Goal: Contribute content: Contribute content

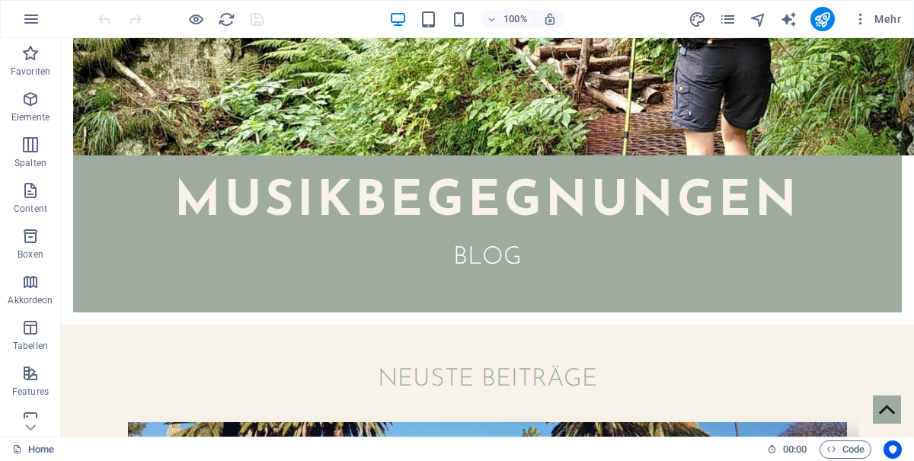
scroll to position [379, 0]
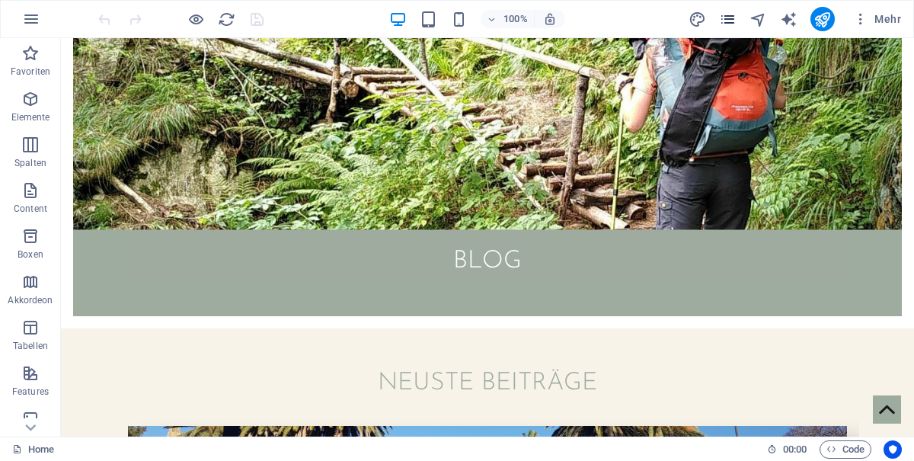
click at [730, 18] on icon "pages" at bounding box center [728, 20] width 18 height 18
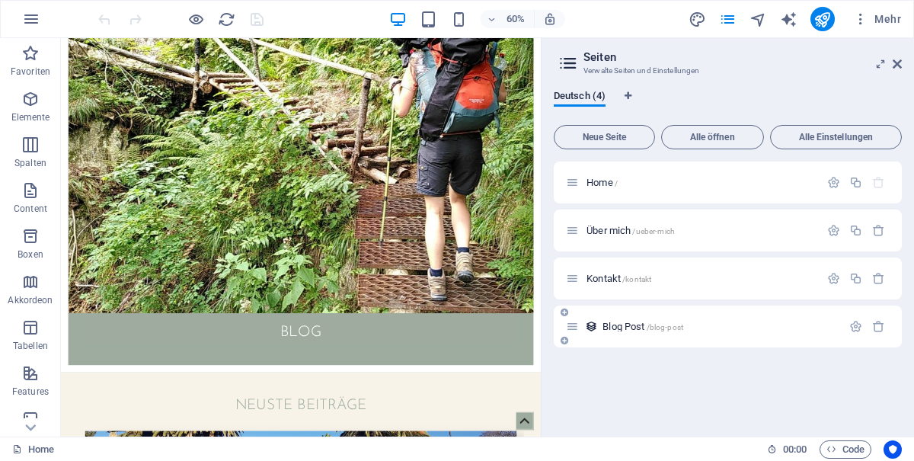
click at [661, 331] on span "/blog-post" at bounding box center [665, 327] width 37 height 8
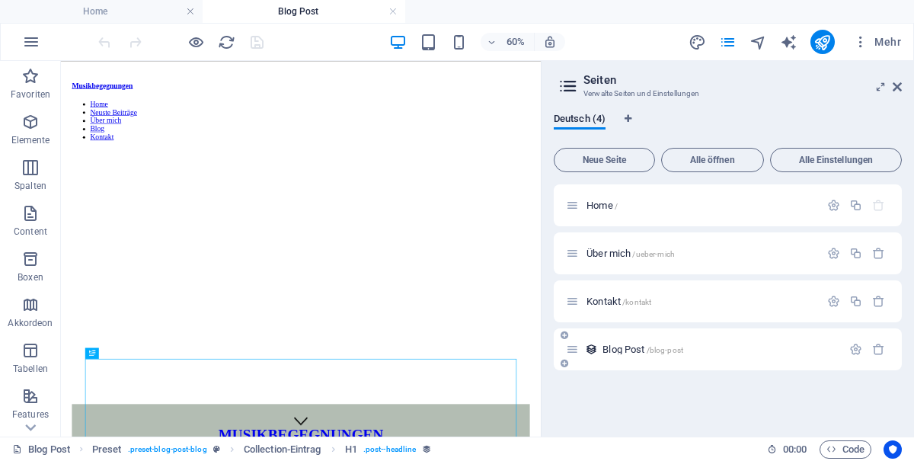
scroll to position [0, 0]
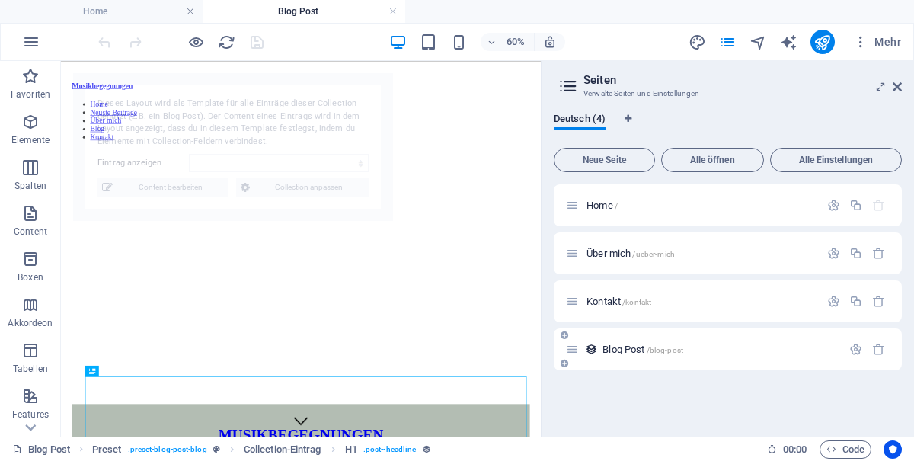
select select "68d4373f83acf16b8a082714"
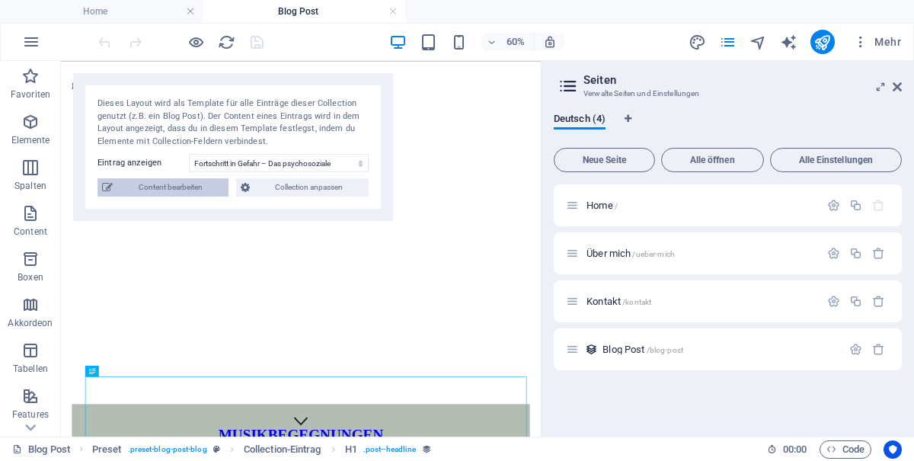
click at [188, 182] on span "Content bearbeiten" at bounding box center [170, 187] width 107 height 18
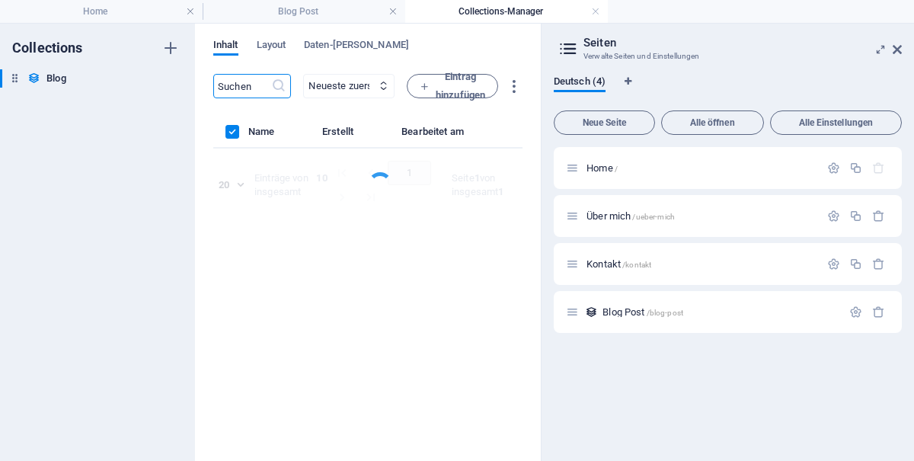
click at [895, 43] on h2 "Seiten" at bounding box center [742, 43] width 318 height 14
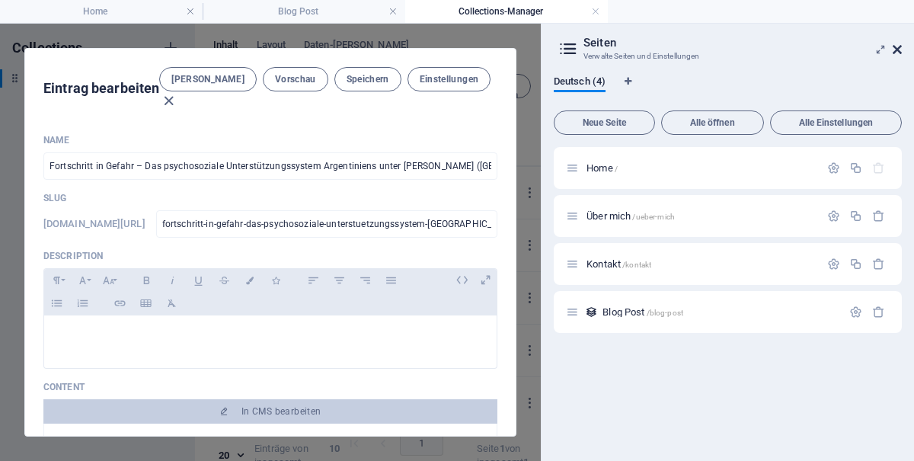
click at [899, 48] on icon at bounding box center [897, 49] width 9 height 12
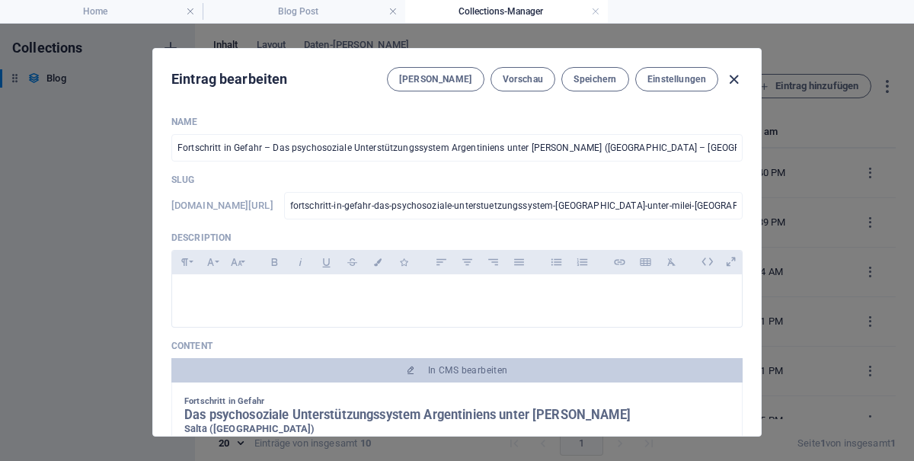
click at [735, 83] on icon "button" at bounding box center [734, 80] width 18 height 18
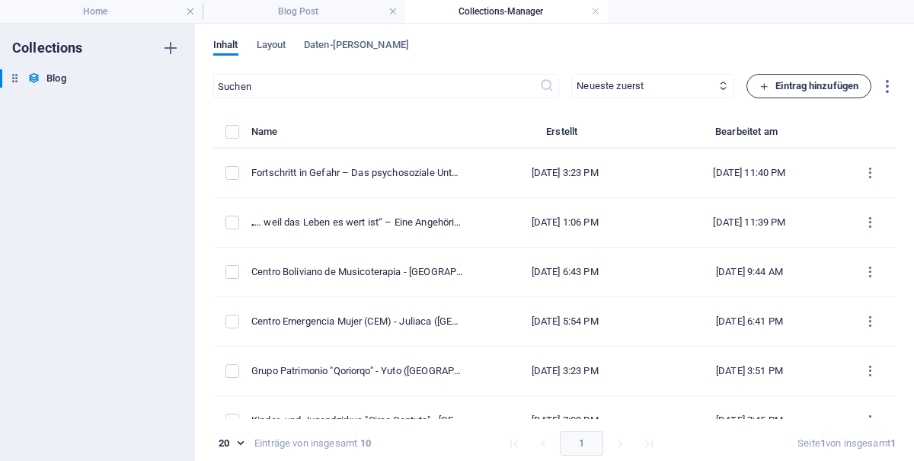
click at [818, 85] on span "Eintrag hinzufügen" at bounding box center [808, 86] width 99 height 18
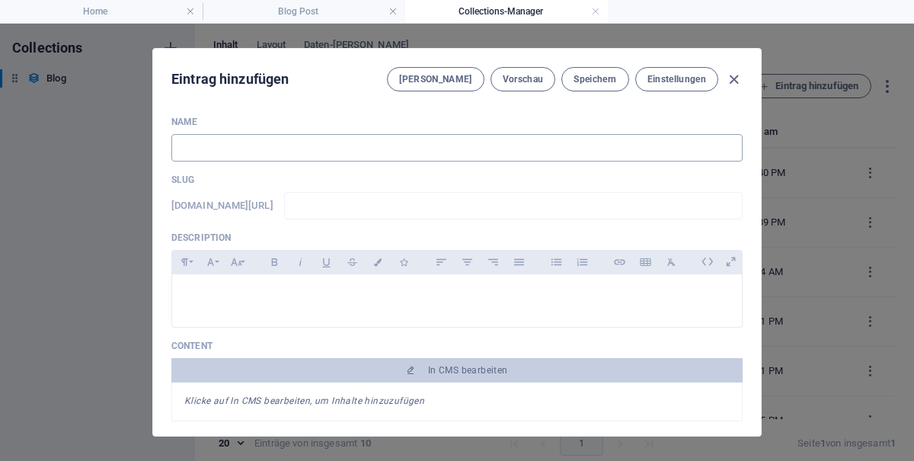
click at [652, 141] on input "text" at bounding box center [456, 147] width 571 height 27
click at [519, 152] on input "text" at bounding box center [456, 147] width 571 height 27
paste input "Ambulante Psychotherapie im Allgemeinkrankenhaus – [GEOGRAPHIC_DATA] ([GEOGRAPH…"
type input "Ambulante Psychotherapie im Allgemeinkrankenhaus – [GEOGRAPHIC_DATA] ([GEOGRAPH…"
type input "ambulante-psychotherapie-im-allgemeinkrankenhaus-corrientes-argentinien"
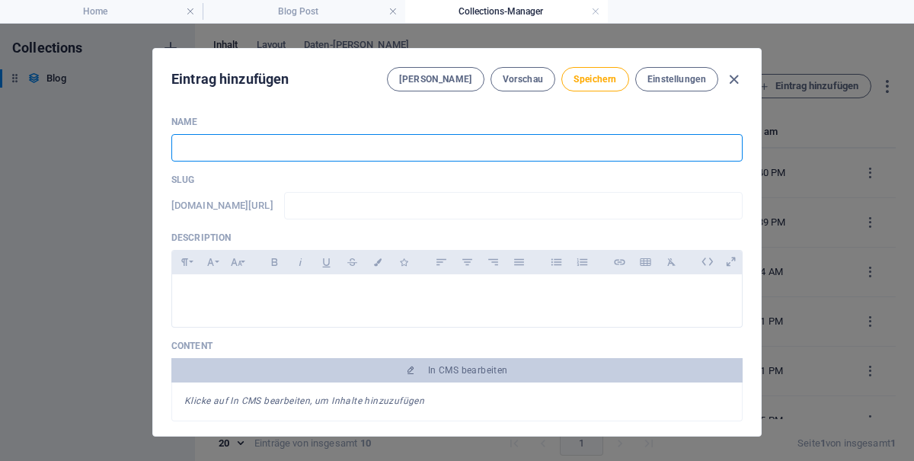
type input "ambulante-psychotherapie-im-allgemeinkrankenhaus-corrientes-argentinien"
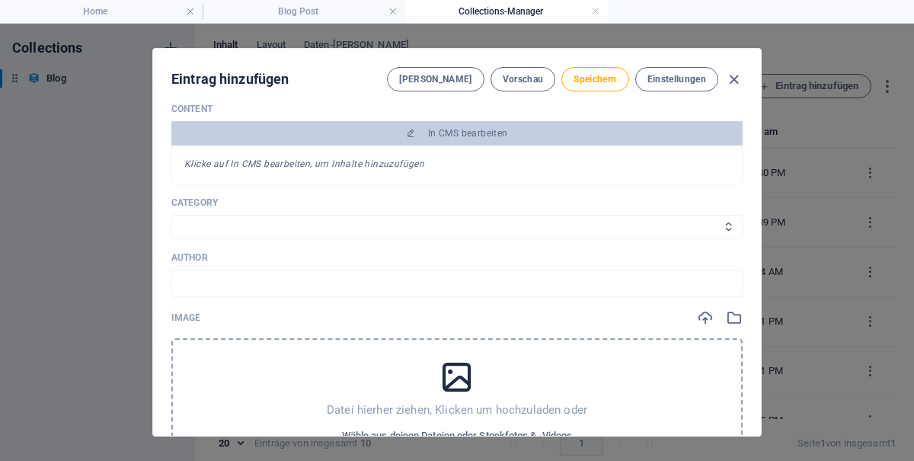
scroll to position [236, 0]
type input "Ambulante Psychotherapie im Allgemeinkrankenhaus – [GEOGRAPHIC_DATA] ([GEOGRAPH…"
click at [548, 278] on input "text" at bounding box center [456, 283] width 571 height 27
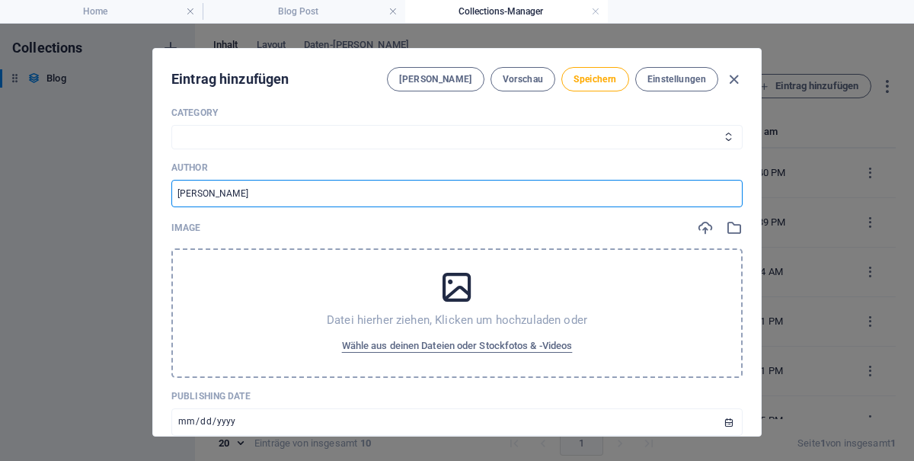
scroll to position [341, 0]
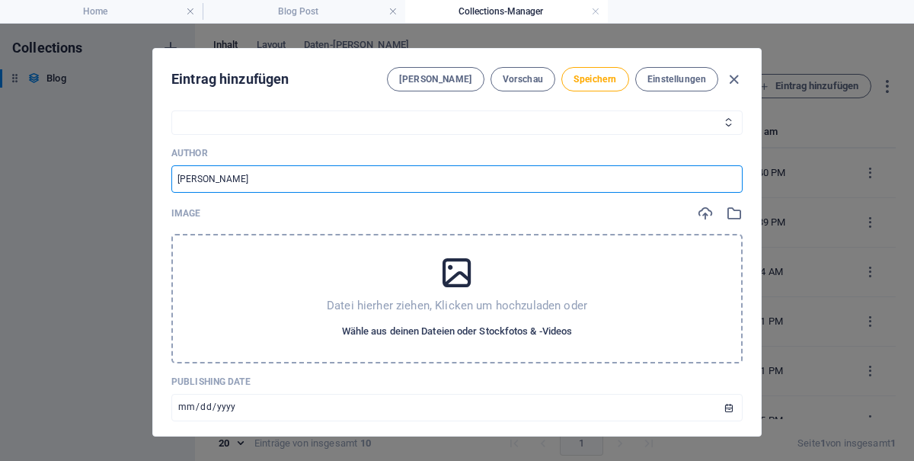
type input "[PERSON_NAME]"
click at [482, 333] on span "Wähle aus deinen Dateien oder Stockfotos & -Videos" at bounding box center [457, 331] width 231 height 18
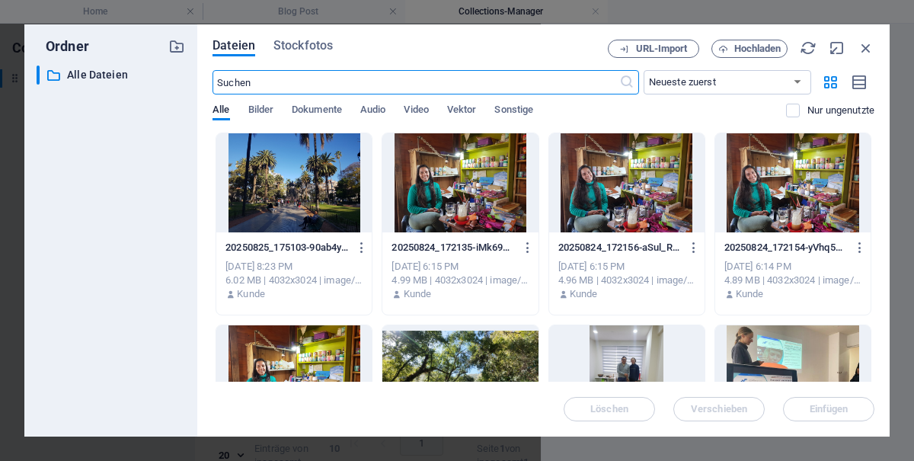
scroll to position [364, 0]
click at [749, 48] on span "Hochladen" at bounding box center [757, 48] width 47 height 9
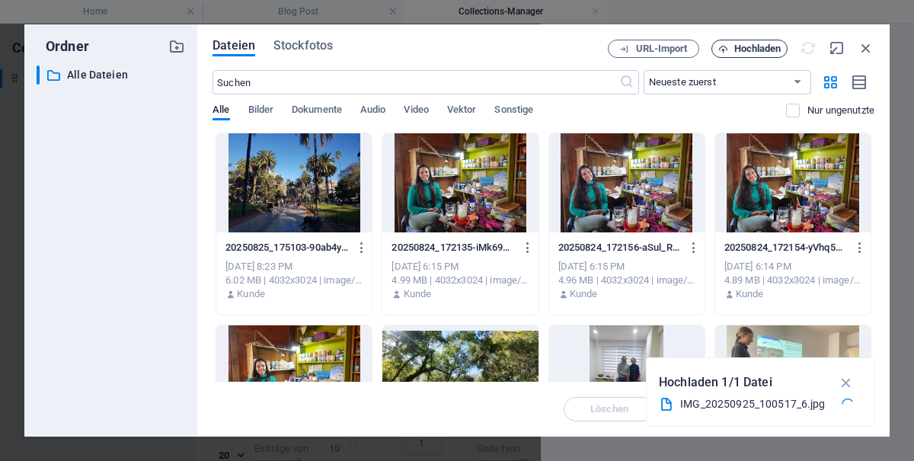
click at [753, 45] on span "Hochladen" at bounding box center [757, 48] width 47 height 9
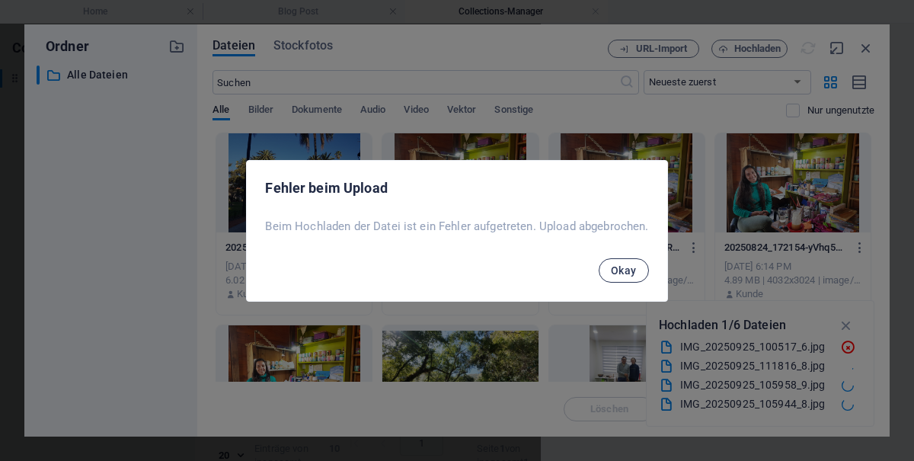
click at [622, 276] on span "Okay" at bounding box center [624, 270] width 26 height 12
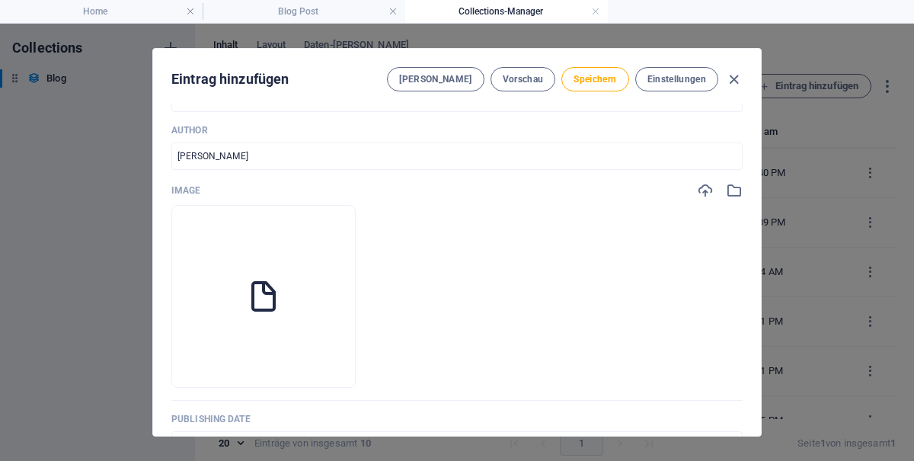
scroll to position [341, 0]
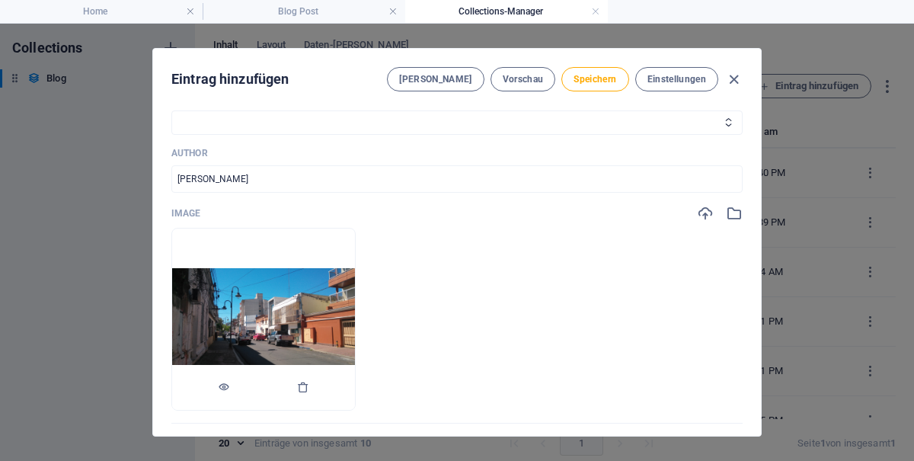
click at [292, 315] on img at bounding box center [263, 319] width 183 height 103
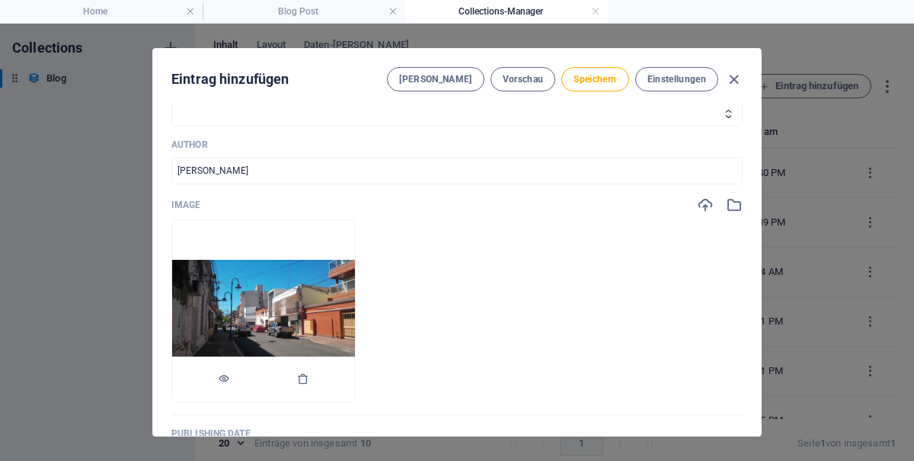
scroll to position [373, 0]
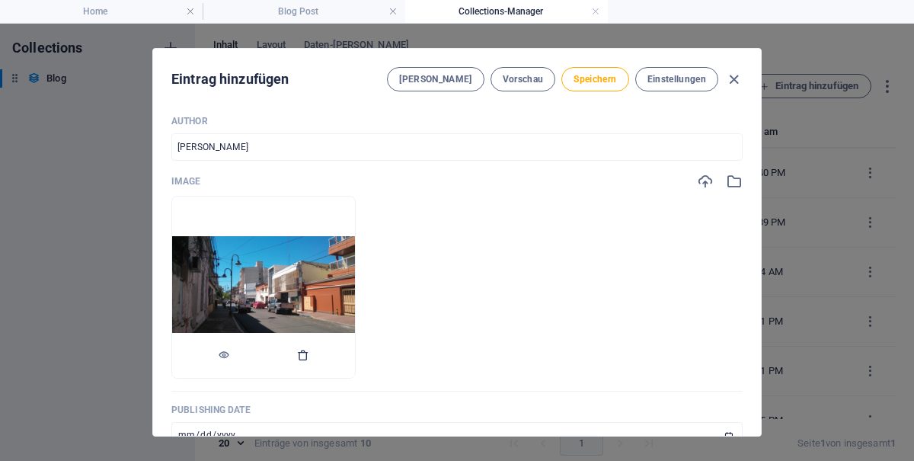
click at [304, 355] on icon "button" at bounding box center [303, 355] width 12 height 12
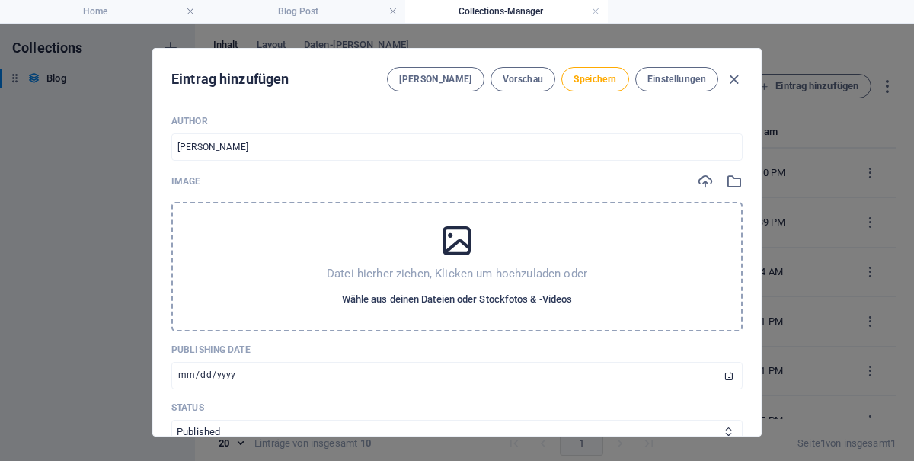
click at [475, 302] on span "Wähle aus deinen Dateien oder Stockfotos & -Videos" at bounding box center [457, 299] width 231 height 18
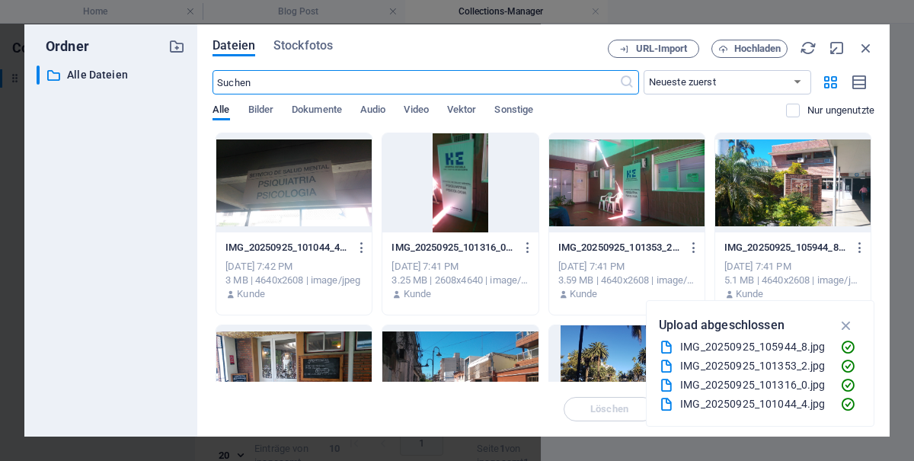
scroll to position [0, 0]
click at [776, 344] on div "IMG_20250925_100517_6.jpg" at bounding box center [754, 347] width 148 height 18
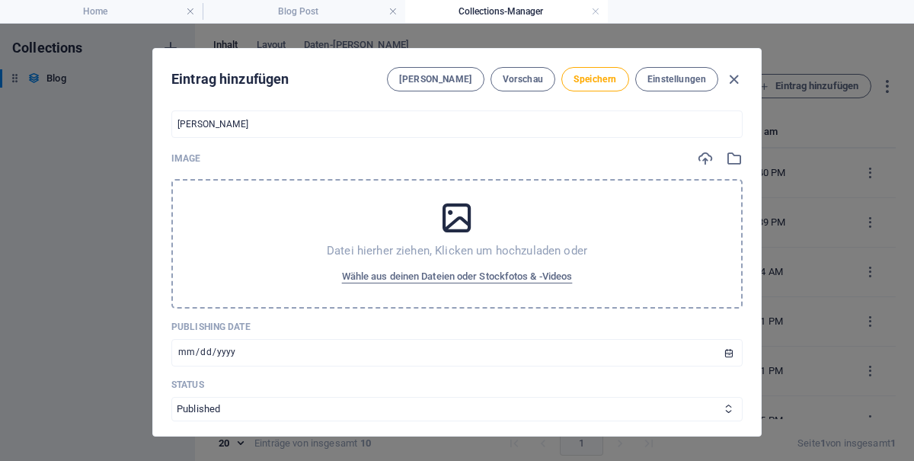
scroll to position [373, 0]
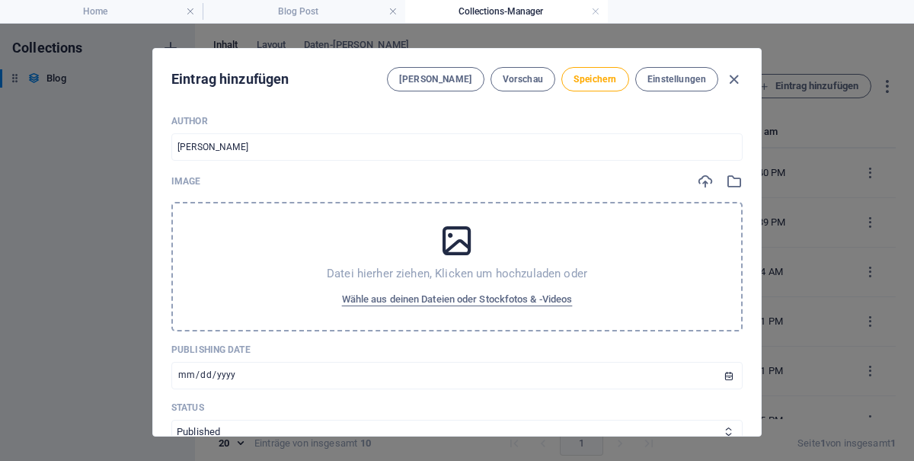
click at [540, 273] on div "Datei hierher ziehen, Klicken um hochzuladen oder Wähle aus deinen Dateien oder…" at bounding box center [456, 266] width 571 height 129
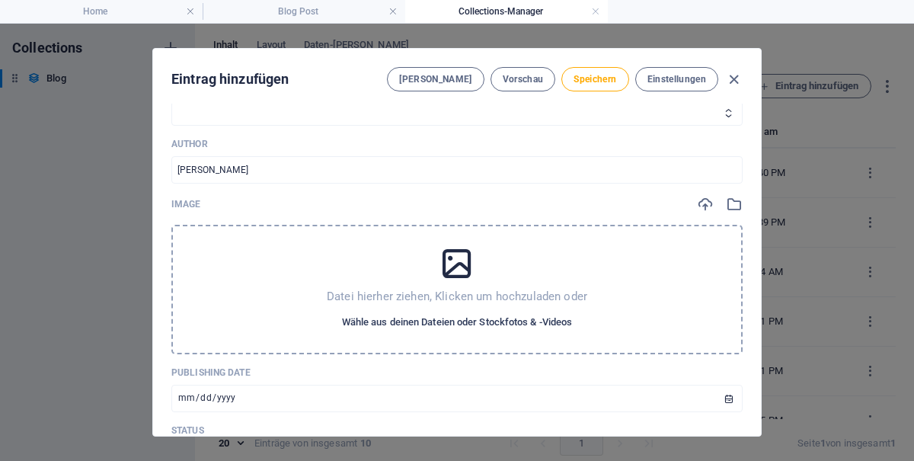
click at [554, 324] on span "Wähle aus deinen Dateien oder Stockfotos & -Videos" at bounding box center [457, 322] width 231 height 18
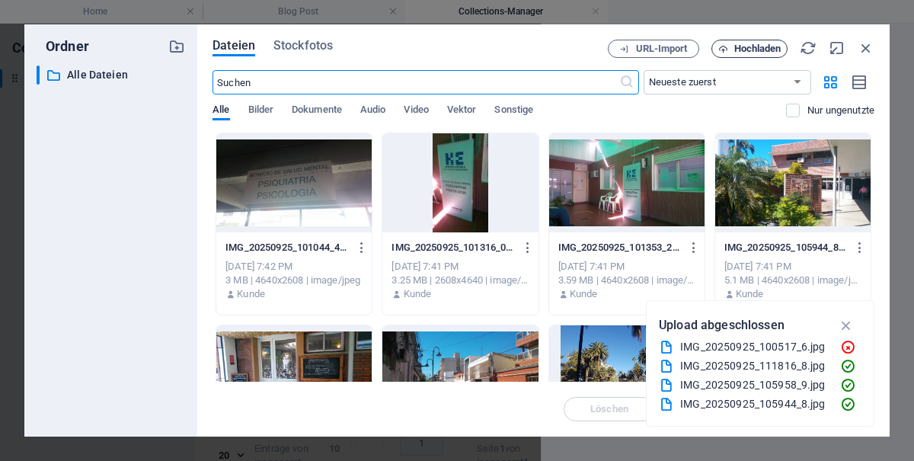
click at [753, 50] on span "Hochladen" at bounding box center [757, 48] width 47 height 9
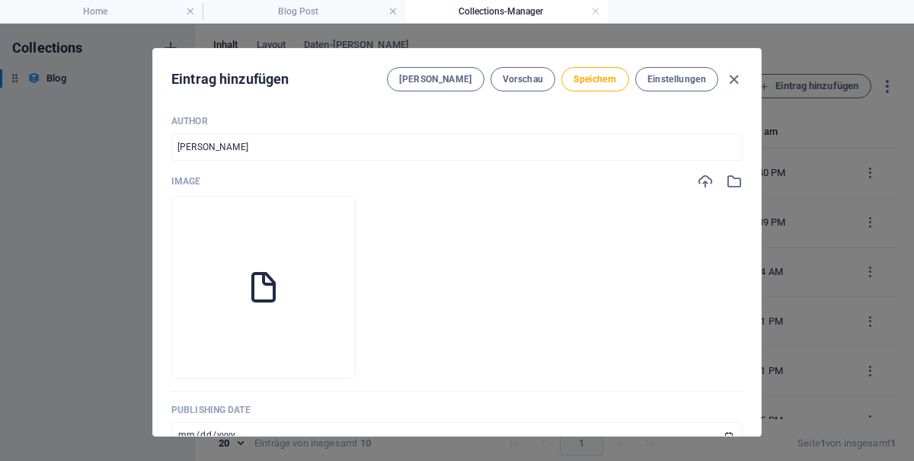
scroll to position [350, 0]
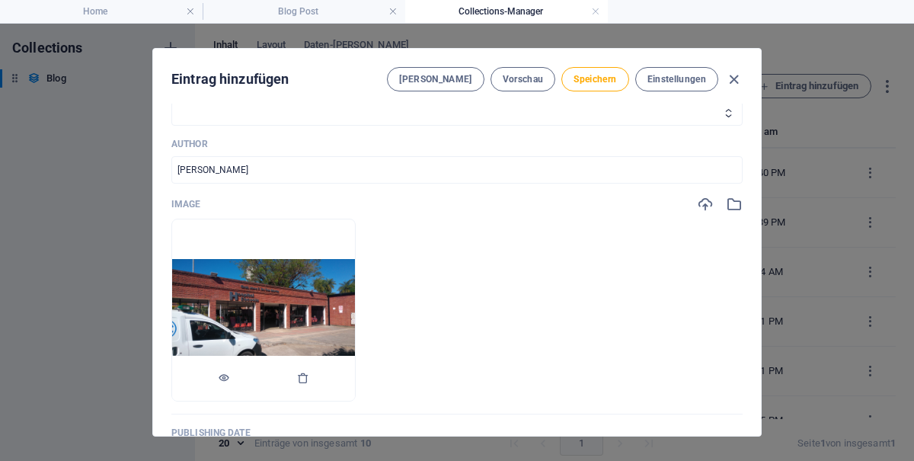
click at [309, 339] on img at bounding box center [263, 310] width 183 height 103
click at [302, 384] on icon "button" at bounding box center [303, 378] width 12 height 12
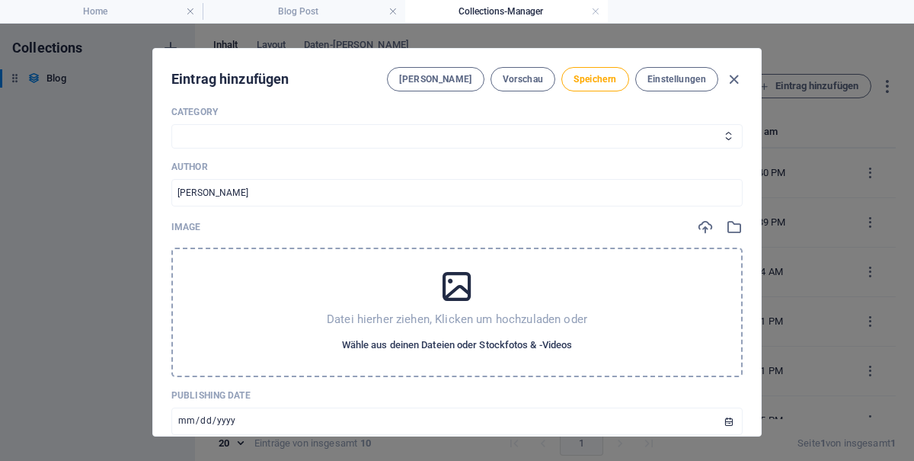
click at [455, 344] on span "Wähle aus deinen Dateien oder Stockfotos & -Videos" at bounding box center [457, 345] width 231 height 18
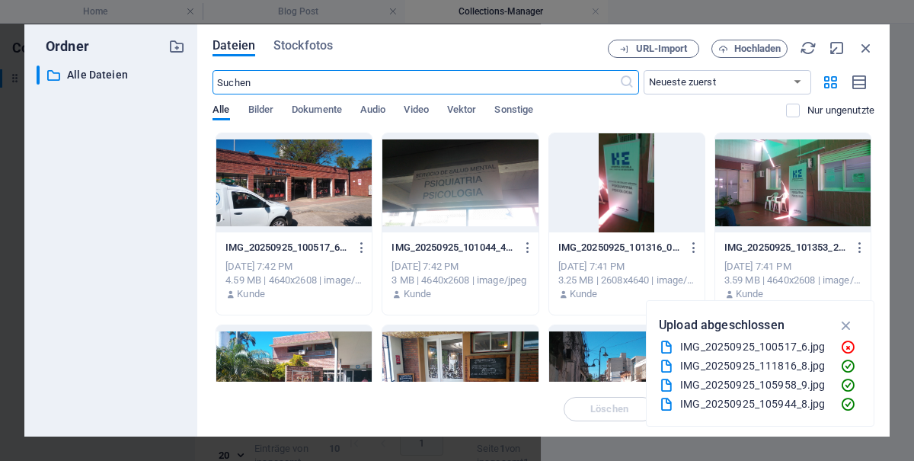
scroll to position [350, 0]
click at [613, 209] on div at bounding box center [626, 182] width 155 height 99
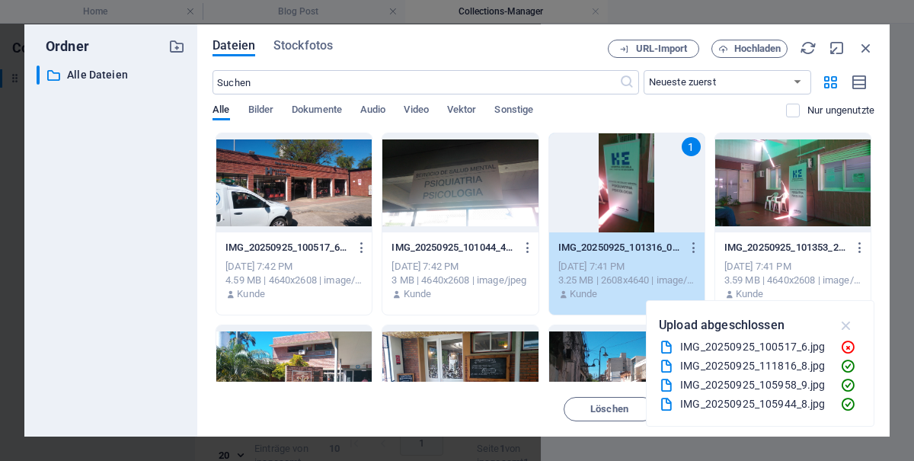
click at [855, 326] on icon "button" at bounding box center [847, 325] width 18 height 17
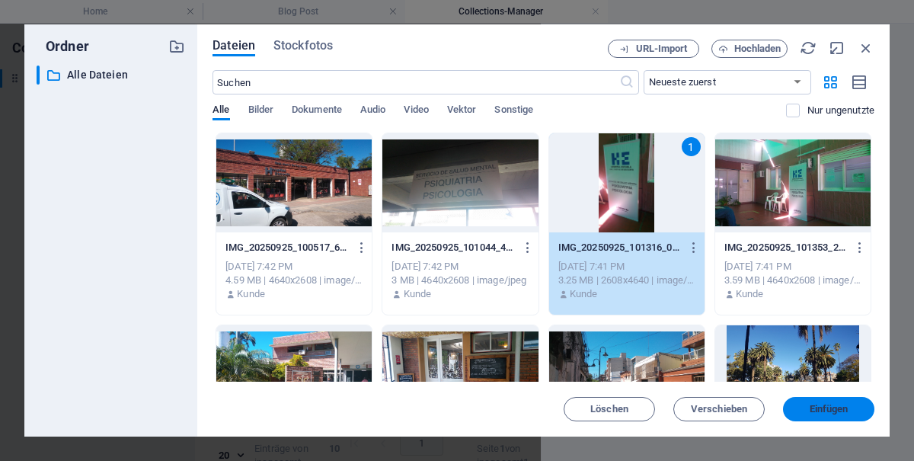
click at [827, 412] on span "Einfügen" at bounding box center [829, 408] width 39 height 9
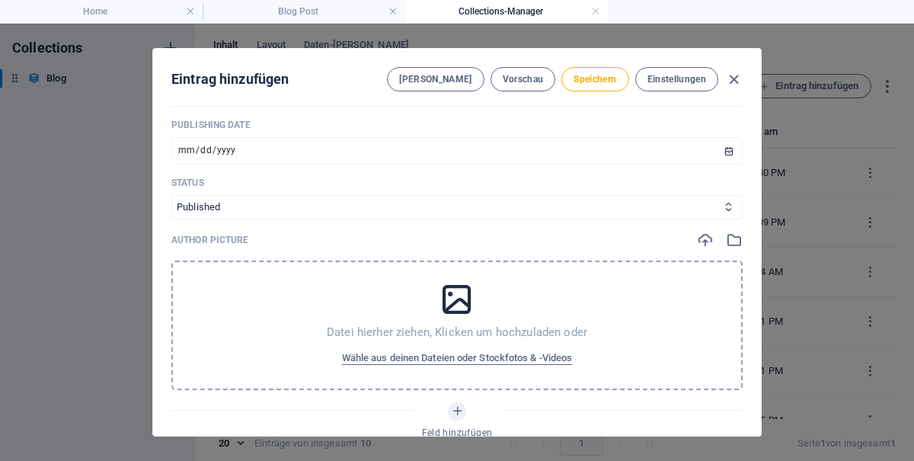
scroll to position [658, 0]
click at [487, 356] on span "Wähle aus deinen Dateien oder Stockfotos & -Videos" at bounding box center [457, 358] width 231 height 18
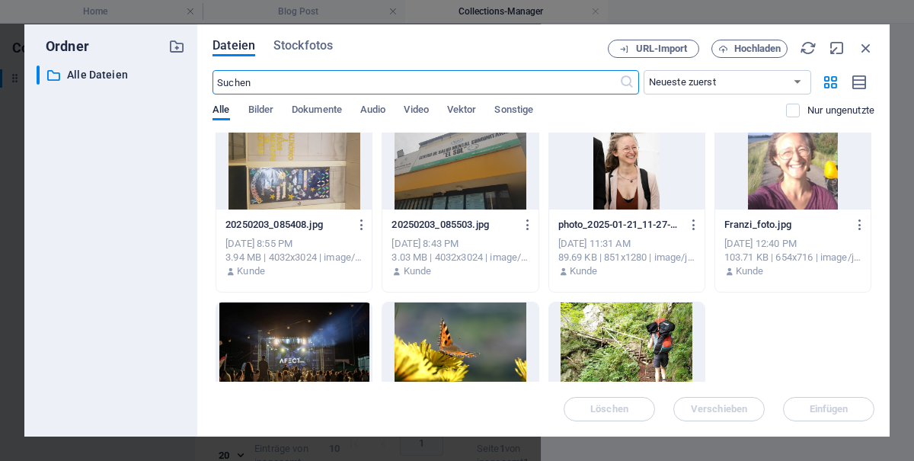
scroll to position [5021, 0]
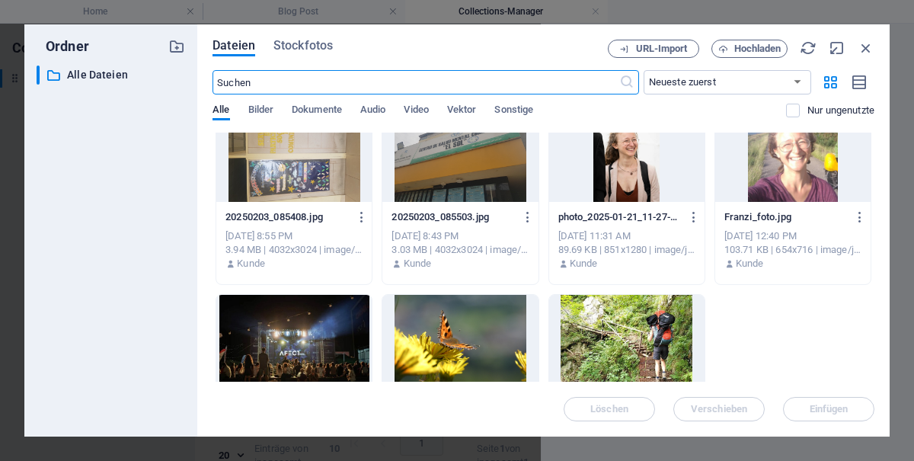
click at [788, 171] on div at bounding box center [792, 152] width 155 height 99
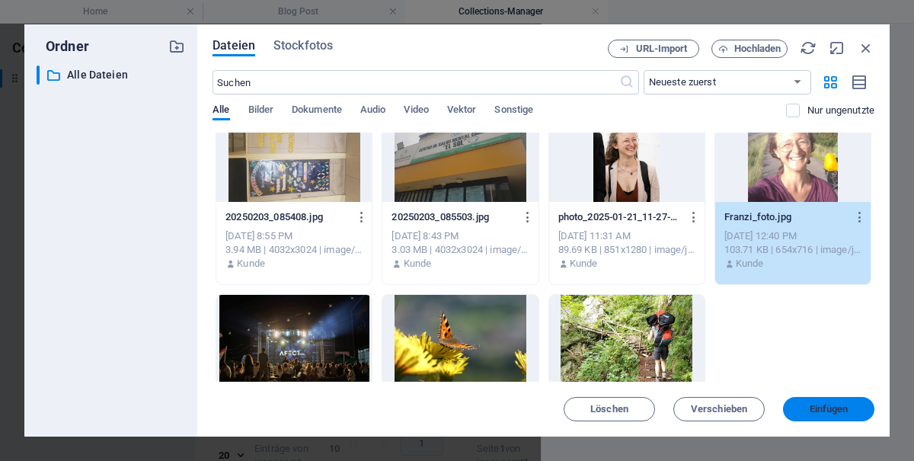
click at [829, 408] on span "Einfügen" at bounding box center [829, 408] width 39 height 9
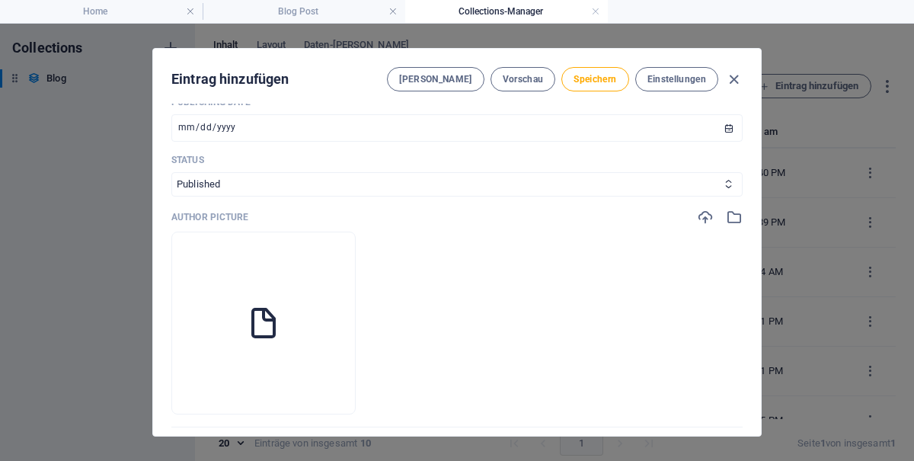
scroll to position [658, 0]
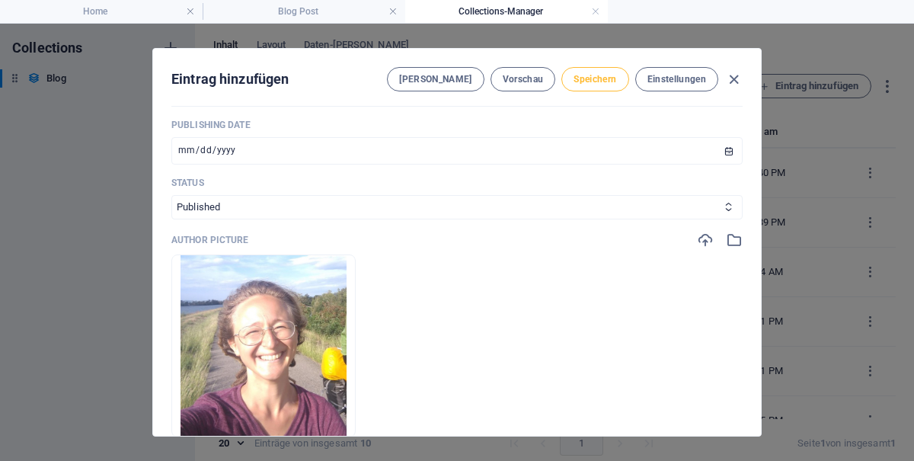
click at [588, 81] on span "Speichern" at bounding box center [595, 79] width 43 height 12
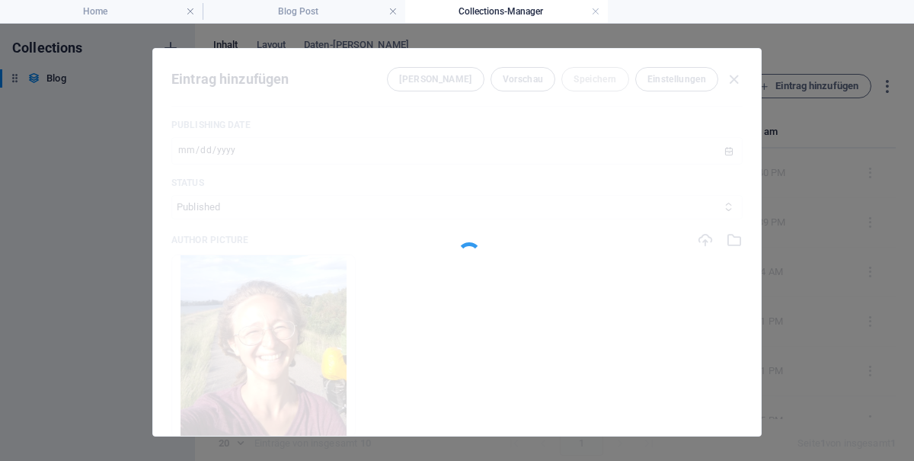
type input "ambulante-psychotherapie-im-allgemeinkrankenhaus-corrientes-argentinien"
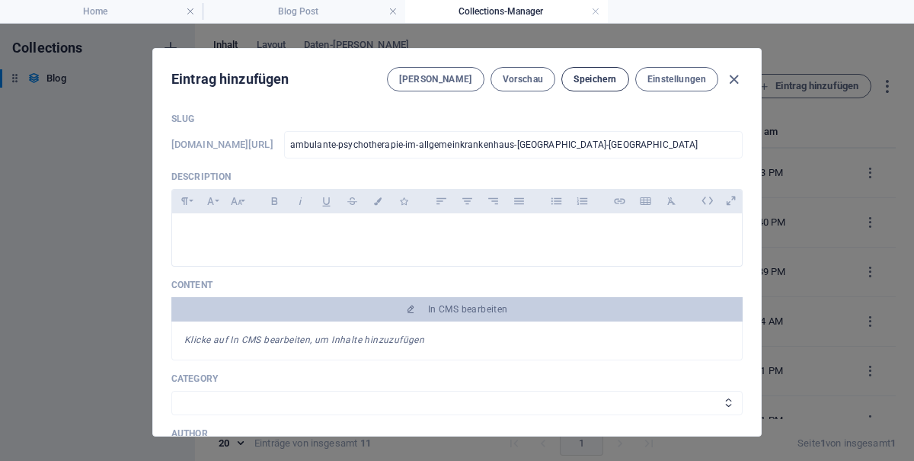
scroll to position [64, 0]
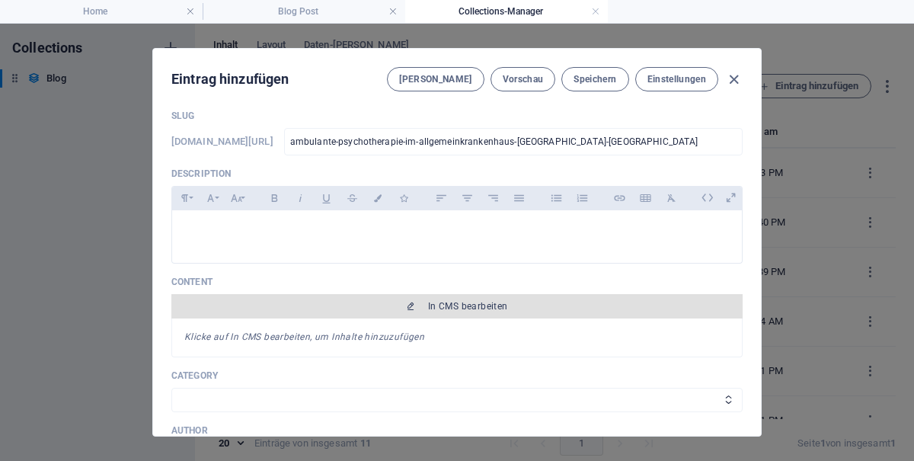
click at [499, 303] on span "In CMS bearbeiten" at bounding box center [468, 306] width 80 height 12
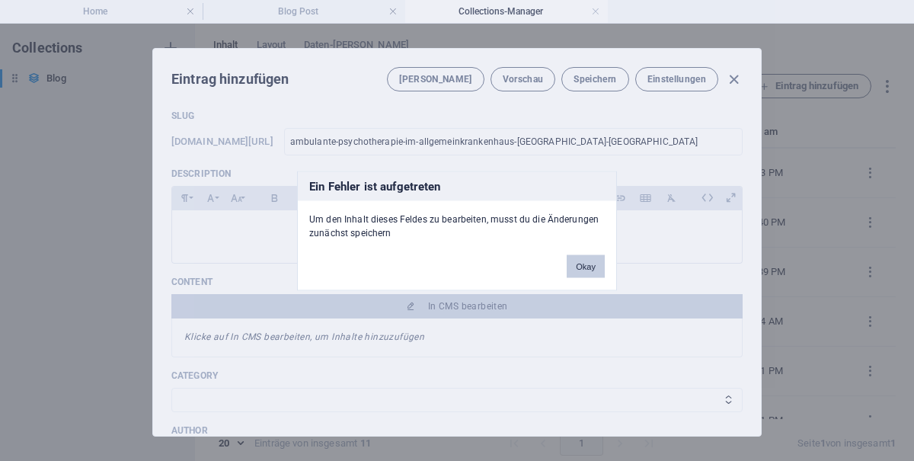
click at [580, 262] on button "Okay" at bounding box center [586, 265] width 38 height 23
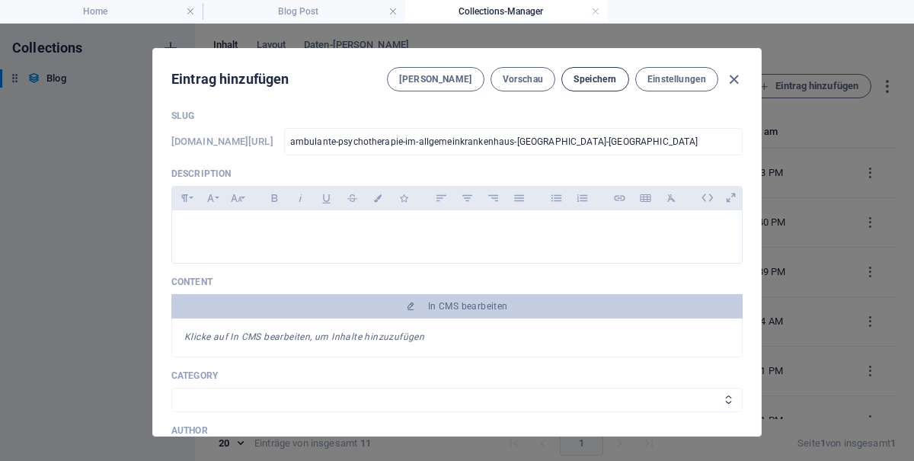
click at [596, 83] on span "Speichern" at bounding box center [595, 79] width 43 height 12
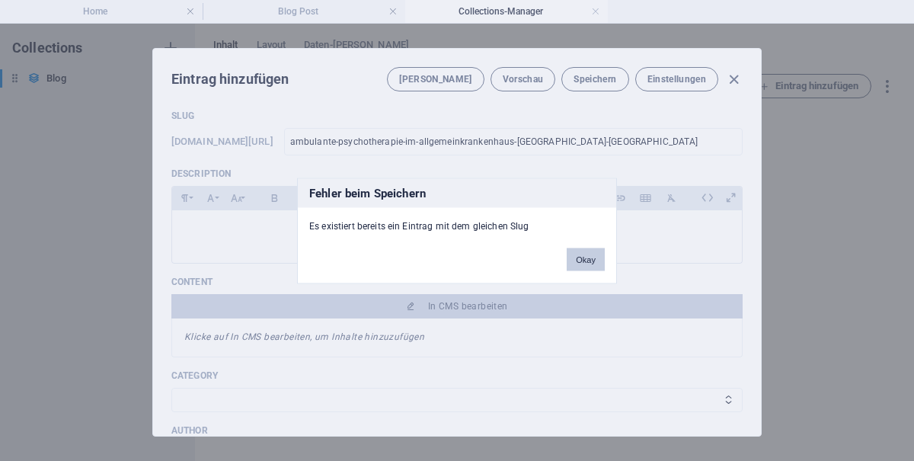
click at [581, 257] on button "Okay" at bounding box center [586, 259] width 38 height 23
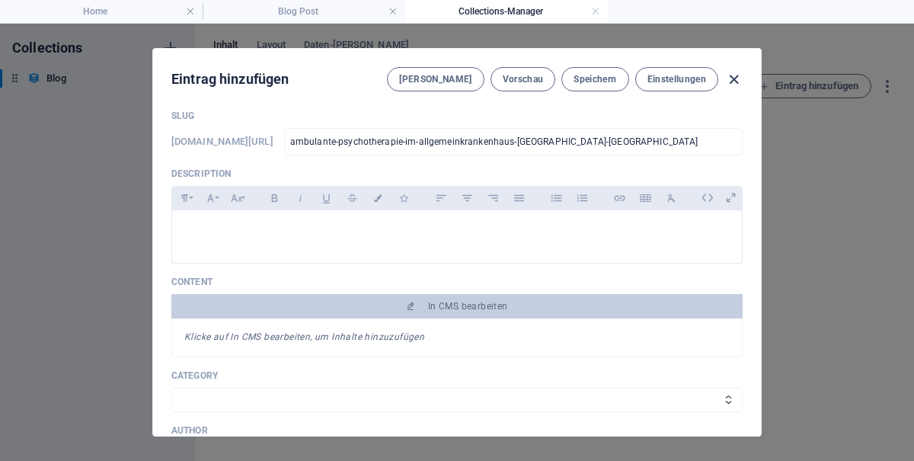
click at [730, 80] on icon "button" at bounding box center [734, 80] width 18 height 18
type input "ambulante-psychotherapie-im-allgemeinkrankenhaus-corrientes-argentinien"
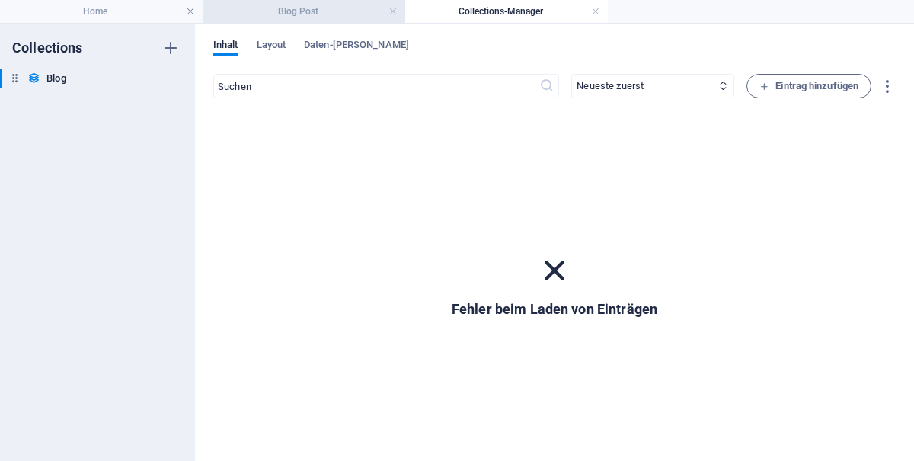
click at [363, 10] on h4 "Blog Post" at bounding box center [304, 11] width 203 height 17
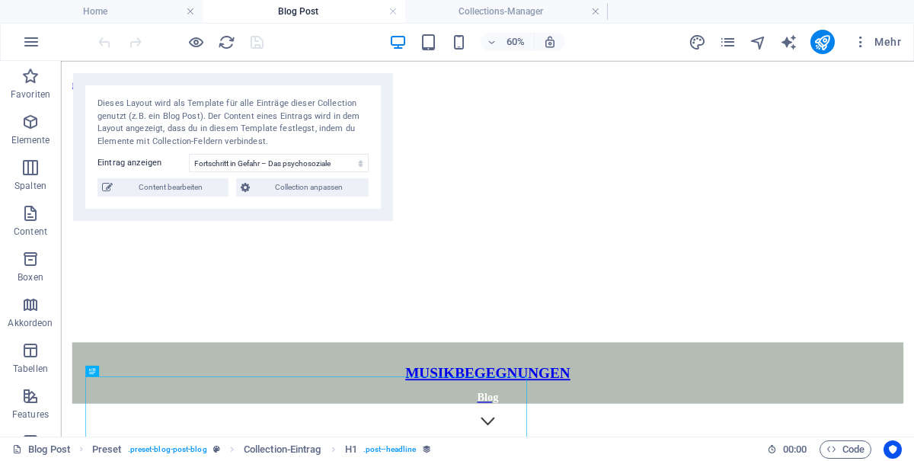
scroll to position [594, 0]
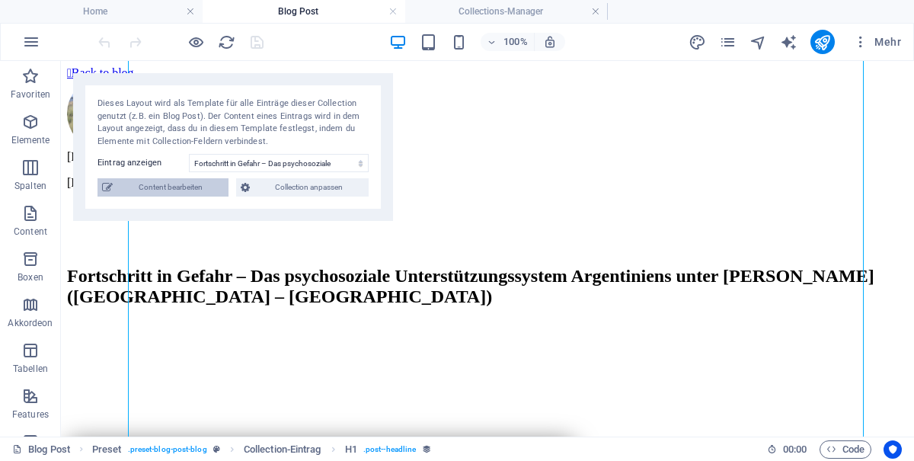
click at [203, 185] on span "Content bearbeiten" at bounding box center [170, 187] width 107 height 18
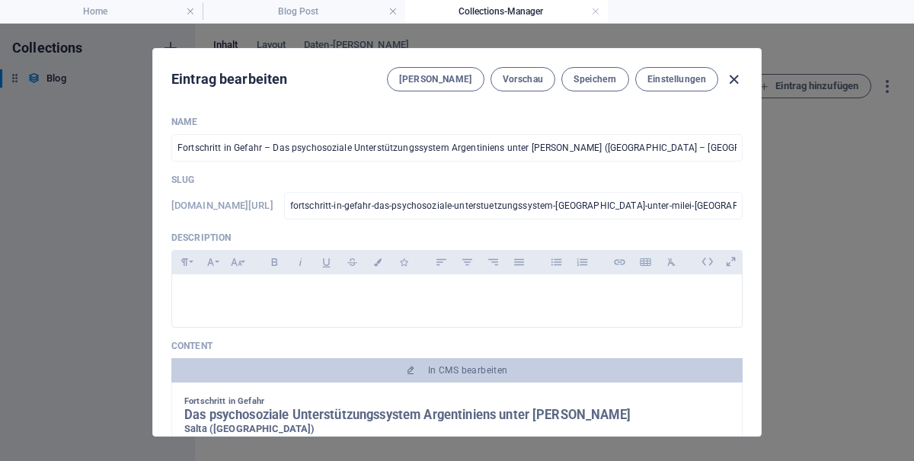
click at [732, 81] on icon "button" at bounding box center [734, 80] width 18 height 18
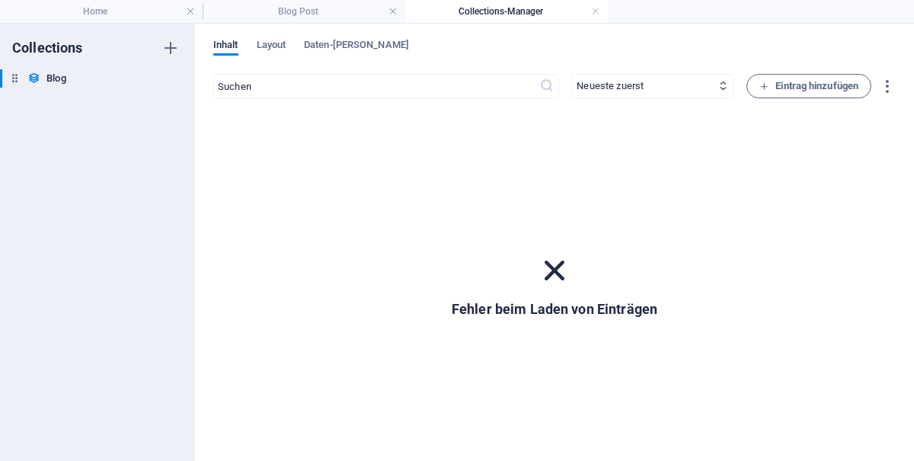
click at [567, 276] on icon at bounding box center [555, 271] width 40 height 40
click at [599, 4] on h4 "Collections-Manager" at bounding box center [506, 11] width 203 height 17
click at [599, 11] on link at bounding box center [595, 12] width 9 height 14
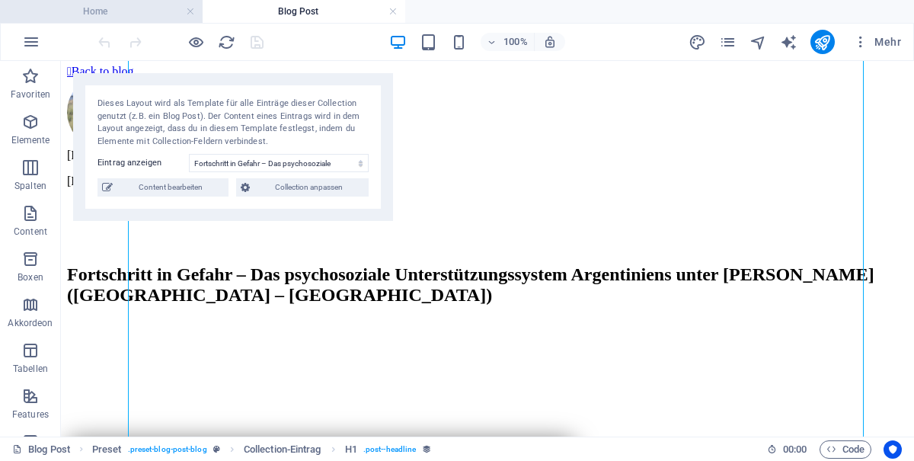
click at [126, 10] on h4 "Home" at bounding box center [101, 11] width 203 height 17
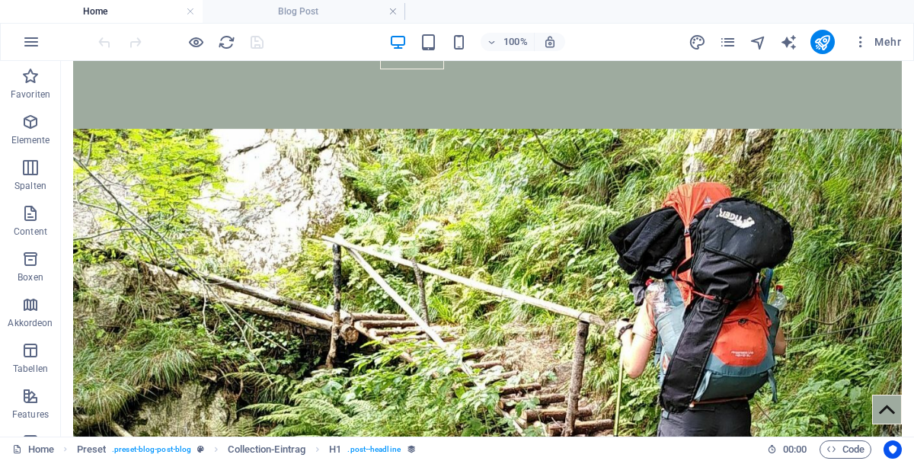
scroll to position [0, 0]
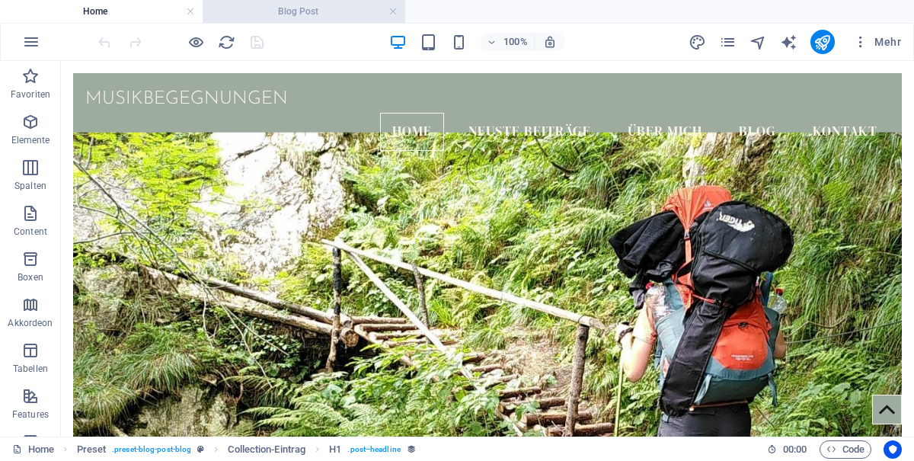
click at [318, 11] on h4 "Blog Post" at bounding box center [304, 11] width 203 height 17
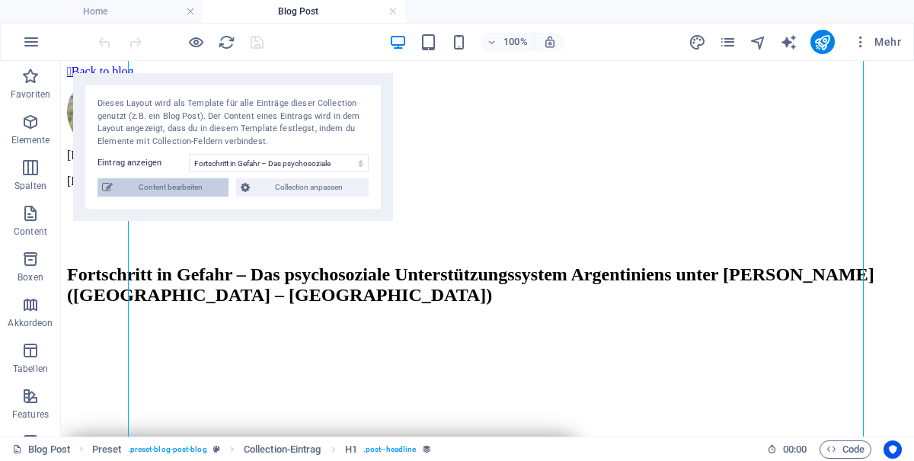
click at [168, 192] on span "Content bearbeiten" at bounding box center [170, 187] width 107 height 18
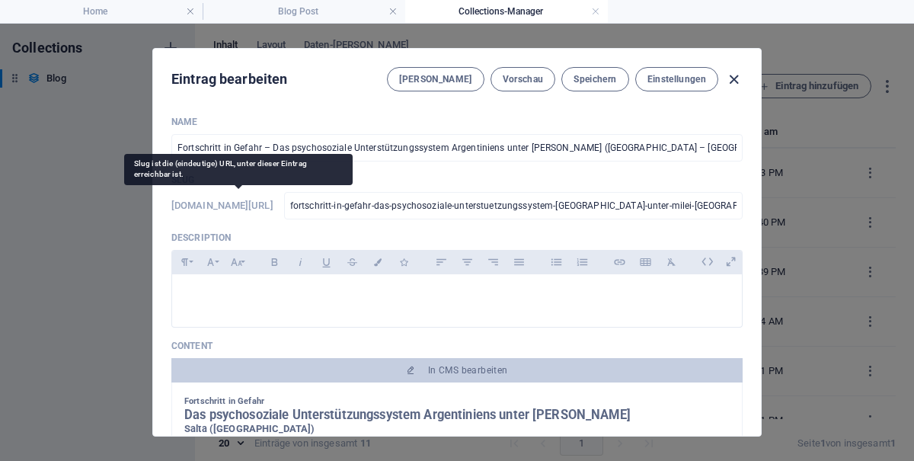
click at [736, 88] on icon "button" at bounding box center [734, 80] width 18 height 18
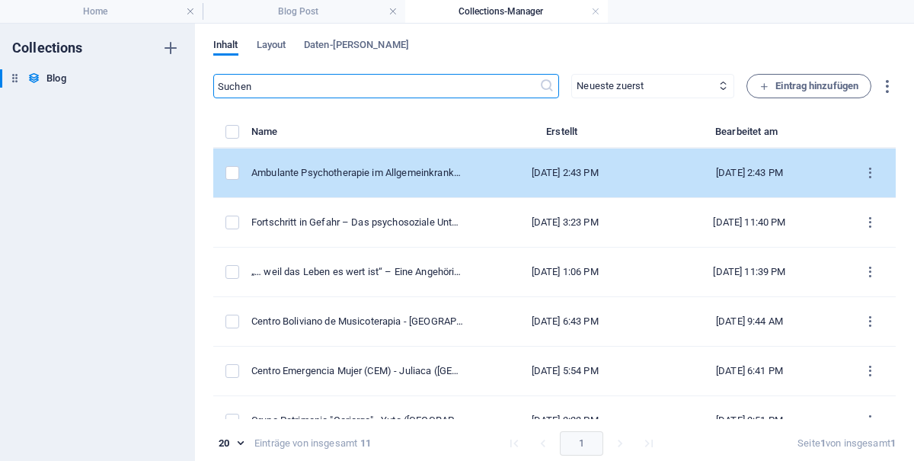
click at [412, 170] on div "Ambulante Psychotherapie im Allgemeinkrankenhaus – [GEOGRAPHIC_DATA] ([GEOGRAPH…" at bounding box center [357, 173] width 212 height 14
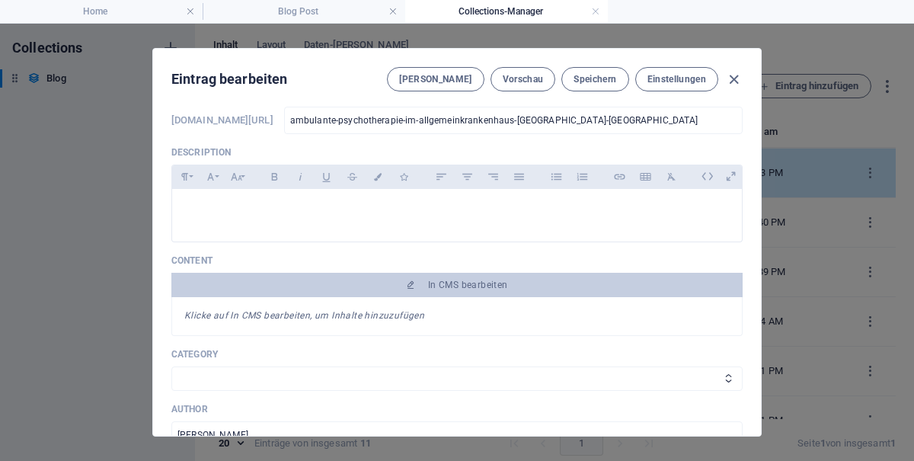
scroll to position [86, 0]
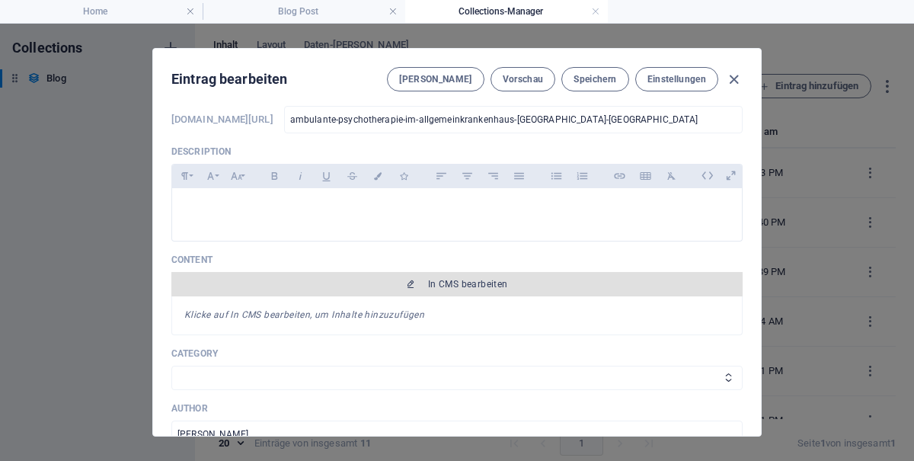
click at [464, 283] on span "In CMS bearbeiten" at bounding box center [468, 284] width 80 height 12
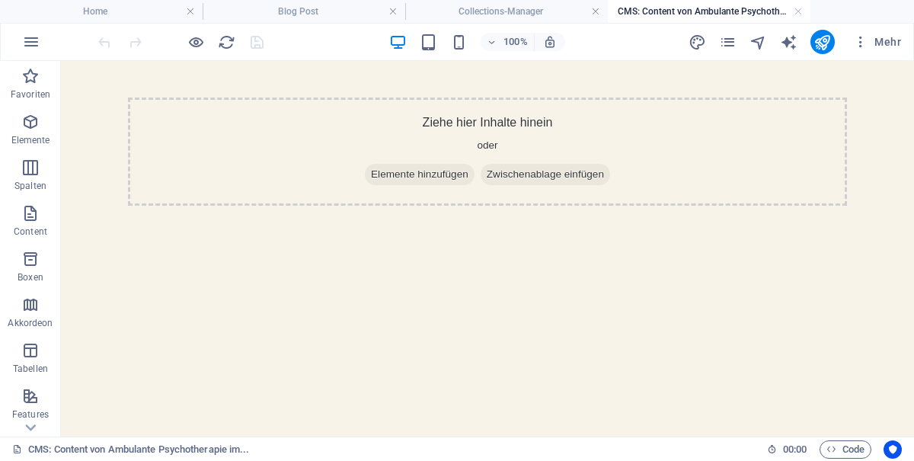
scroll to position [0, 0]
click at [432, 177] on span "Elemente hinzufügen" at bounding box center [420, 174] width 110 height 21
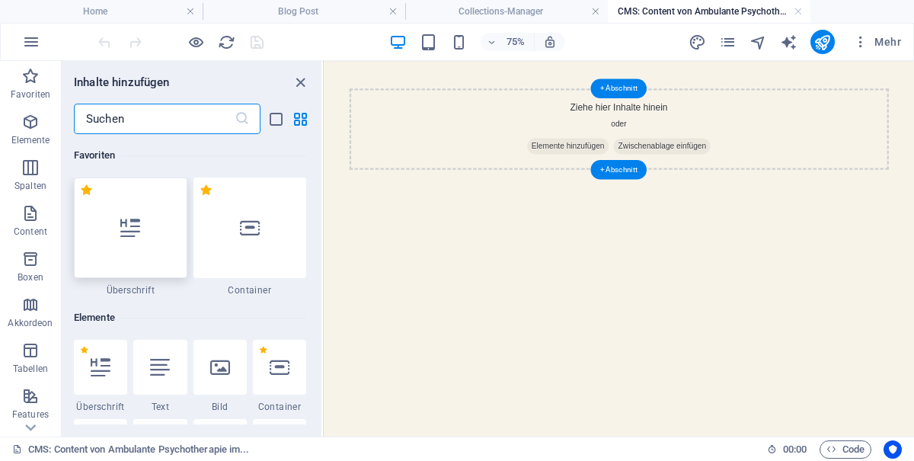
click at [133, 253] on div at bounding box center [130, 227] width 113 height 101
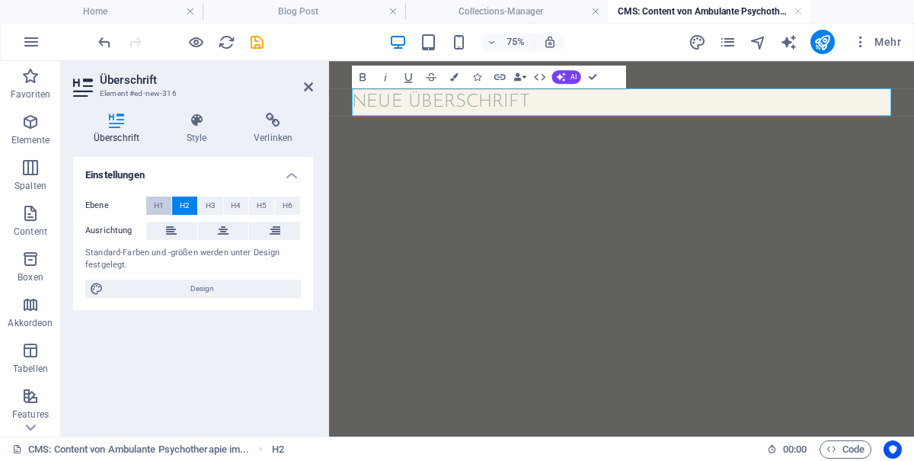
click at [158, 206] on span "H1" at bounding box center [159, 206] width 10 height 18
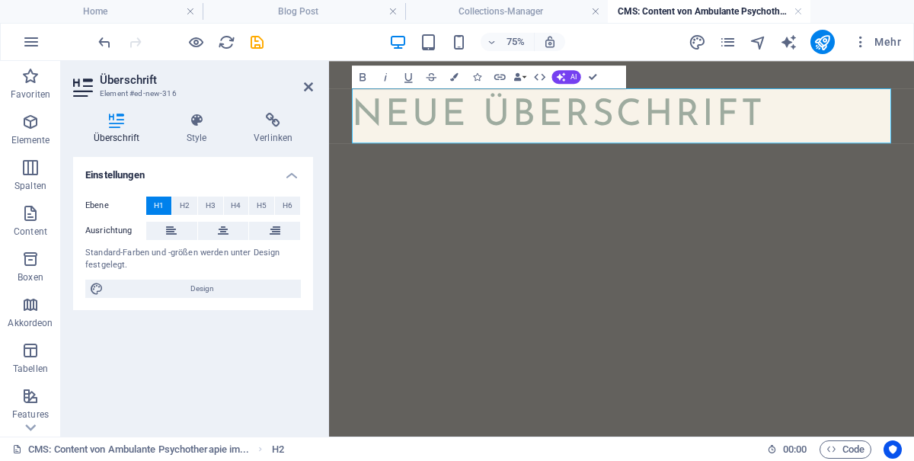
click at [572, 137] on h1 "Neue Überschrift" at bounding box center [719, 133] width 719 height 73
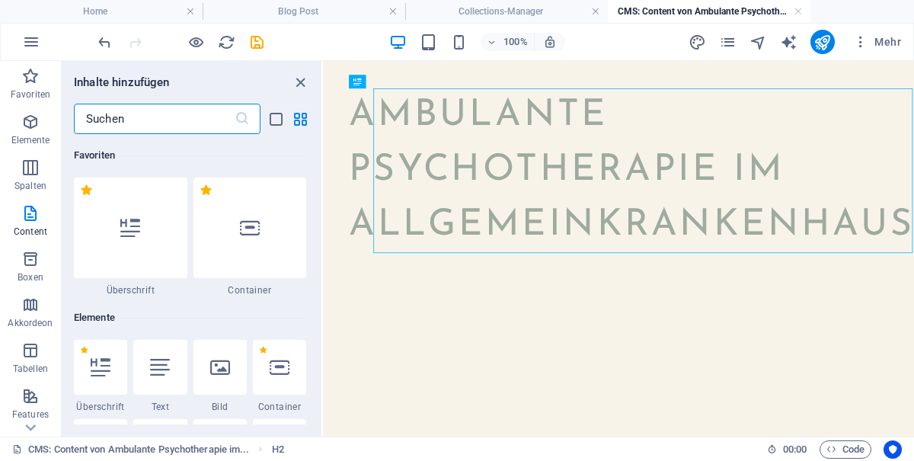
click at [567, 294] on div "Ambulante Psychotherapie im Allgemeinkrankenhaus" at bounding box center [717, 206] width 719 height 219
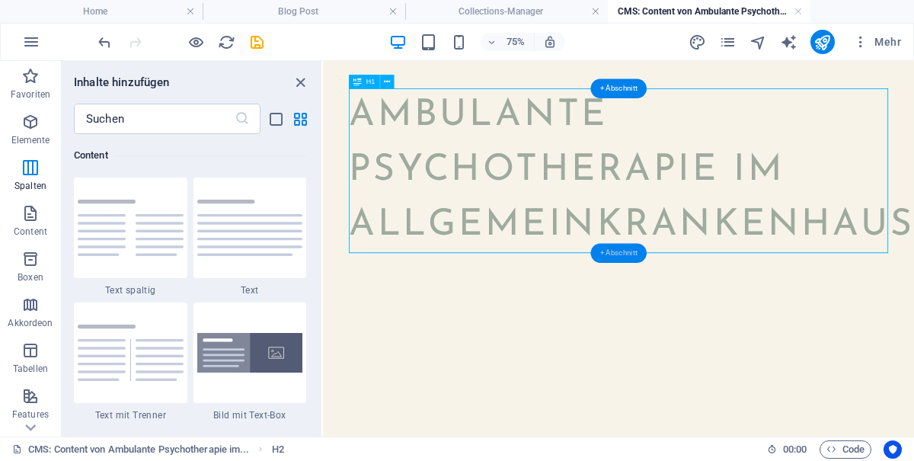
click at [618, 253] on div "+ Abschnitt" at bounding box center [618, 253] width 56 height 20
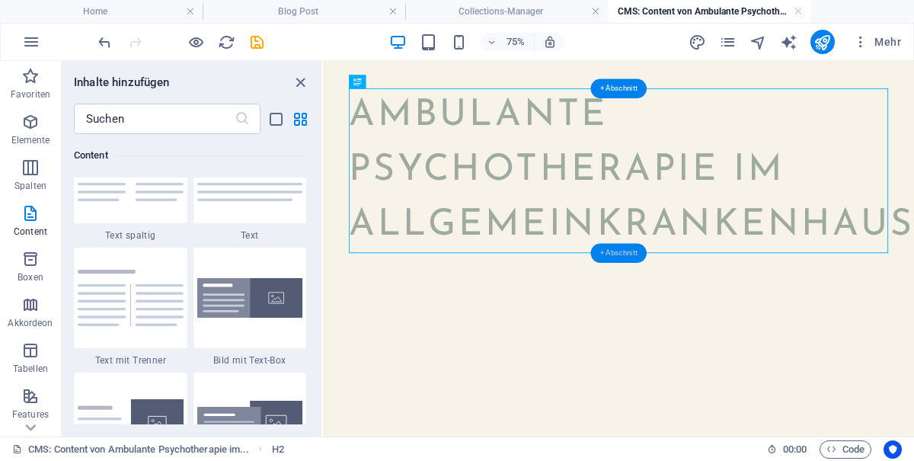
scroll to position [2721, 0]
click at [31, 136] on p "Elemente" at bounding box center [30, 140] width 39 height 12
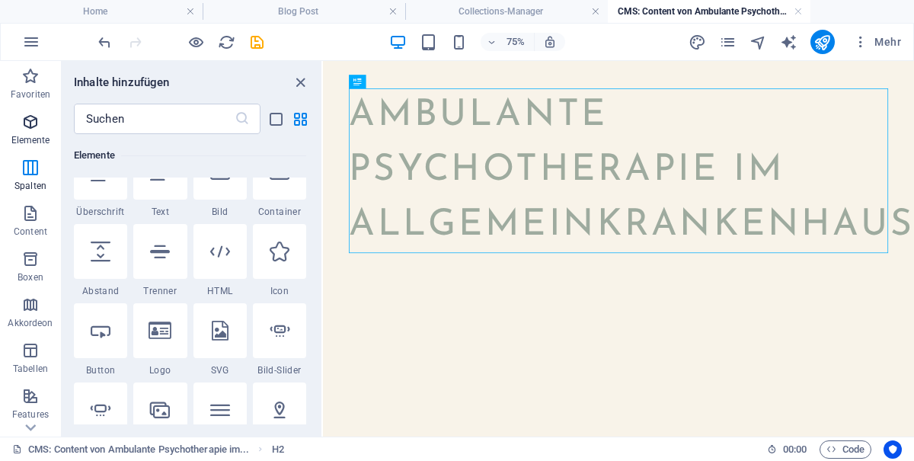
scroll to position [161, 0]
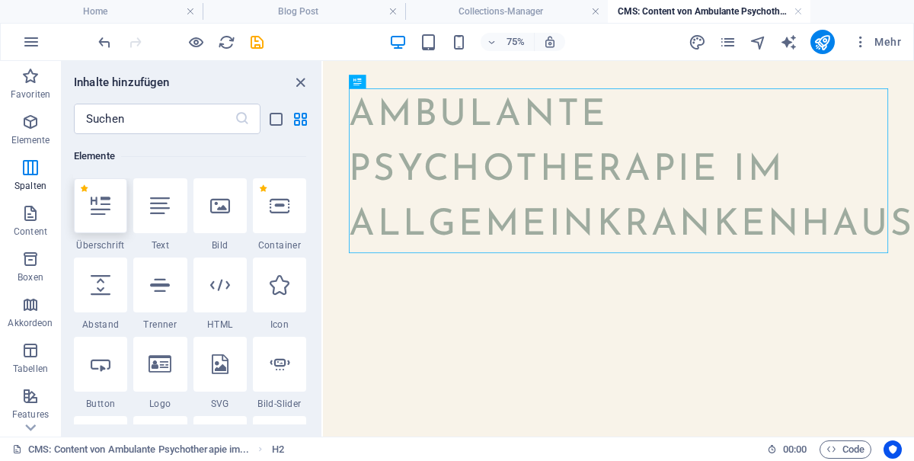
click at [110, 208] on icon at bounding box center [101, 206] width 20 height 20
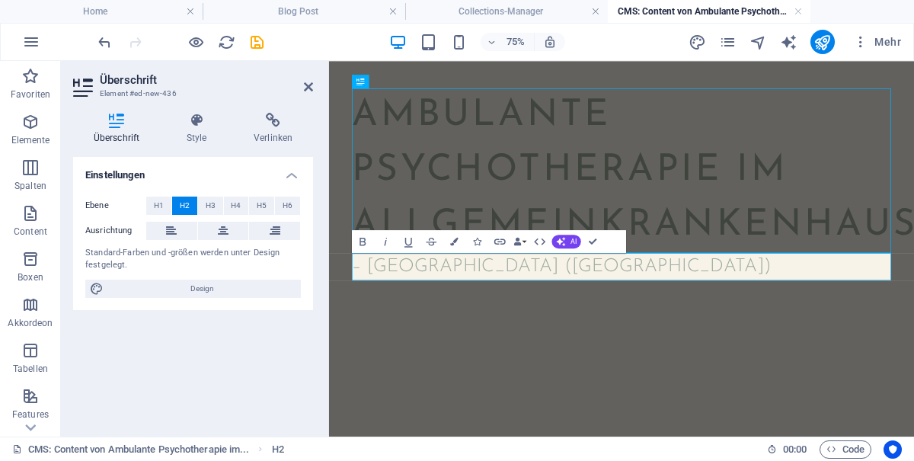
click at [388, 328] on h2 "– Corrientes (ARGENTINIEN)" at bounding box center [719, 335] width 719 height 37
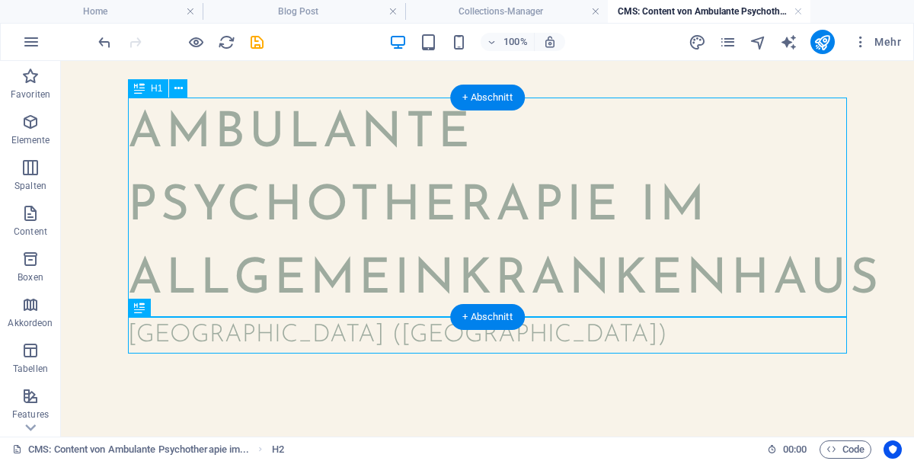
click at [539, 329] on div "[GEOGRAPHIC_DATA] ([GEOGRAPHIC_DATA])" at bounding box center [487, 335] width 719 height 37
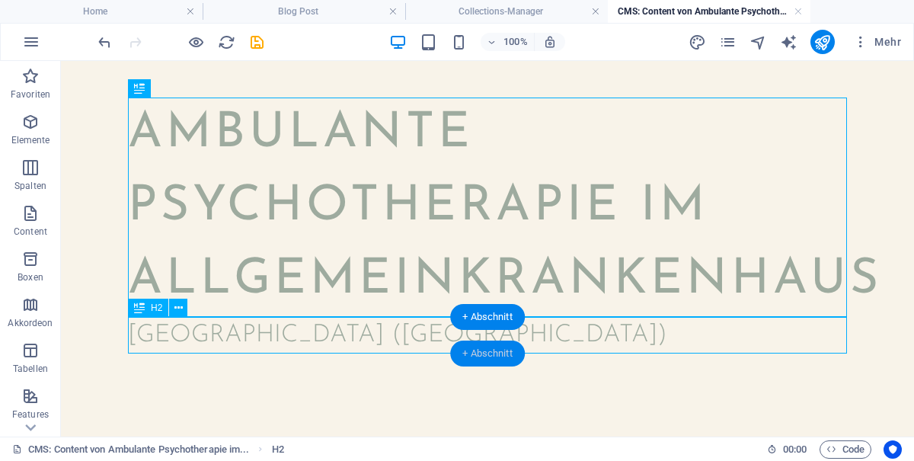
click at [497, 356] on div "+ Abschnitt" at bounding box center [487, 353] width 75 height 26
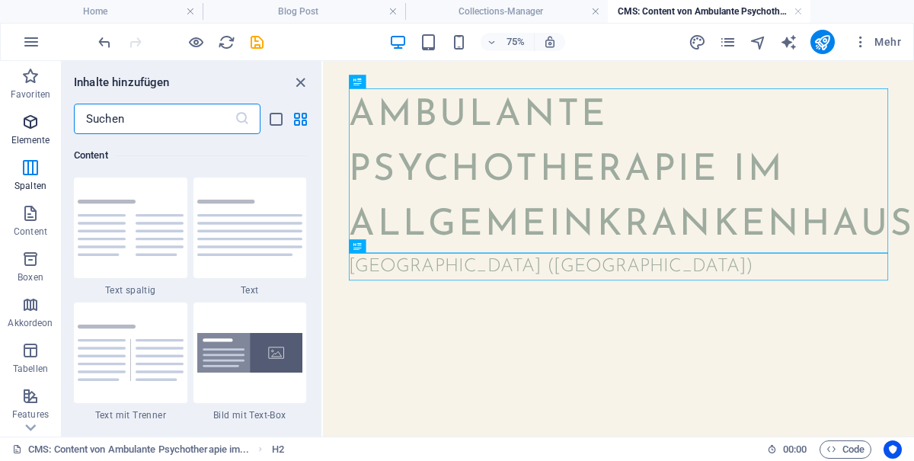
click at [28, 127] on icon "button" at bounding box center [30, 122] width 18 height 18
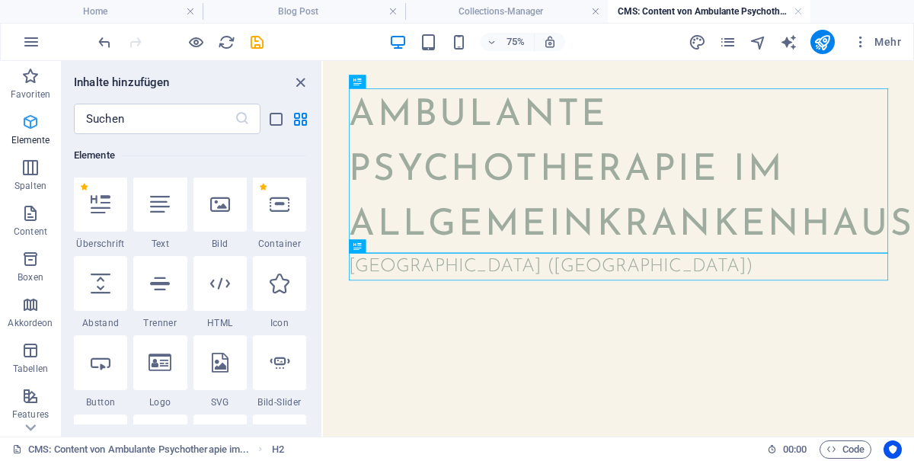
scroll to position [162, 0]
click at [110, 289] on icon at bounding box center [101, 284] width 20 height 20
select select "px"
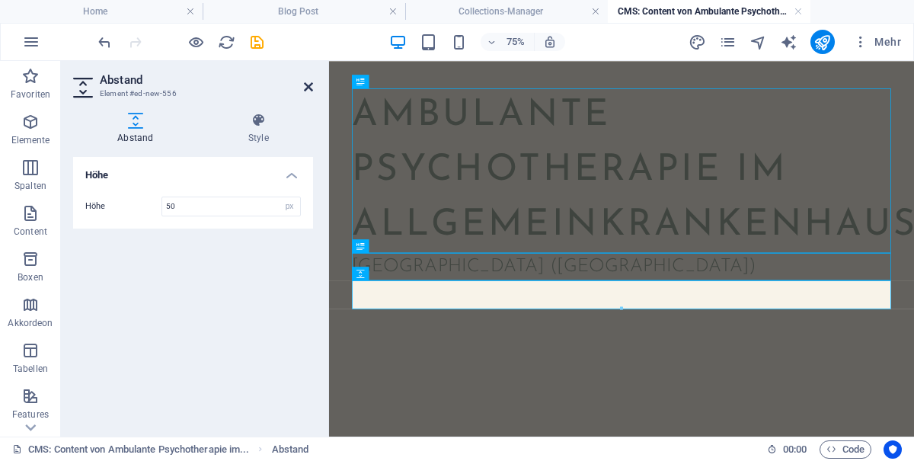
click at [307, 82] on icon at bounding box center [308, 87] width 9 height 12
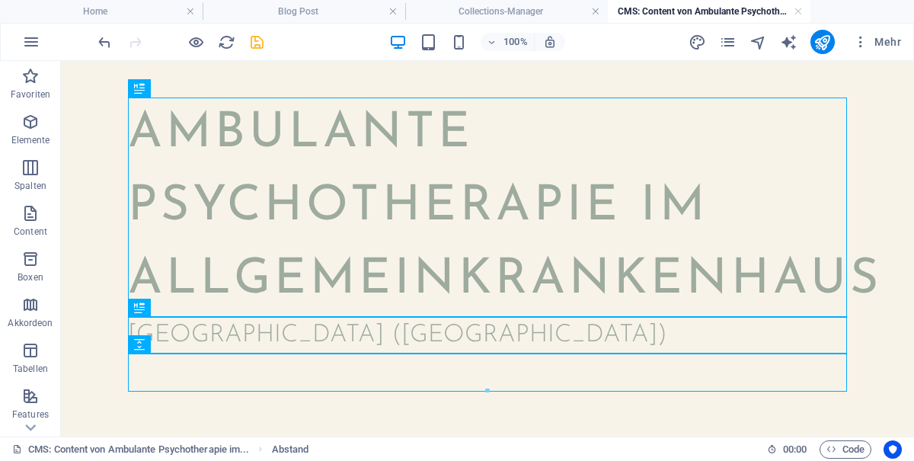
click at [255, 42] on icon "save" at bounding box center [257, 43] width 18 height 18
click at [538, 389] on div at bounding box center [487, 390] width 717 height 5
click at [543, 369] on div at bounding box center [487, 372] width 719 height 38
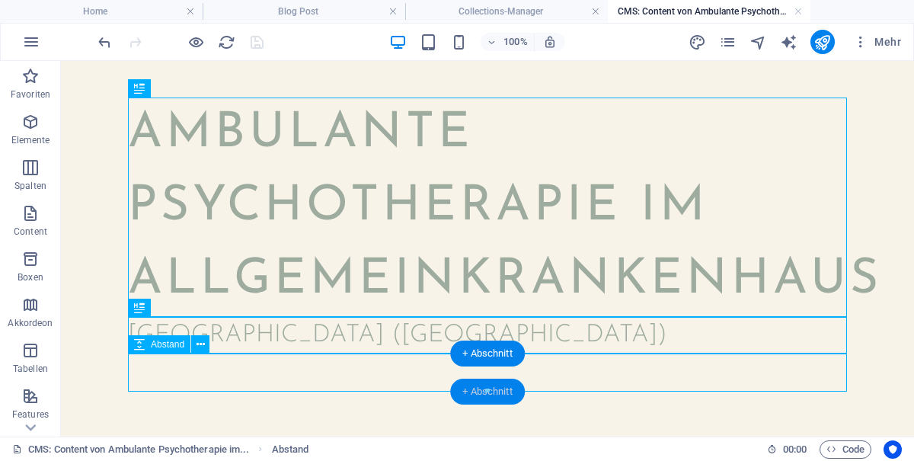
click at [510, 394] on div "Platzhalter H1 H1 H2 H2 Abstand Abstand + Abschnitt + Abschnitt" at bounding box center [487, 248] width 853 height 375
click at [460, 376] on div at bounding box center [487, 372] width 719 height 38
click at [469, 398] on div "+ Abschnitt" at bounding box center [487, 392] width 75 height 26
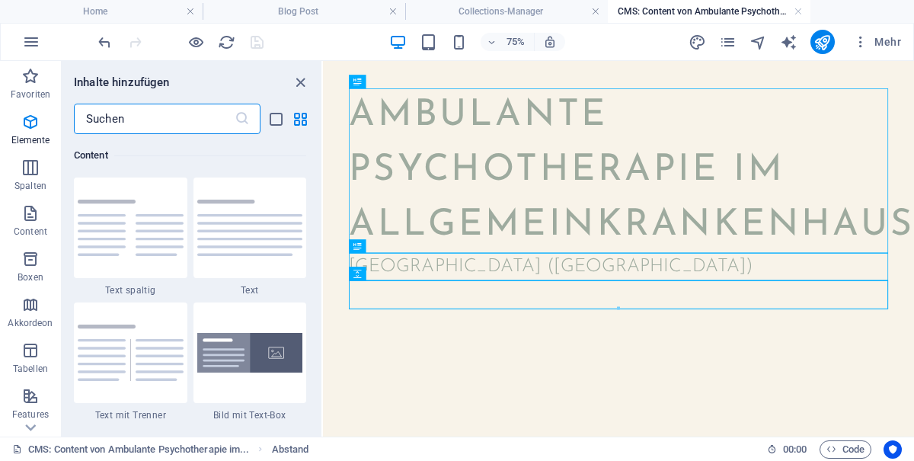
scroll to position [2679, 0]
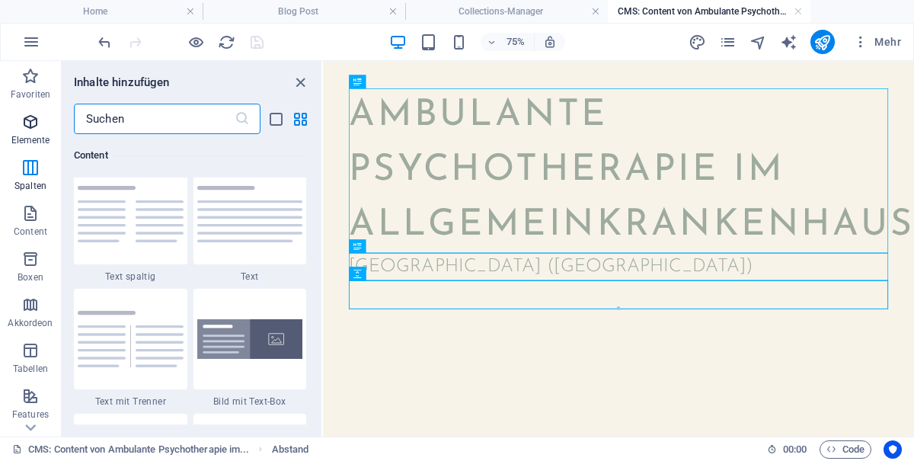
click at [21, 129] on icon "button" at bounding box center [30, 122] width 18 height 18
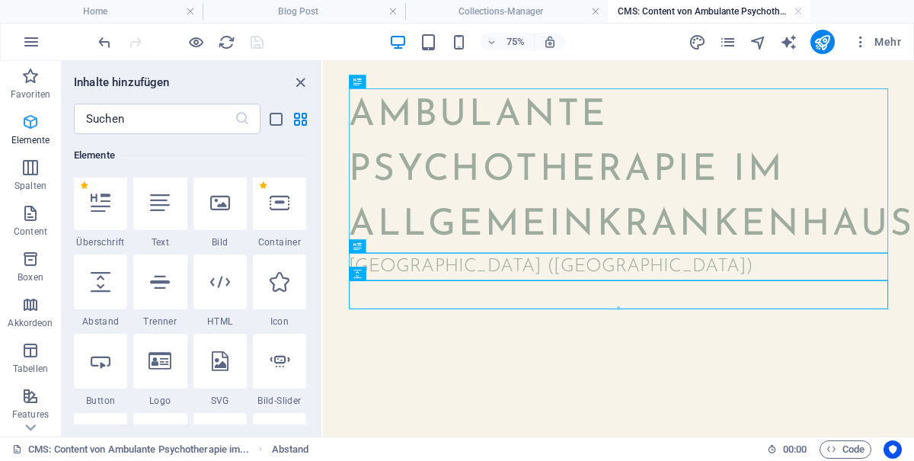
scroll to position [162, 0]
click at [156, 211] on icon at bounding box center [160, 205] width 20 height 20
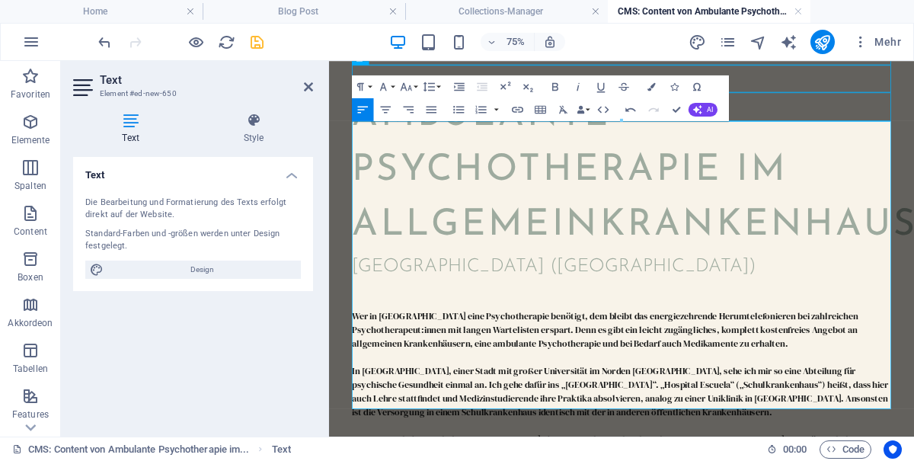
scroll to position [250, 0]
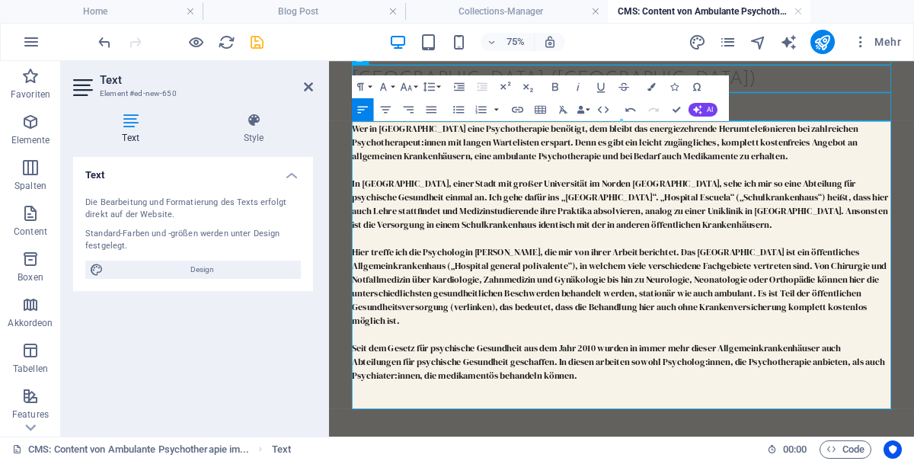
click at [591, 460] on p "Wer in Argentinien eine Psychotherapie benötigt, dem bleibt das energiezehrende…" at bounding box center [719, 334] width 719 height 384
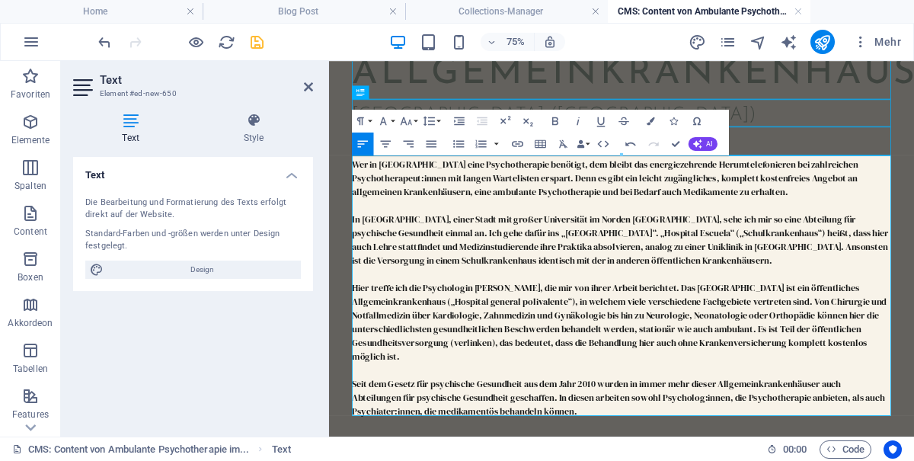
scroll to position [213, 0]
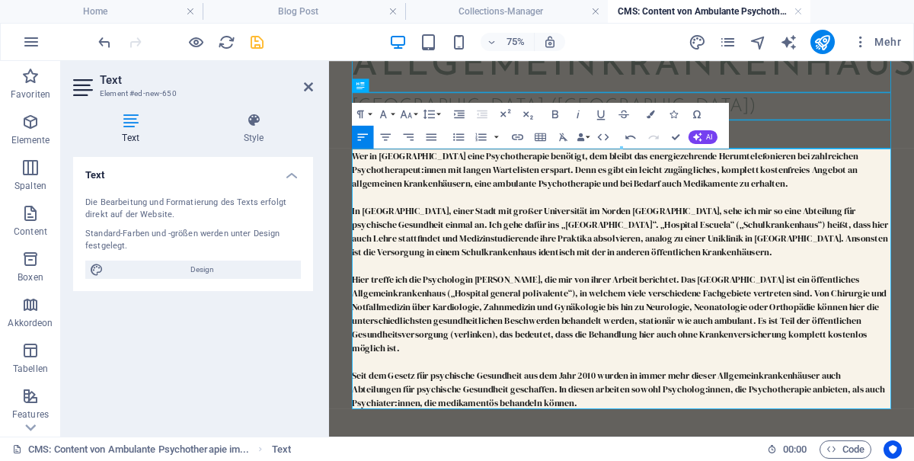
click at [568, 417] on p "Wer in Argentinien eine Psychotherapie benötigt, dem bleibt das energiezehrende…" at bounding box center [719, 351] width 719 height 347
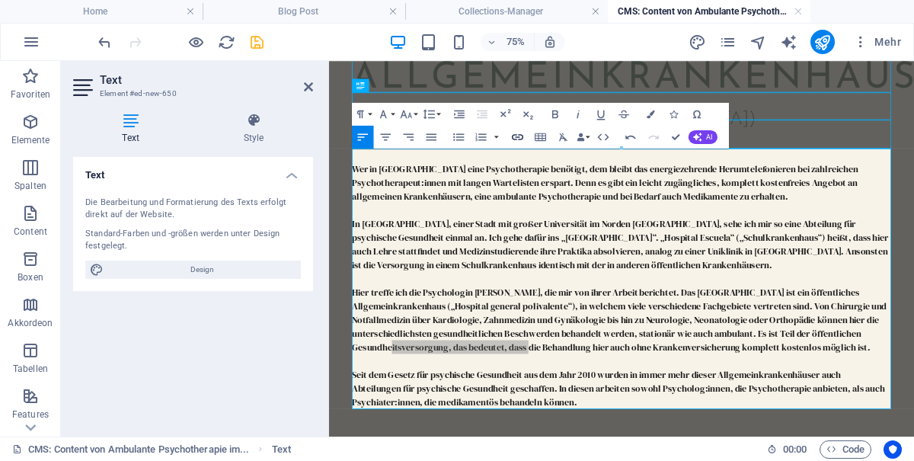
click at [519, 136] on icon "button" at bounding box center [517, 137] width 11 height 6
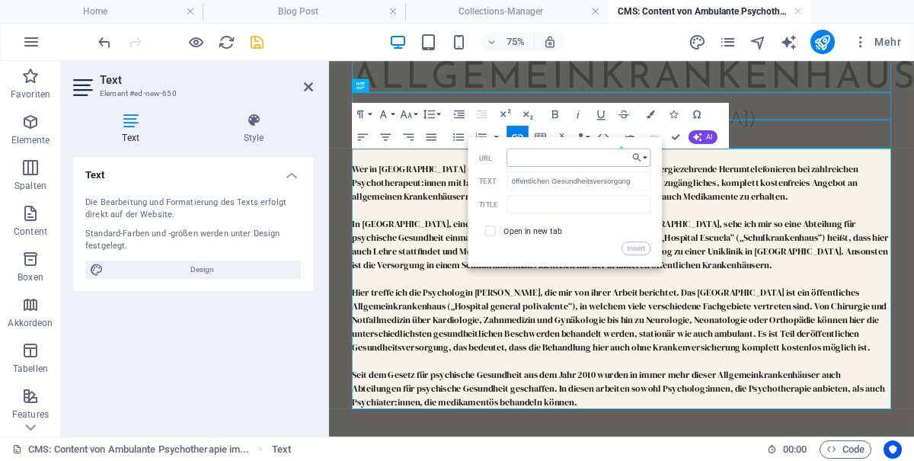
click at [590, 158] on input "URL" at bounding box center [579, 158] width 144 height 18
click at [558, 158] on input "URL" at bounding box center [579, 158] width 144 height 18
click at [541, 153] on input "URL" at bounding box center [579, 158] width 144 height 18
click at [528, 155] on input "URL" at bounding box center [579, 158] width 144 height 18
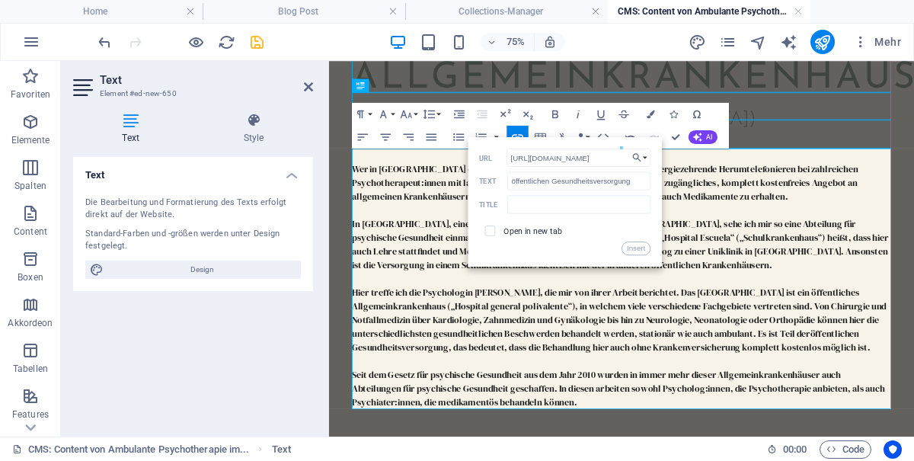
type input "https://musikbegegnungen.de/blog-post/fortschritt-in-gefahr-das-psychosoziale-u…"
click at [495, 232] on span at bounding box center [490, 230] width 11 height 11
click at [488, 228] on input "checkbox" at bounding box center [488, 229] width 11 height 11
checkbox input "true"
click at [639, 248] on button "Insert" at bounding box center [636, 248] width 29 height 14
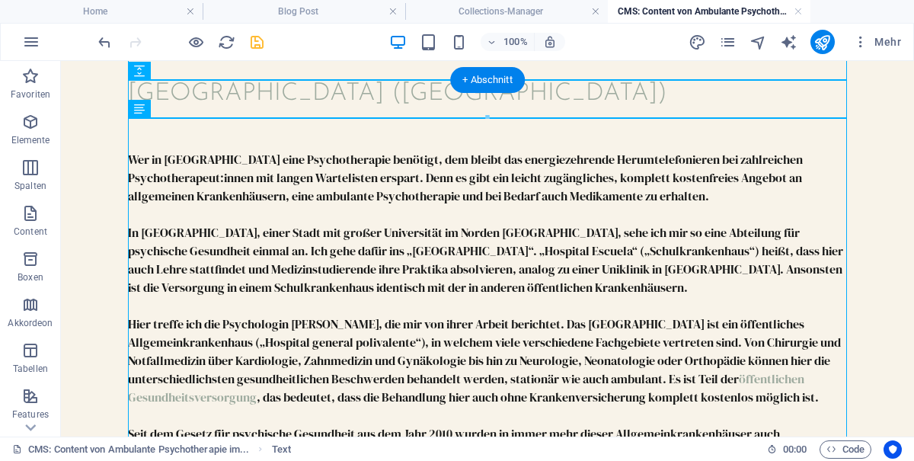
scroll to position [339, 0]
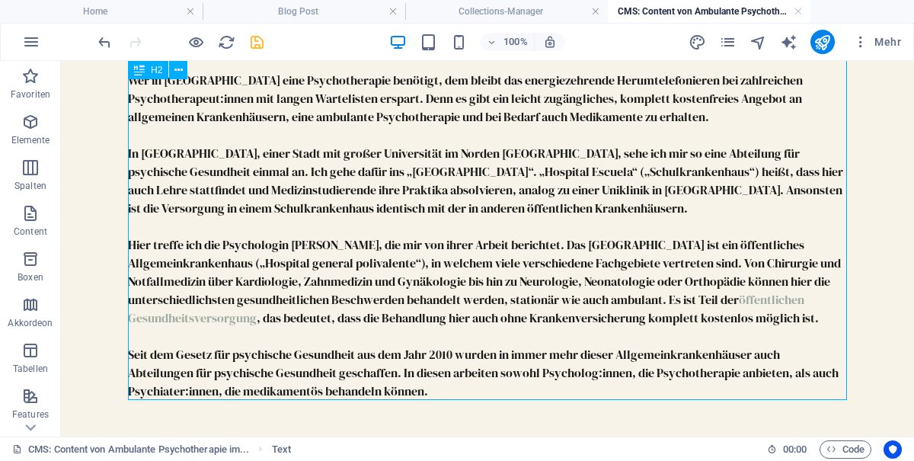
click at [485, 401] on div "Ambulante Psychotherapie im Allgemeinkrankenhaus Corrientes (ARGENTINIEN) Wer i…" at bounding box center [487, 88] width 743 height 696
click at [314, 400] on div "Wer in Argentinien eine Psychotherapie benötigt, dem bleibt das energiezehrende…" at bounding box center [487, 235] width 719 height 329
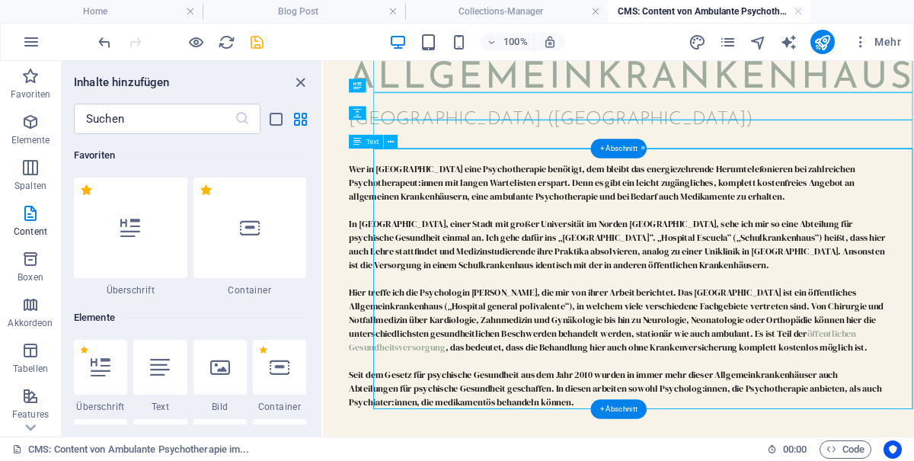
scroll to position [213, 0]
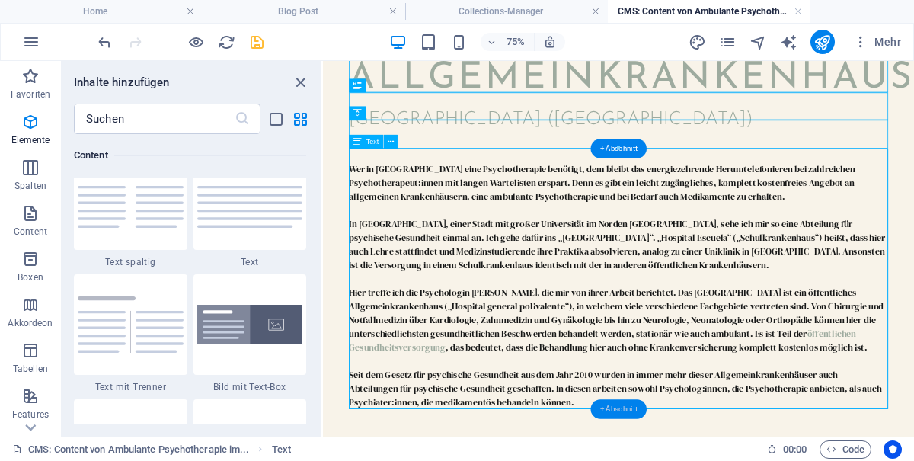
click at [626, 404] on div "+ Abschnitt" at bounding box center [618, 409] width 56 height 20
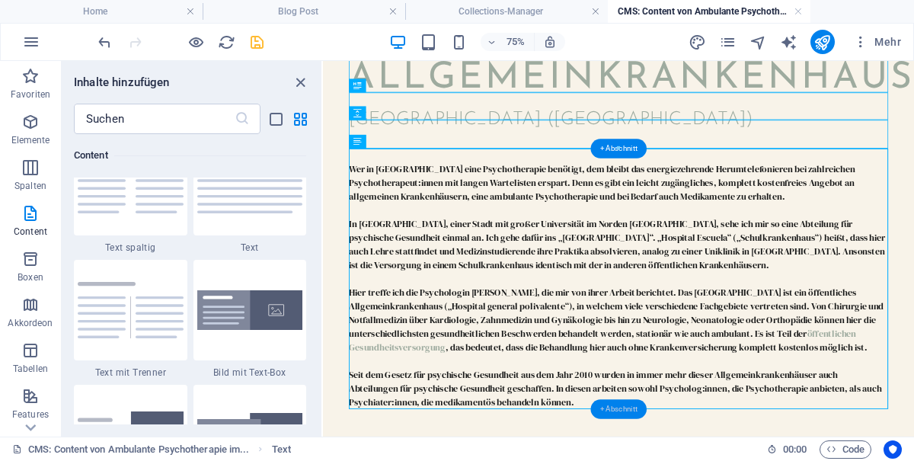
scroll to position [2721, 0]
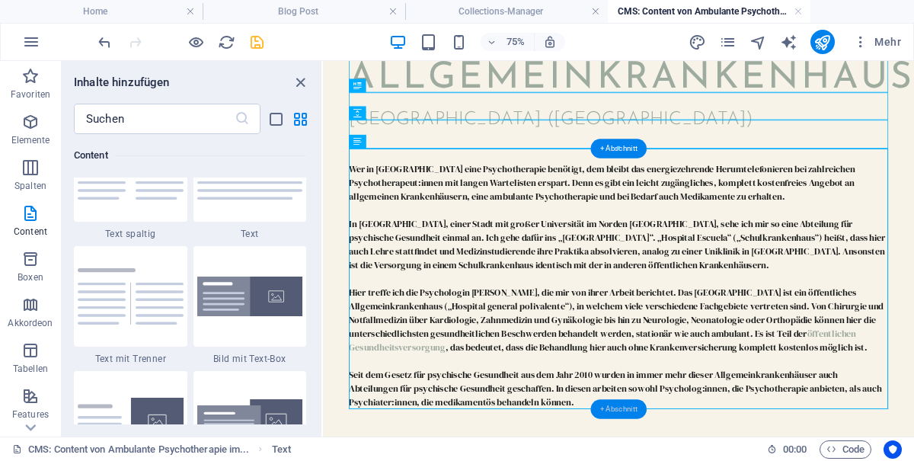
click at [618, 404] on div "+ Abschnitt" at bounding box center [618, 409] width 56 height 20
click at [33, 131] on icon "button" at bounding box center [30, 122] width 18 height 18
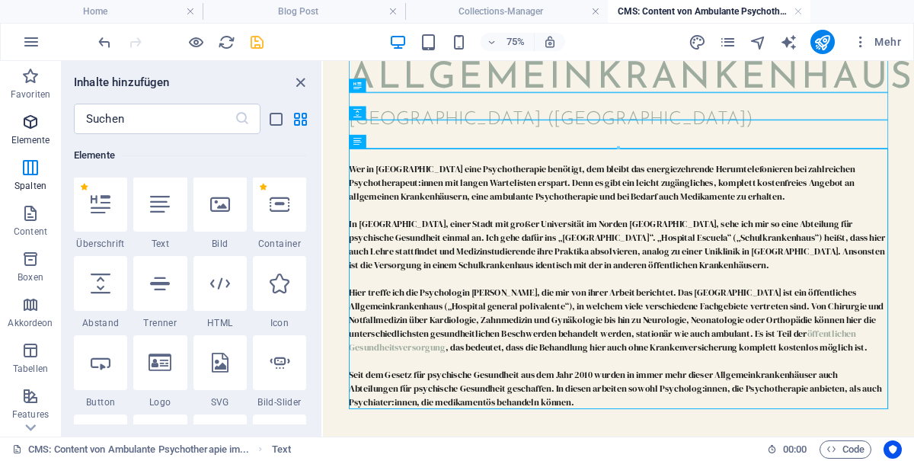
scroll to position [162, 0]
click at [106, 293] on icon at bounding box center [101, 284] width 20 height 20
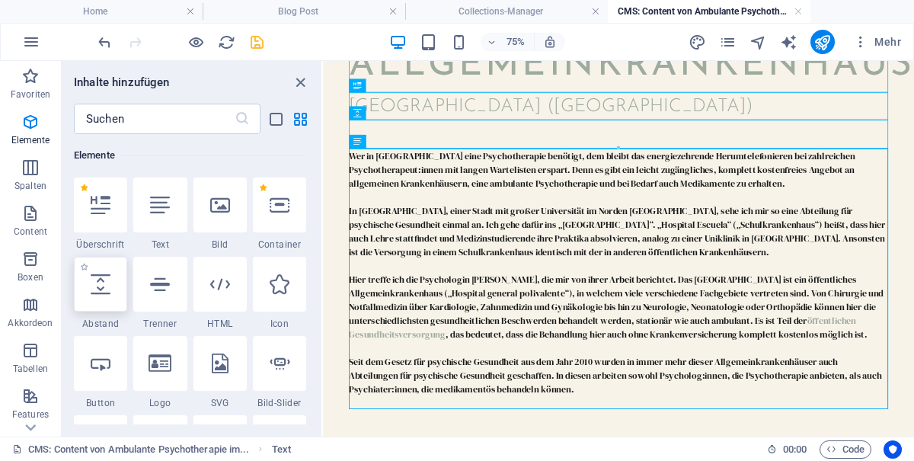
select select "px"
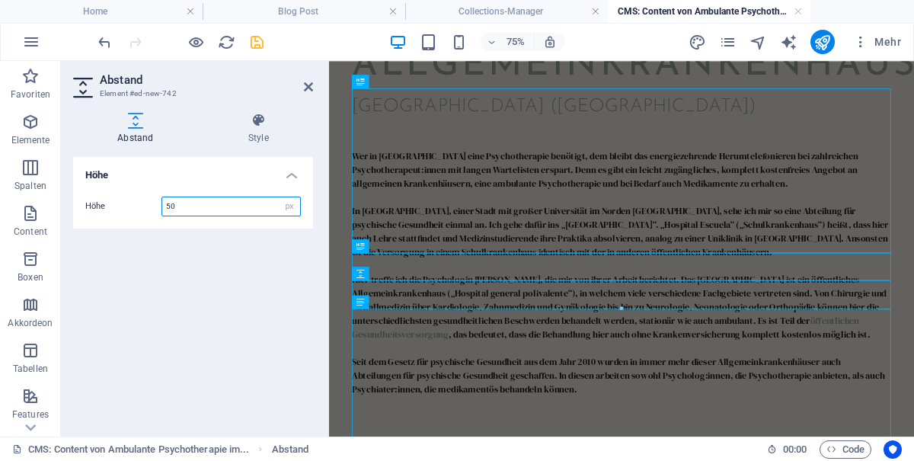
scroll to position [0, 0]
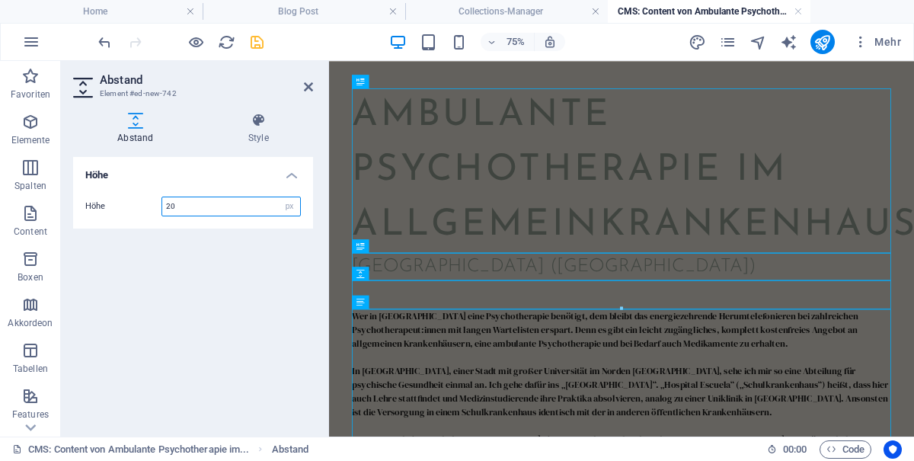
type input "20"
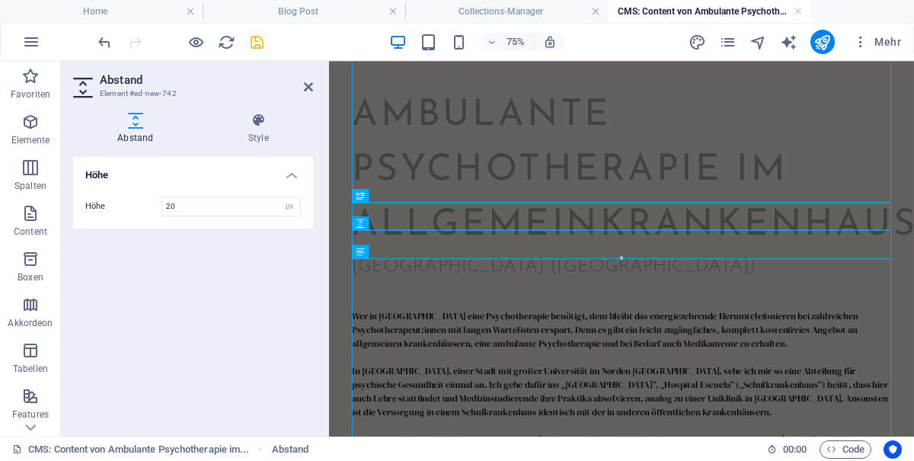
scroll to position [229, 0]
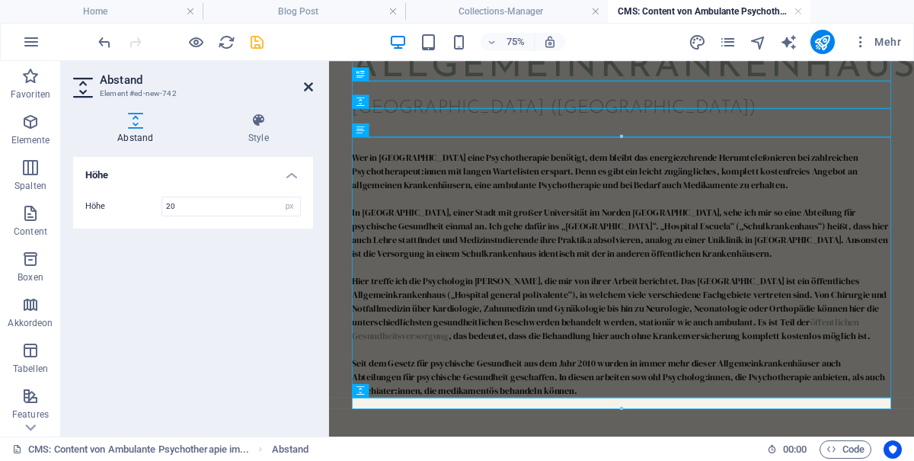
click at [312, 84] on icon at bounding box center [308, 87] width 9 height 12
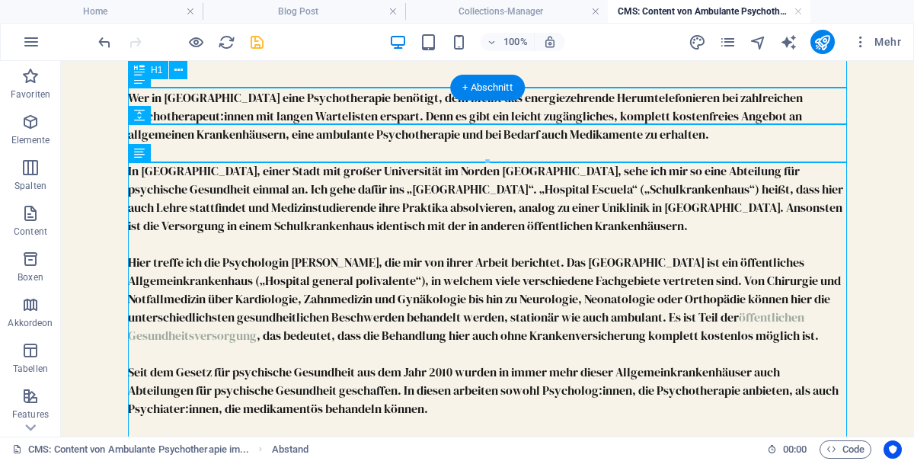
scroll to position [354, 0]
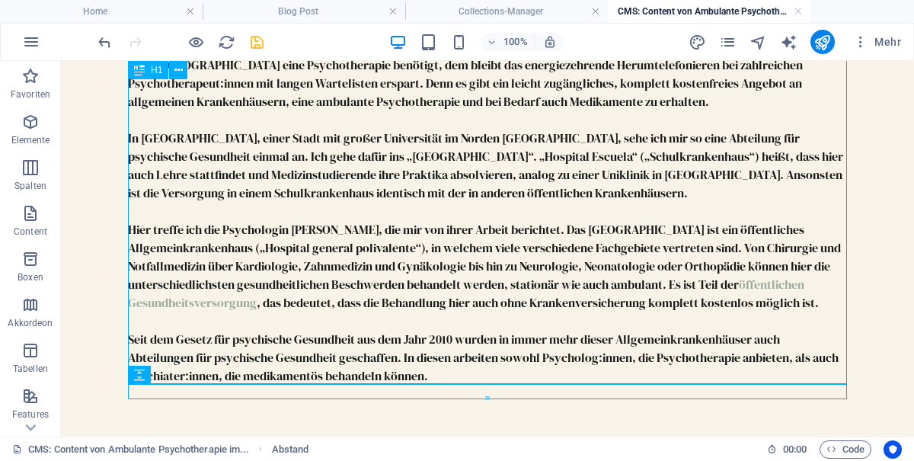
click at [505, 395] on div at bounding box center [487, 392] width 719 height 15
click at [529, 385] on div at bounding box center [487, 392] width 719 height 15
click at [545, 321] on div "Wer in Argentinien eine Psychotherapie benötigt, dem bleibt das energiezehrende…" at bounding box center [487, 220] width 719 height 329
click at [506, 379] on div "+ Abschnitt" at bounding box center [487, 384] width 75 height 26
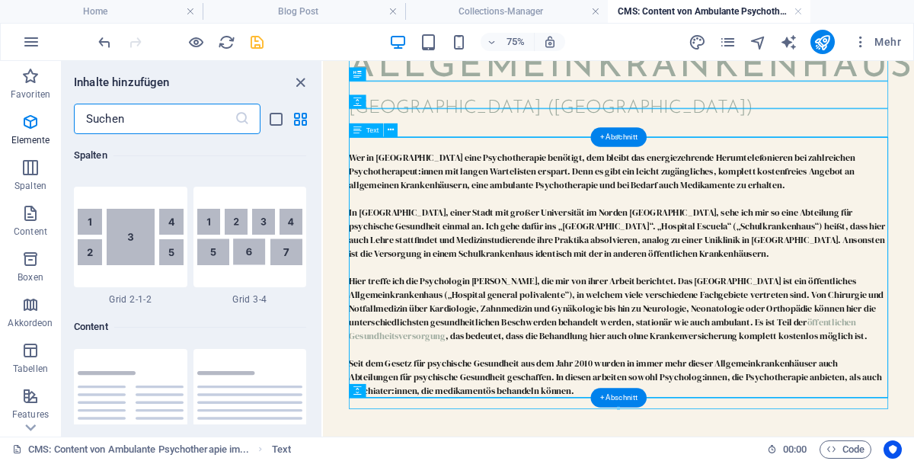
scroll to position [2665, 0]
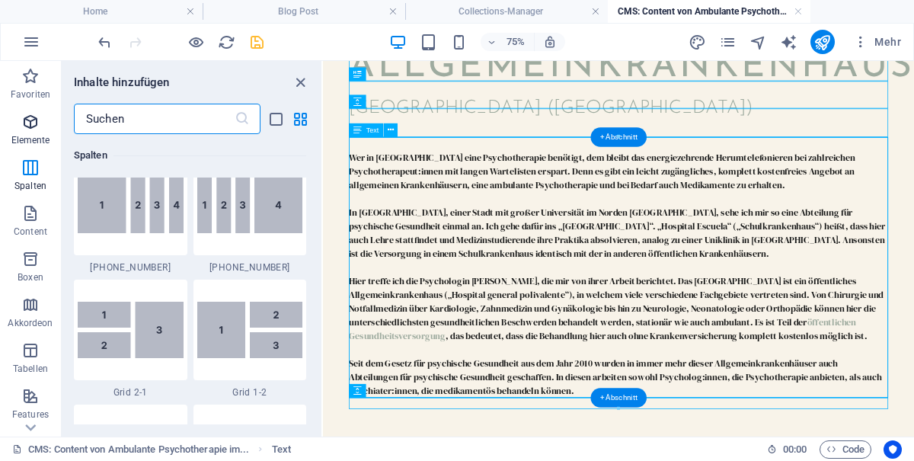
click at [35, 142] on p "Elemente" at bounding box center [30, 140] width 39 height 12
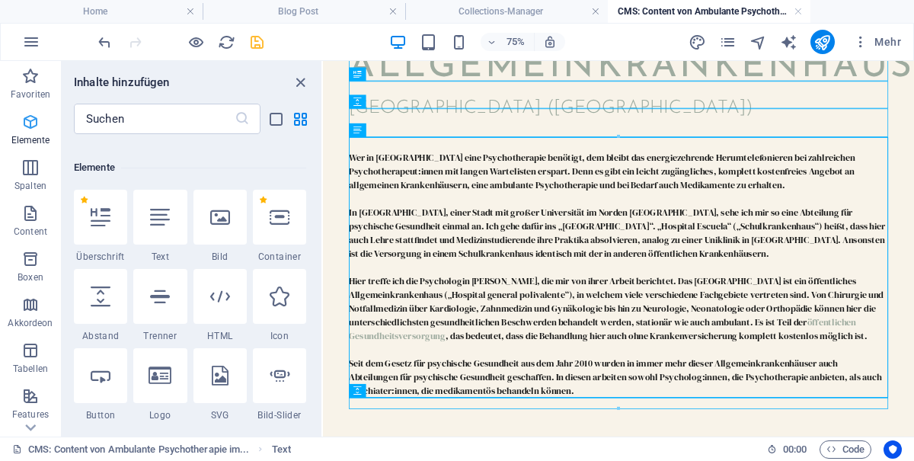
scroll to position [149, 0]
click at [165, 297] on icon at bounding box center [160, 297] width 20 height 20
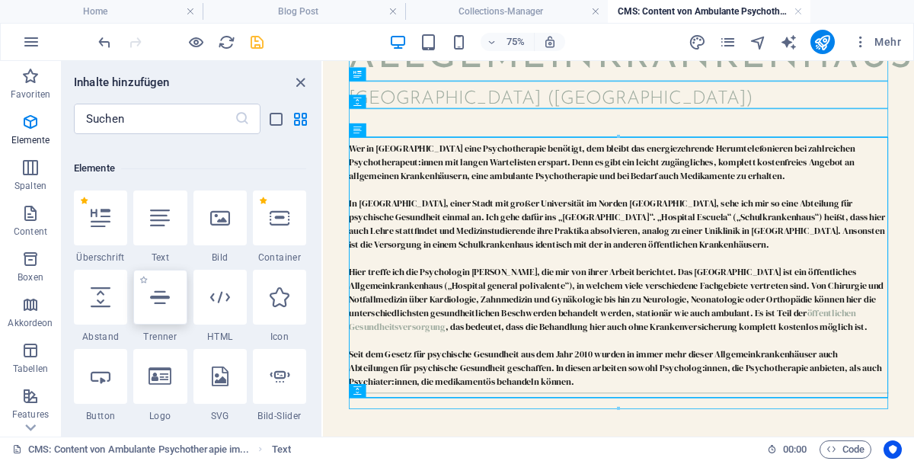
select select "%"
select select "px"
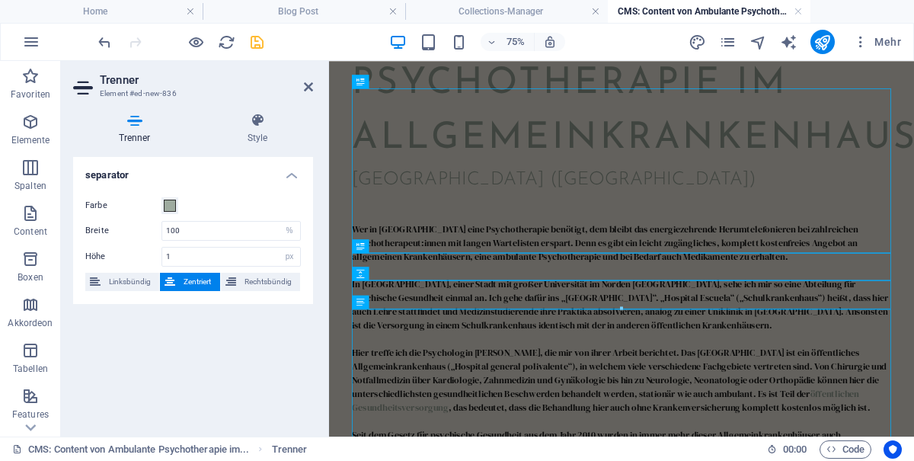
scroll to position [242, 0]
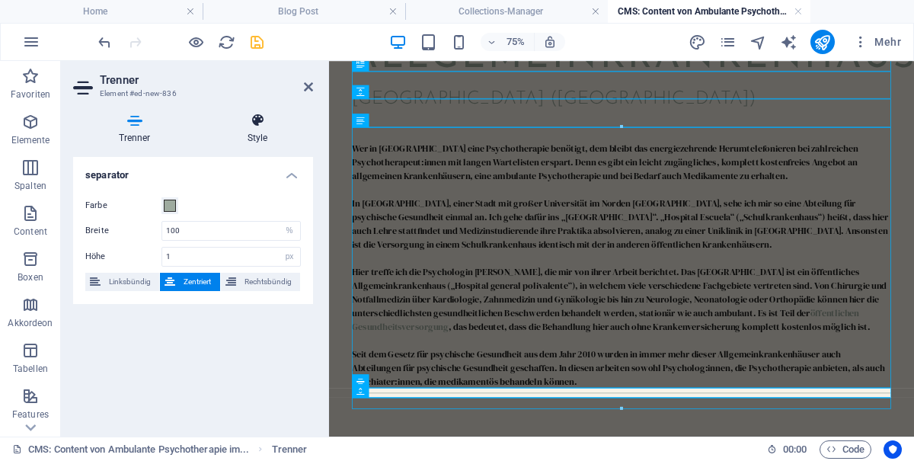
click at [264, 115] on icon at bounding box center [257, 120] width 111 height 15
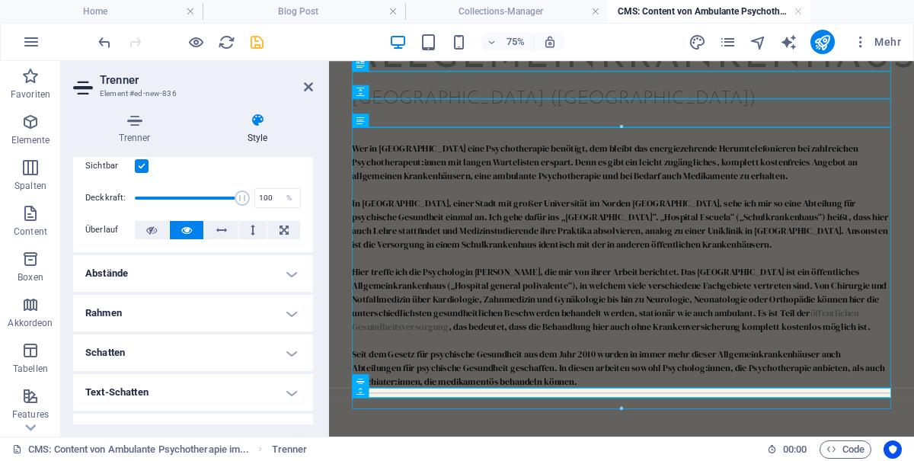
scroll to position [0, 0]
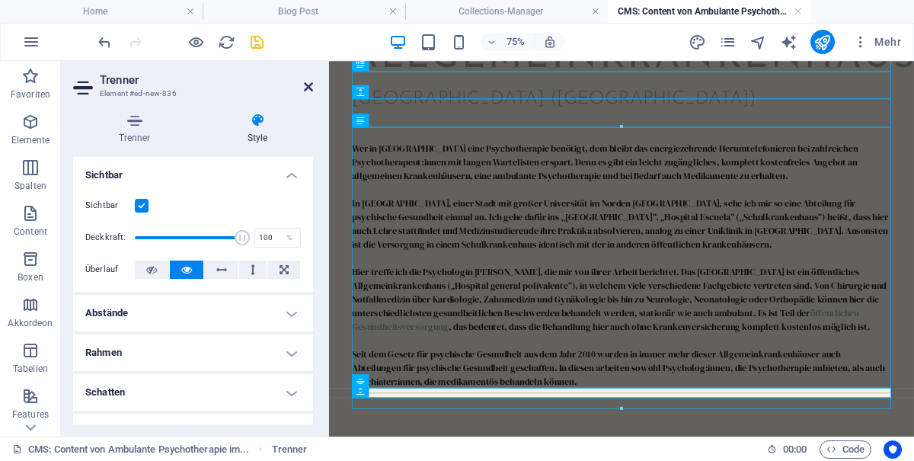
click at [313, 89] on icon at bounding box center [308, 87] width 9 height 12
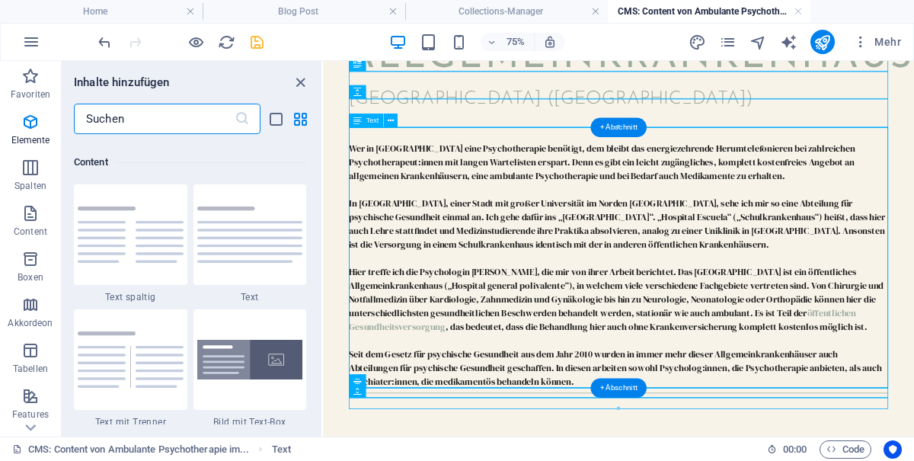
scroll to position [2665, 0]
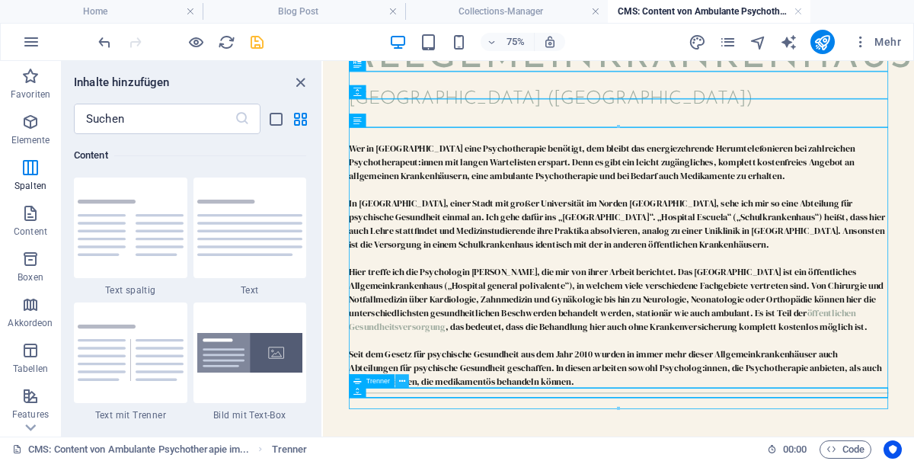
click at [402, 379] on icon at bounding box center [401, 381] width 6 height 12
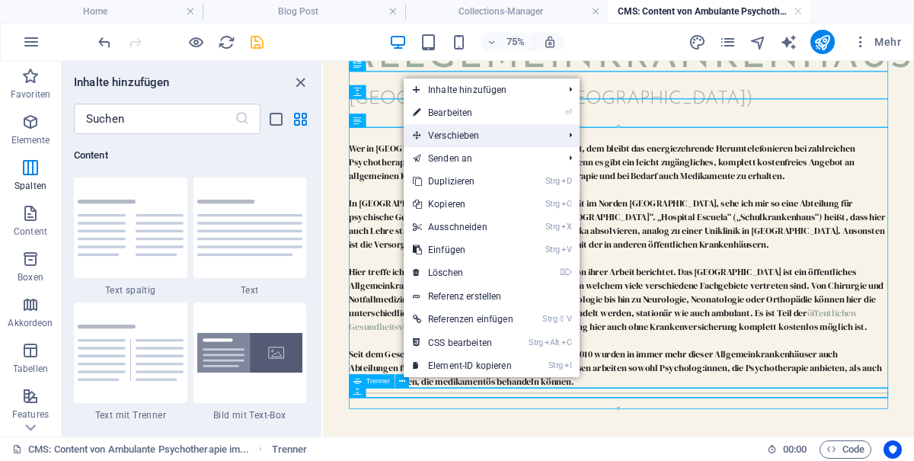
click at [567, 134] on li "Verschieben Strg ⇧ ⬆ Element auf gleicher Ebene nach oben verschieben Strg ⇧ ⬇ …" at bounding box center [492, 135] width 176 height 23
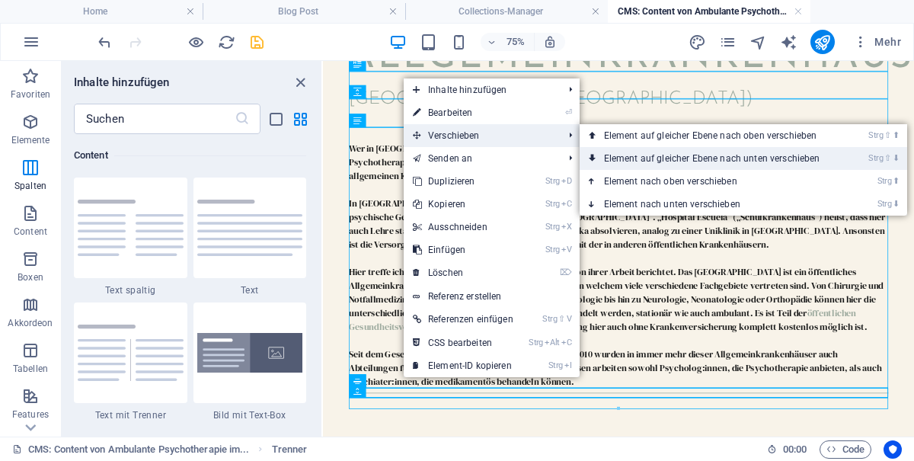
click at [705, 162] on link "Strg ⇧ ⬇ Element auf gleicher Ebene nach unten verschieben" at bounding box center [715, 158] width 271 height 23
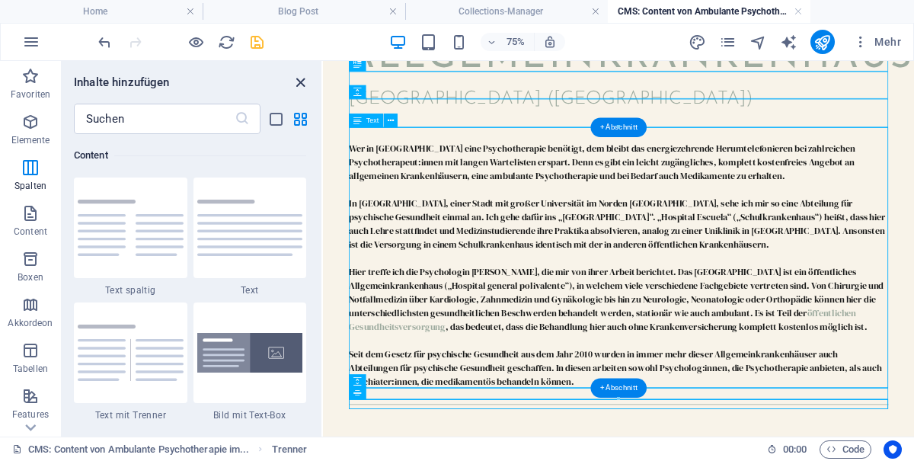
click at [299, 86] on icon "close panel" at bounding box center [301, 83] width 18 height 18
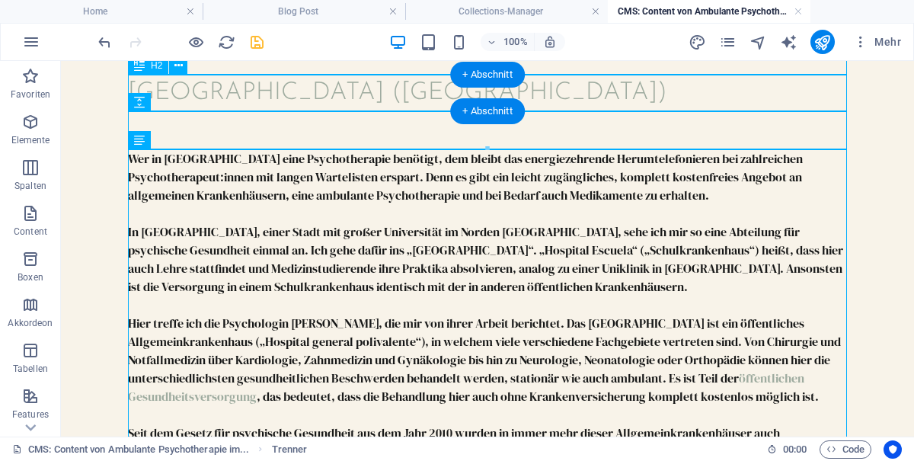
click at [254, 42] on icon "save" at bounding box center [257, 43] width 18 height 18
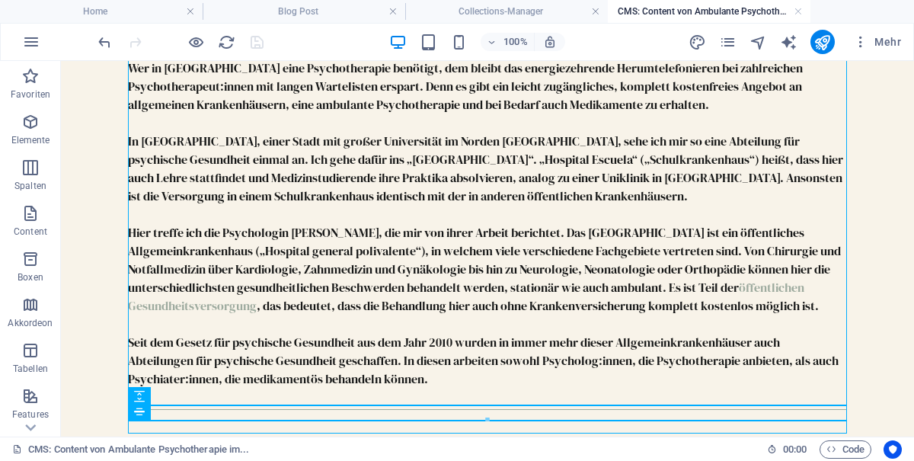
scroll to position [367, 0]
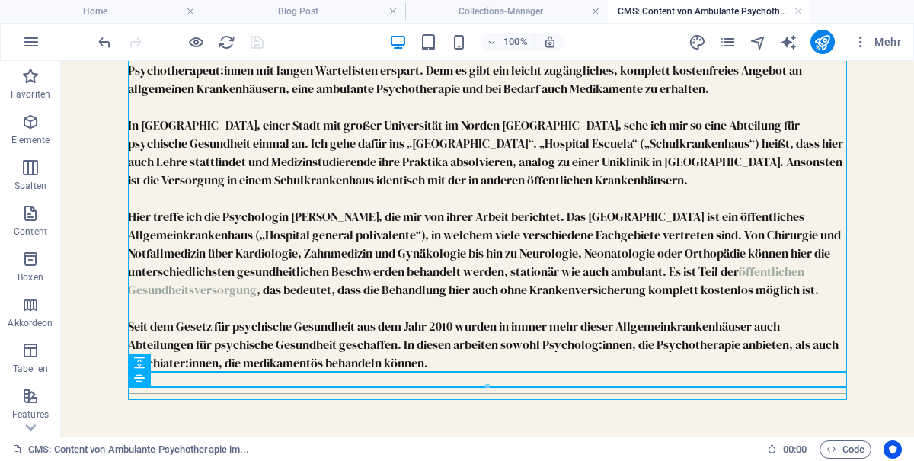
click at [526, 391] on div at bounding box center [487, 393] width 719 height 13
click at [405, 394] on div at bounding box center [487, 393] width 719 height 13
click at [460, 404] on div "Ambulante Psychotherapie im Allgemeinkrankenhaus Corrientes (ARGENTINIEN) Wer i…" at bounding box center [487, 74] width 743 height 724
click at [511, 394] on div at bounding box center [487, 393] width 719 height 13
click at [519, 347] on div "Wer in Argentinien eine Psychotherapie benötigt, dem bleibt das energiezehrende…" at bounding box center [487, 207] width 719 height 329
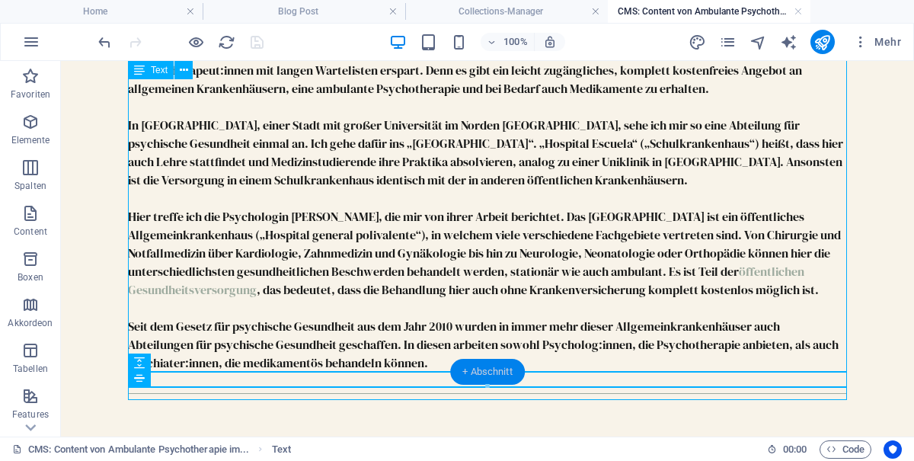
click at [504, 371] on div "+ Abschnitt" at bounding box center [487, 372] width 75 height 26
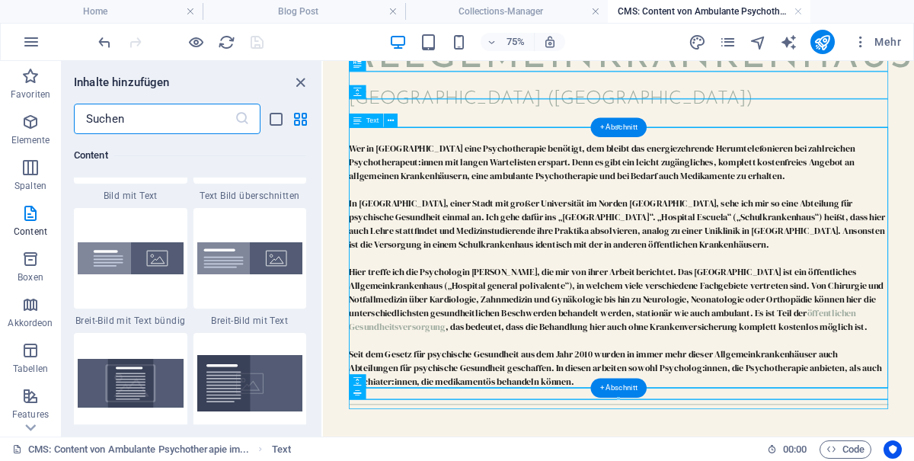
scroll to position [3016, 0]
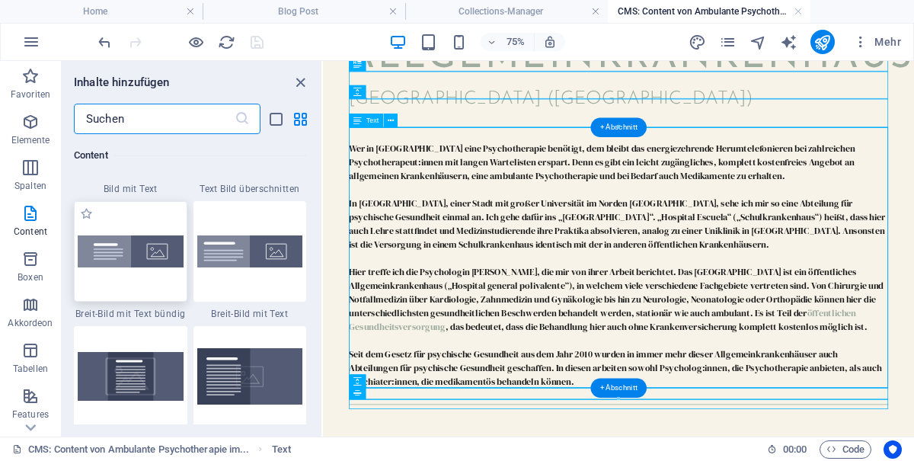
click at [136, 267] on img at bounding box center [131, 251] width 106 height 32
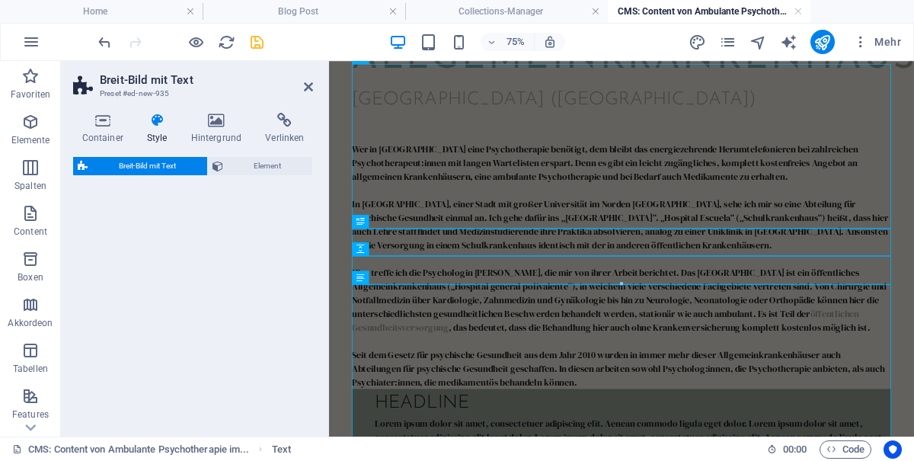
select select "%"
select select "preset-fullscreen-text-and-background-v3-alignments"
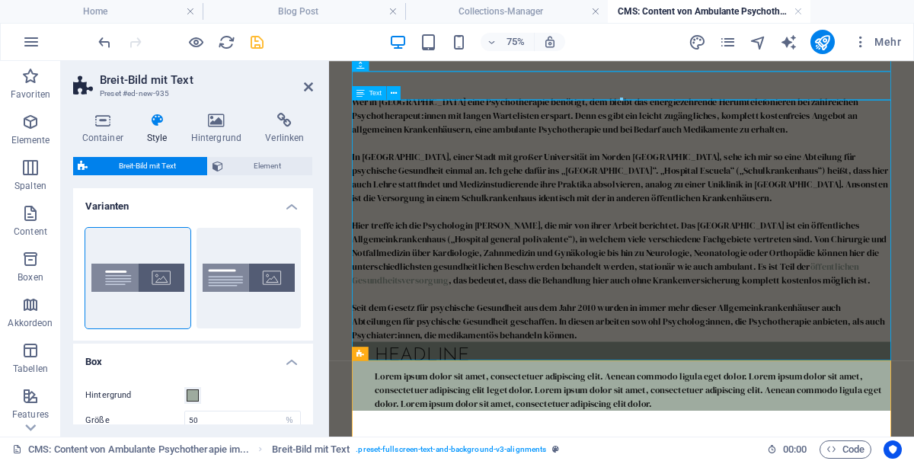
scroll to position [446, 0]
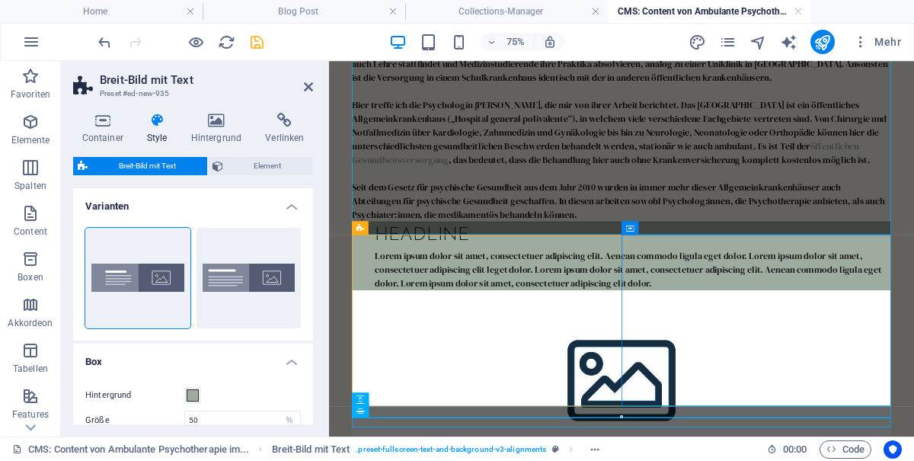
click at [634, 228] on icon at bounding box center [630, 228] width 8 height 14
click at [682, 227] on icon at bounding box center [680, 228] width 6 height 12
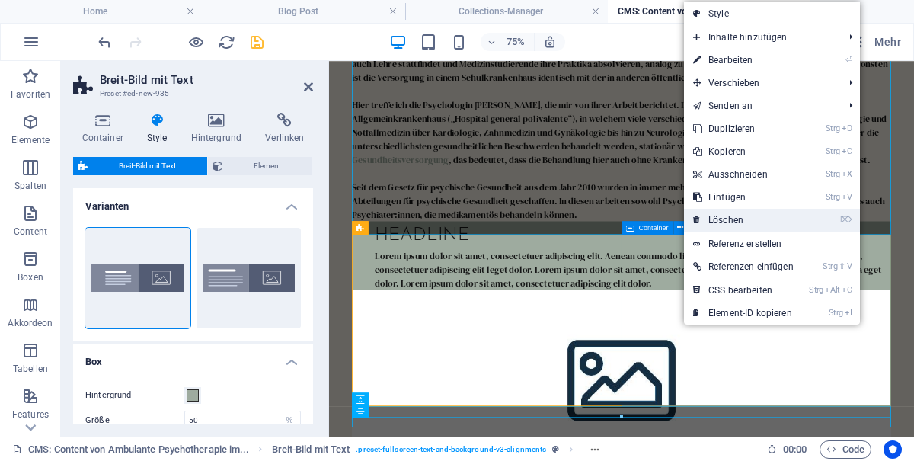
click at [765, 225] on link "⌦ Löschen" at bounding box center [743, 220] width 119 height 23
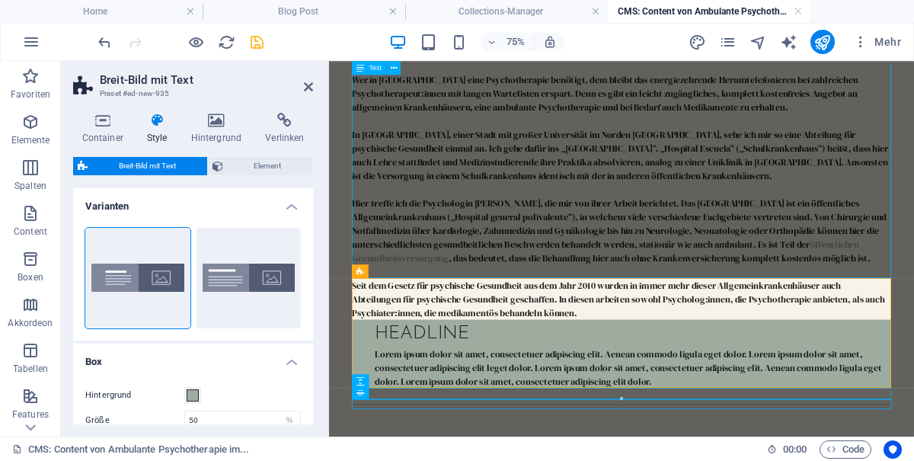
scroll to position [388, 0]
click at [629, 442] on div "Lorem ipsum dolor sit amet, consectetuer adipiscing elit. Aenean commodo ligula…" at bounding box center [728, 469] width 676 height 55
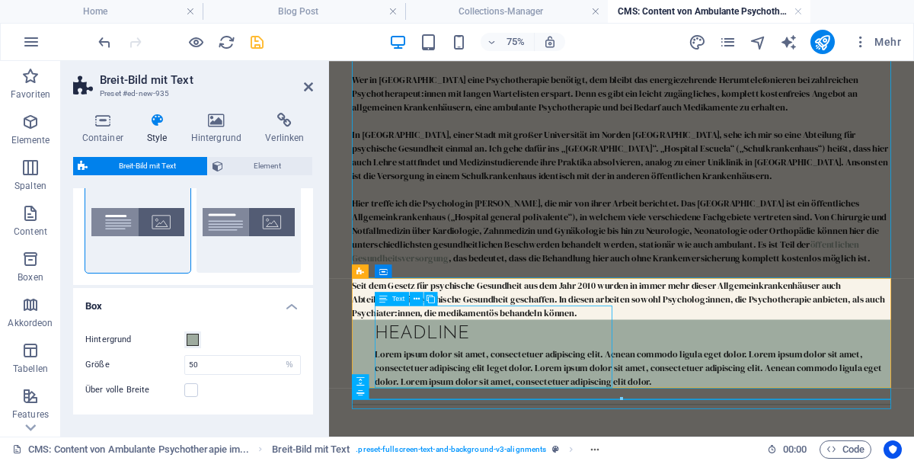
scroll to position [0, 0]
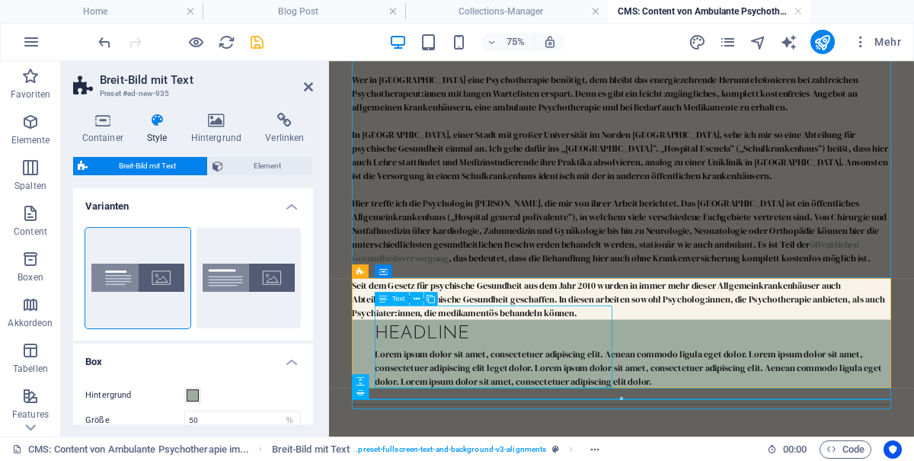
click at [848, 405] on div "Headline Lorem ipsum dolor sit amet, consectetuer adipiscing elit. Aenean commo…" at bounding box center [719, 450] width 719 height 91
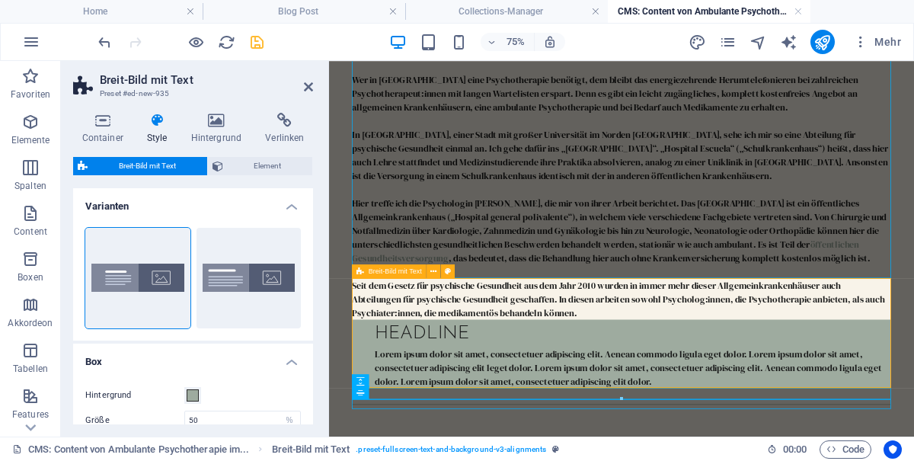
click at [913, 273] on div "Wer in Argentinien eine Psychotherapie benötigt, dem bleibt das energiezehrende…" at bounding box center [719, 240] width 719 height 329
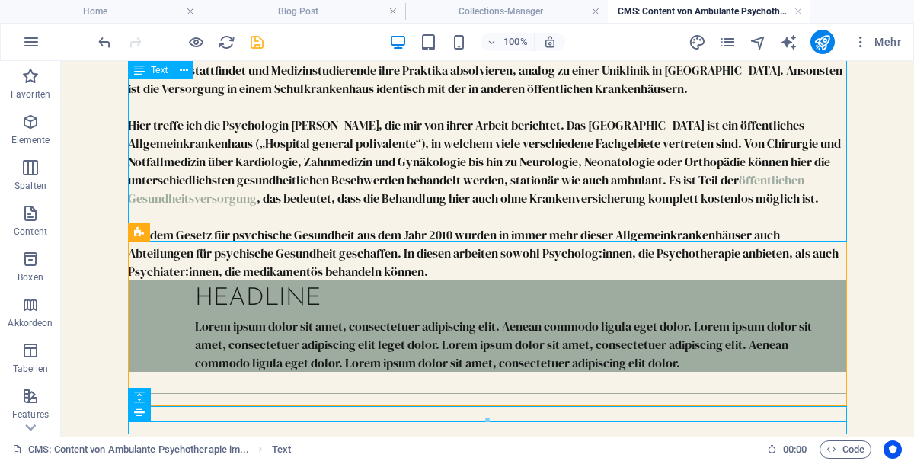
scroll to position [532, 0]
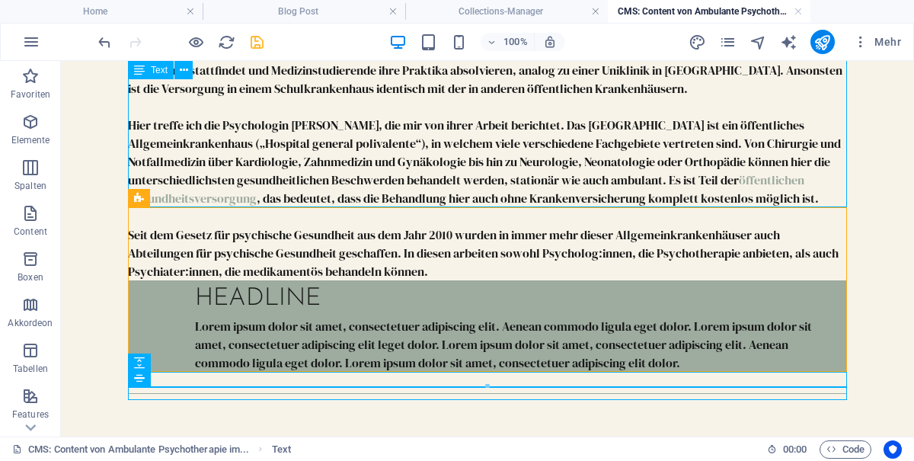
click at [152, 280] on div "Headline Lorem ipsum dolor sit amet, consectetuer adipiscing elit. Aenean commo…" at bounding box center [487, 325] width 719 height 91
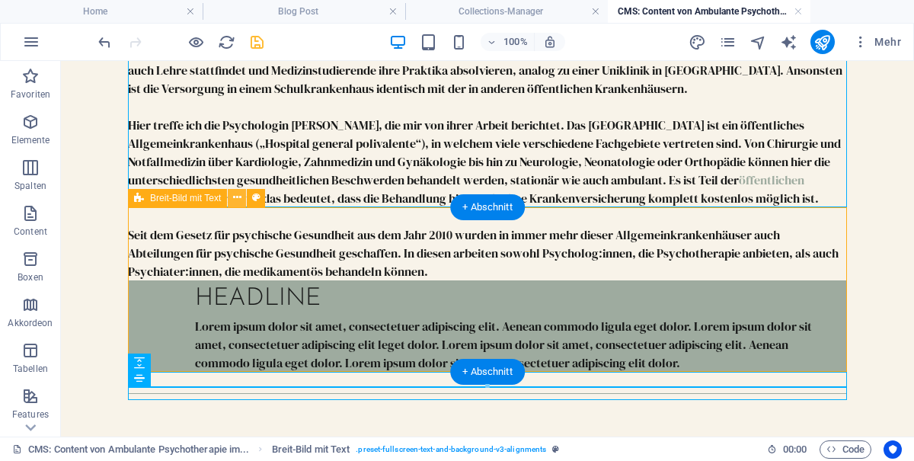
click at [237, 196] on icon at bounding box center [237, 198] width 8 height 16
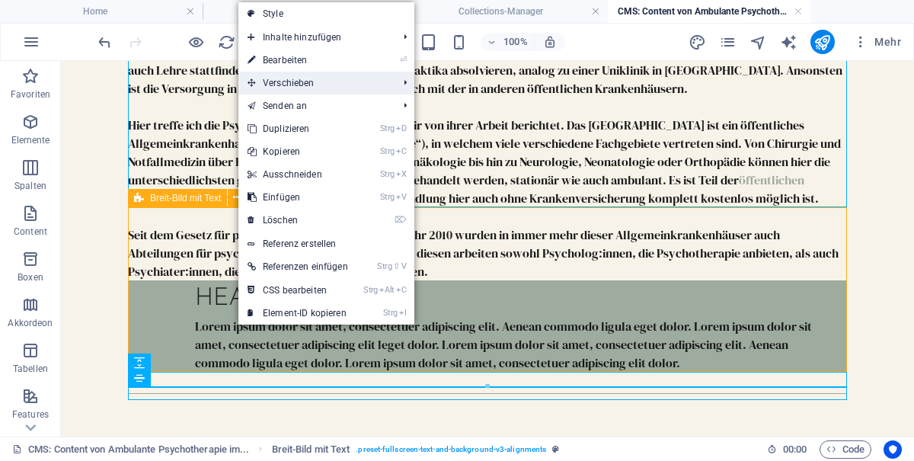
click at [411, 81] on li "Verschieben Strg ⇧ ⬆ Element auf gleicher Ebene nach oben verschieben Strg ⇧ ⬇ …" at bounding box center [326, 83] width 176 height 23
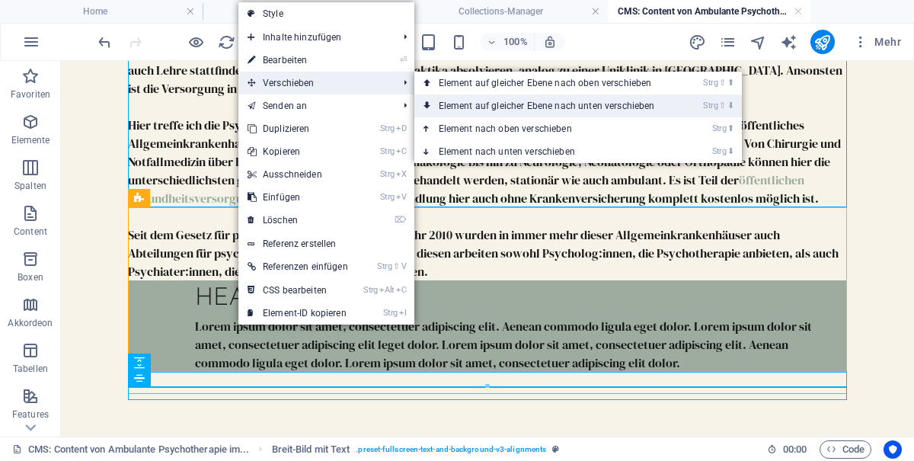
click at [582, 110] on link "Strg ⇧ ⬇ Element auf gleicher Ebene nach unten verschieben" at bounding box center [549, 105] width 271 height 23
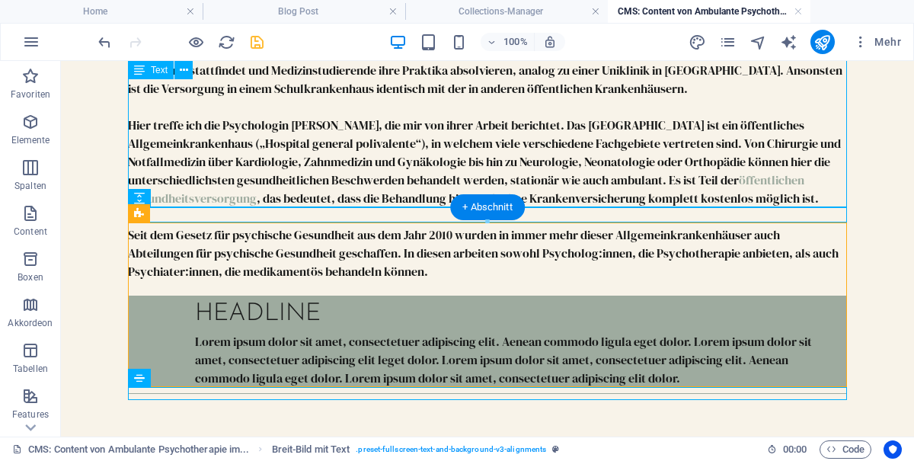
click at [203, 332] on div "Lorem ipsum dolor sit amet, consectetuer adipiscing elit. Aenean commodo ligula…" at bounding box center [515, 359] width 640 height 55
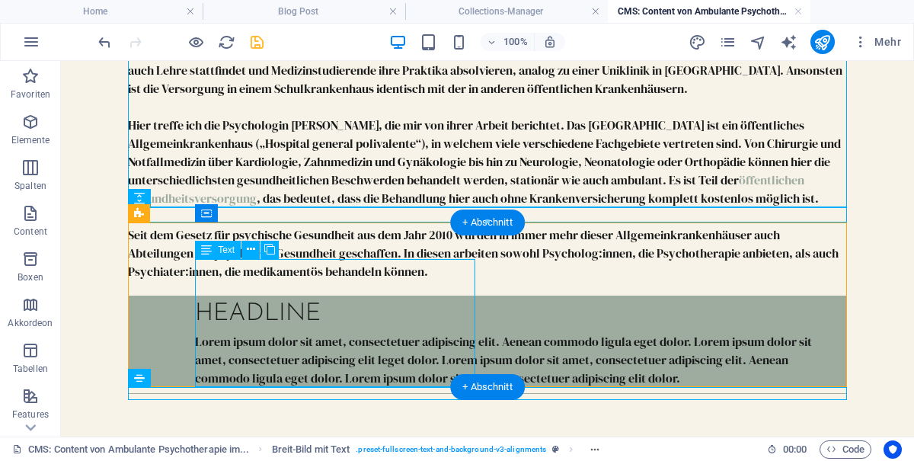
click at [155, 296] on div "Headline Lorem ipsum dolor sit amet, consectetuer adipiscing elit. Aenean commo…" at bounding box center [487, 341] width 719 height 91
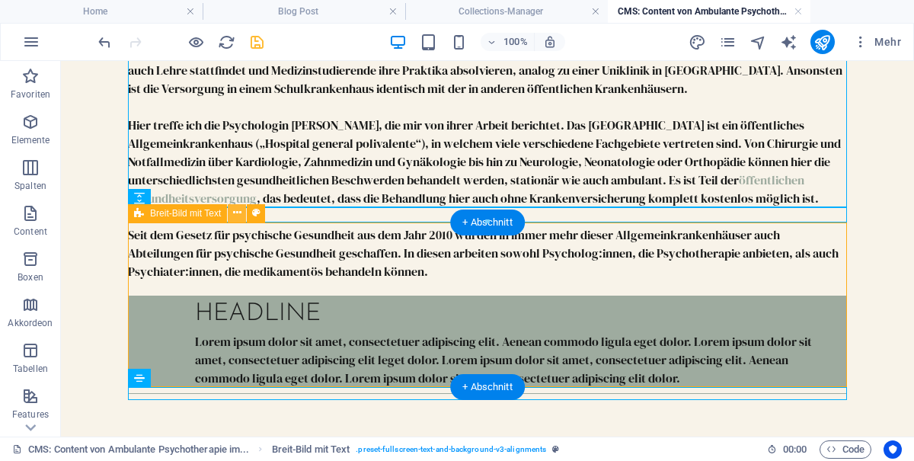
click at [235, 219] on icon at bounding box center [237, 213] width 8 height 16
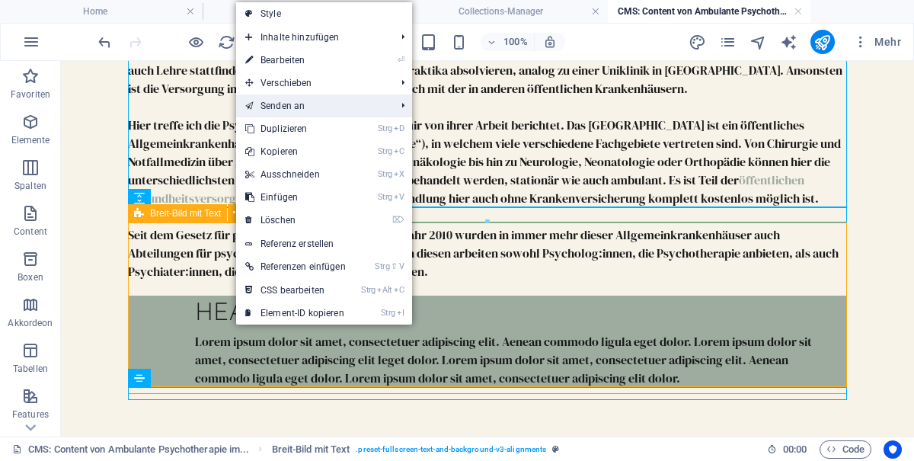
click at [389, 94] on link "Senden an" at bounding box center [312, 105] width 153 height 23
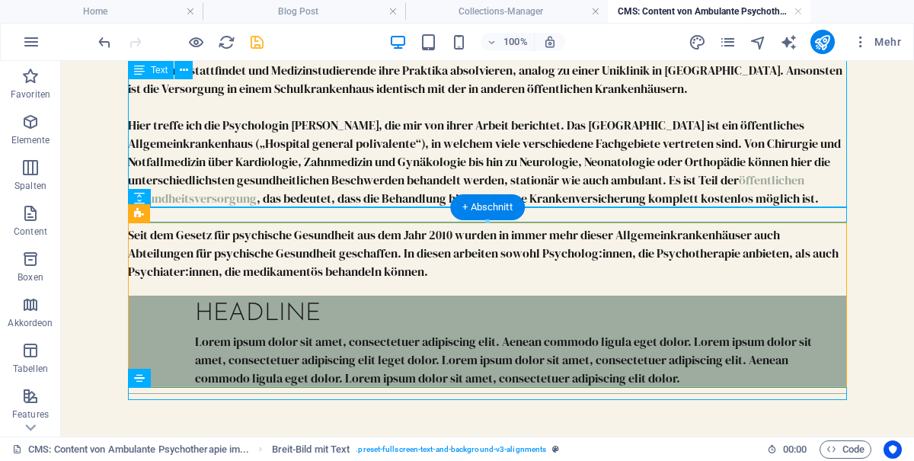
click at [144, 211] on icon at bounding box center [139, 213] width 10 height 18
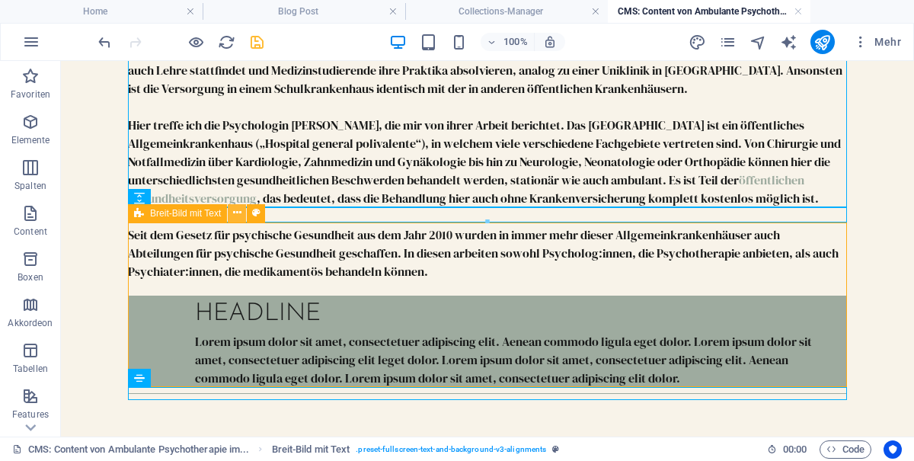
click at [241, 215] on icon at bounding box center [237, 213] width 8 height 16
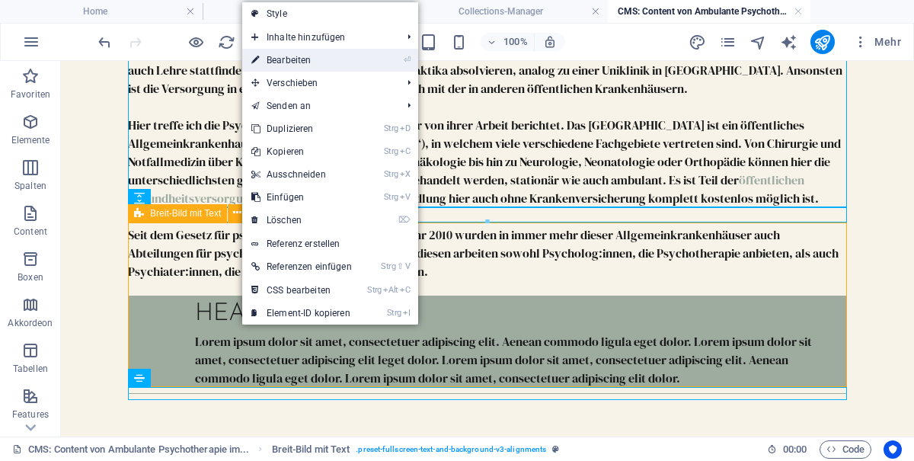
click at [411, 72] on mark "⏎" at bounding box center [407, 60] width 7 height 23
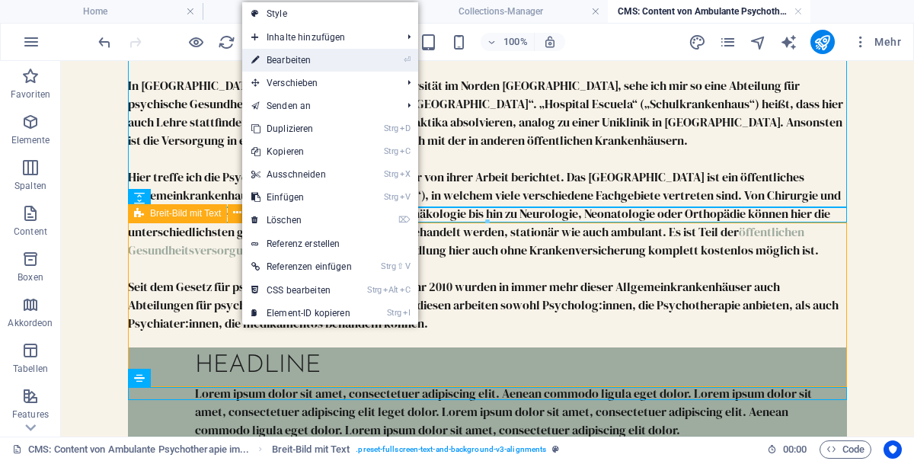
select select "%"
select select "preset-fullscreen-text-and-background-v3-alignments"
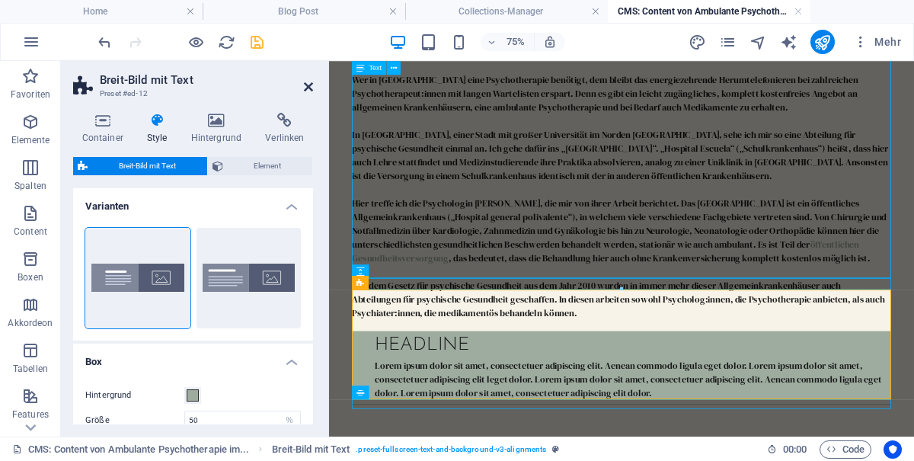
click at [313, 93] on icon at bounding box center [308, 87] width 9 height 12
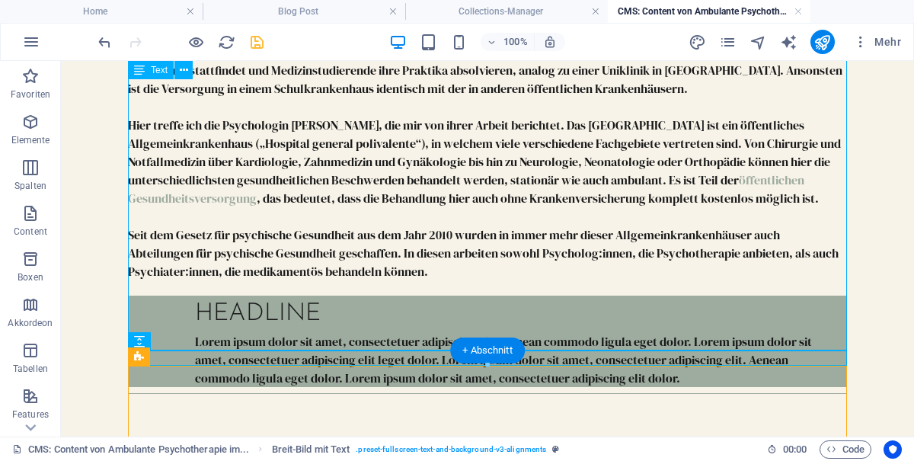
scroll to position [532, 0]
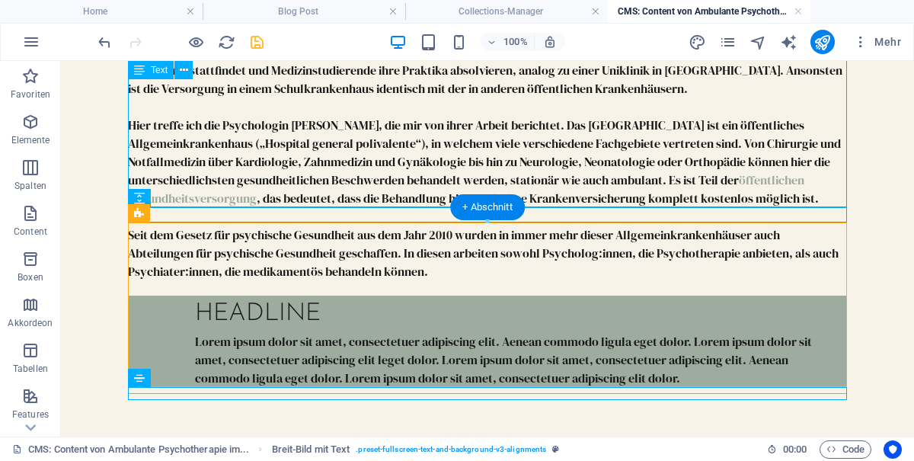
click at [163, 296] on div "Headline Lorem ipsum dolor sit amet, consectetuer adipiscing elit. Aenean commo…" at bounding box center [487, 341] width 719 height 91
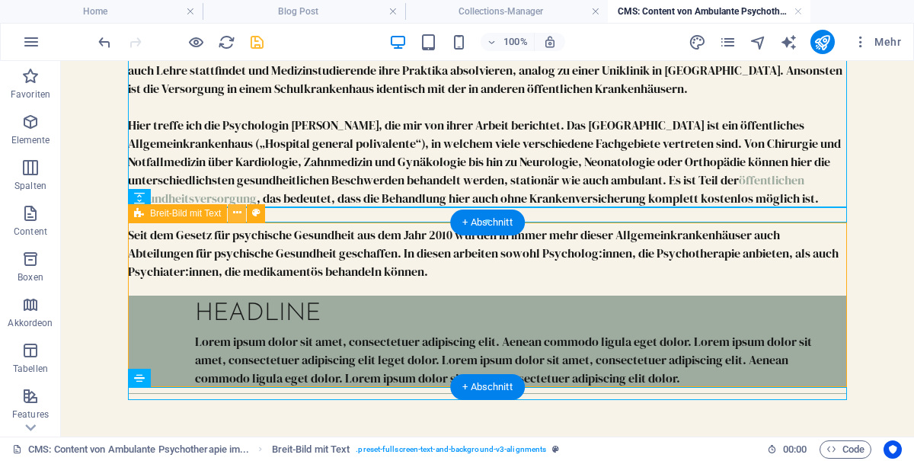
click at [241, 218] on icon at bounding box center [237, 213] width 8 height 16
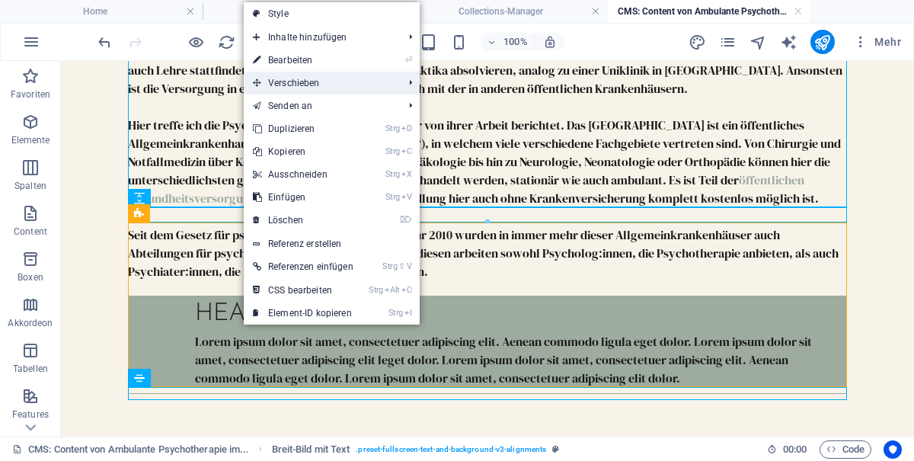
click at [419, 85] on li "Verschieben Strg ⇧ ⬆ Element auf gleicher Ebene nach oben verschieben Strg ⇧ ⬇ …" at bounding box center [332, 83] width 176 height 23
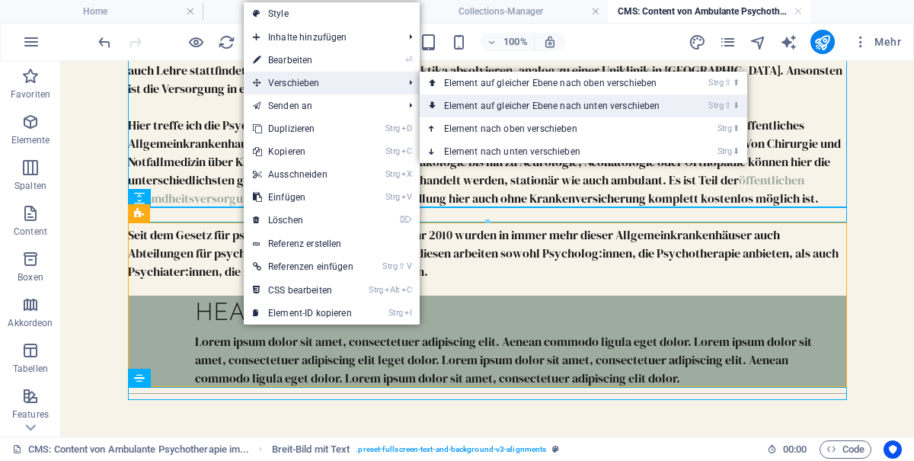
click at [632, 110] on link "Strg ⇧ ⬇ Element auf gleicher Ebene nach unten verschieben" at bounding box center [555, 105] width 271 height 23
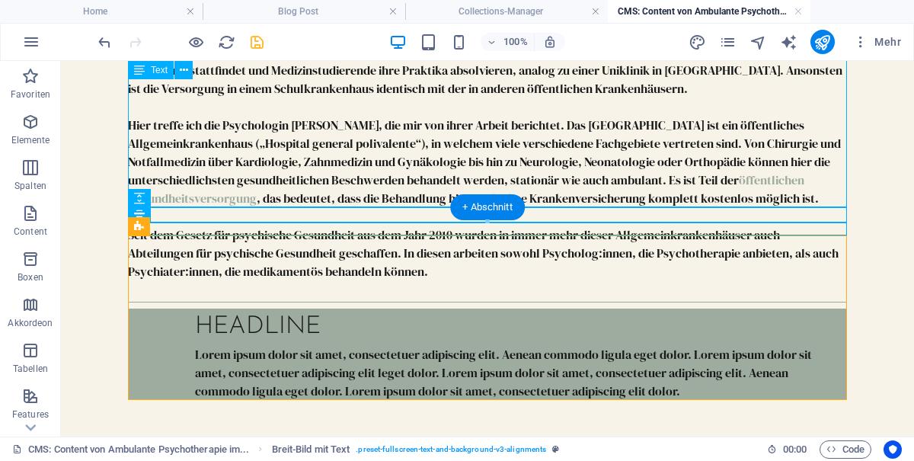
click at [862, 244] on body "Ambulante Psychotherapie im Allgemeinkrankenhaus Corrientes (ARGENTINIEN) Wer i…" at bounding box center [487, 29] width 853 height 816
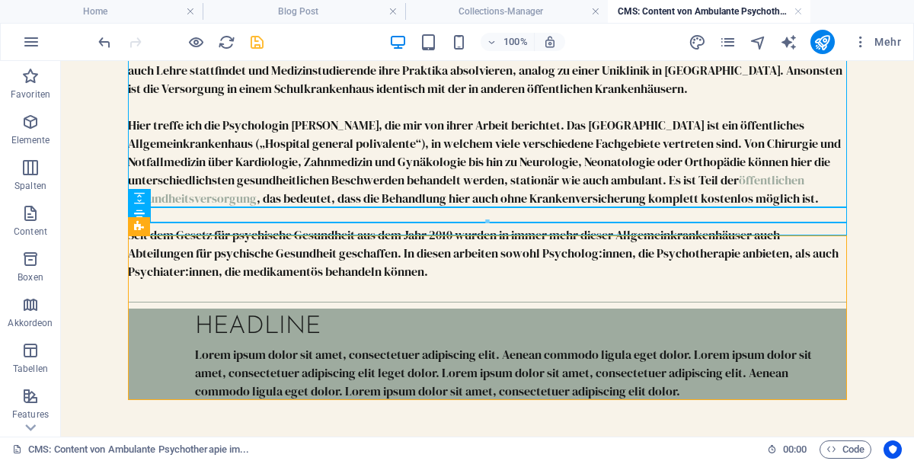
click at [284, 308] on div "Headline" at bounding box center [515, 326] width 640 height 37
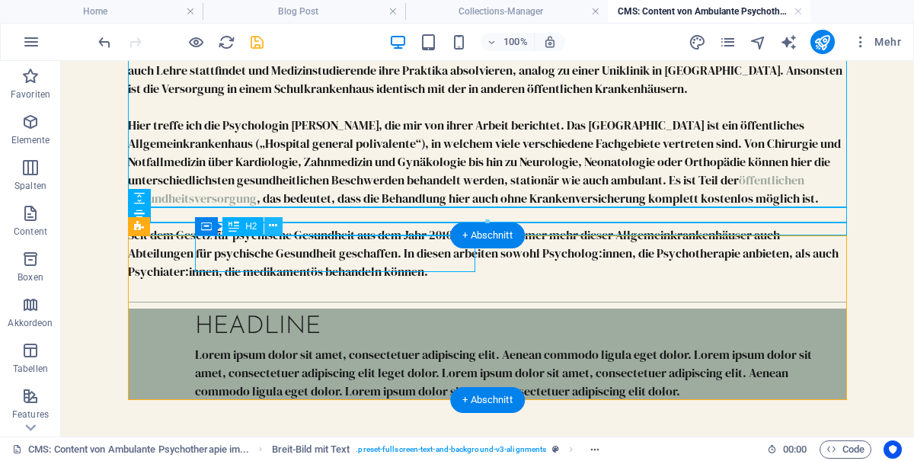
click at [273, 229] on icon at bounding box center [273, 226] width 8 height 16
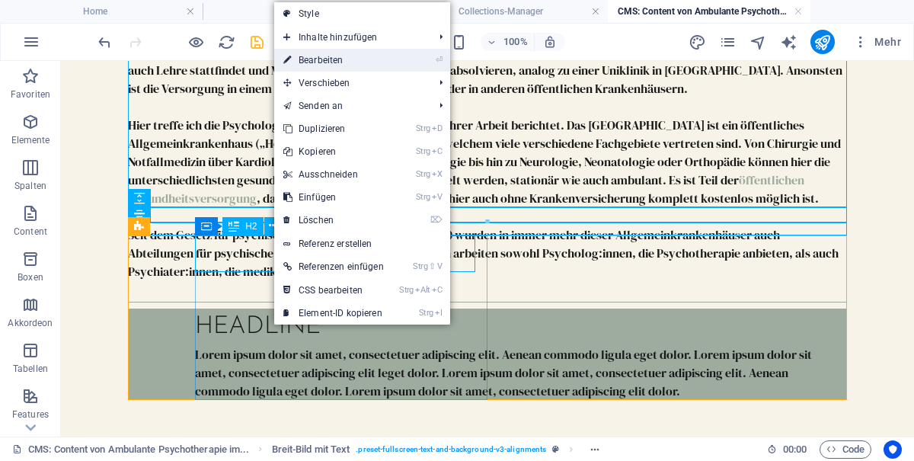
click at [346, 54] on link "⏎ Bearbeiten" at bounding box center [333, 60] width 119 height 23
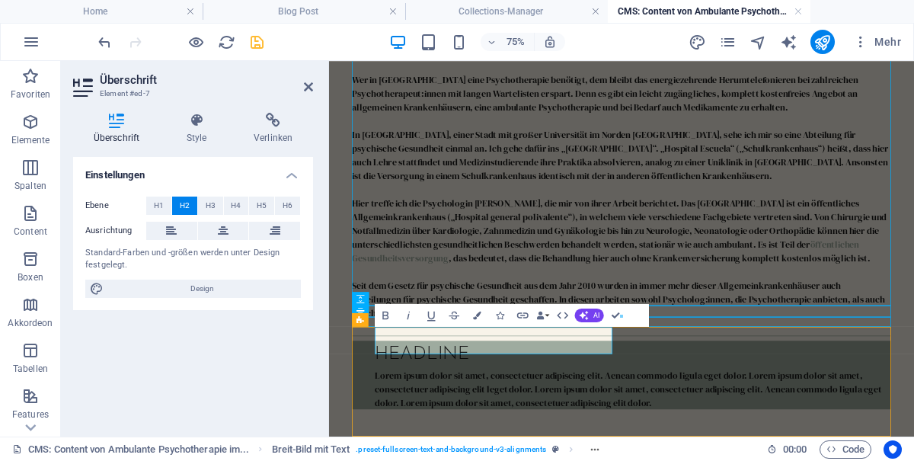
scroll to position [352, 0]
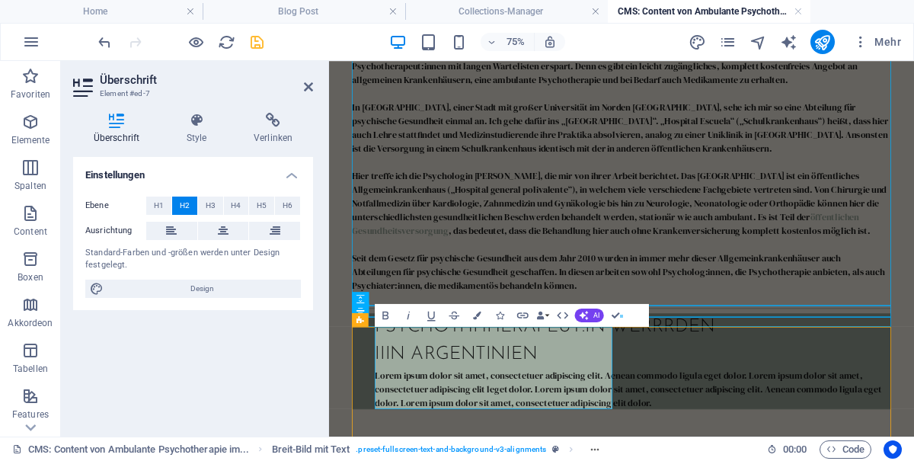
click at [401, 460] on h2 "Psychothhherapeut:in werrrden iiin argentinien" at bounding box center [728, 433] width 676 height 73
click at [538, 436] on h2 "Psychothhherapeut:in werden in argentinien" at bounding box center [728, 433] width 676 height 73
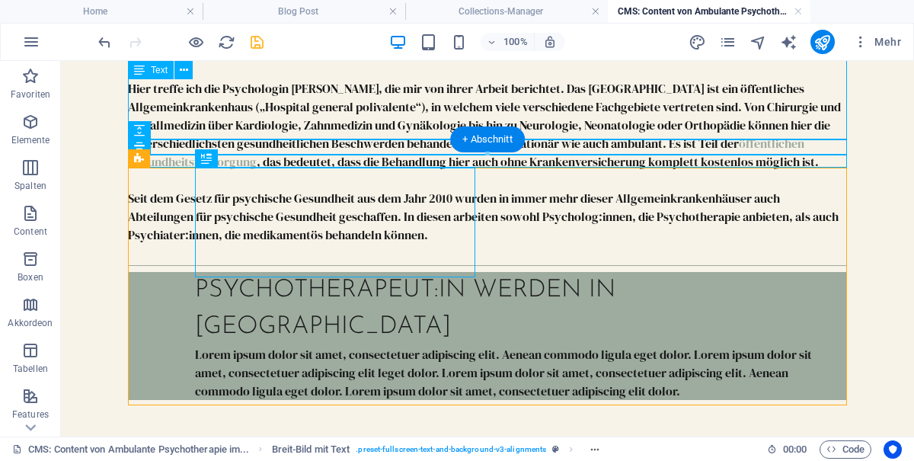
scroll to position [600, 0]
click at [308, 345] on div "Lorem ipsum dolor sit amet, consectetuer adipiscing elit. Aenean commodo ligula…" at bounding box center [515, 372] width 640 height 55
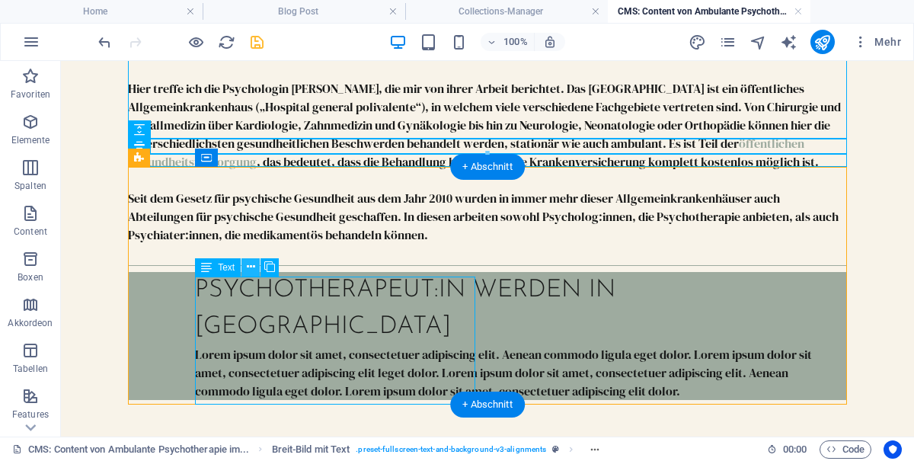
click at [248, 272] on icon at bounding box center [251, 267] width 8 height 16
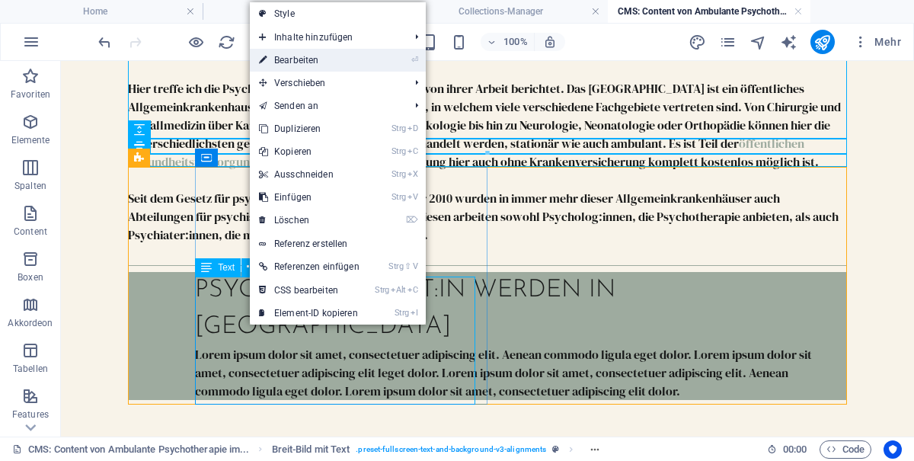
click at [344, 59] on link "⏎ Bearbeiten" at bounding box center [309, 60] width 119 height 23
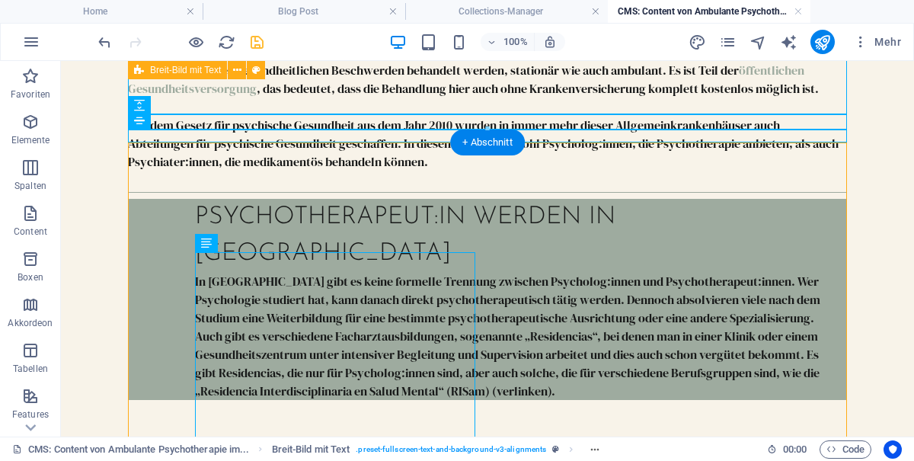
scroll to position [625, 0]
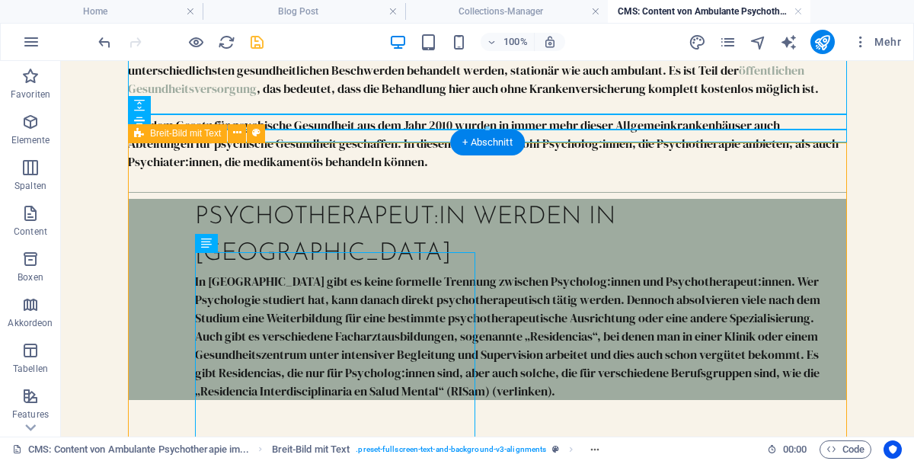
click at [298, 204] on div "Psychotherapeut:in werden in [GEOGRAPHIC_DATA]" at bounding box center [515, 235] width 640 height 73
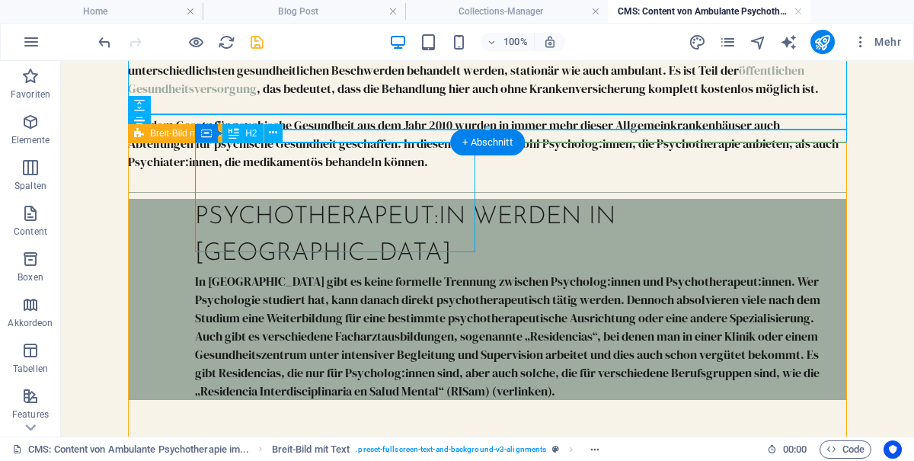
click at [168, 229] on div "Psychotherapeut:in werden in argentinien In Argentinien gibt es keine formelle …" at bounding box center [487, 299] width 719 height 201
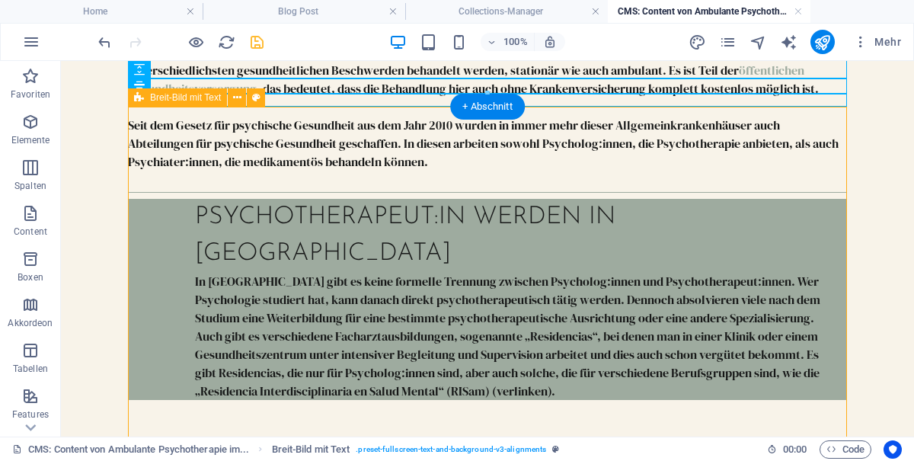
scroll to position [665, 0]
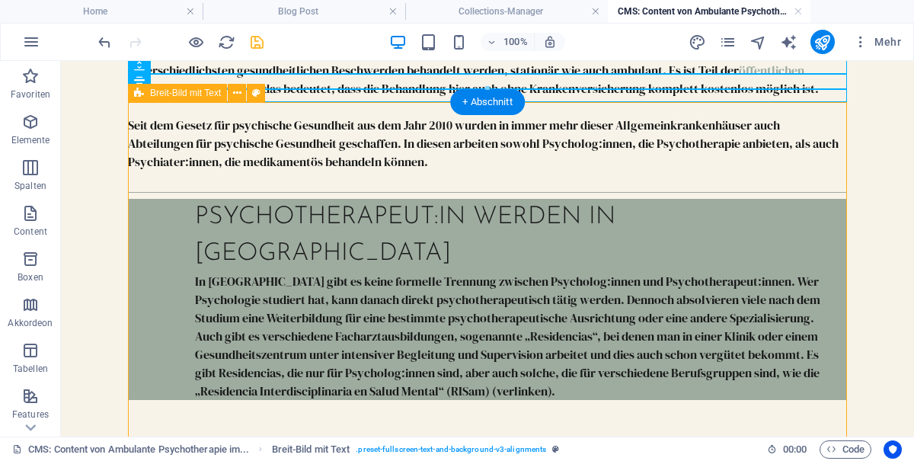
click at [358, 199] on div "Psychotherapeut:in werden in [GEOGRAPHIC_DATA]" at bounding box center [515, 235] width 640 height 73
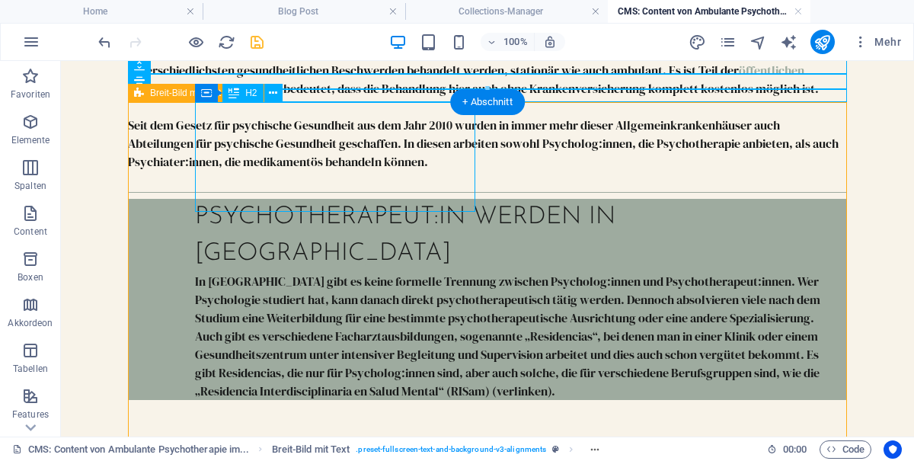
click at [212, 96] on icon at bounding box center [206, 93] width 11 height 18
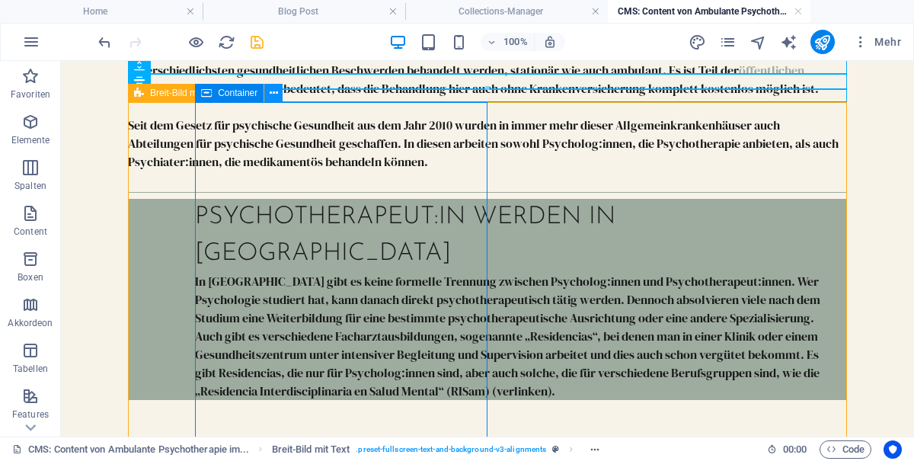
click at [277, 95] on icon at bounding box center [274, 93] width 8 height 16
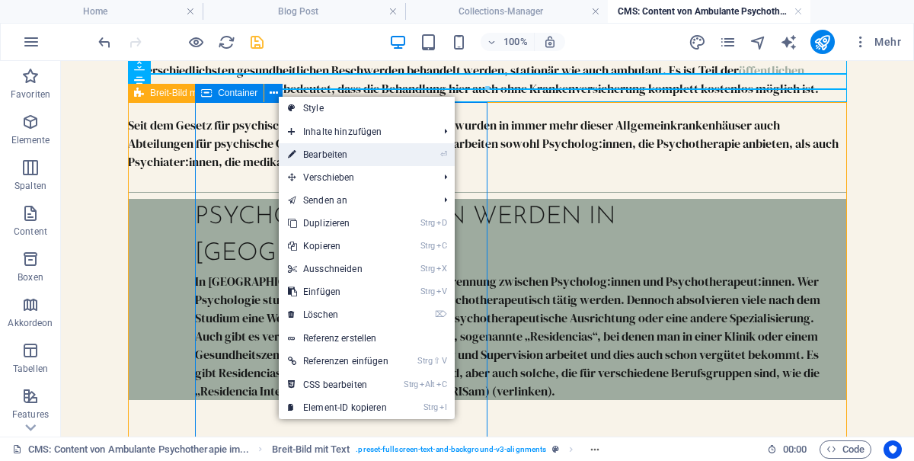
click at [350, 160] on link "⏎ Bearbeiten" at bounding box center [338, 154] width 119 height 23
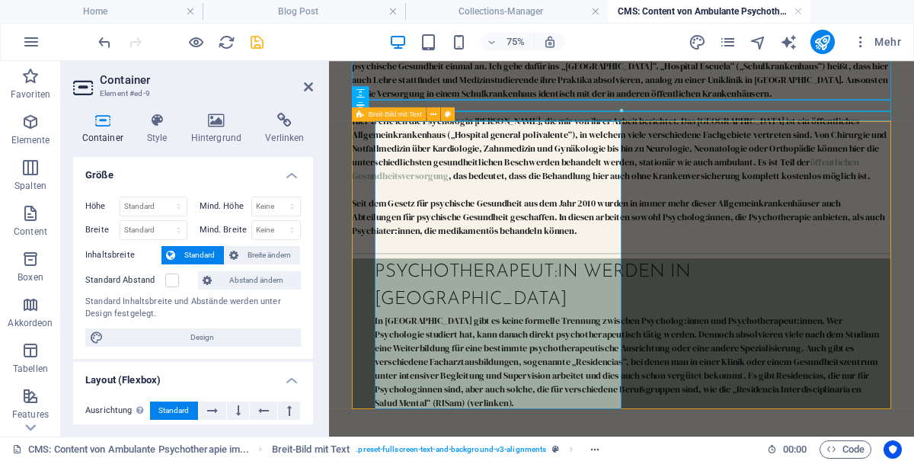
scroll to position [626, 0]
click at [172, 276] on label at bounding box center [172, 280] width 14 height 14
click at [0, 0] on input "Standard Abstand" at bounding box center [0, 0] width 0 height 0
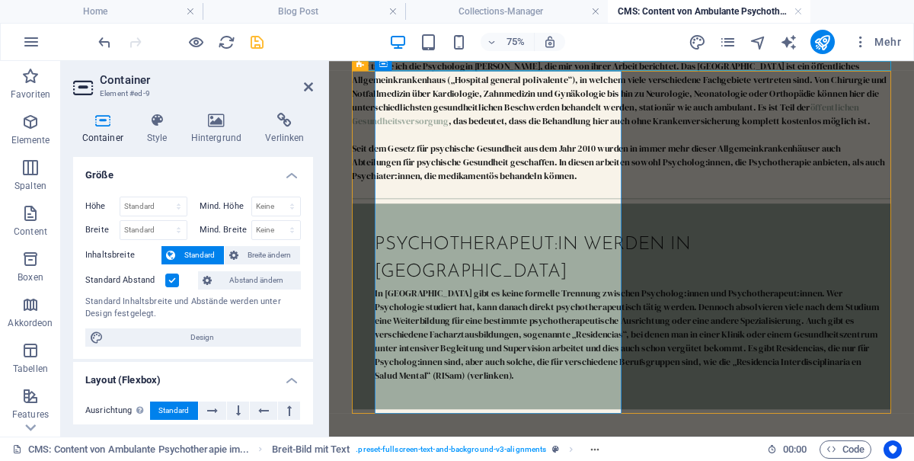
scroll to position [699, 0]
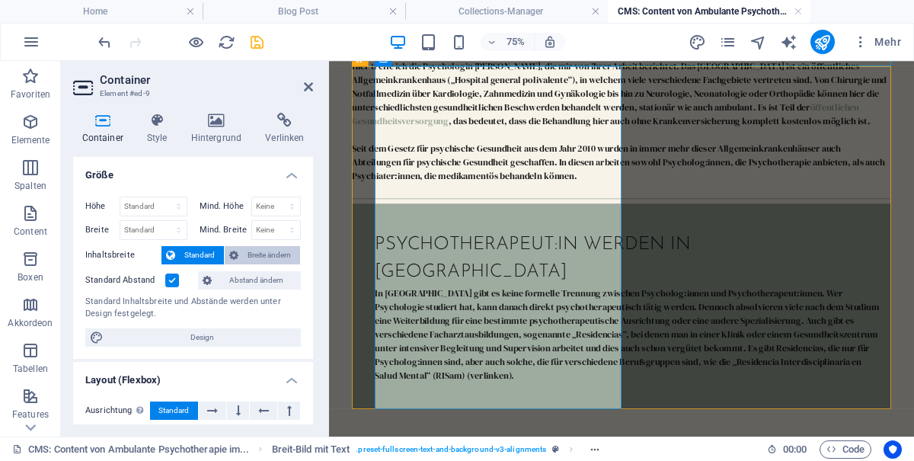
click at [278, 252] on span "Breite ändern" at bounding box center [269, 255] width 53 height 18
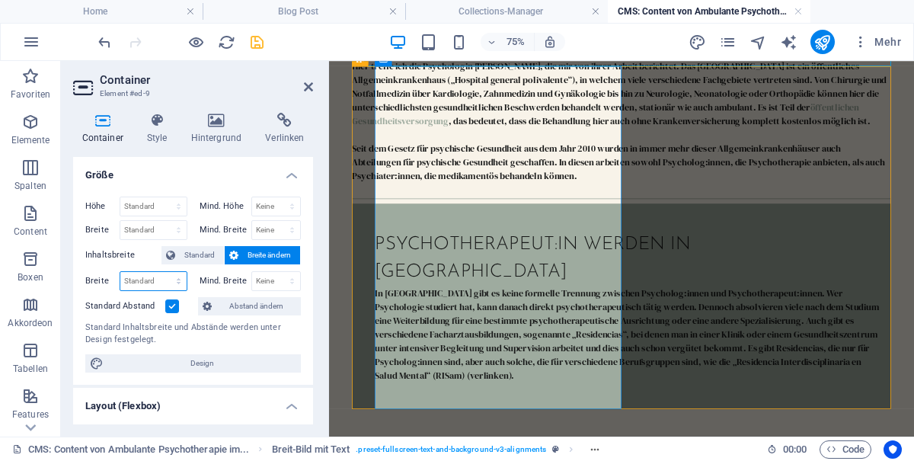
click at [154, 282] on select "Standard px rem % em vh vw" at bounding box center [153, 281] width 66 height 18
select select "%"
type input "50"
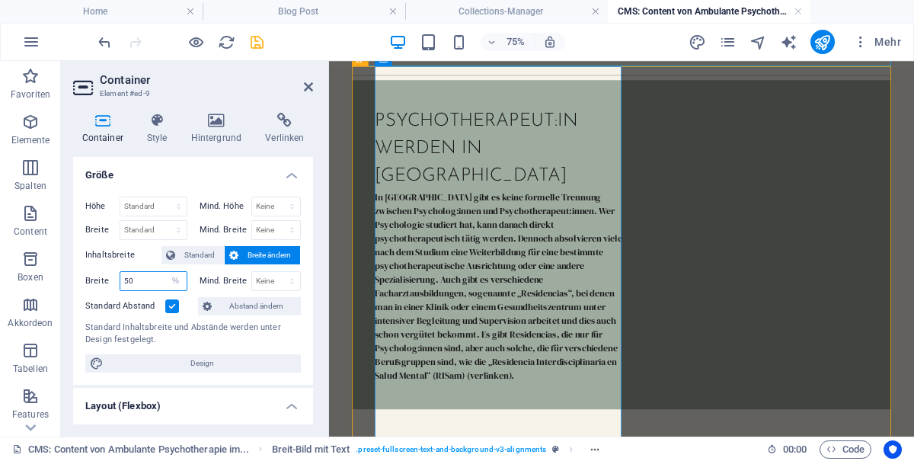
click at [136, 278] on input "50" at bounding box center [153, 281] width 66 height 18
click at [186, 252] on span "Standard" at bounding box center [200, 255] width 40 height 18
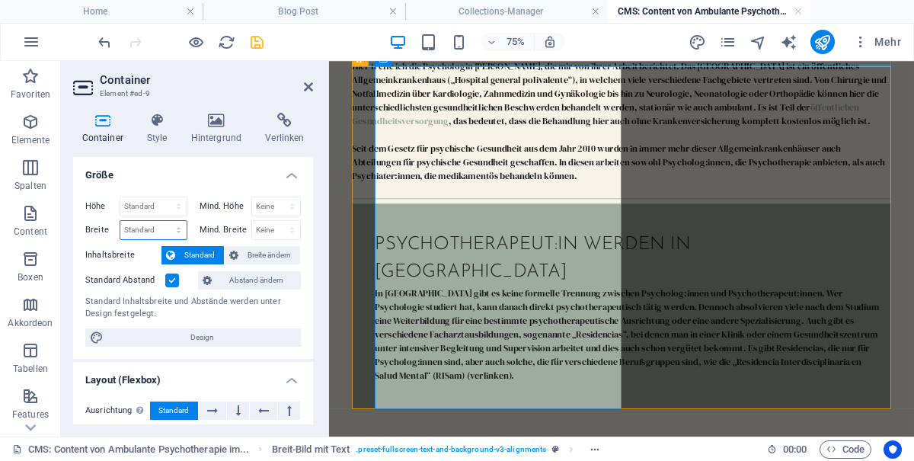
click at [148, 233] on select "Standard px rem % em vh vw" at bounding box center [153, 230] width 66 height 18
select select "%"
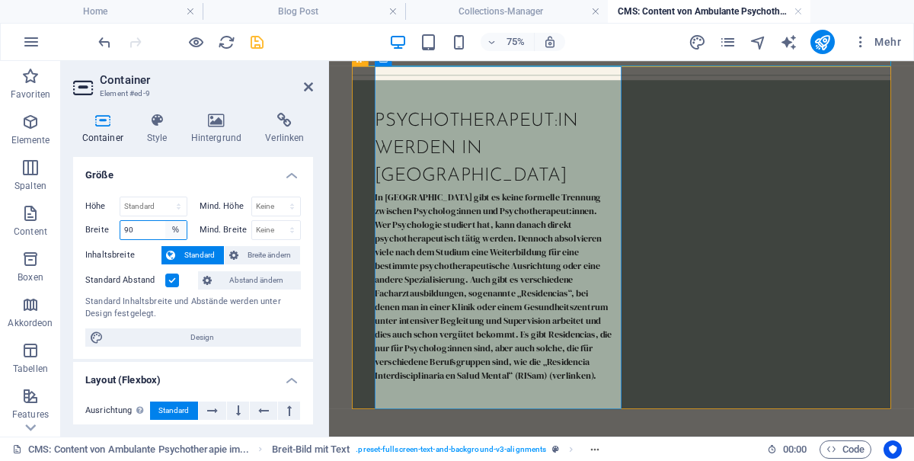
type input "90"
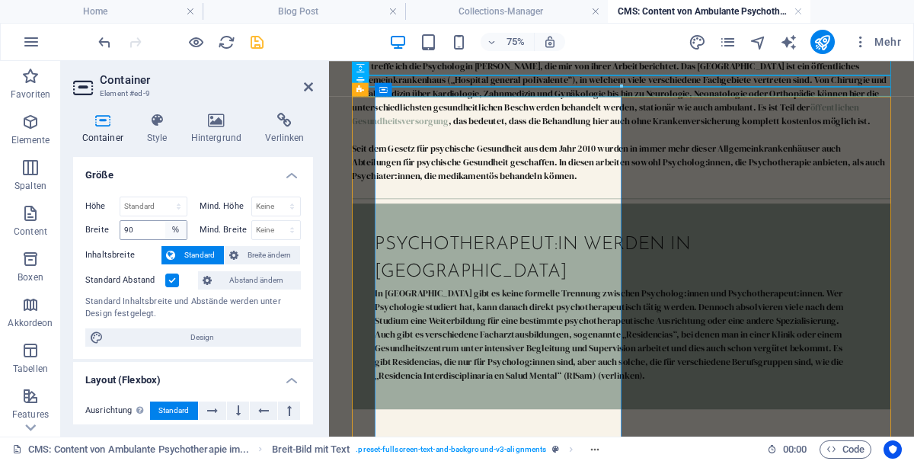
scroll to position [659, 0]
click at [786, 309] on div "Psychotherapeut:in werden in argentinien In Argentinien gibt es keine formelle …" at bounding box center [719, 388] width 719 height 274
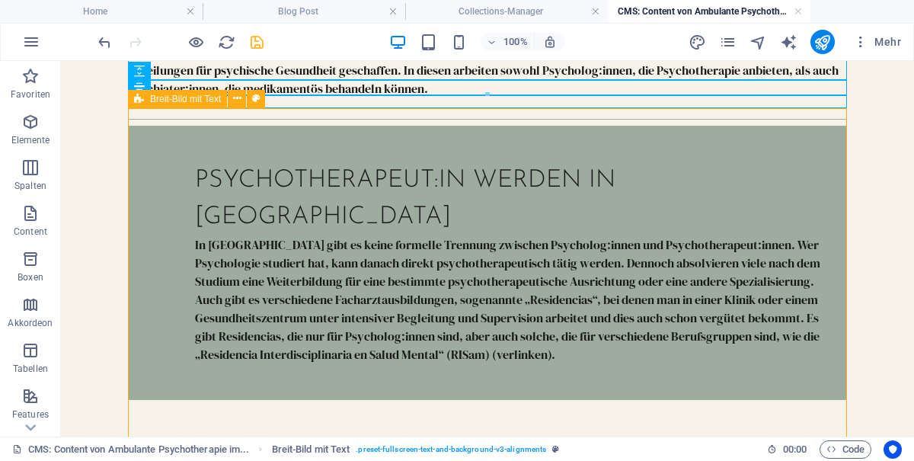
click at [385, 363] on div "In Argentinien gibt es keine formelle Trennung zwischen Psycholog:innen und Psy…" at bounding box center [512, 299] width 635 height 128
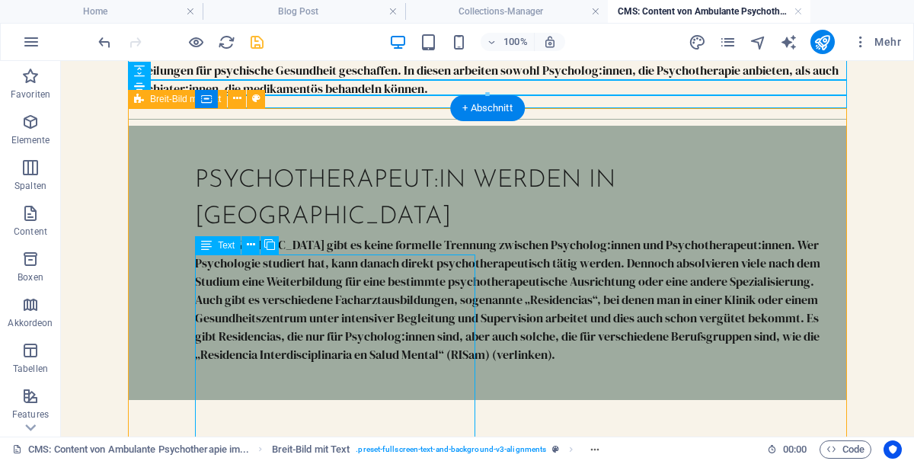
click at [300, 191] on div "Psychotherapeut:in werden in [GEOGRAPHIC_DATA]" at bounding box center [512, 198] width 635 height 73
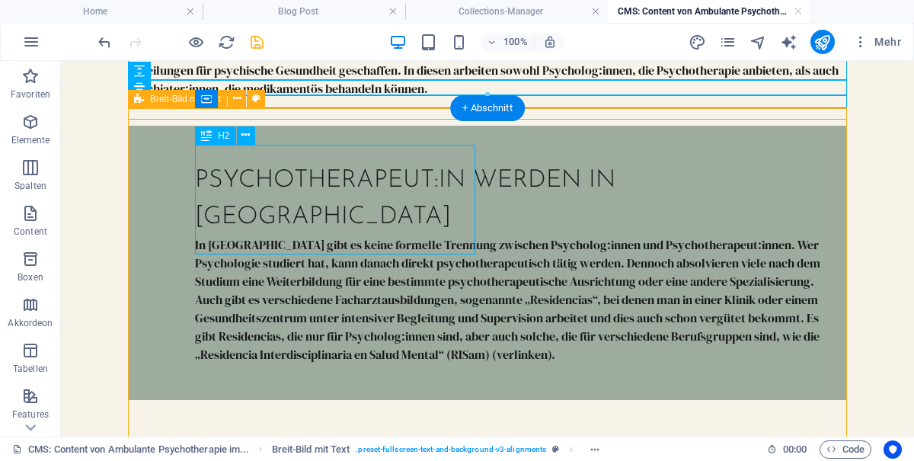
click at [165, 237] on div "Psychotherapeut:in werden in argentinien In Argentinien gibt es keine formelle …" at bounding box center [487, 263] width 719 height 274
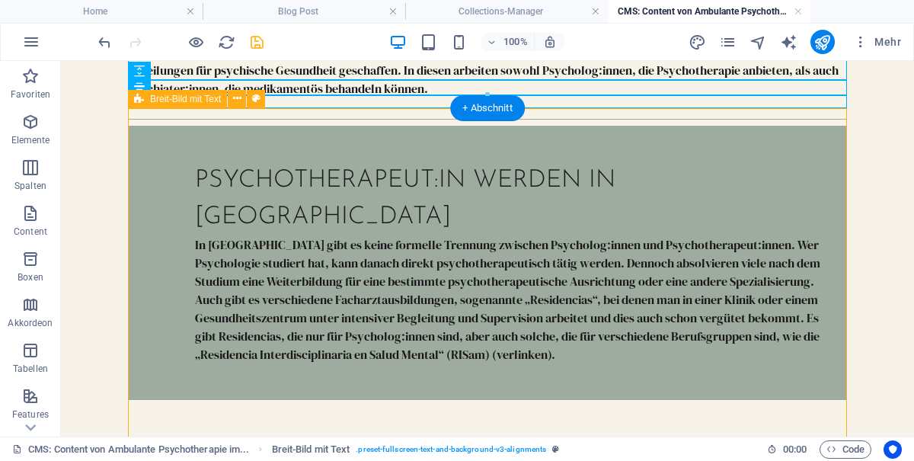
click at [265, 232] on div "Psychotherapeut:in werden in [GEOGRAPHIC_DATA]" at bounding box center [512, 198] width 635 height 73
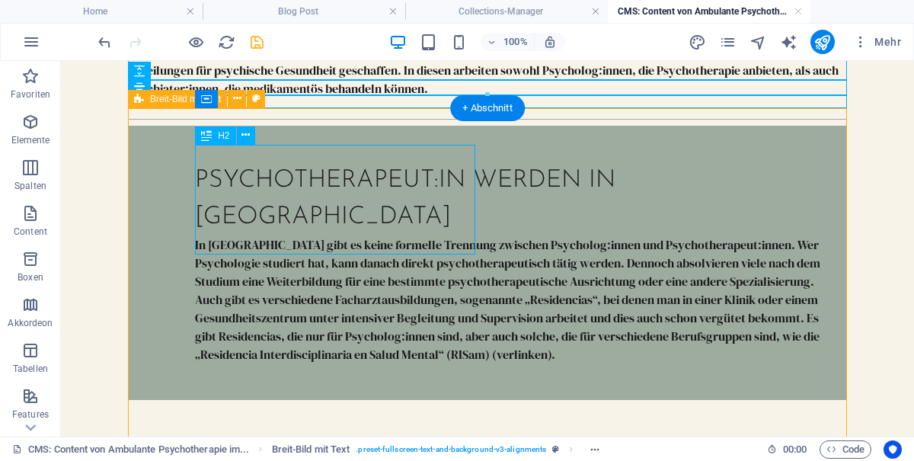
click at [259, 314] on div "In Argentinien gibt es keine formelle Trennung zwischen Psycholog:innen und Psy…" at bounding box center [512, 299] width 635 height 128
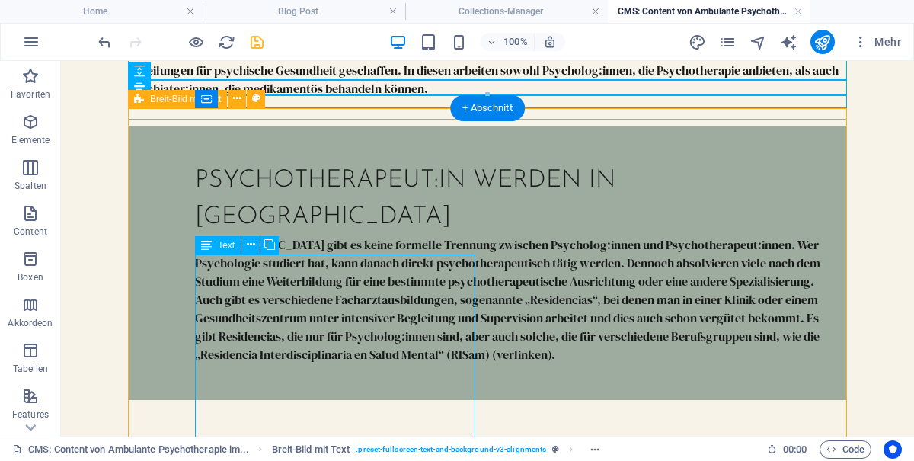
click at [208, 104] on icon at bounding box center [206, 99] width 11 height 18
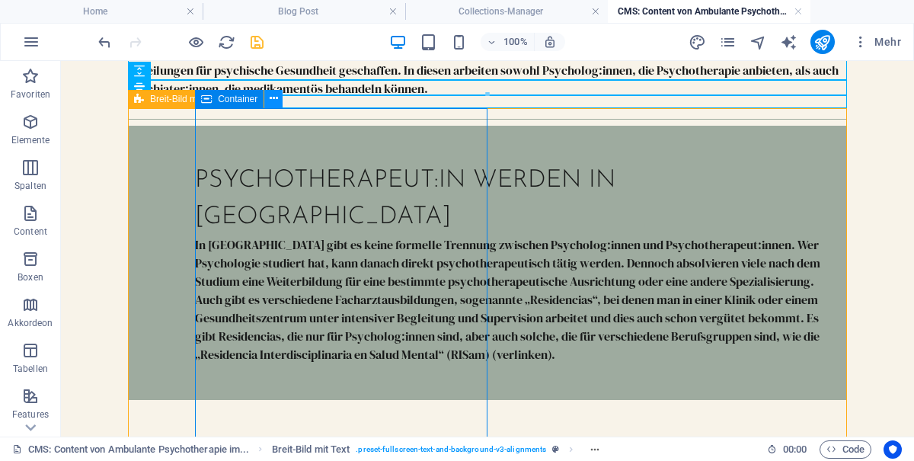
click at [277, 102] on icon at bounding box center [274, 99] width 8 height 16
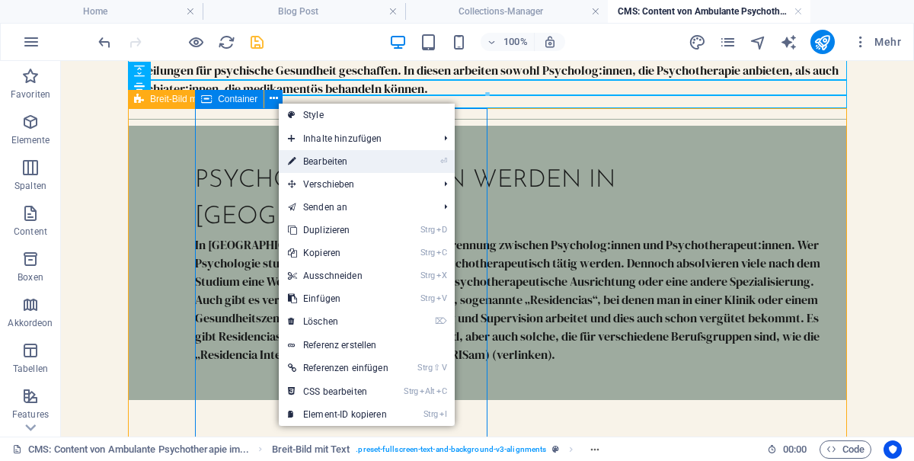
click at [350, 164] on link "⏎ Bearbeiten" at bounding box center [338, 161] width 119 height 23
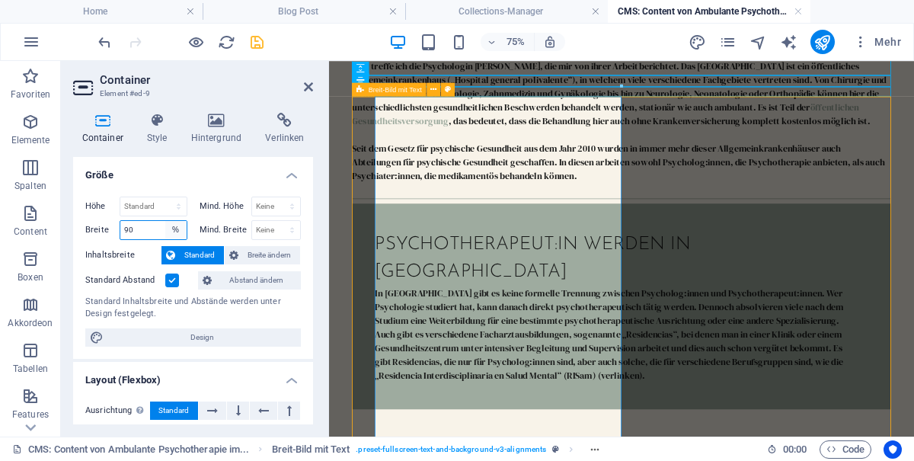
click at [169, 235] on select "Standard px rem % em vh vw" at bounding box center [175, 230] width 21 height 18
select select "px"
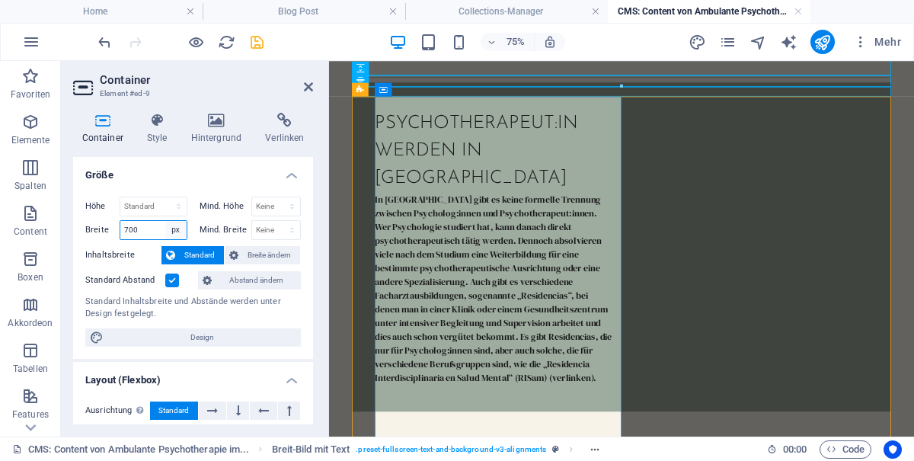
type input "700"
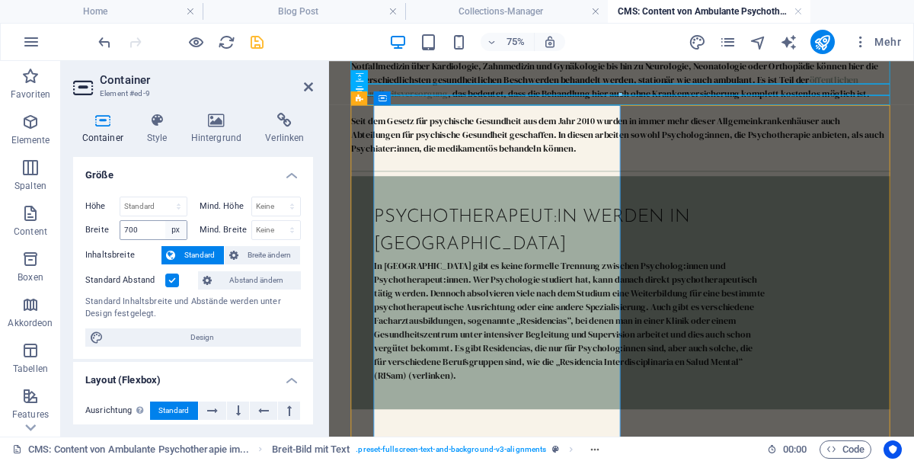
scroll to position [596, 3]
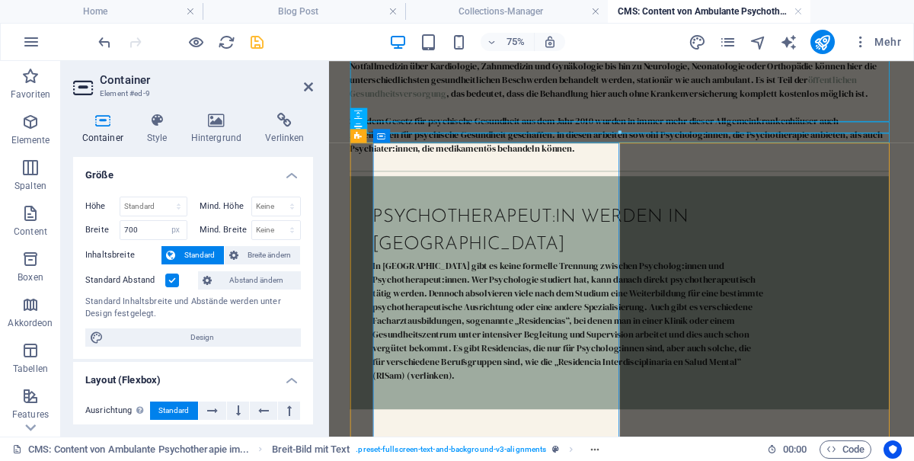
click at [802, 276] on div "Psychotherapeut:in werden in argentinien In Argentinien gibt es keine formelle …" at bounding box center [715, 369] width 719 height 311
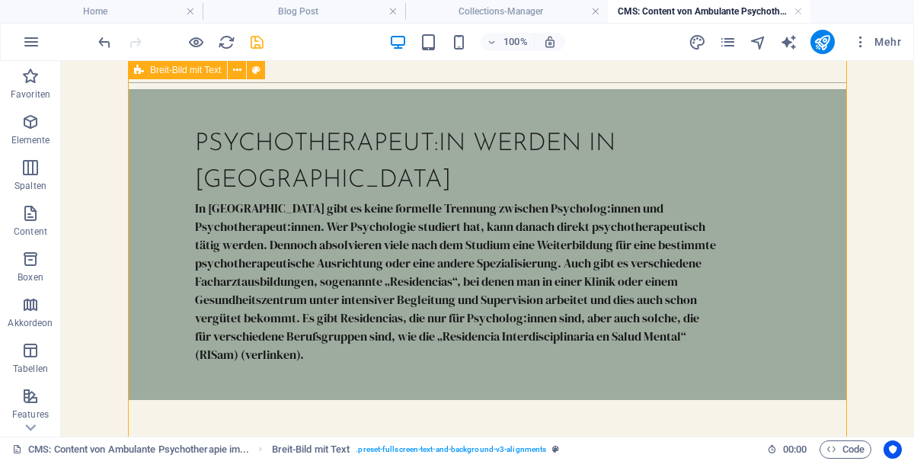
click at [270, 232] on div "In Argentinien gibt es keine formelle Trennung zwischen Psycholog:innen und Psy…" at bounding box center [455, 281] width 521 height 165
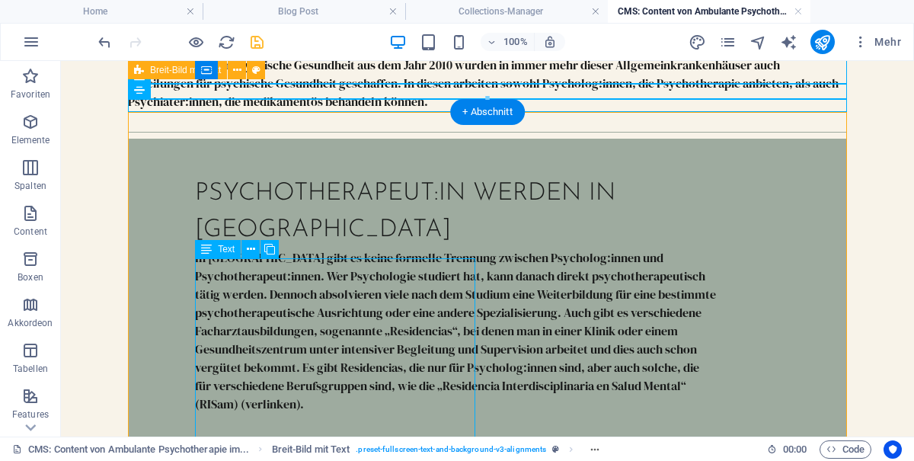
scroll to position [602, 0]
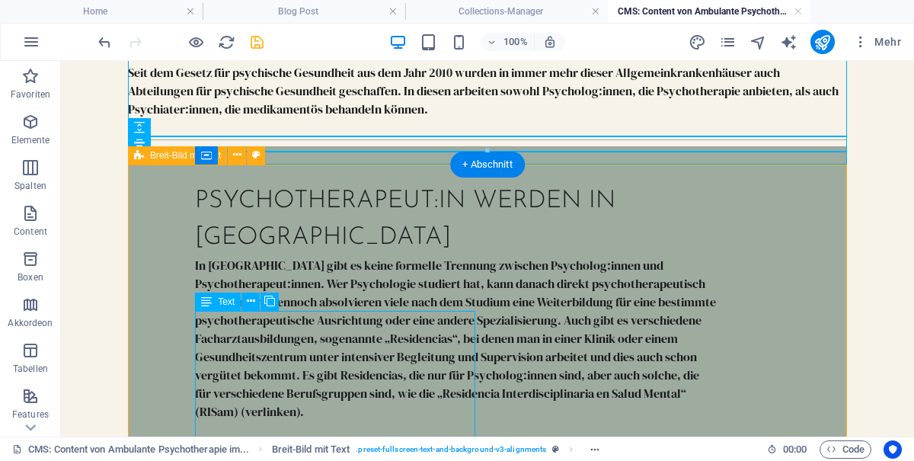
click at [225, 183] on div "Psychotherapeut:in werden in argentinien In Argentinien gibt es keine formelle …" at bounding box center [461, 301] width 533 height 311
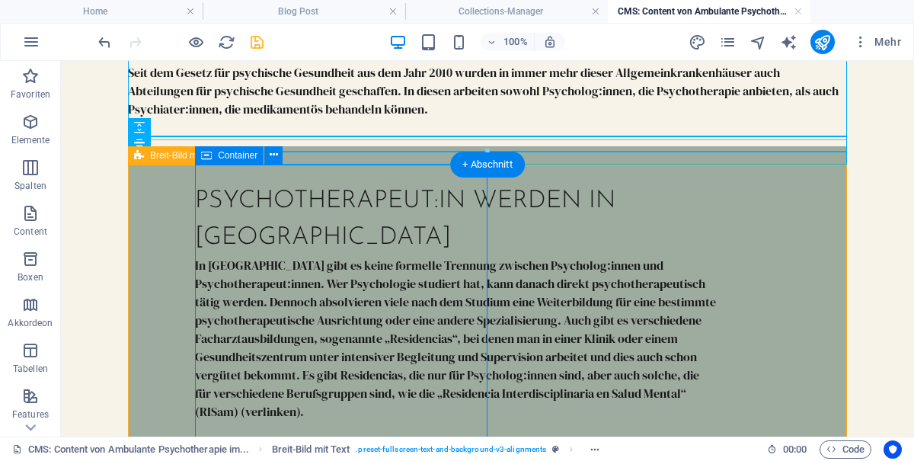
click at [235, 152] on div at bounding box center [487, 151] width 717 height 5
click at [232, 187] on div "Psychotherapeut:in werden in argentinien In Argentinien gibt es keine formelle …" at bounding box center [461, 301] width 533 height 311
click at [277, 154] on icon at bounding box center [274, 155] width 8 height 16
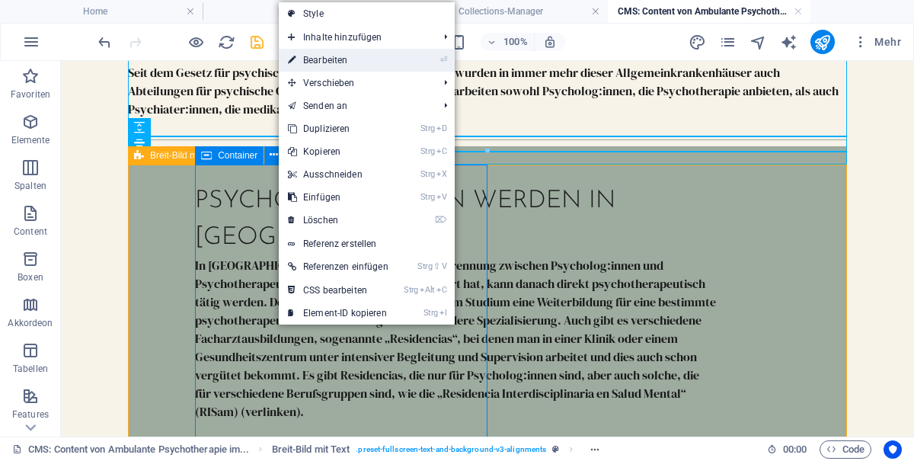
click at [350, 65] on link "⏎ Bearbeiten" at bounding box center [338, 60] width 119 height 23
select select "px"
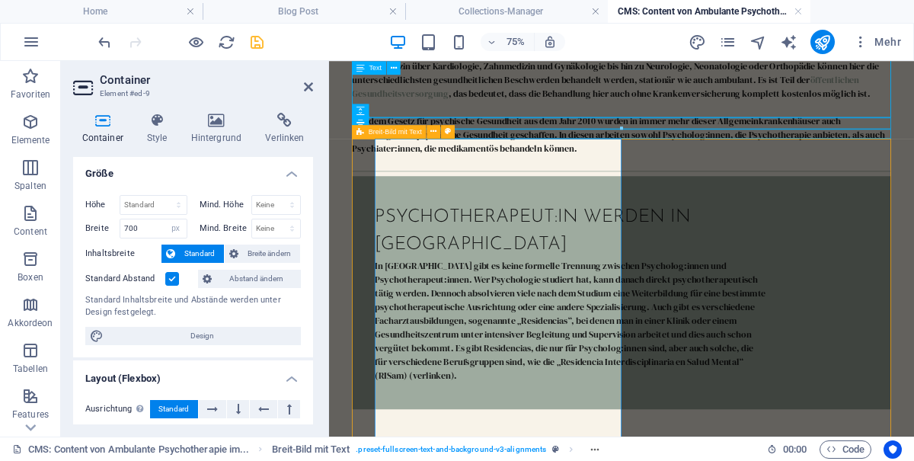
scroll to position [0, 0]
click at [170, 274] on label at bounding box center [172, 280] width 14 height 14
click at [0, 0] on input "Standard Abstand" at bounding box center [0, 0] width 0 height 0
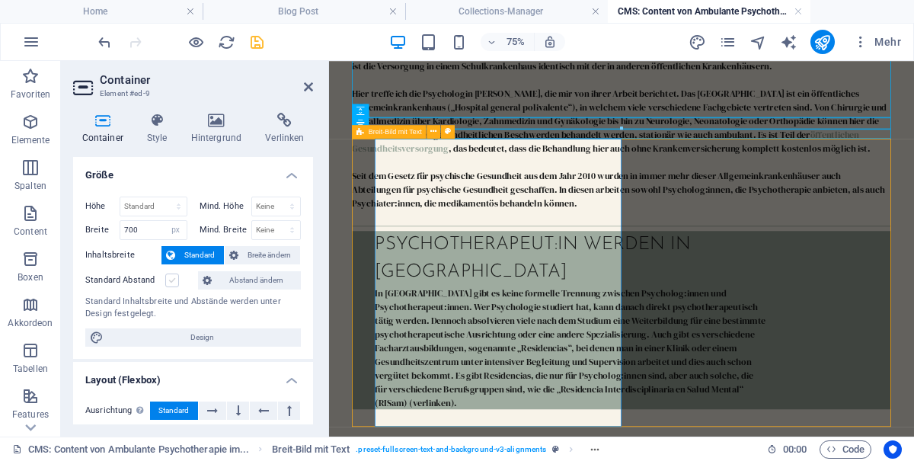
click at [174, 275] on label at bounding box center [172, 280] width 14 height 14
click at [0, 0] on input "Standard Abstand" at bounding box center [0, 0] width 0 height 0
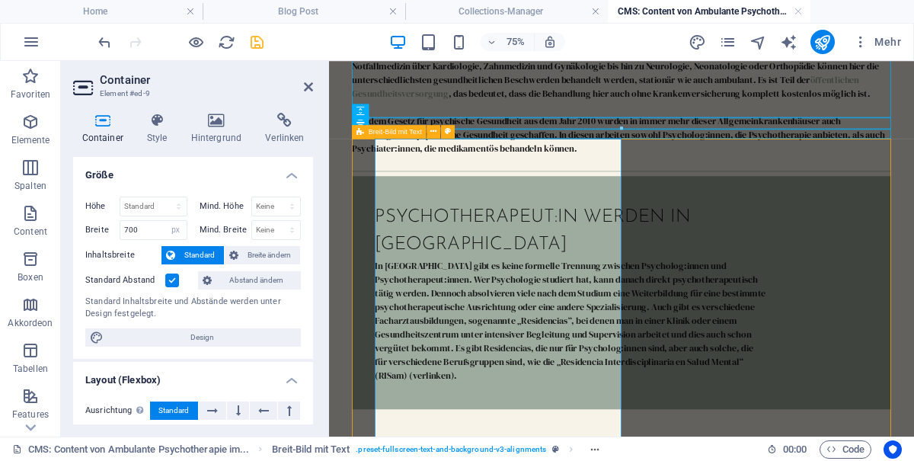
click at [168, 276] on label at bounding box center [172, 280] width 14 height 14
click at [0, 0] on input "Standard Abstand" at bounding box center [0, 0] width 0 height 0
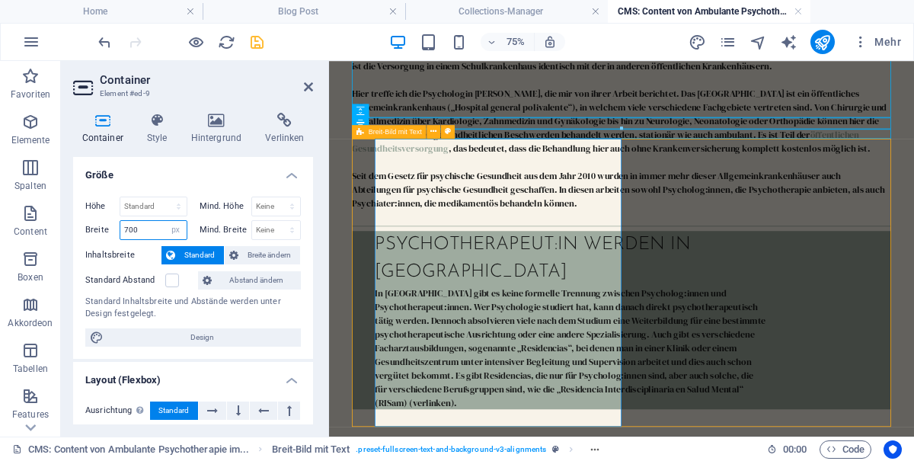
click at [138, 231] on input "700" at bounding box center [153, 230] width 66 height 18
type input "7"
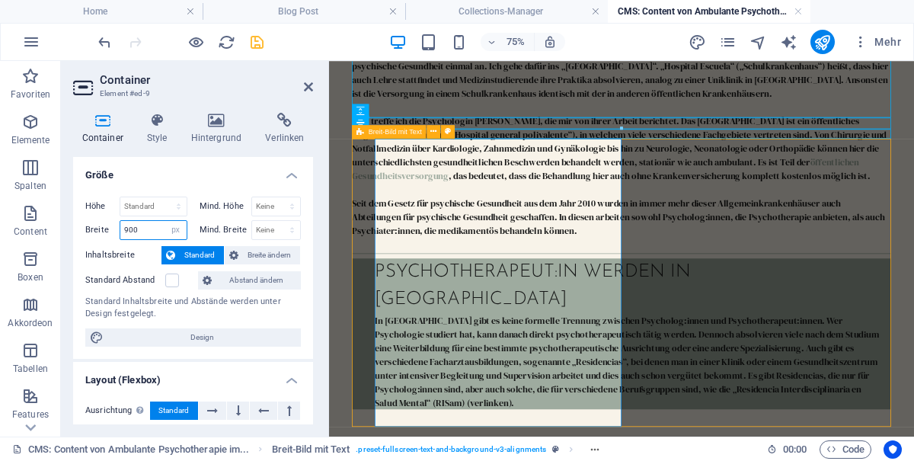
click at [150, 231] on input "900" at bounding box center [153, 230] width 66 height 18
type input "9"
click at [167, 224] on select "Standard px rem % em vh vw" at bounding box center [175, 230] width 21 height 18
select select "DISABLED_OPTION_VALUE"
click at [289, 225] on select "Keine px rem % vh vw" at bounding box center [276, 230] width 49 height 18
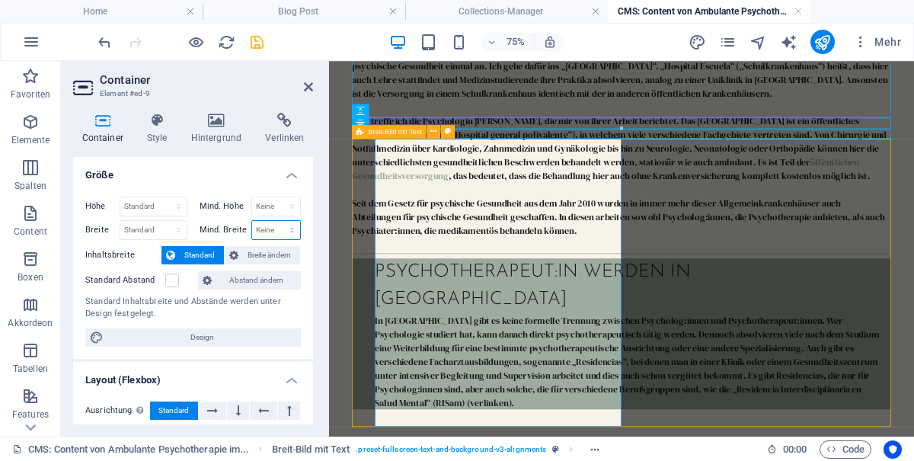
select select "px"
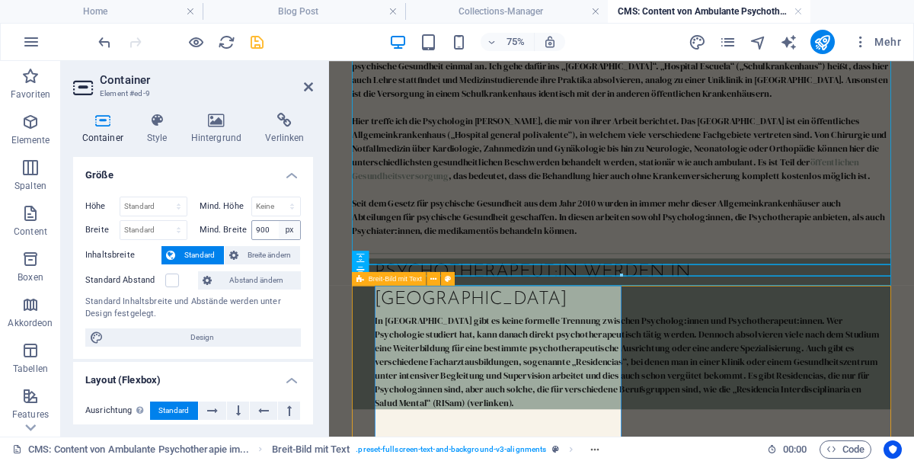
scroll to position [407, 0]
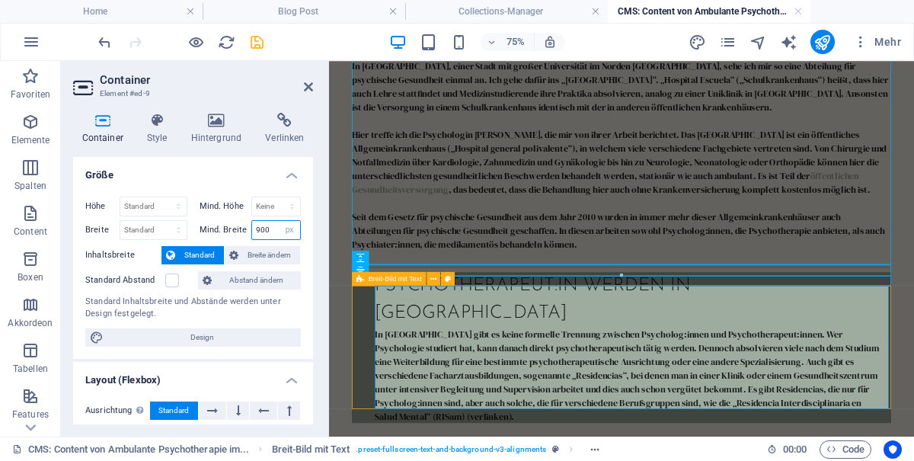
click at [278, 228] on input "900" at bounding box center [276, 230] width 49 height 18
type input "9"
type input "800"
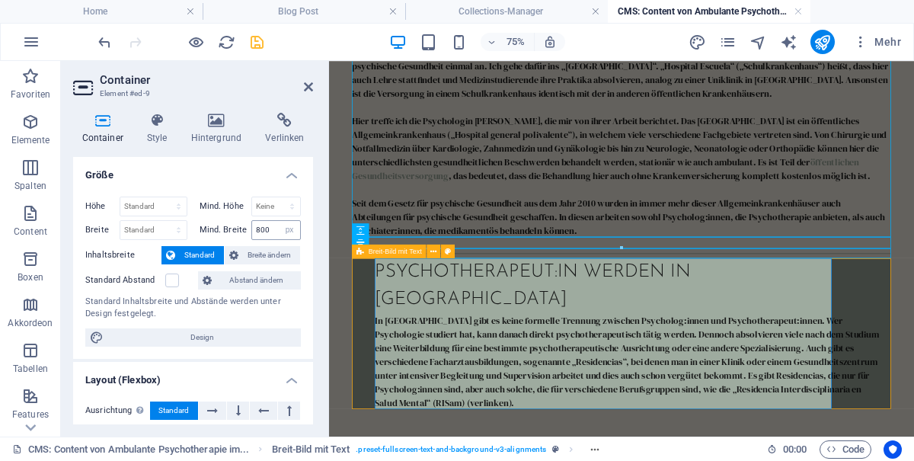
scroll to position [440, 0]
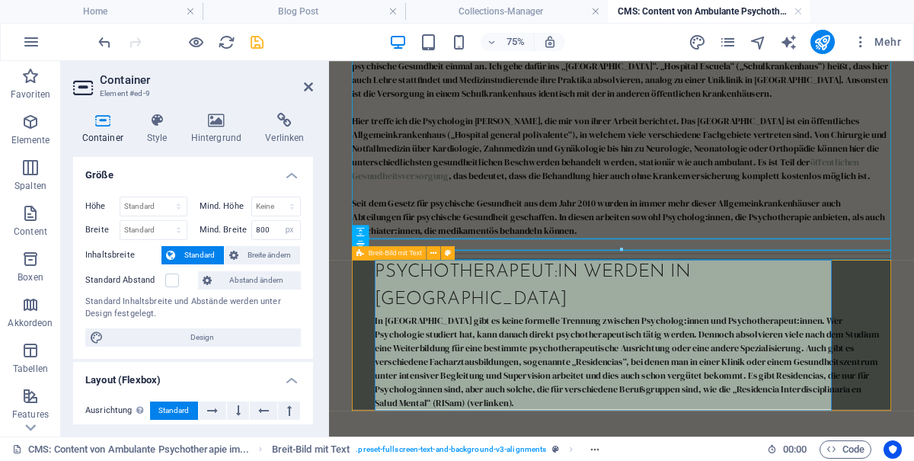
click at [913, 460] on div "In Argentinien gibt es keine formelle Trennung zwischen Psycholog:innen und Psy…" at bounding box center [728, 461] width 676 height 128
click at [419, 307] on icon at bounding box center [417, 308] width 6 height 12
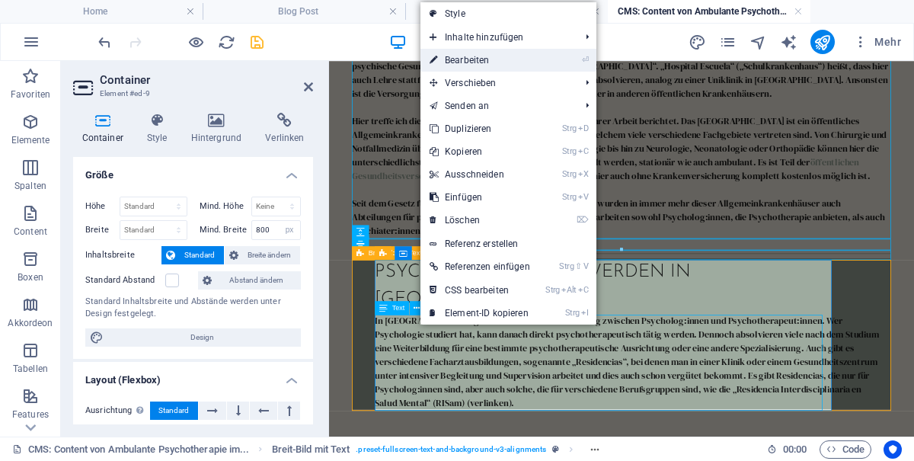
click at [509, 62] on link "⏎ Bearbeiten" at bounding box center [479, 60] width 119 height 23
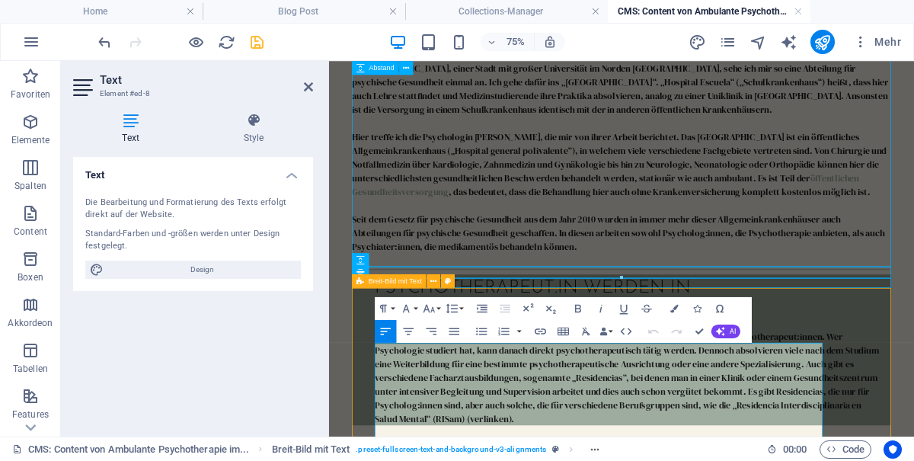
scroll to position [443, 0]
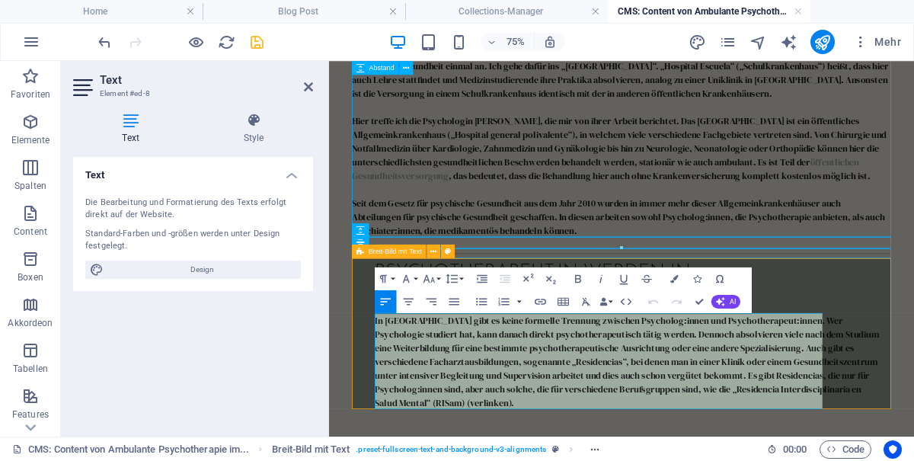
click at [913, 460] on p "In Argentinien gibt es keine formelle Trennung zwischen Psycholog:innen und Psy…" at bounding box center [728, 461] width 676 height 128
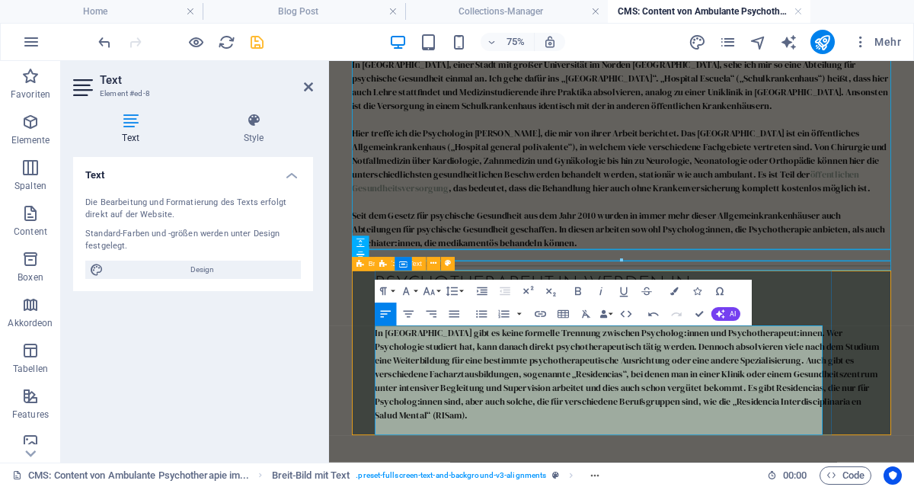
scroll to position [427, 0]
click at [538, 317] on icon "button" at bounding box center [540, 314] width 11 height 6
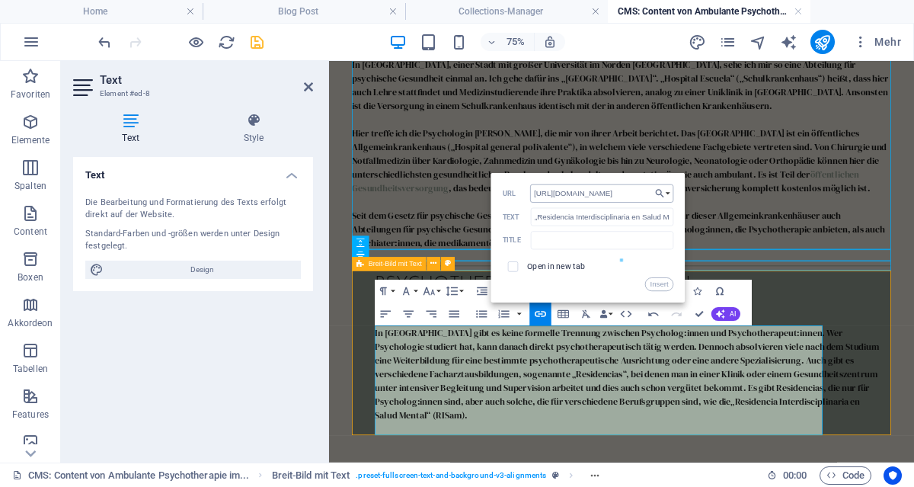
scroll to position [0, 493]
type input "https://musikbegegnungen.de/blog-post/fortschritt-in-gefahr-das-psychosoziale-u…"
click at [513, 264] on input "checkbox" at bounding box center [512, 265] width 11 height 11
checkbox input "true"
click at [654, 281] on button "Insert" at bounding box center [659, 284] width 29 height 14
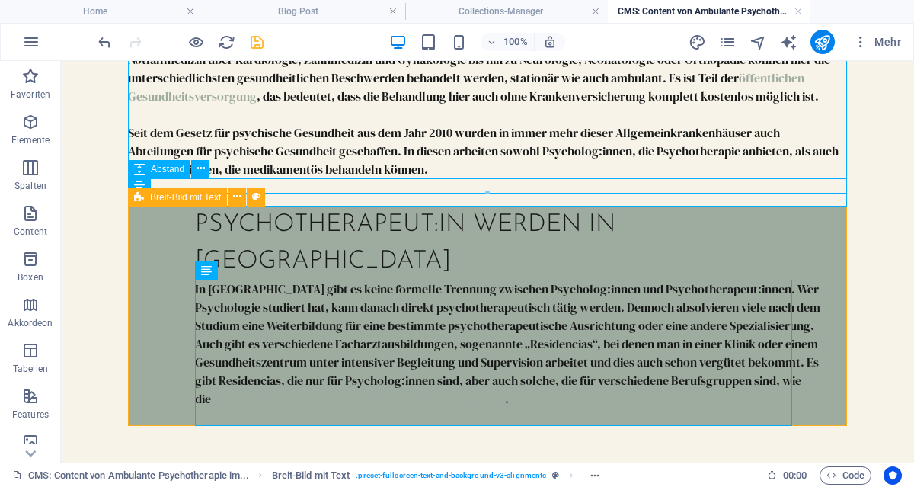
scroll to position [561, 0]
click at [714, 379] on div "In Argentinien gibt es keine formelle Trennung zwischen Psycholog:innen und Psy…" at bounding box center [515, 353] width 640 height 146
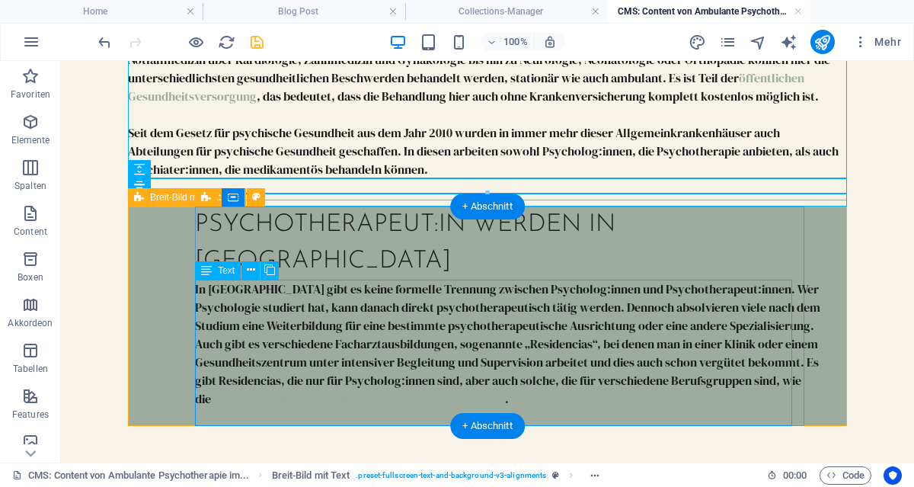
click at [832, 402] on div "Psychotherapeut:in werden in argentinien In Argentinien gibt es keine formelle …" at bounding box center [487, 315] width 719 height 219
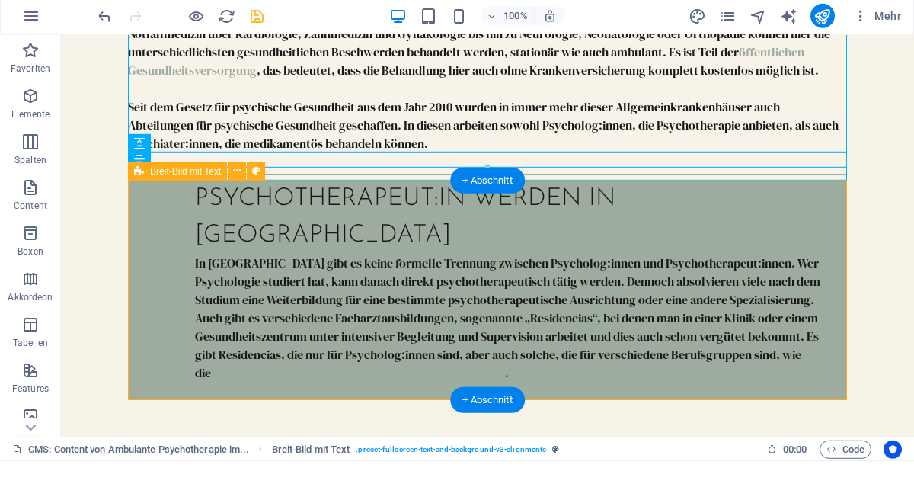
click at [588, 313] on div "In Argentinien gibt es keine formelle Trennung zwischen Psycholog:innen und Psy…" at bounding box center [515, 326] width 640 height 146
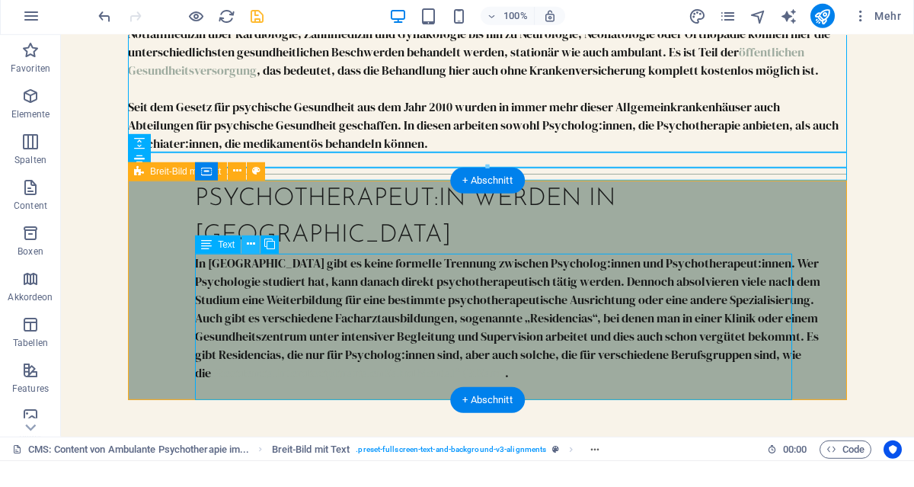
click at [253, 275] on icon at bounding box center [251, 270] width 8 height 16
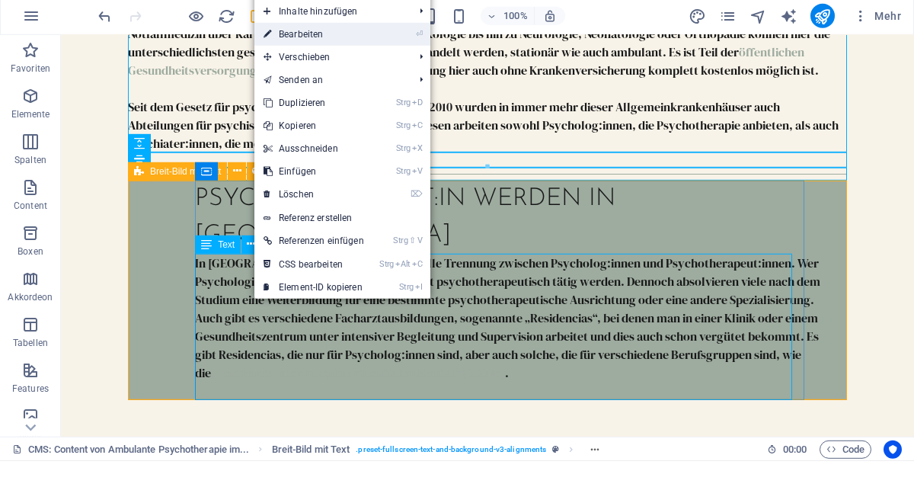
click at [326, 72] on link "⏎ Bearbeiten" at bounding box center [313, 60] width 119 height 23
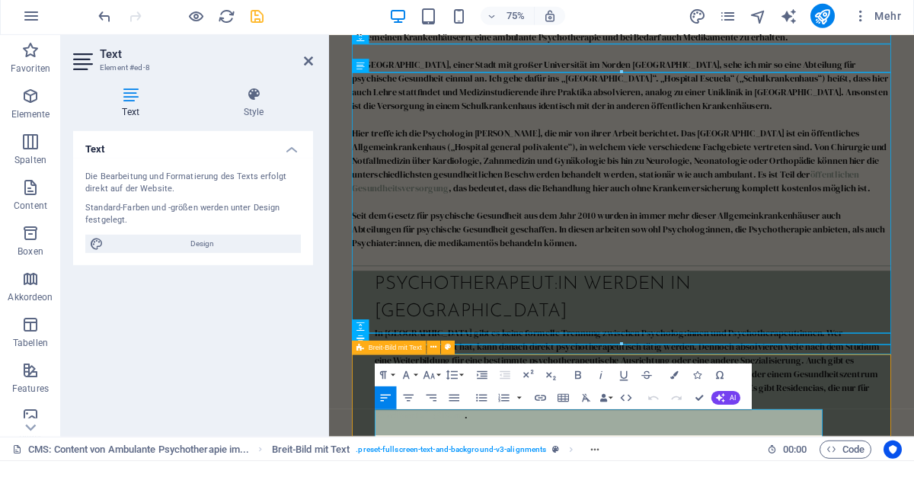
scroll to position [427, 0]
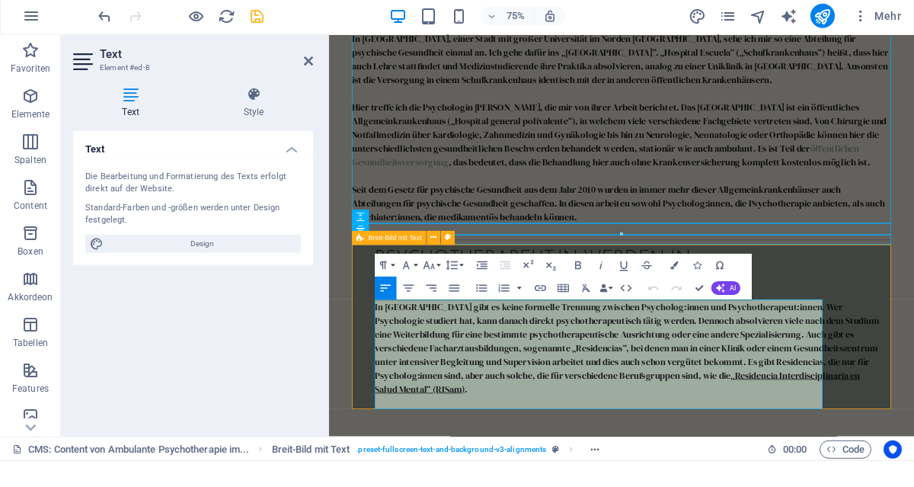
click at [913, 460] on p "In Argentinien gibt es keine formelle Trennung zwischen Psycholog:innen und Psy…" at bounding box center [728, 451] width 676 height 128
click at [667, 395] on icon "button" at bounding box center [665, 391] width 8 height 8
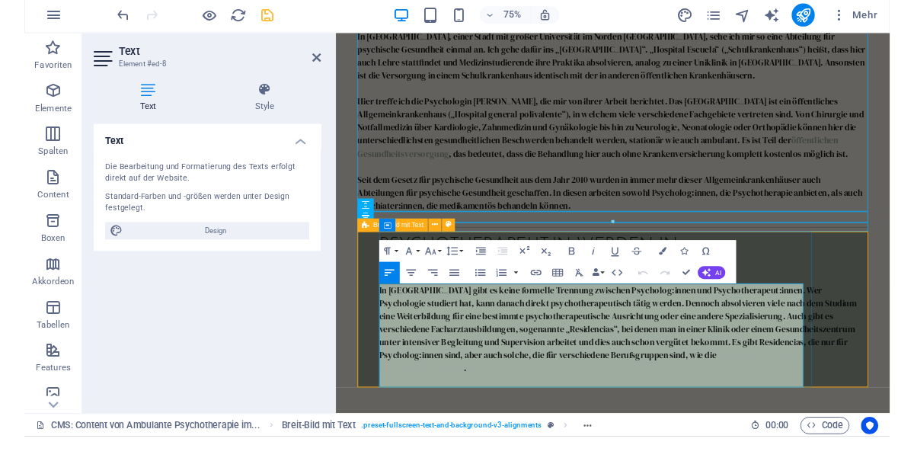
scroll to position [0, 494]
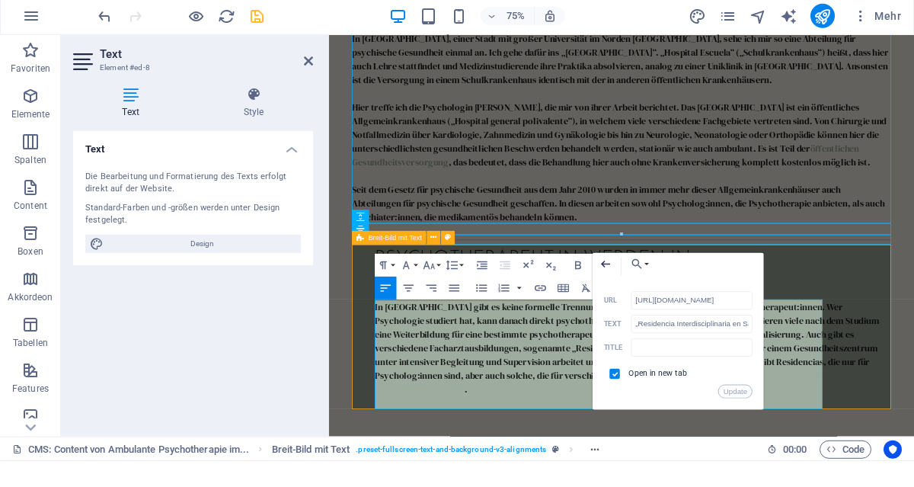
click at [609, 293] on icon "button" at bounding box center [605, 289] width 9 height 7
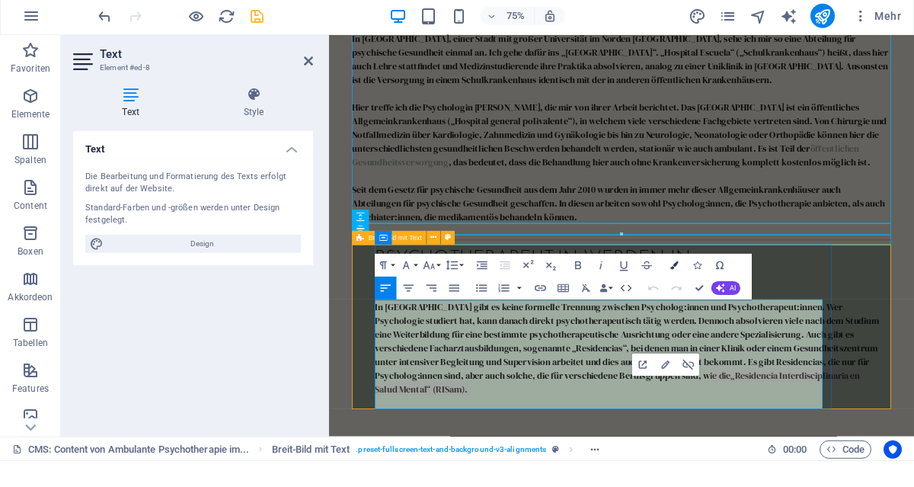
click at [673, 296] on icon "button" at bounding box center [674, 291] width 8 height 8
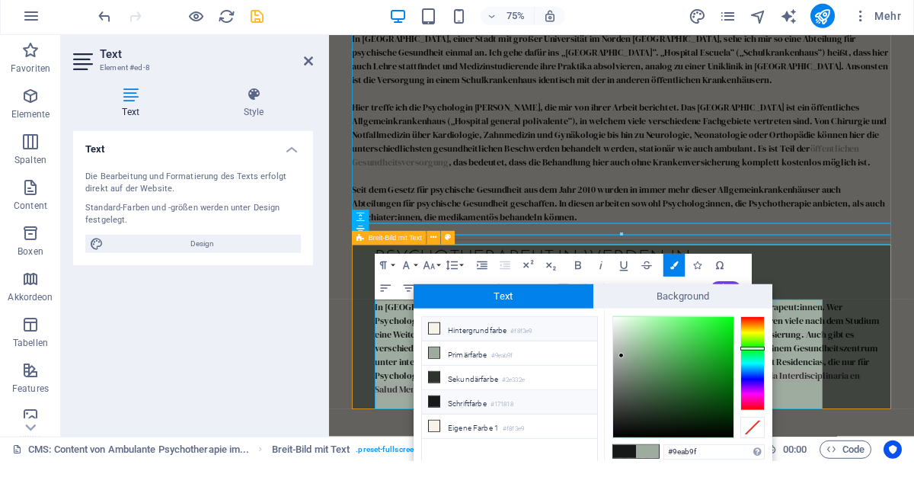
click at [495, 351] on li "Hintergrundfarbe #f8f3e9" at bounding box center [509, 355] width 175 height 24
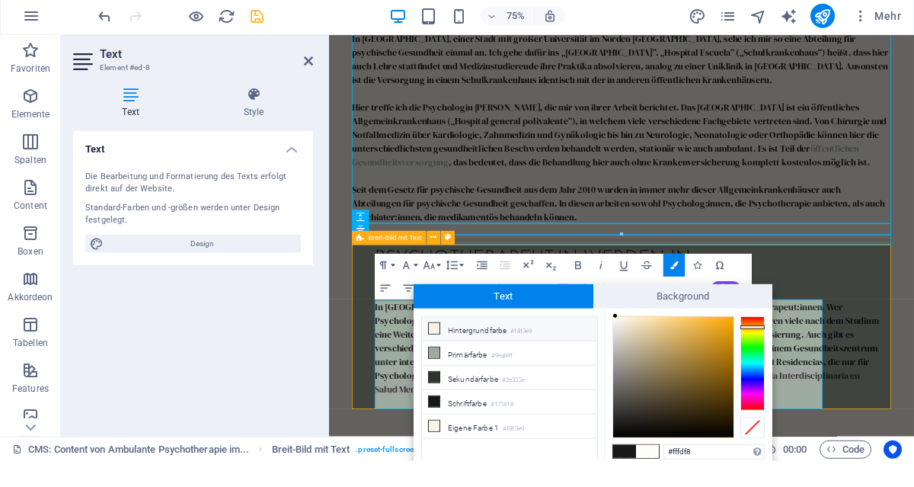
click at [503, 356] on li "Hintergrundfarbe #f8f3e9" at bounding box center [509, 355] width 175 height 24
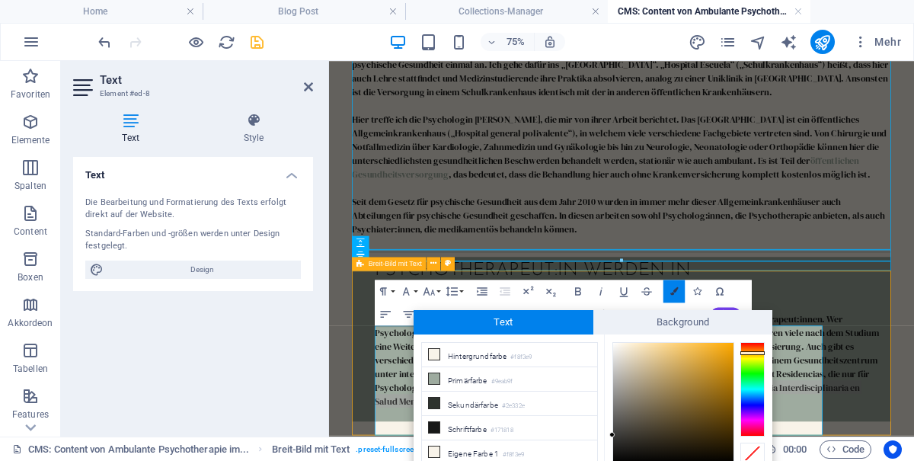
click at [674, 293] on icon "button" at bounding box center [674, 291] width 8 height 8
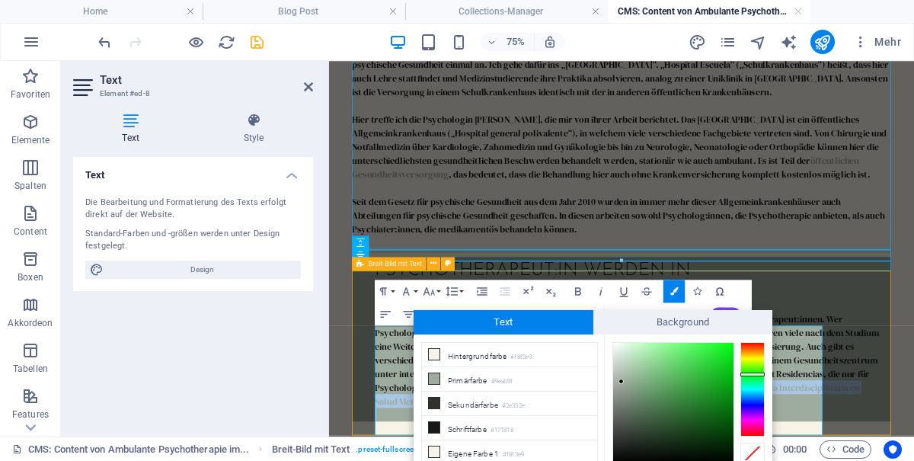
click at [913, 460] on p "In Argentinien gibt es keine formelle Trennung zwischen Psycholog:innen und Psy…" at bounding box center [728, 459] width 676 height 128
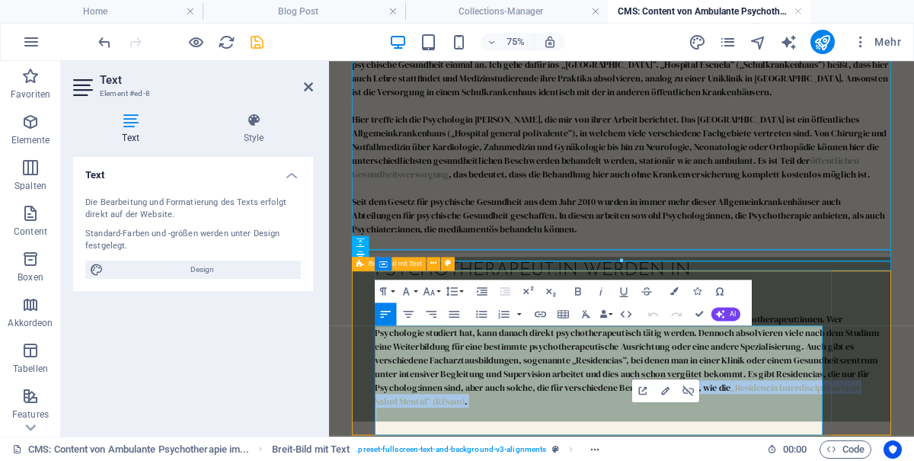
scroll to position [433, 0]
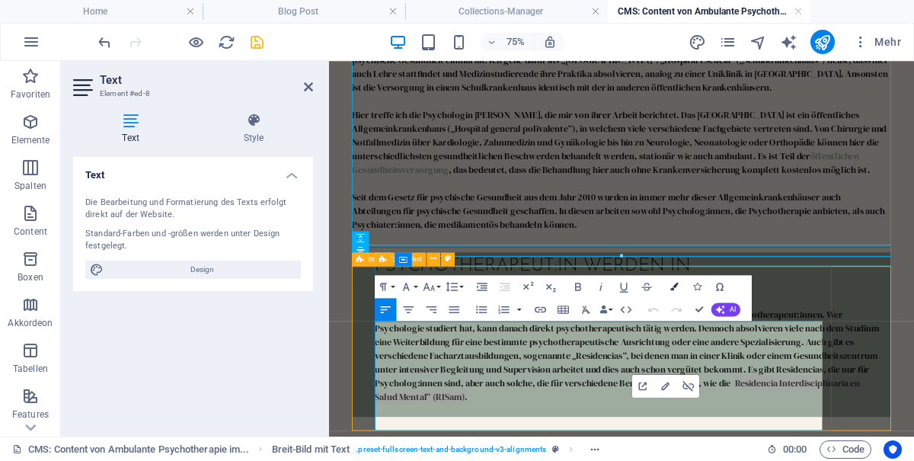
click at [675, 287] on icon "button" at bounding box center [674, 287] width 8 height 8
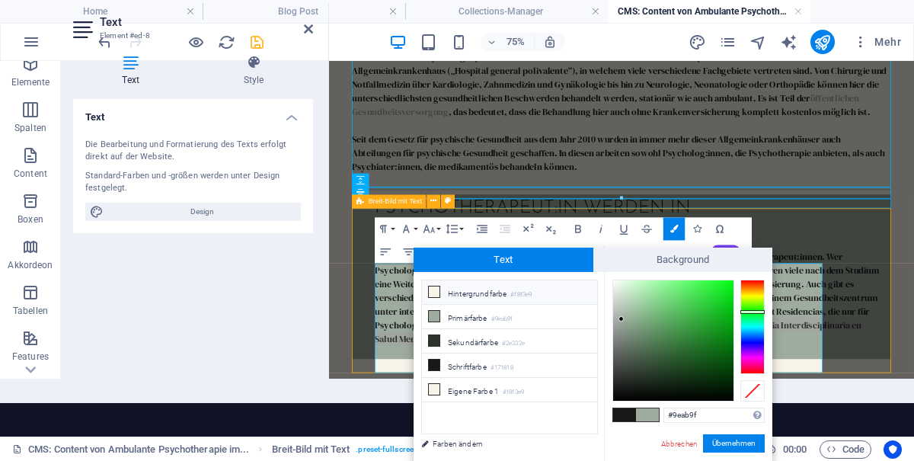
click at [532, 292] on small "#f8f3e9" at bounding box center [520, 294] width 21 height 11
type input "#f8f3e9"
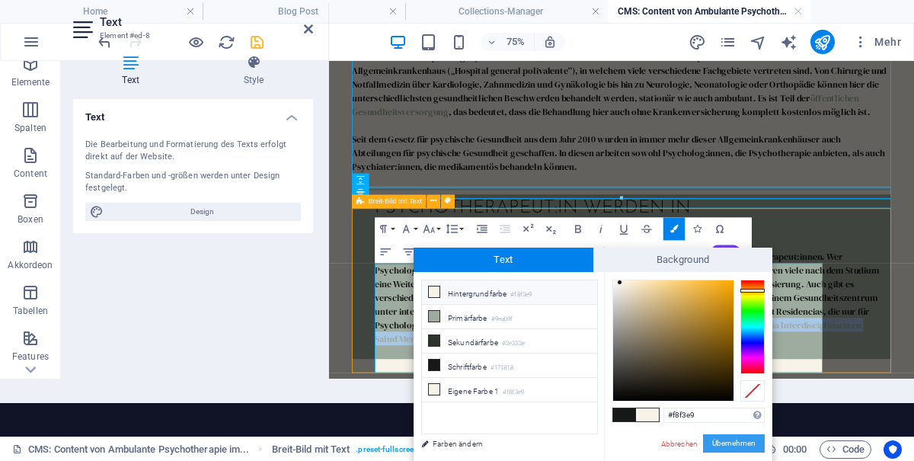
click at [733, 444] on button "Übernehmen" at bounding box center [734, 443] width 62 height 18
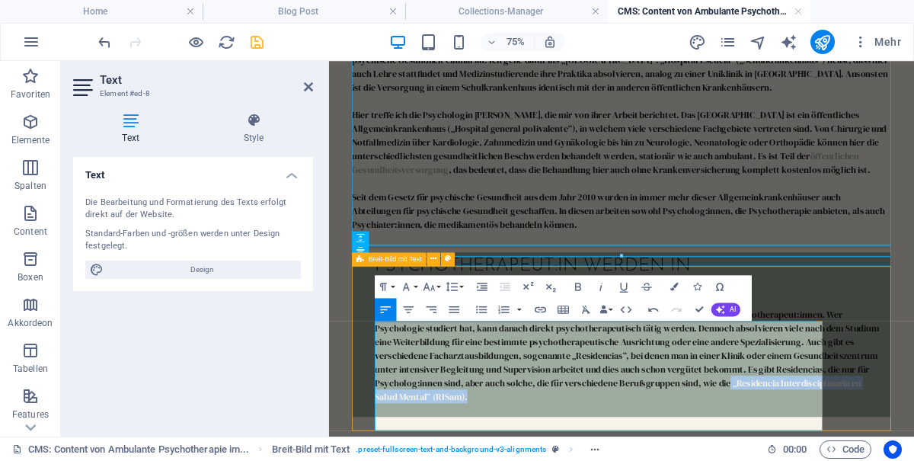
click at [913, 460] on p "In Argentinien gibt es keine formelle Trennung zwischen Psycholog:innen und Psy…" at bounding box center [728, 453] width 676 height 128
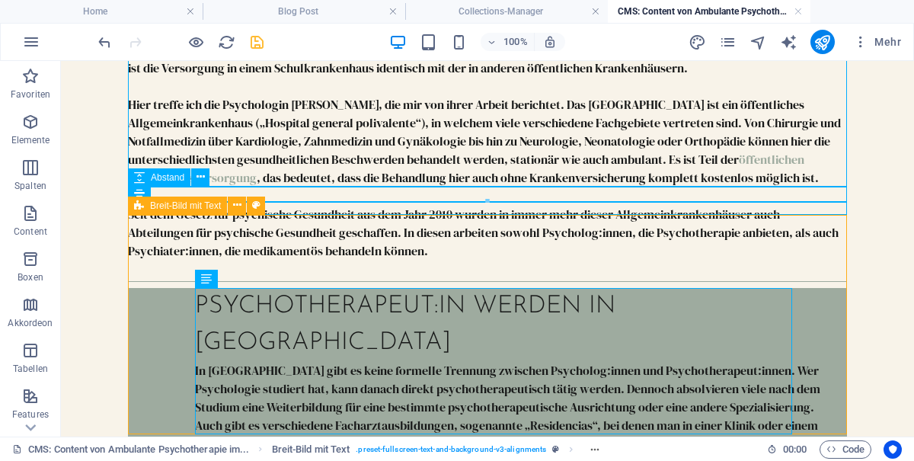
scroll to position [586, 0]
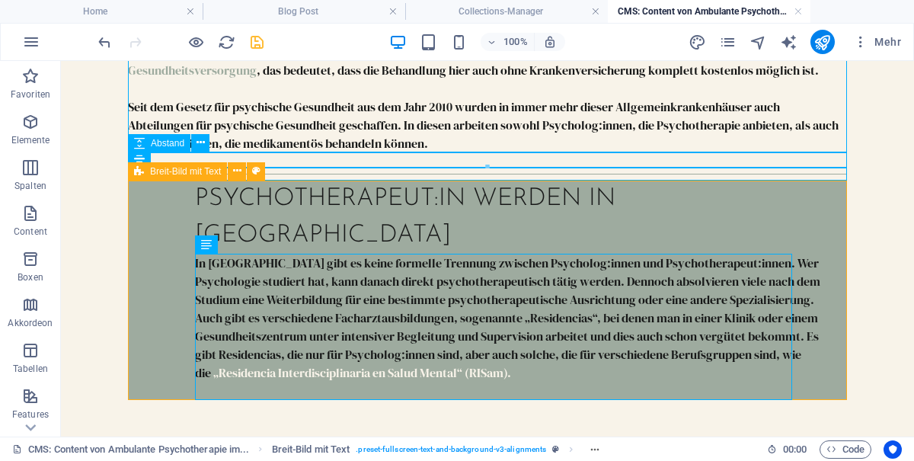
click at [255, 47] on icon "save" at bounding box center [257, 43] width 18 height 18
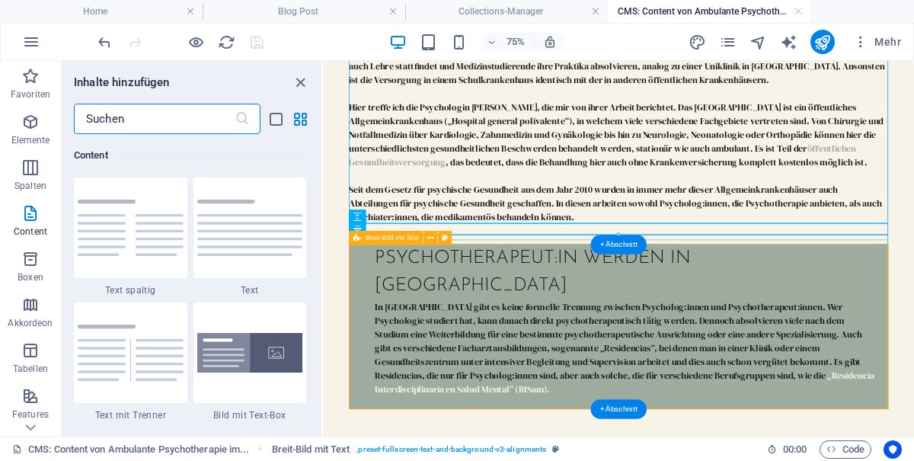
scroll to position [2707, 0]
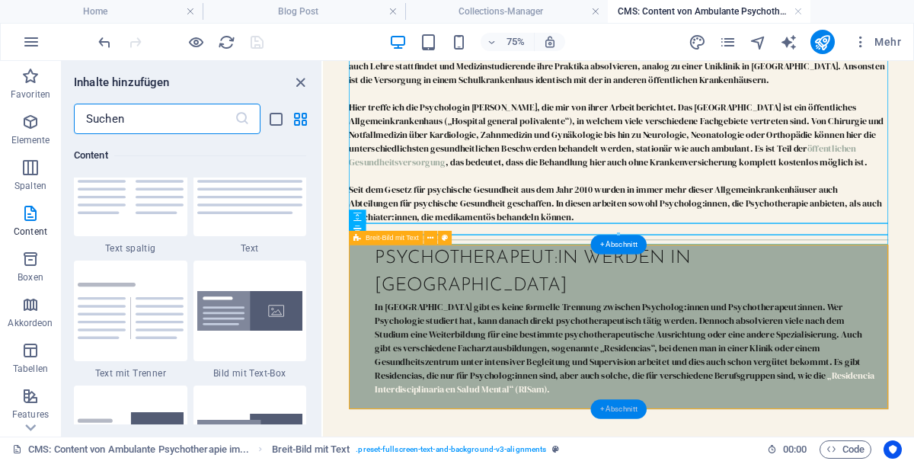
click at [622, 411] on div "+ Abschnitt" at bounding box center [618, 409] width 56 height 20
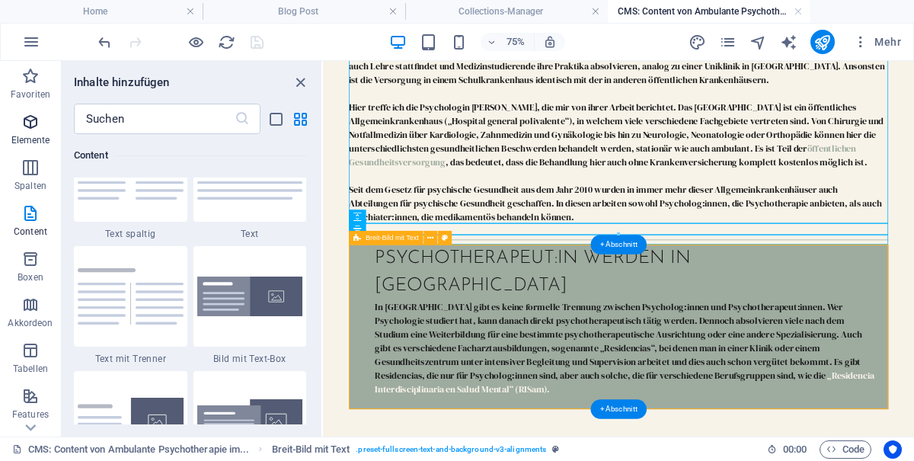
click at [40, 135] on p "Elemente" at bounding box center [30, 140] width 39 height 12
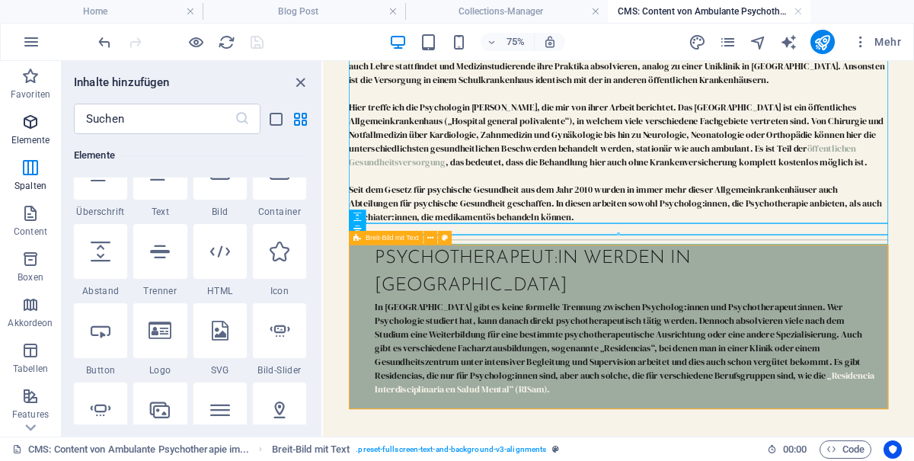
scroll to position [162, 0]
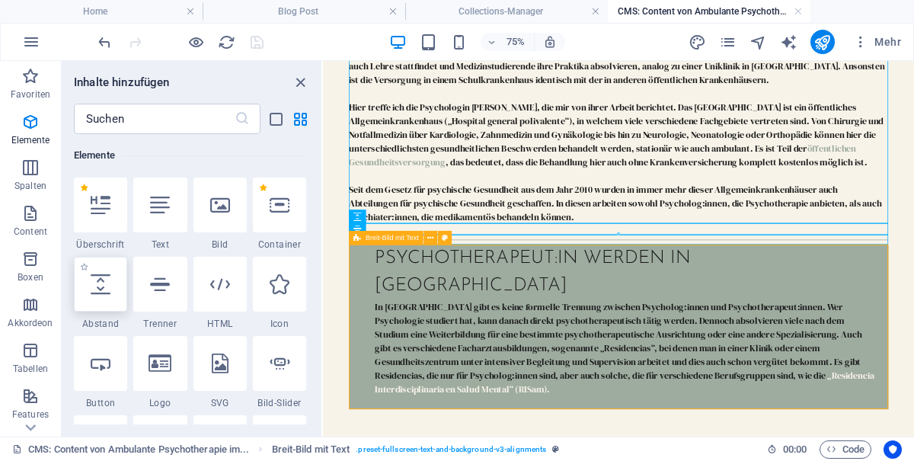
click at [92, 286] on icon at bounding box center [101, 284] width 20 height 20
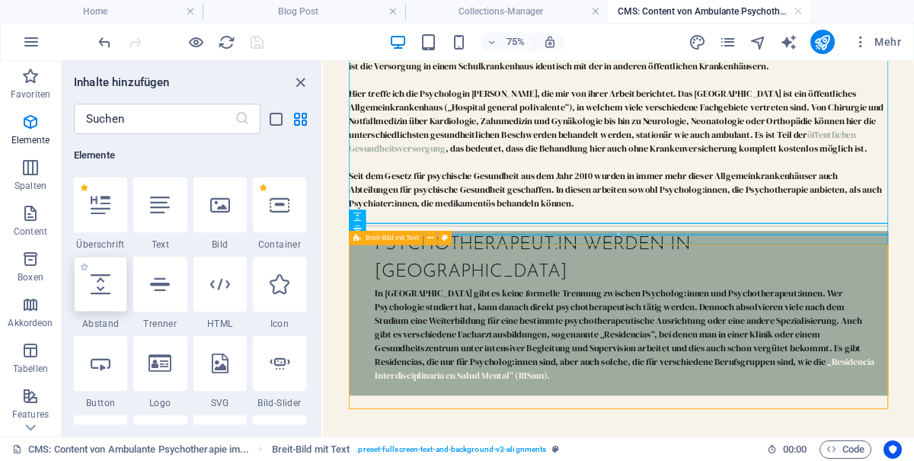
select select "px"
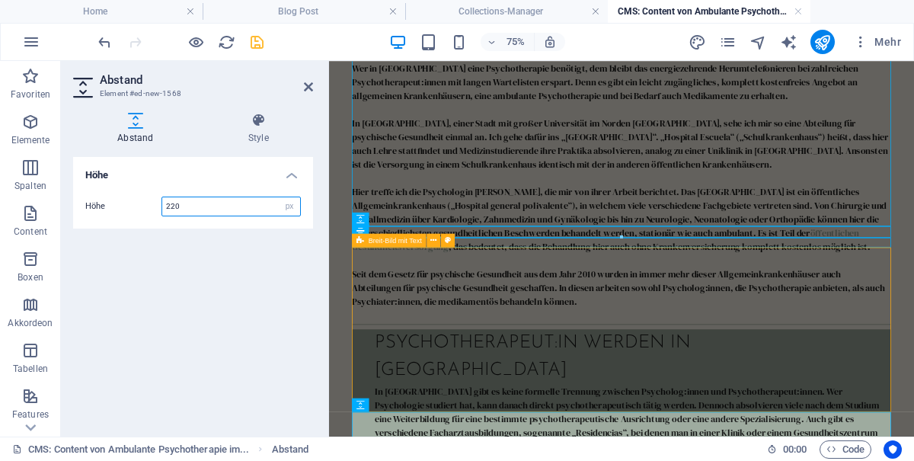
scroll to position [629, 0]
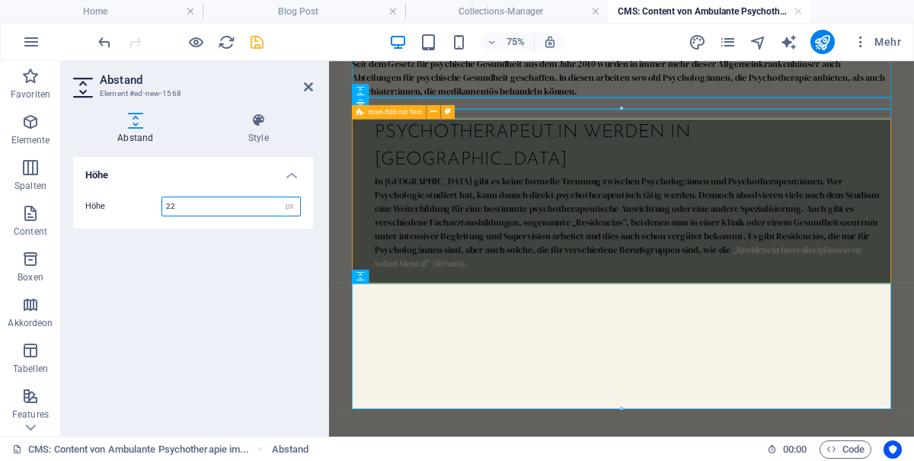
type input "2"
type input "20"
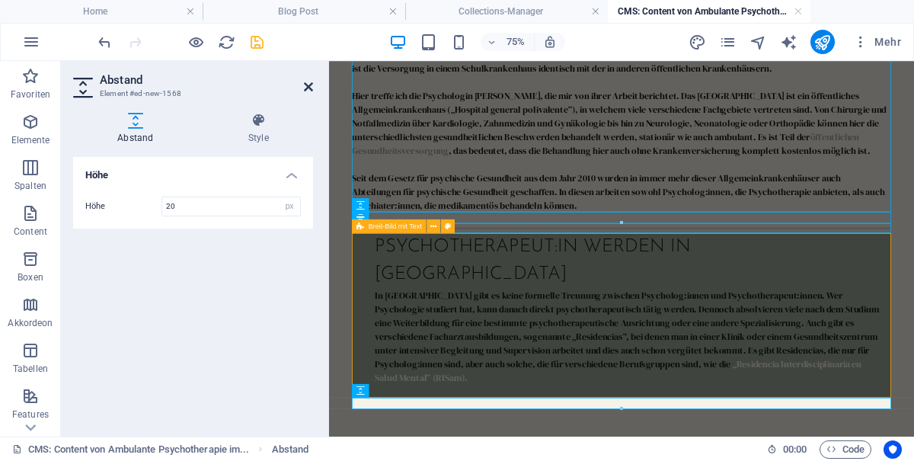
click at [313, 88] on icon at bounding box center [308, 87] width 9 height 12
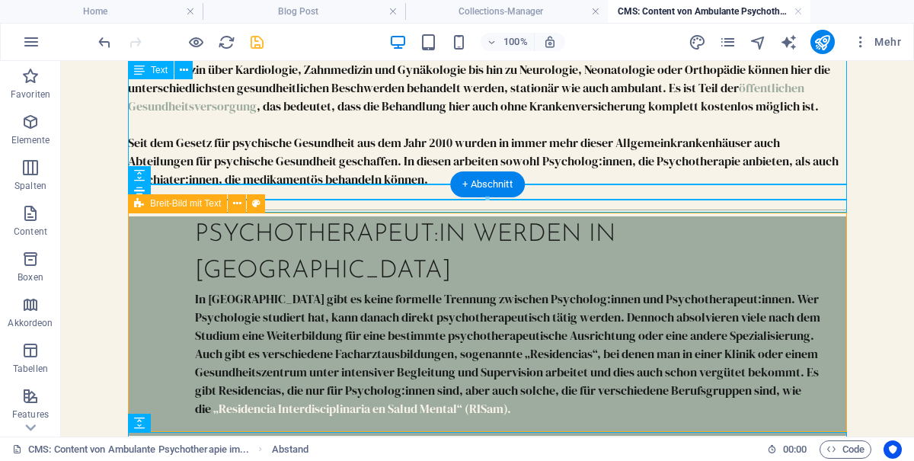
scroll to position [602, 0]
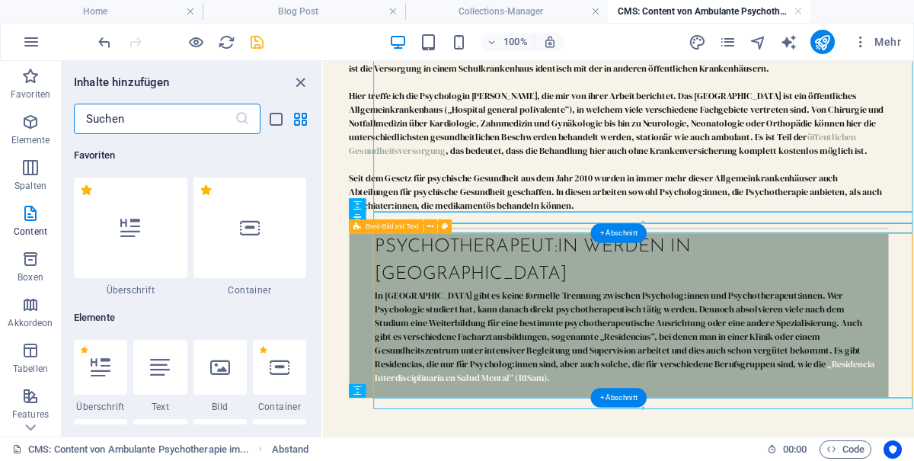
click at [618, 396] on div "In Argentinien gibt es keine formelle Trennung zwischen Psycholog:innen und Psy…" at bounding box center [728, 436] width 673 height 146
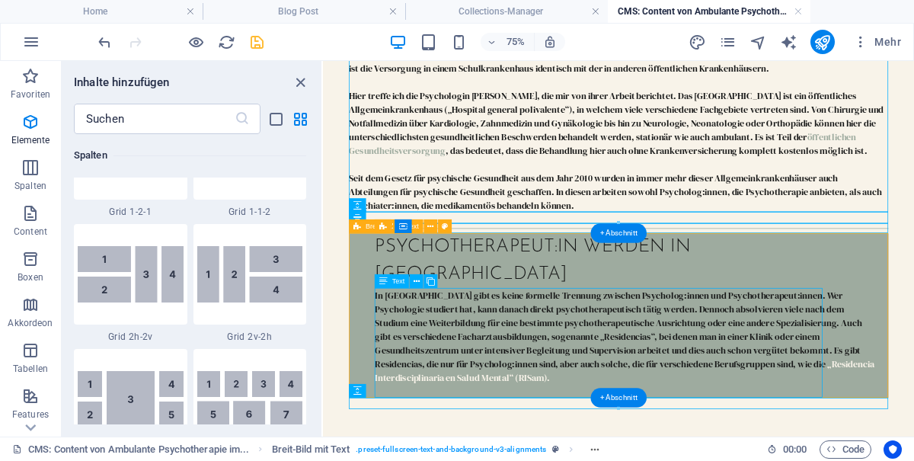
scroll to position [2721, 0]
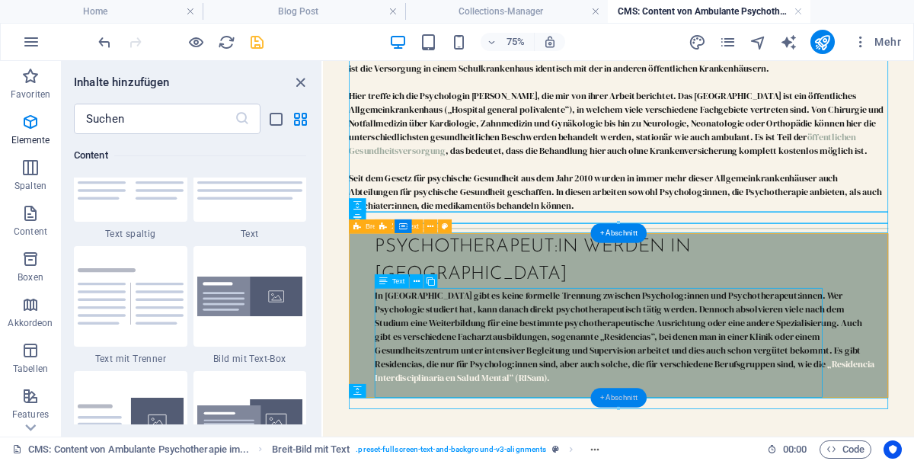
click at [633, 393] on div "+ Abschnitt" at bounding box center [618, 398] width 56 height 20
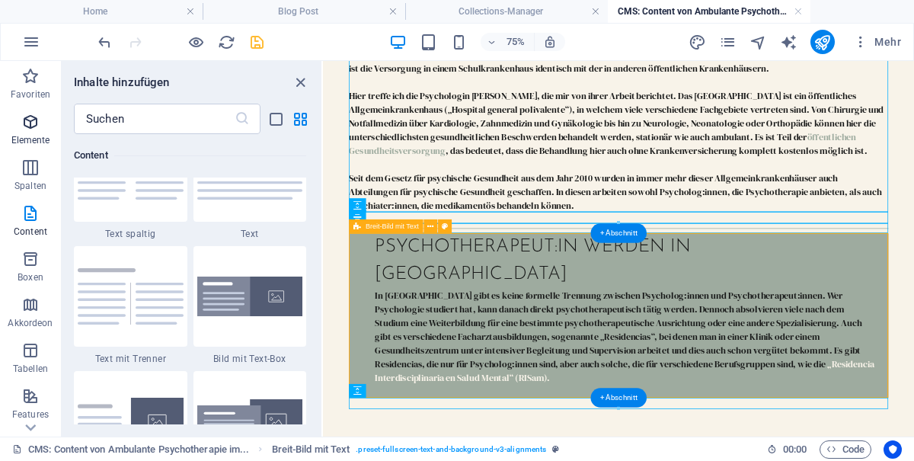
click at [28, 115] on icon "button" at bounding box center [30, 122] width 18 height 18
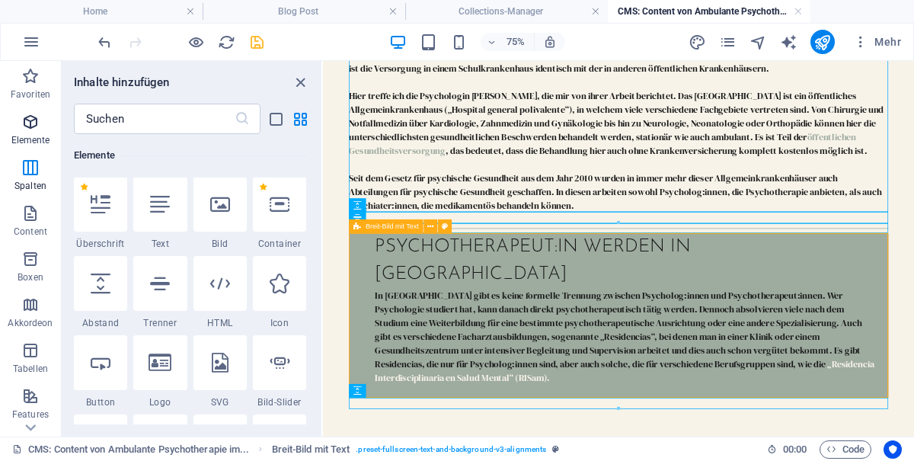
scroll to position [162, 0]
click at [157, 286] on icon at bounding box center [160, 284] width 20 height 20
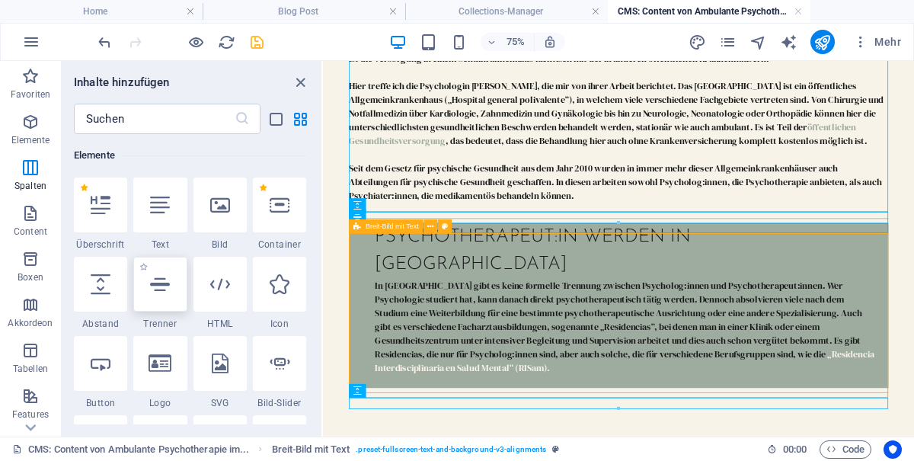
select select "%"
select select "px"
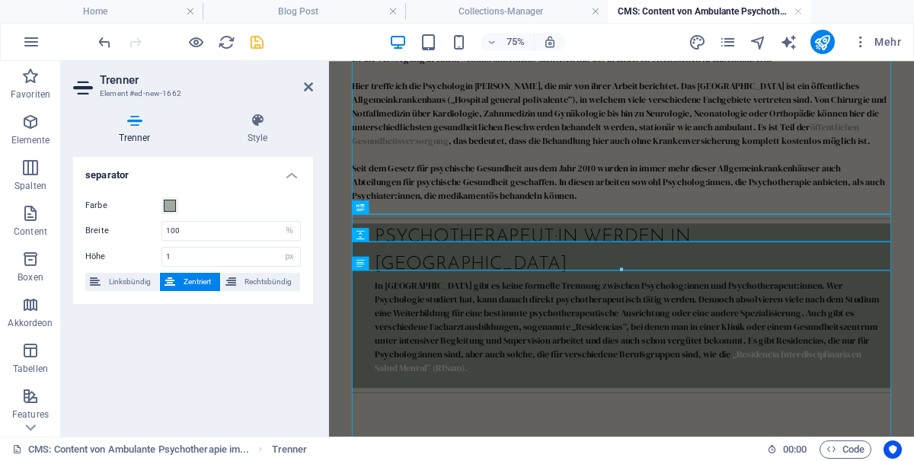
scroll to position [52, 0]
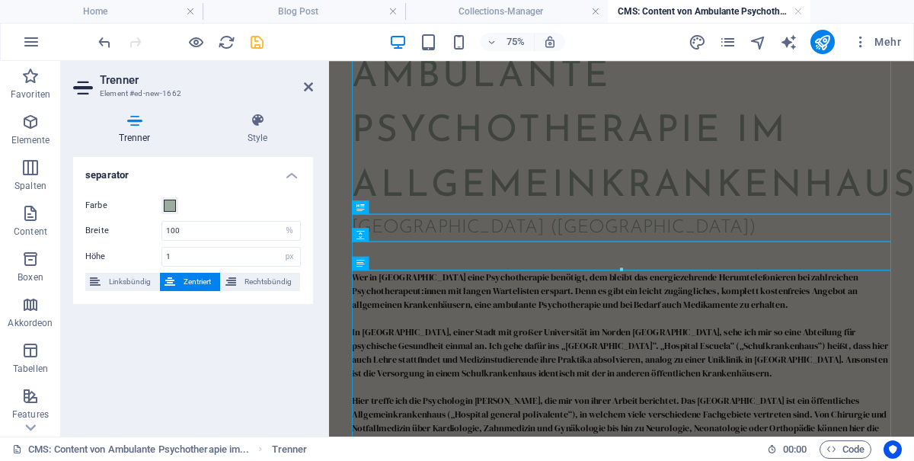
click at [302, 85] on h2 "Trenner" at bounding box center [206, 80] width 213 height 14
click at [309, 91] on icon at bounding box center [308, 87] width 9 height 12
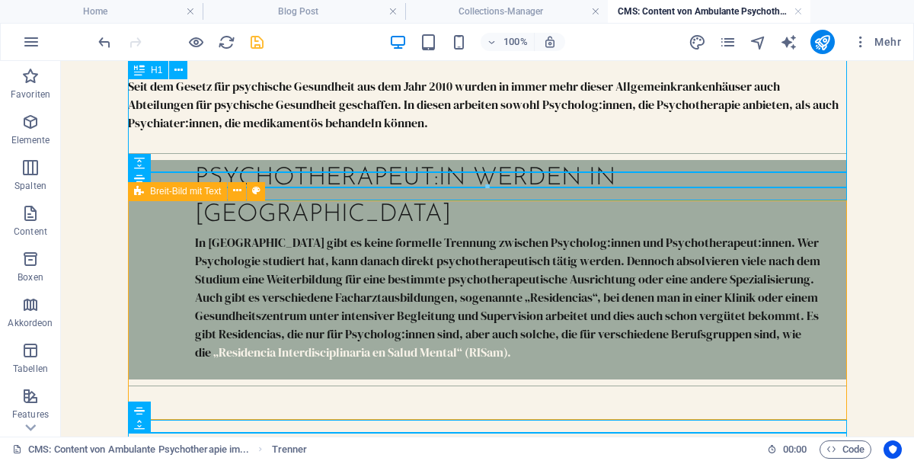
scroll to position [615, 0]
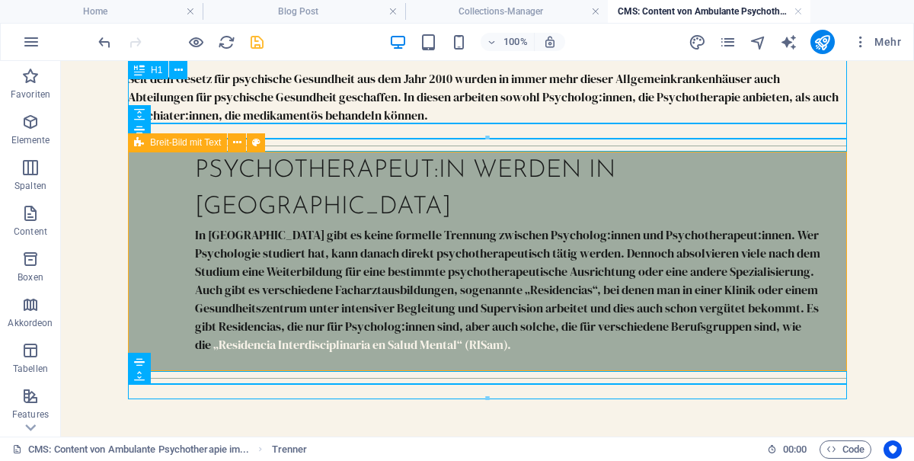
click at [512, 390] on div at bounding box center [487, 392] width 719 height 15
click at [533, 304] on div "In Argentinien gibt es keine formelle Trennung zwischen Psycholog:innen und Psy…" at bounding box center [515, 298] width 640 height 146
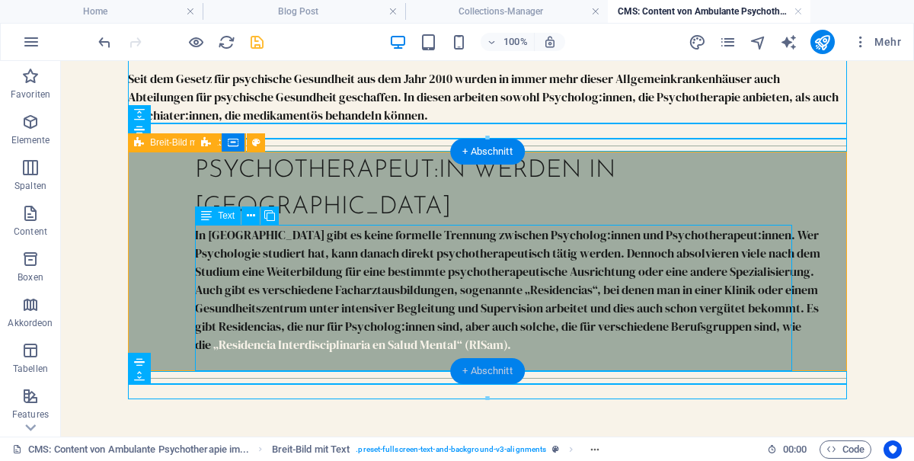
click at [497, 365] on div "+ Abschnitt" at bounding box center [487, 371] width 75 height 26
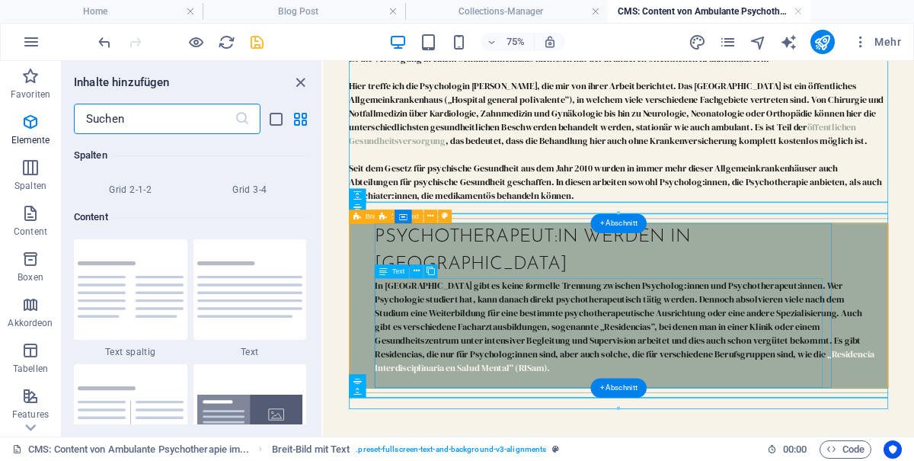
scroll to position [2665, 0]
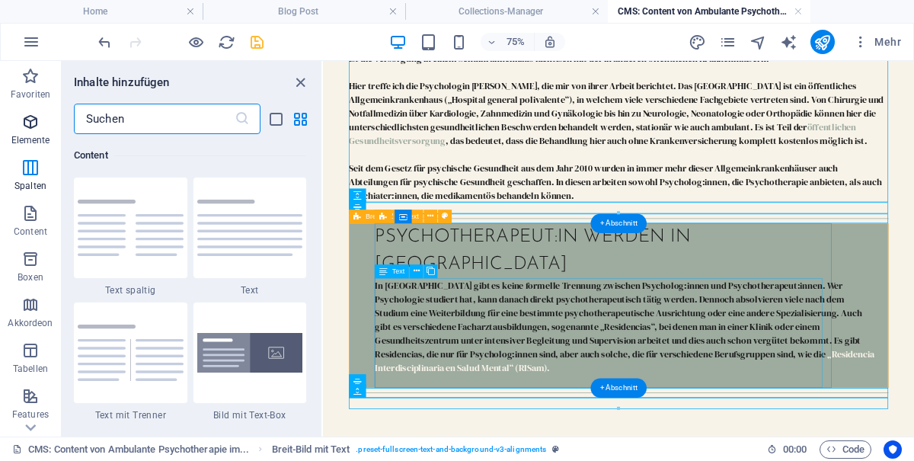
click at [34, 131] on icon "button" at bounding box center [30, 122] width 18 height 18
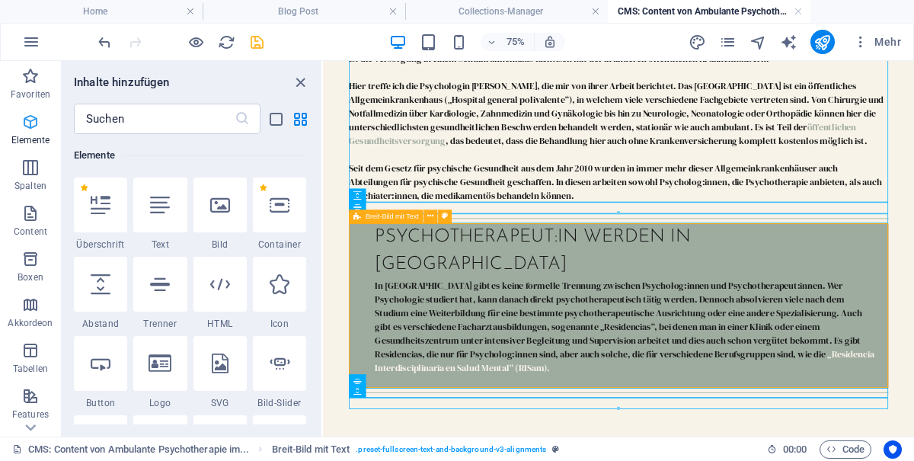
scroll to position [162, 0]
click at [161, 209] on icon at bounding box center [160, 205] width 20 height 20
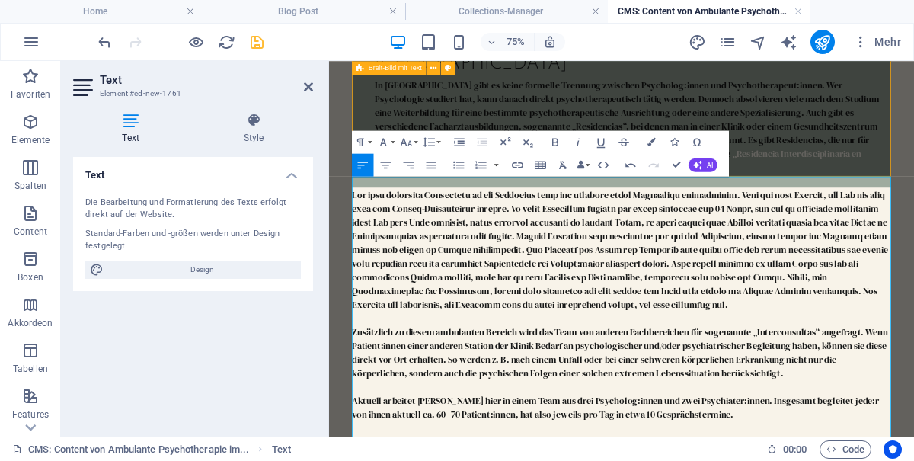
scroll to position [731, 0]
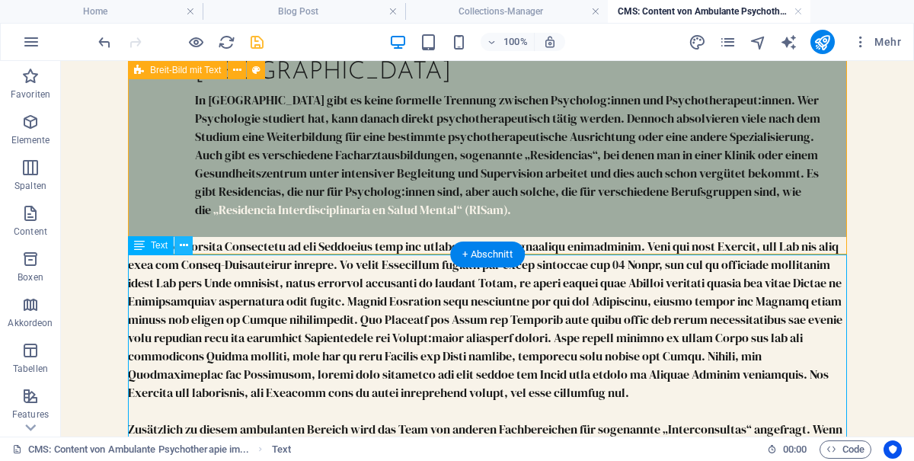
click at [186, 245] on icon at bounding box center [184, 246] width 8 height 16
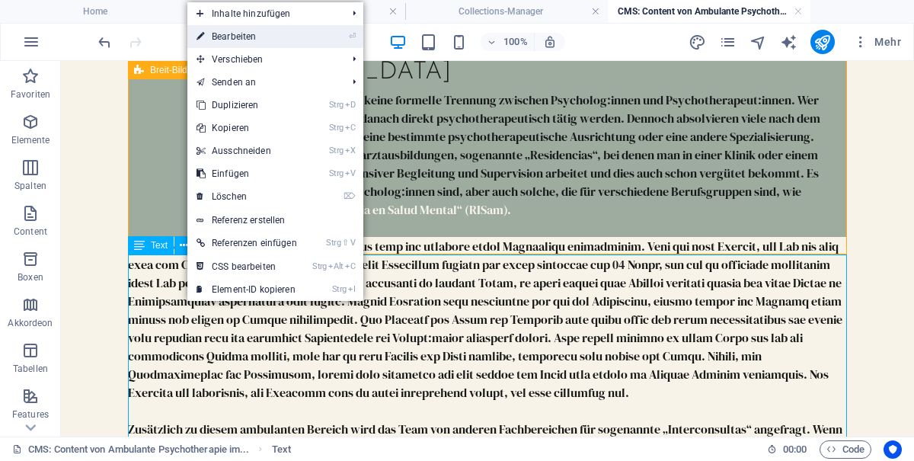
click at [356, 48] on mark "⏎" at bounding box center [352, 36] width 7 height 23
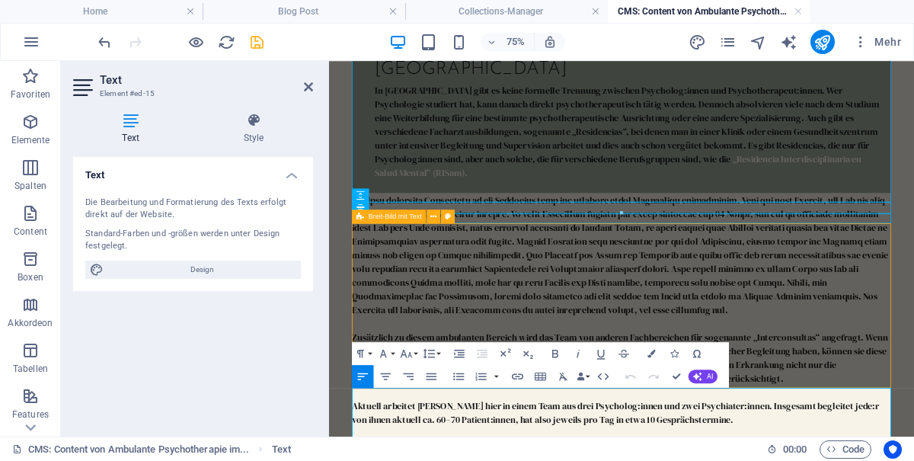
scroll to position [490, 0]
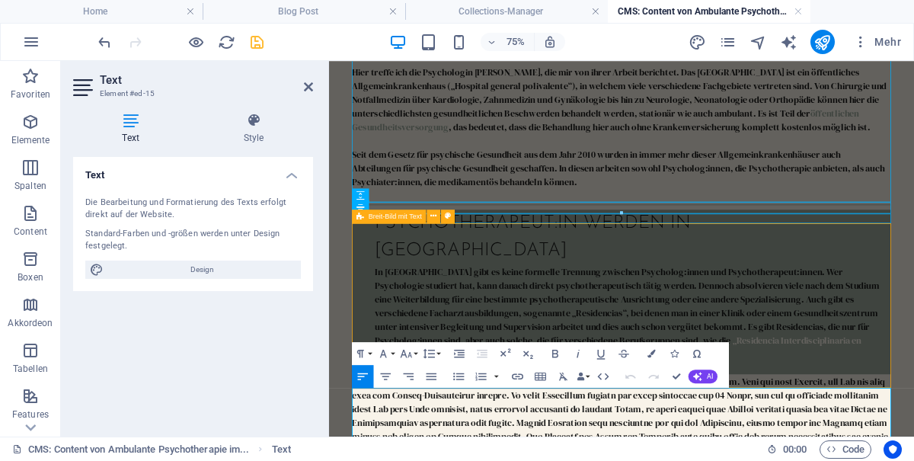
click at [309, 78] on h2 "Text" at bounding box center [206, 80] width 213 height 14
click at [304, 93] on icon at bounding box center [308, 87] width 9 height 12
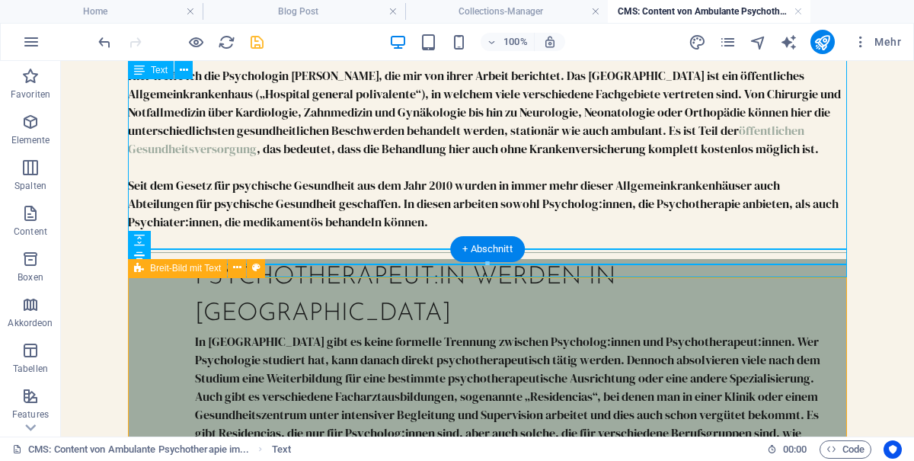
click at [195, 332] on div "Psychotherapeut:in werden in [GEOGRAPHIC_DATA]" at bounding box center [515, 295] width 640 height 73
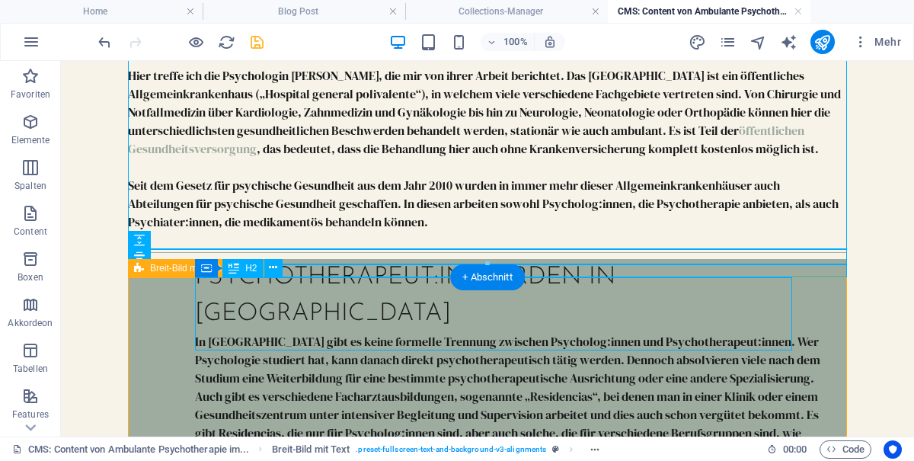
click at [158, 334] on div "Psychotherapeut:in werden in argentinien In Argentinien gibt es keine formelle …" at bounding box center [487, 368] width 719 height 219
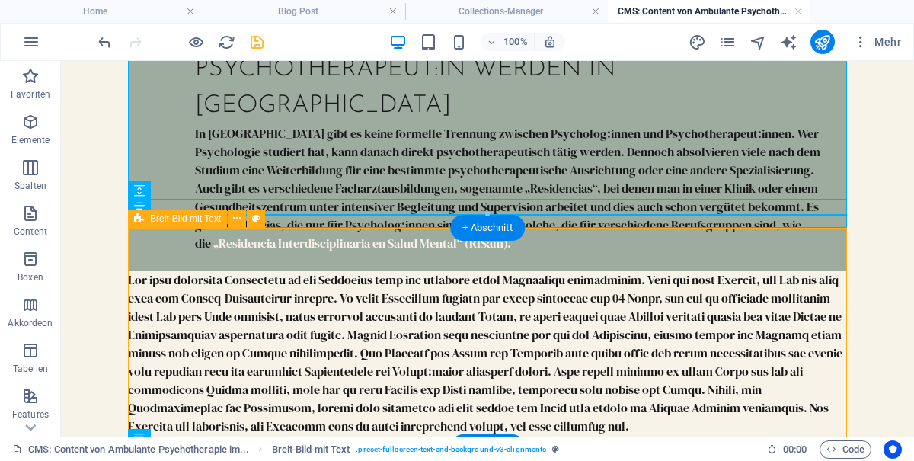
scroll to position [731, 0]
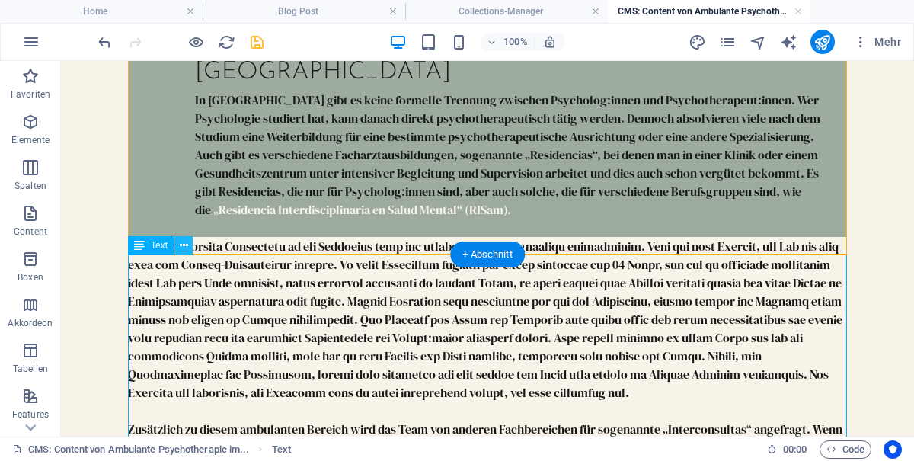
click at [188, 241] on icon at bounding box center [184, 246] width 8 height 16
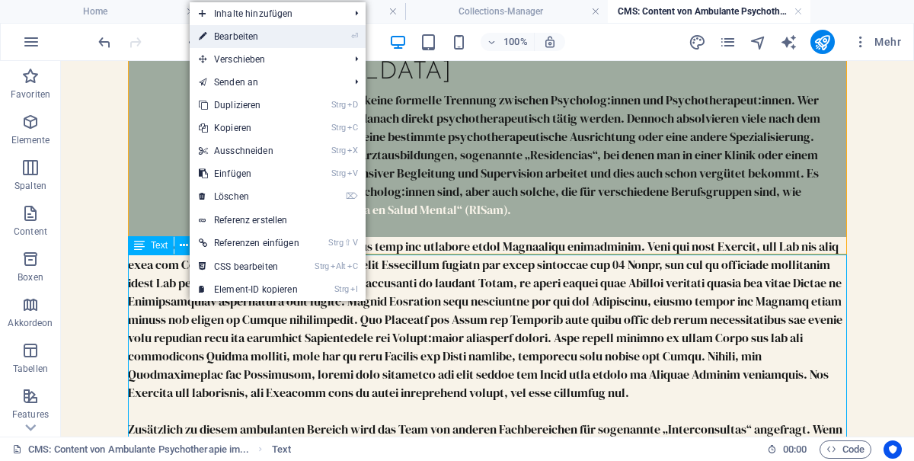
click at [358, 48] on mark "⏎" at bounding box center [354, 36] width 7 height 23
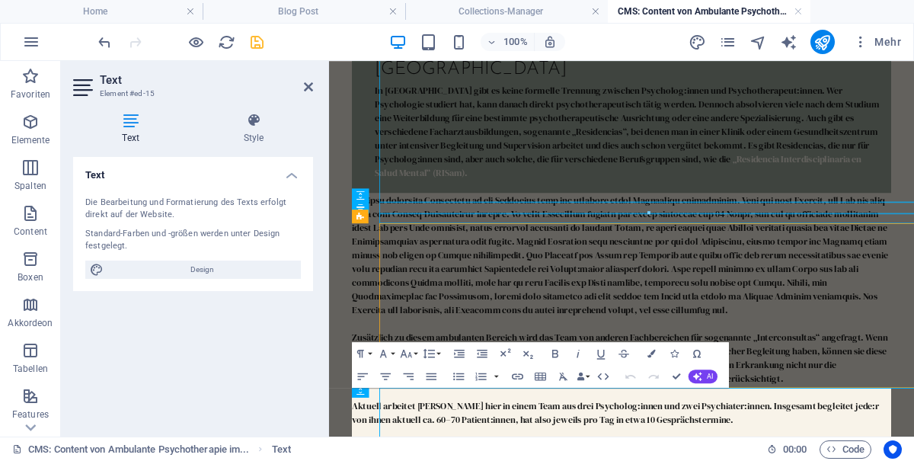
scroll to position [490, 0]
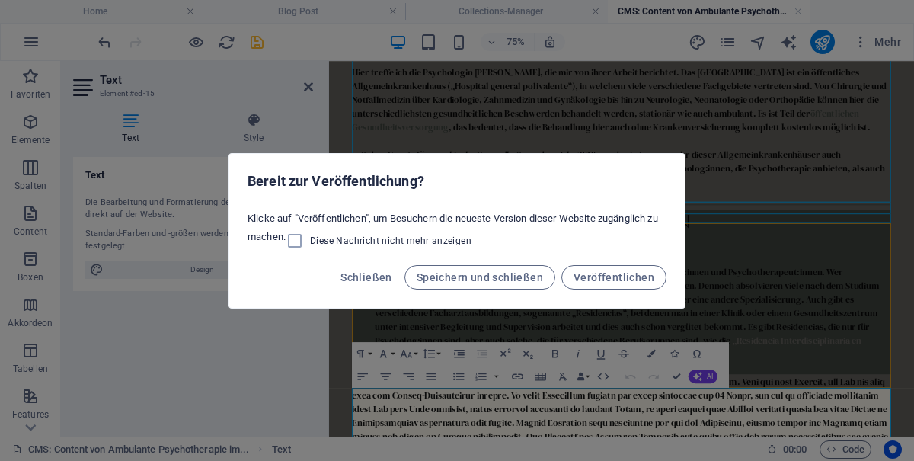
click at [805, 284] on div "Bereit zur Veröffentlichung? Klicke auf "Veröffentlichen", um Besuchern die neu…" at bounding box center [457, 230] width 914 height 461
click at [358, 280] on span "Schließen" at bounding box center [366, 277] width 52 height 12
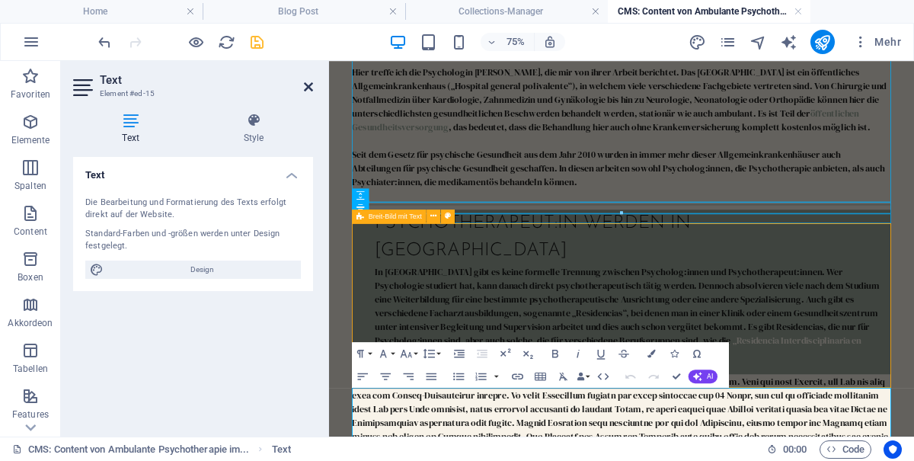
click at [306, 83] on icon at bounding box center [308, 87] width 9 height 12
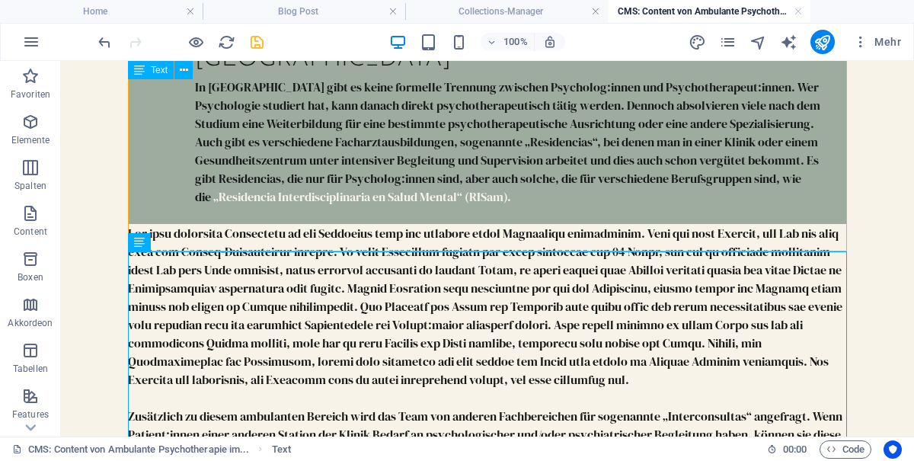
scroll to position [745, 0]
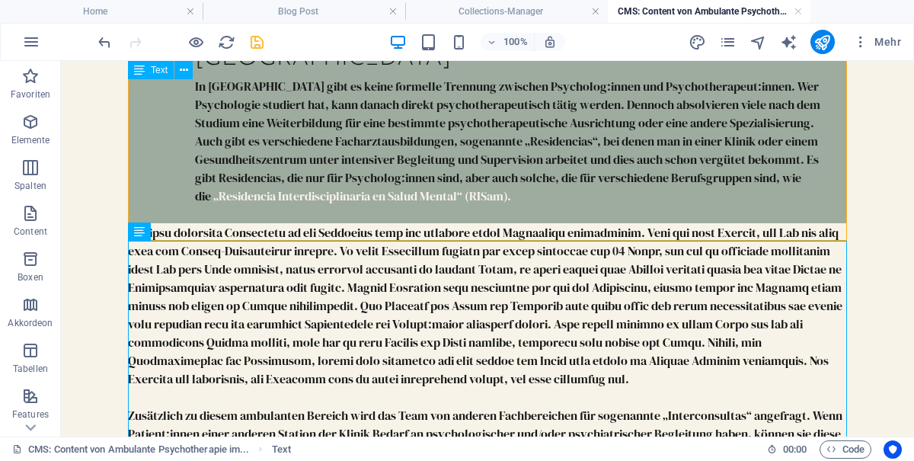
click at [193, 319] on div "Zusätzlich zu diesem ambulanten Bereich wird das Team von anderen Fachbereichen…" at bounding box center [487, 470] width 719 height 494
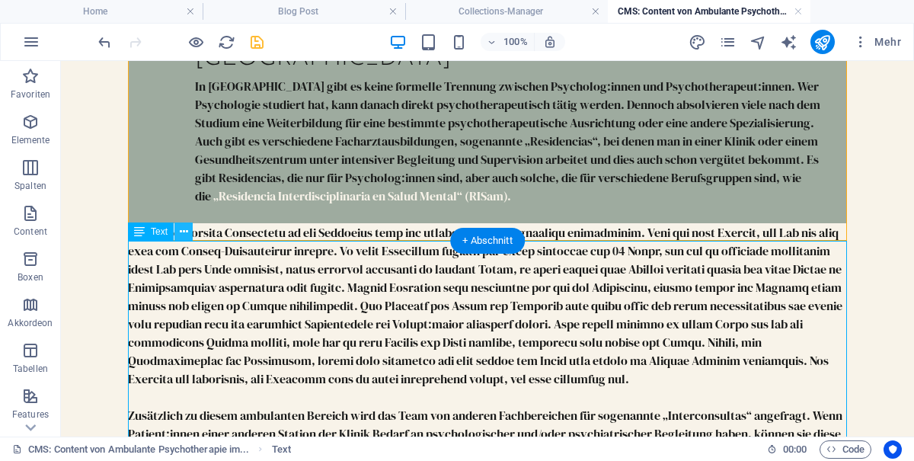
click at [184, 230] on icon at bounding box center [184, 232] width 8 height 16
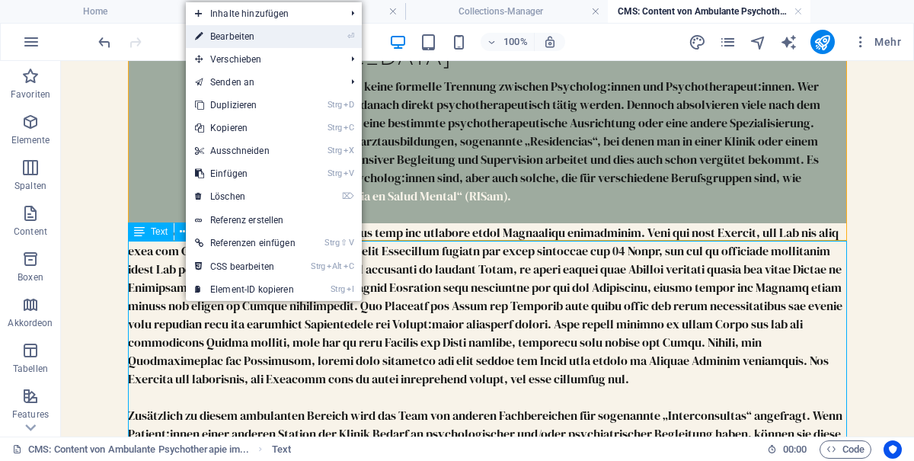
click at [354, 48] on mark "⏎" at bounding box center [350, 36] width 7 height 23
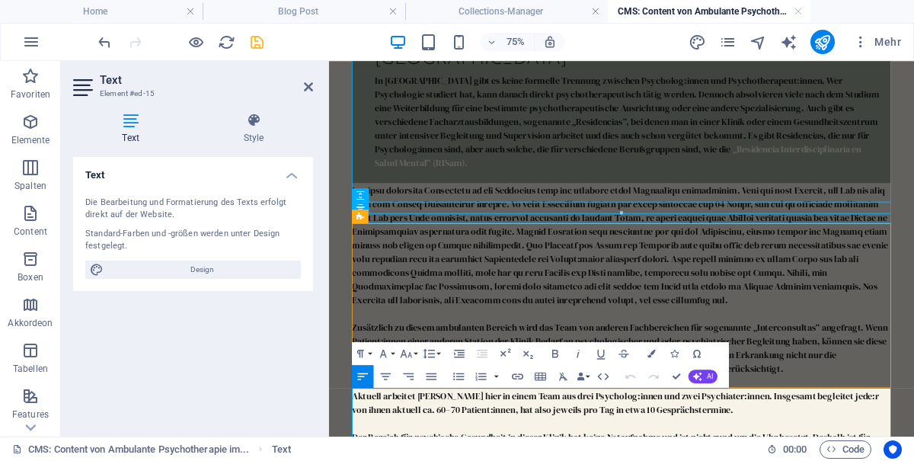
scroll to position [490, 0]
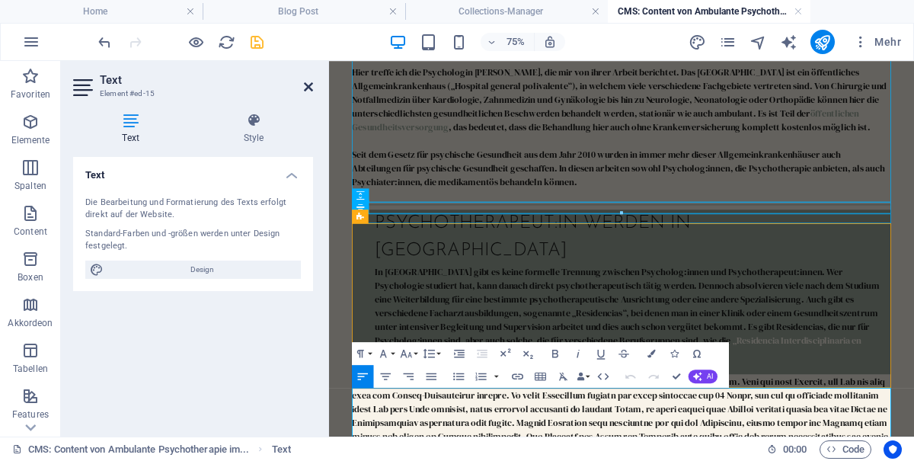
click at [310, 88] on icon at bounding box center [308, 87] width 9 height 12
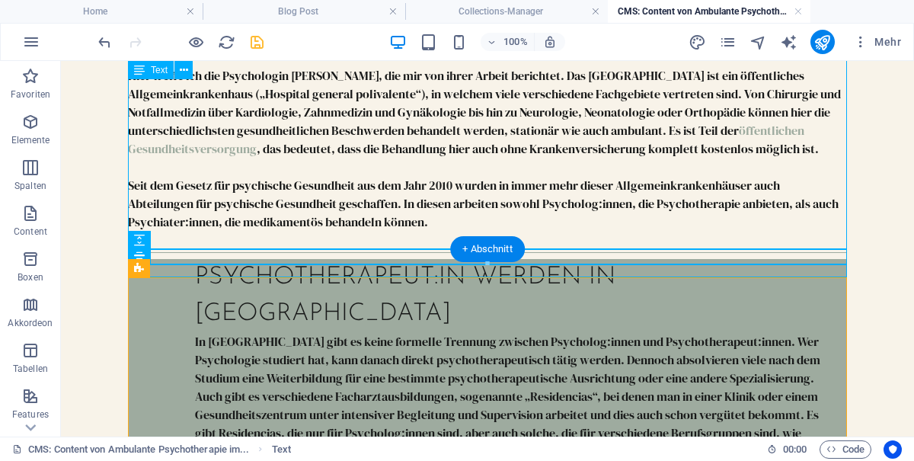
click at [227, 329] on div "Psychotherapeut:in werden in [GEOGRAPHIC_DATA]" at bounding box center [515, 295] width 640 height 73
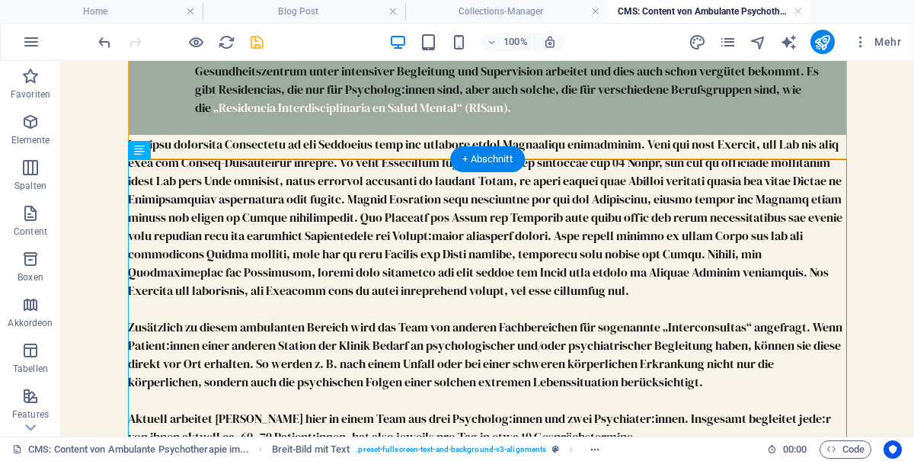
scroll to position [843, 0]
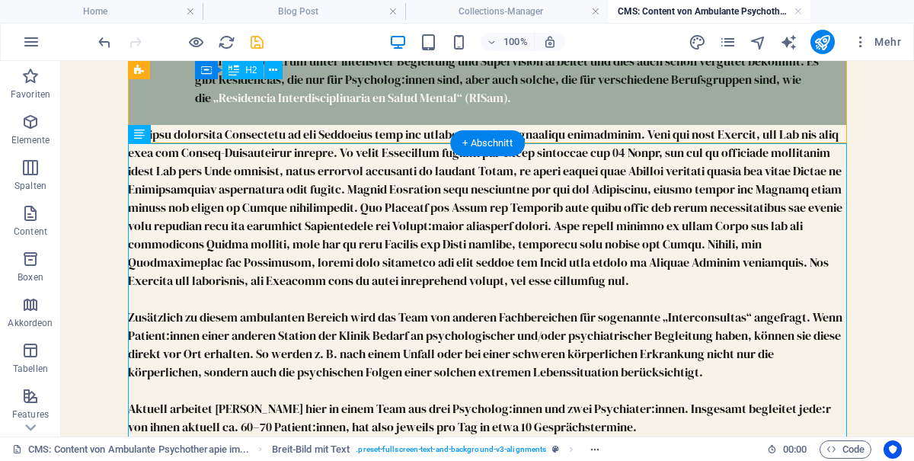
click at [262, 232] on div "Zusätzlich zu diesem ambulanten Bereich wird das Team von anderen Fachbereichen…" at bounding box center [487, 372] width 719 height 494
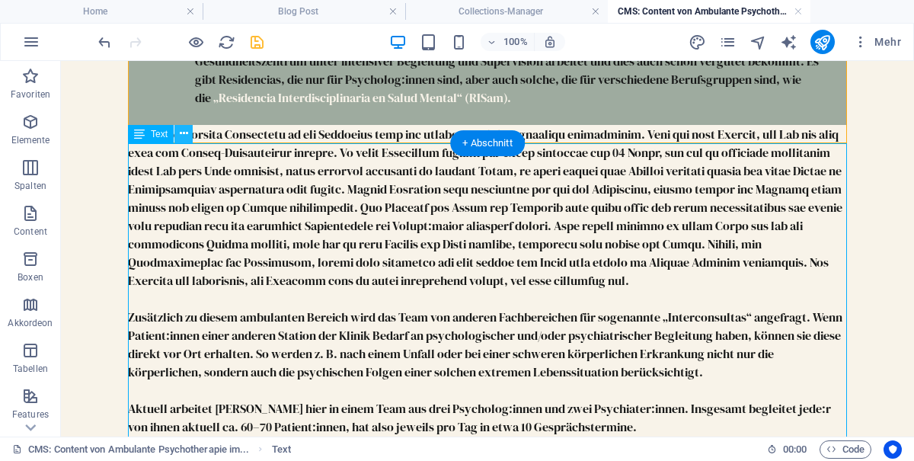
click at [187, 134] on icon at bounding box center [184, 134] width 8 height 16
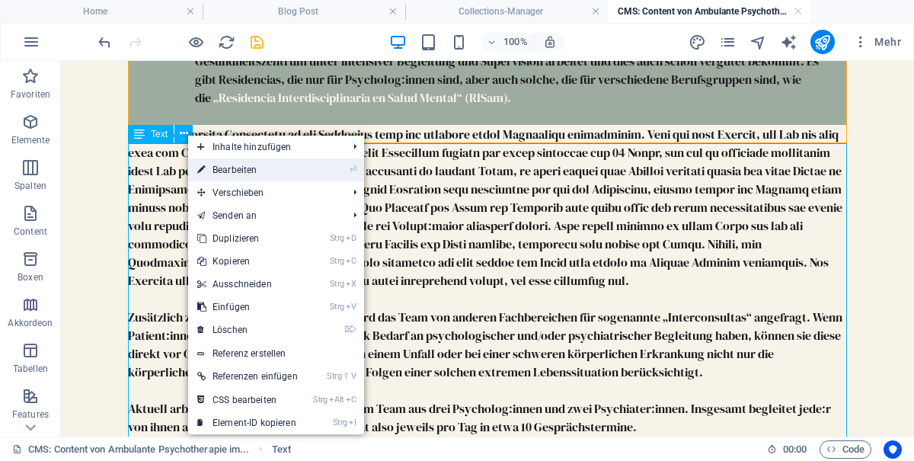
click at [356, 181] on mark "⏎" at bounding box center [353, 169] width 7 height 23
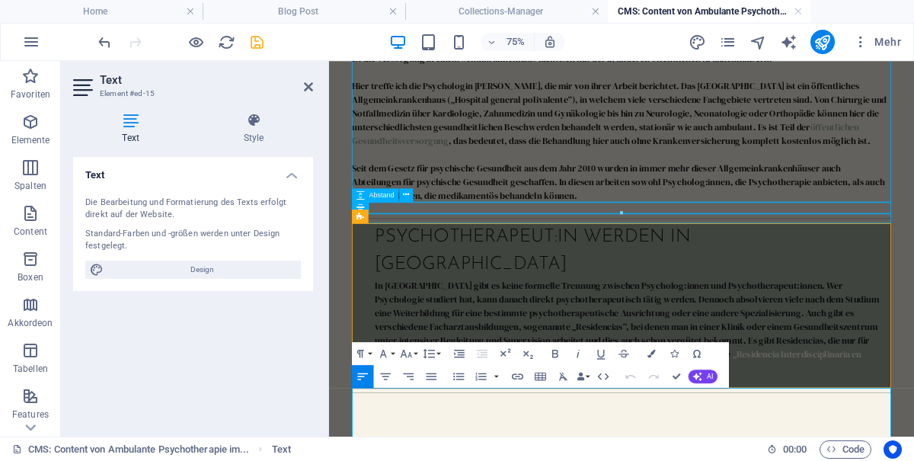
scroll to position [490, 0]
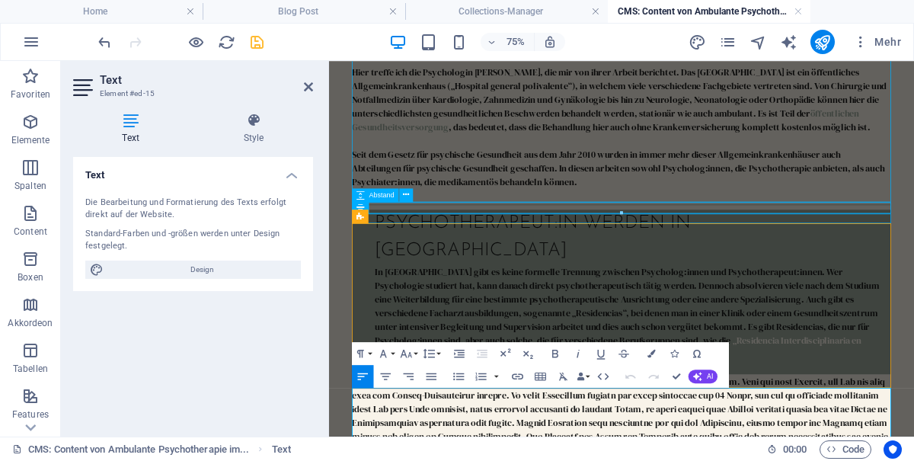
click at [305, 80] on h2 "Text" at bounding box center [206, 80] width 213 height 14
click at [305, 84] on icon at bounding box center [308, 87] width 9 height 12
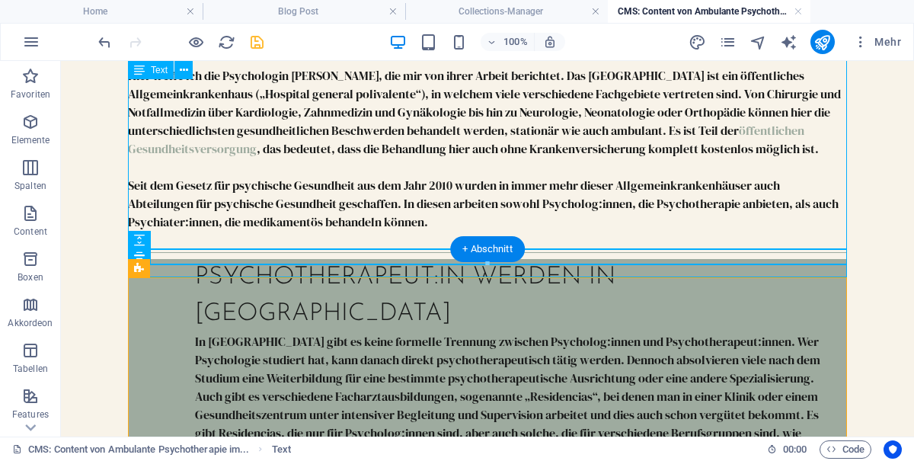
click at [232, 332] on div "Psychotherapeut:in werden in [GEOGRAPHIC_DATA]" at bounding box center [515, 295] width 640 height 73
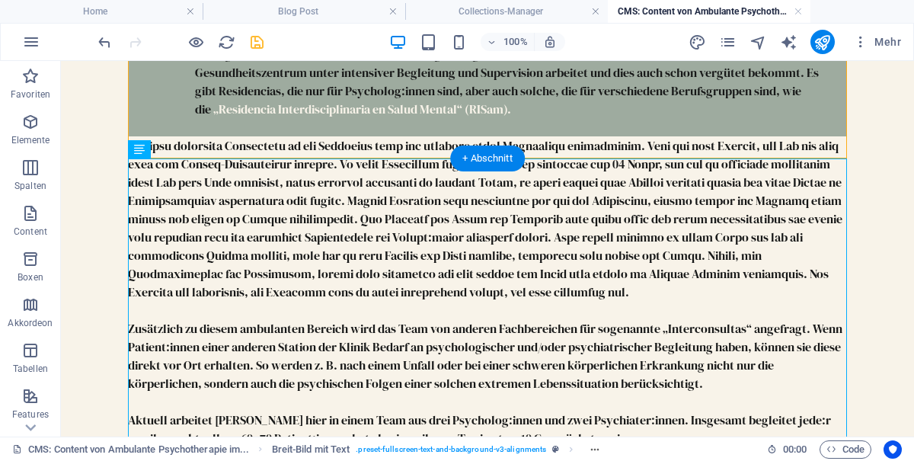
scroll to position [832, 0]
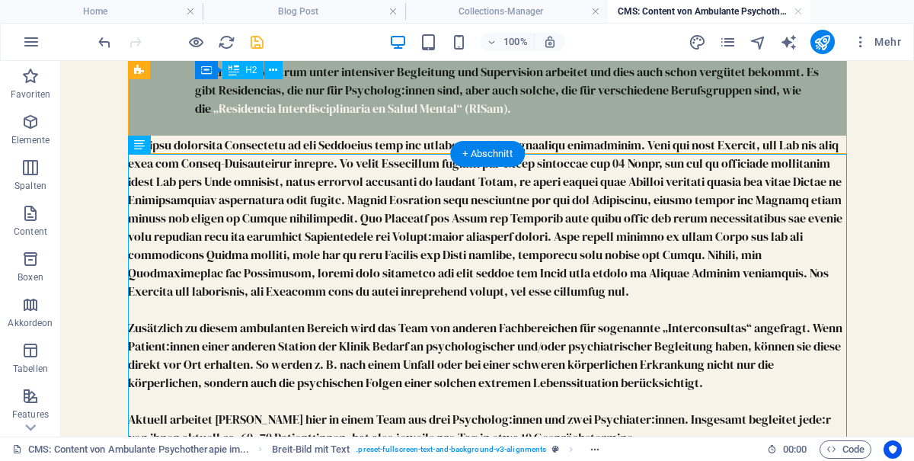
click at [260, 262] on div "Zusätzlich zu diesem ambulanten Bereich wird das Team von anderen Fachbereichen…" at bounding box center [487, 383] width 719 height 494
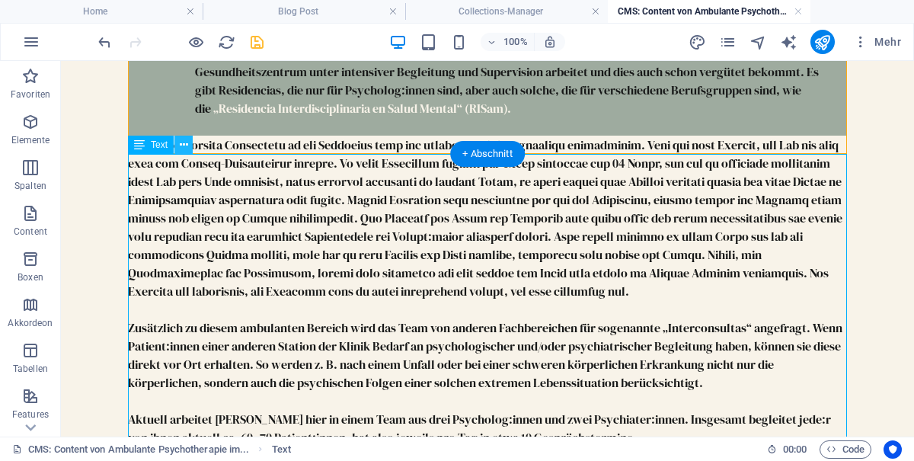
click at [188, 139] on icon at bounding box center [184, 145] width 8 height 16
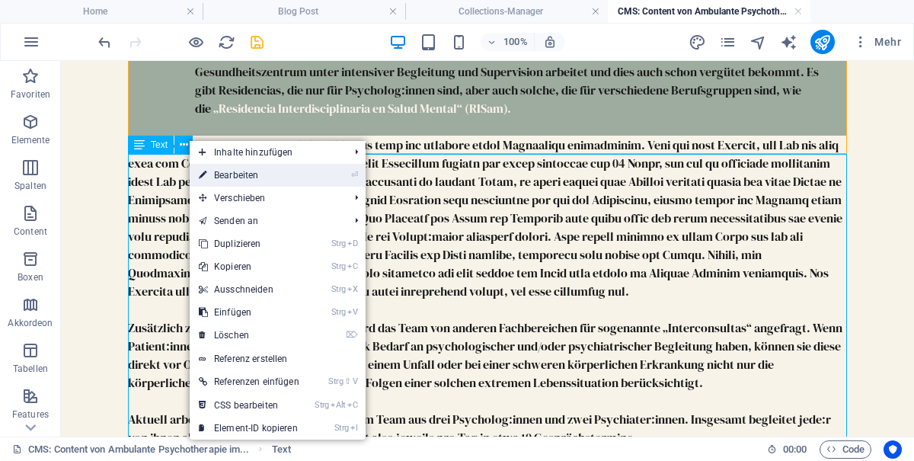
click at [263, 187] on link "⏎ Bearbeiten" at bounding box center [249, 175] width 119 height 23
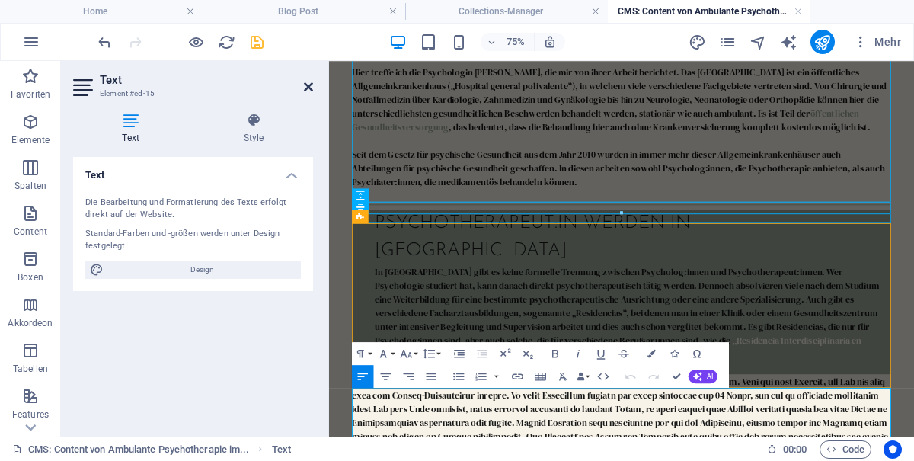
click at [305, 81] on icon at bounding box center [308, 87] width 9 height 12
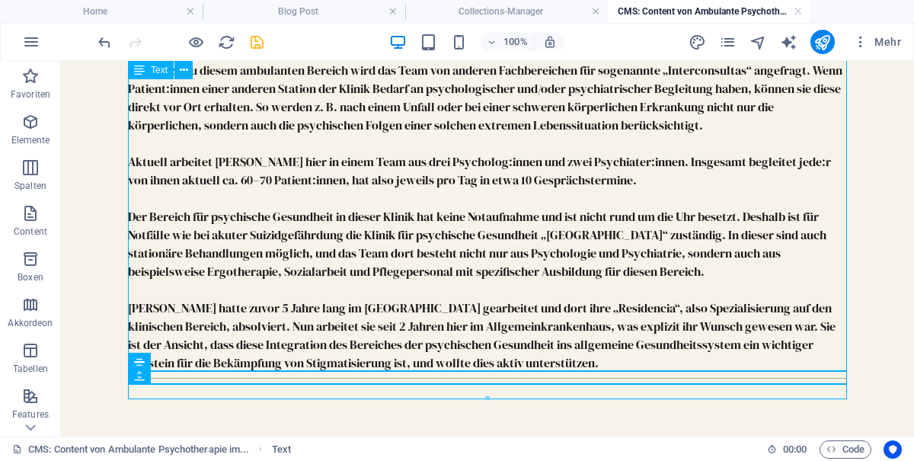
scroll to position [1108, 0]
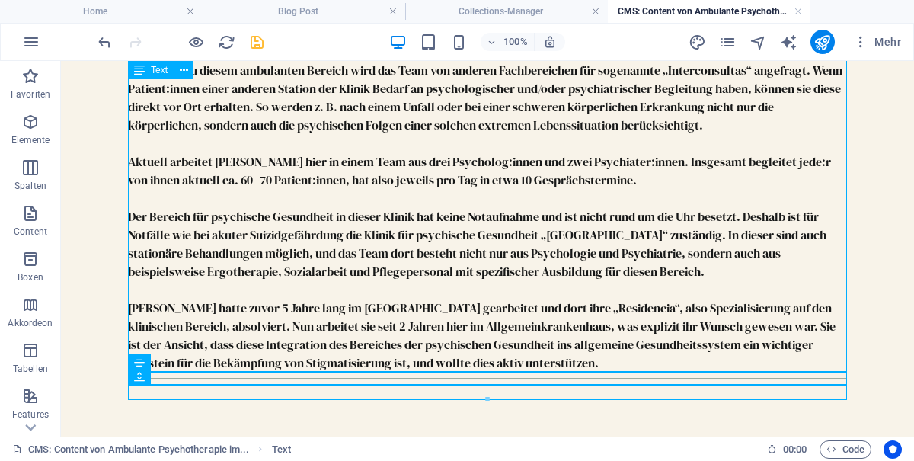
click at [273, 376] on div at bounding box center [487, 378] width 719 height 13
click at [200, 362] on icon at bounding box center [198, 363] width 8 height 16
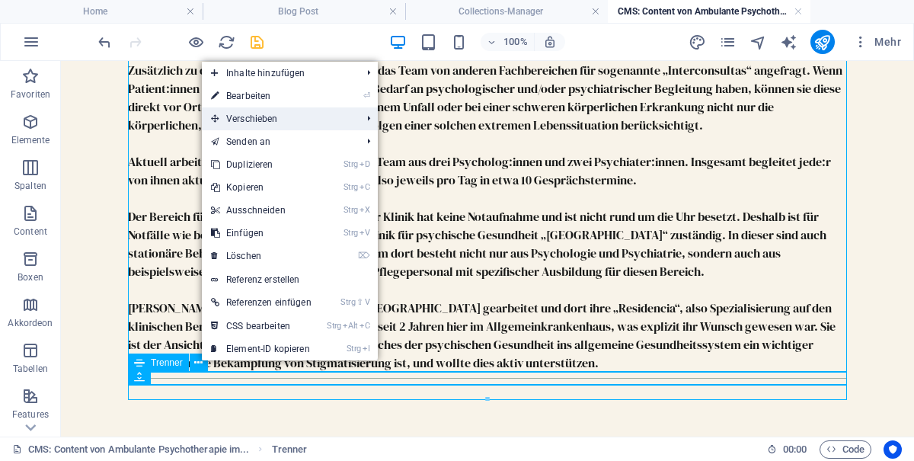
click at [367, 117] on li "Verschieben Strg ⇧ ⬆ Element auf gleicher Ebene nach oben verschieben Strg ⇧ ⬇ …" at bounding box center [290, 118] width 176 height 23
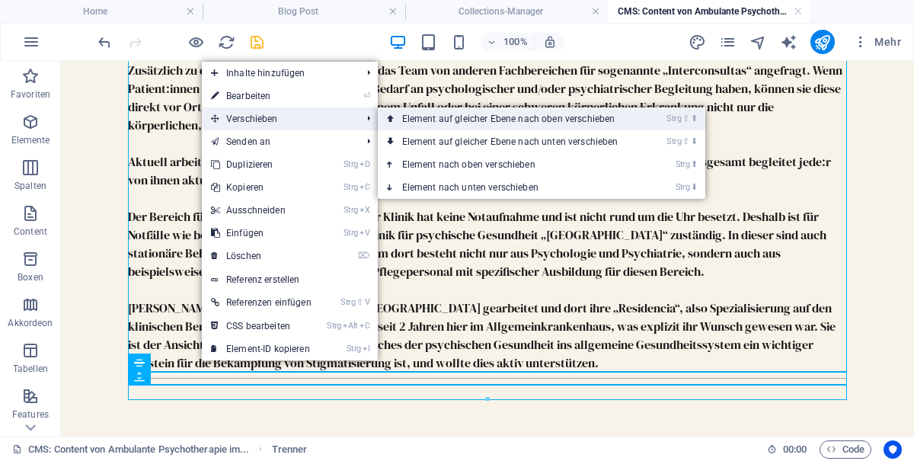
click at [602, 120] on link "Strg ⇧ ⬆ Element auf gleicher Ebene nach oben verschieben" at bounding box center [513, 118] width 271 height 23
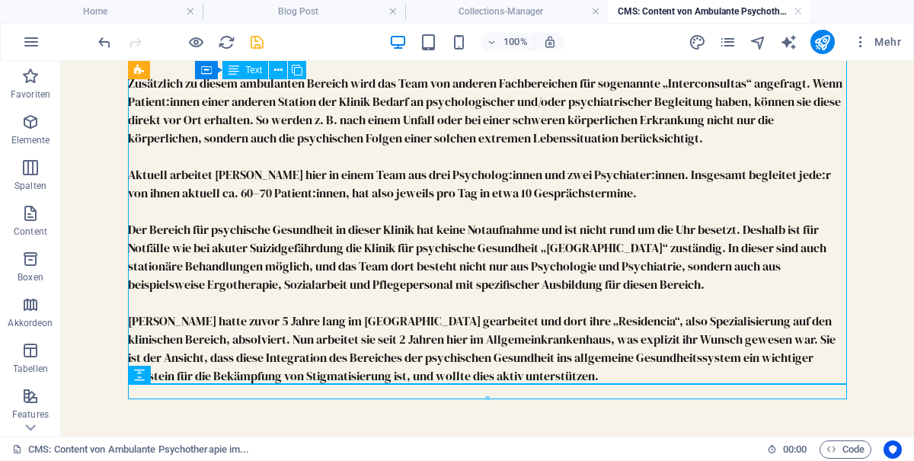
click at [344, 391] on div at bounding box center [487, 392] width 719 height 15
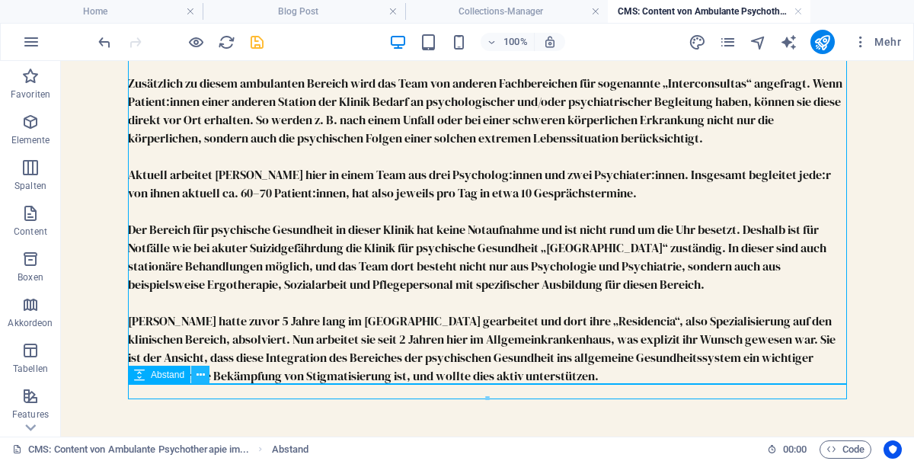
click at [205, 372] on icon at bounding box center [201, 375] width 8 height 16
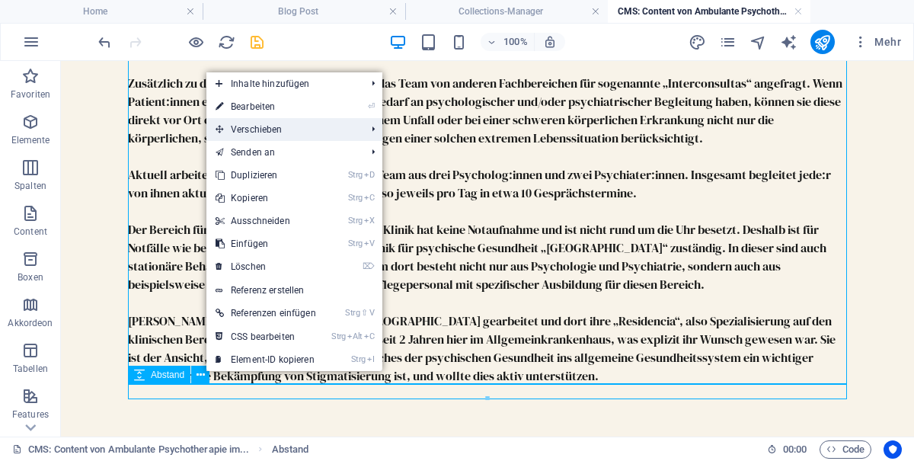
click at [376, 129] on li "Verschieben Strg ⇧ ⬆ Element auf gleicher Ebene nach oben verschieben Strg ⇧ ⬇ …" at bounding box center [294, 129] width 176 height 23
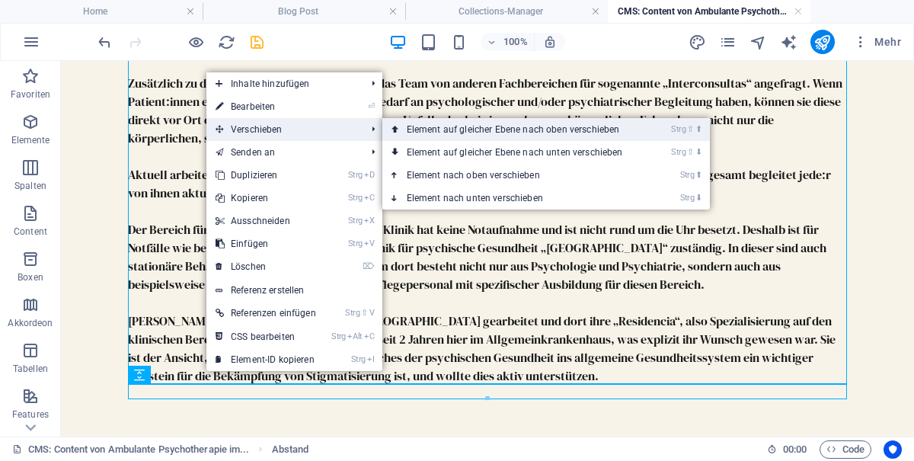
click at [599, 129] on link "Strg ⇧ ⬆ Element auf gleicher Ebene nach oben verschieben" at bounding box center [517, 129] width 271 height 23
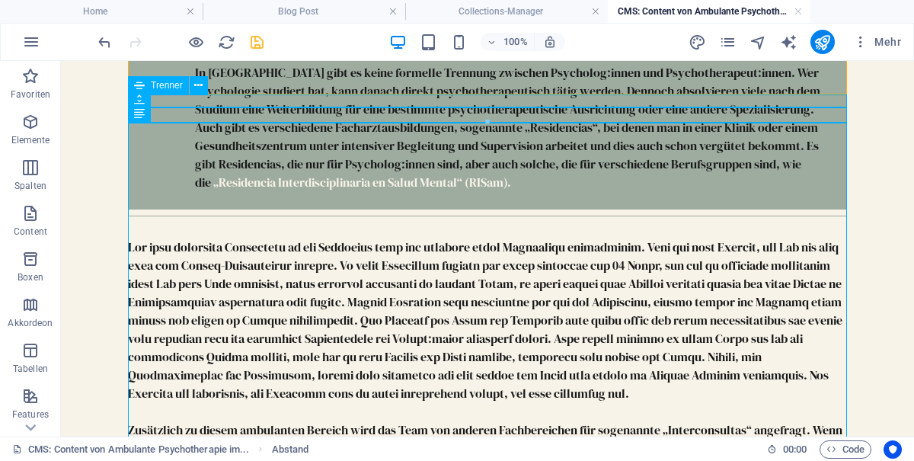
scroll to position [759, 0]
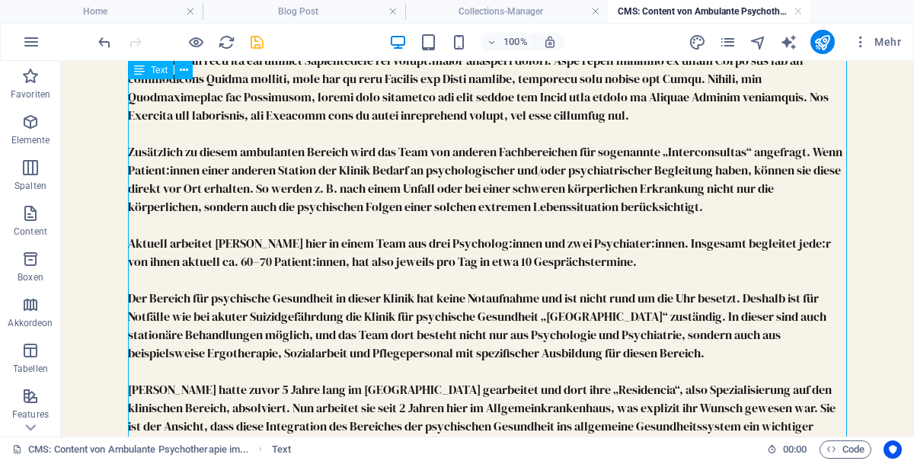
scroll to position [1038, 0]
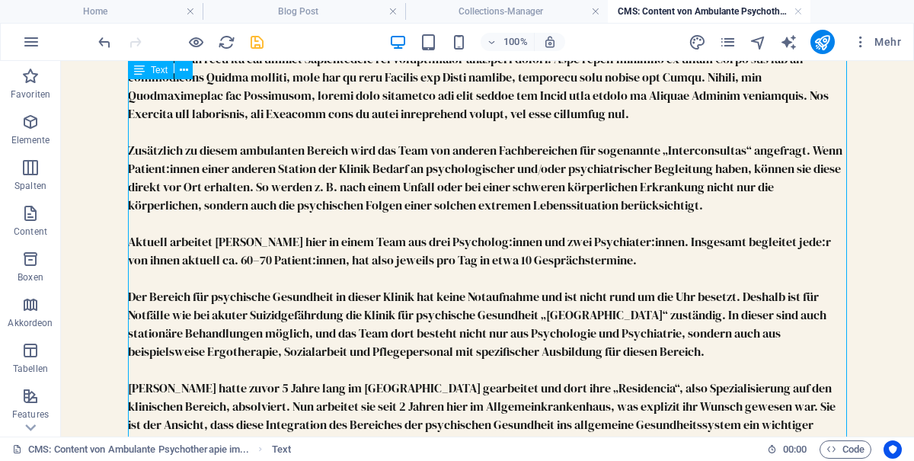
click at [265, 50] on icon "save" at bounding box center [257, 43] width 18 height 18
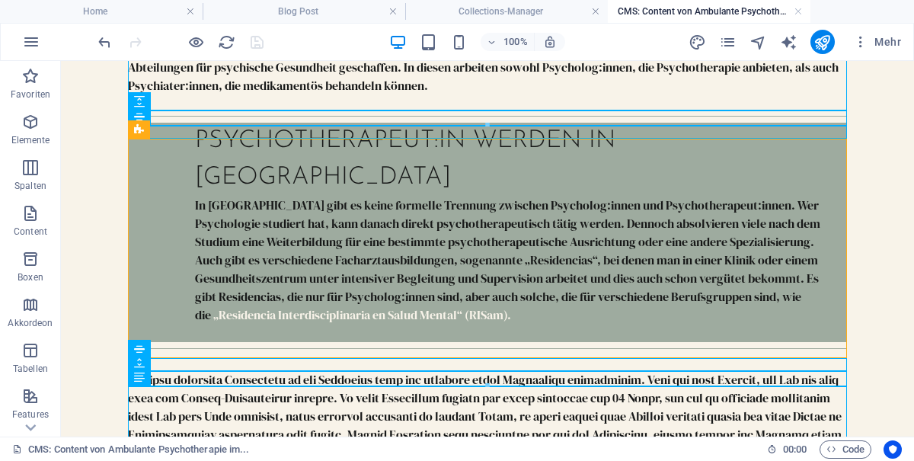
scroll to position [615, 0]
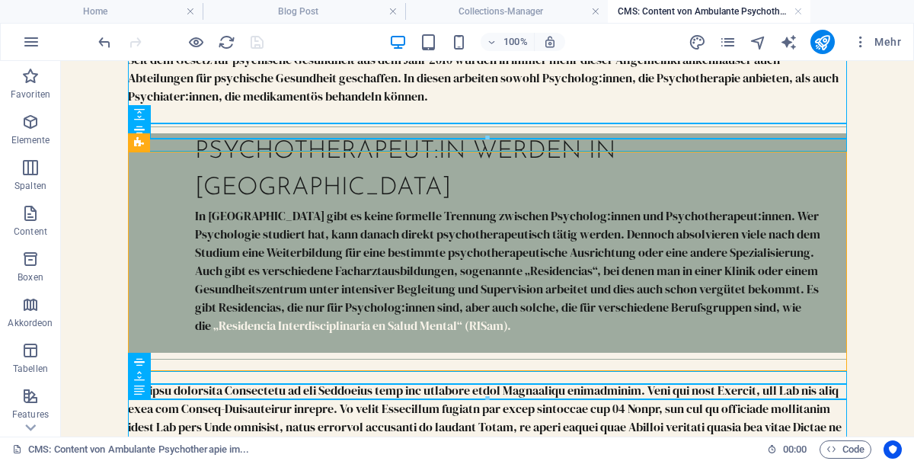
click at [154, 216] on div "Psychotherapeut:in werden in argentinien In Argentinien gibt es keine formelle …" at bounding box center [487, 242] width 719 height 219
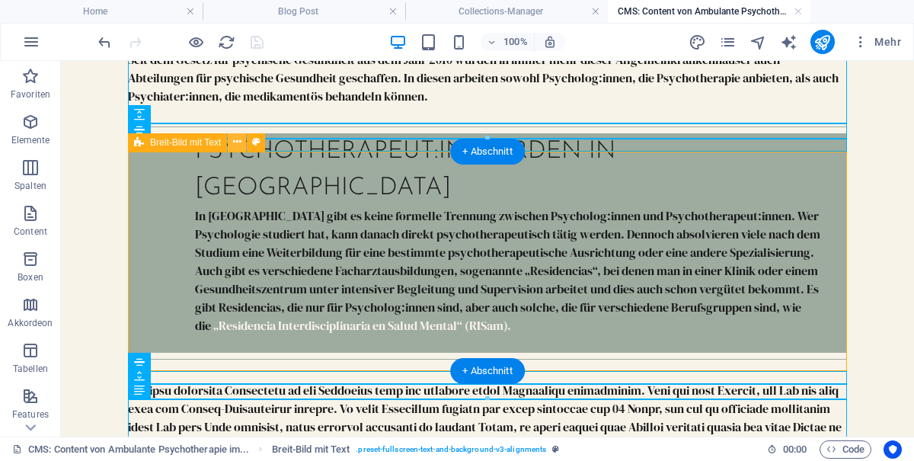
click at [236, 141] on icon at bounding box center [237, 142] width 8 height 16
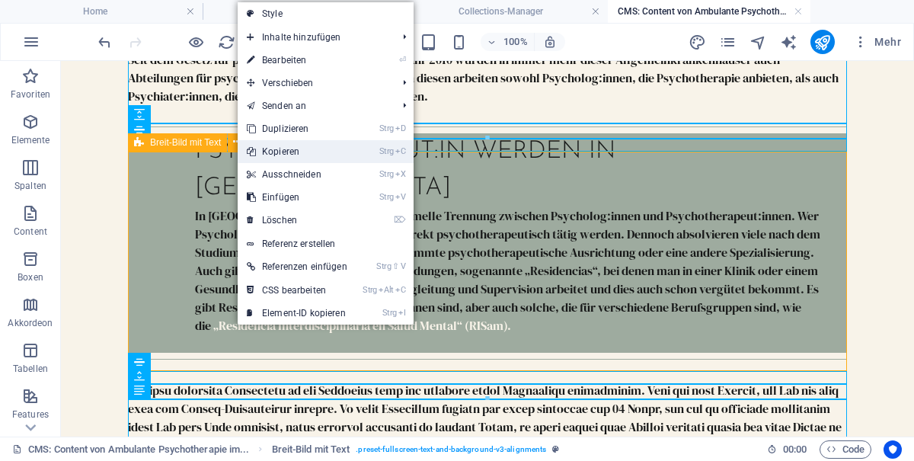
click at [301, 155] on link "Strg C Kopieren" at bounding box center [297, 151] width 119 height 23
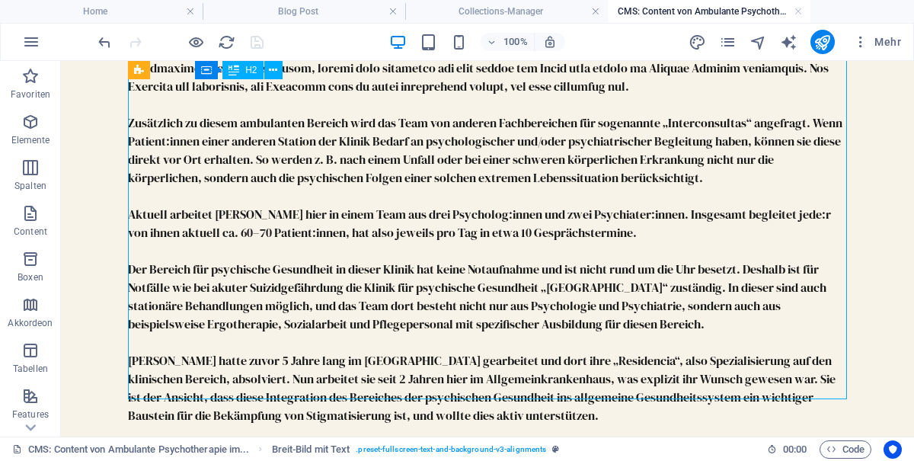
scroll to position [1108, 0]
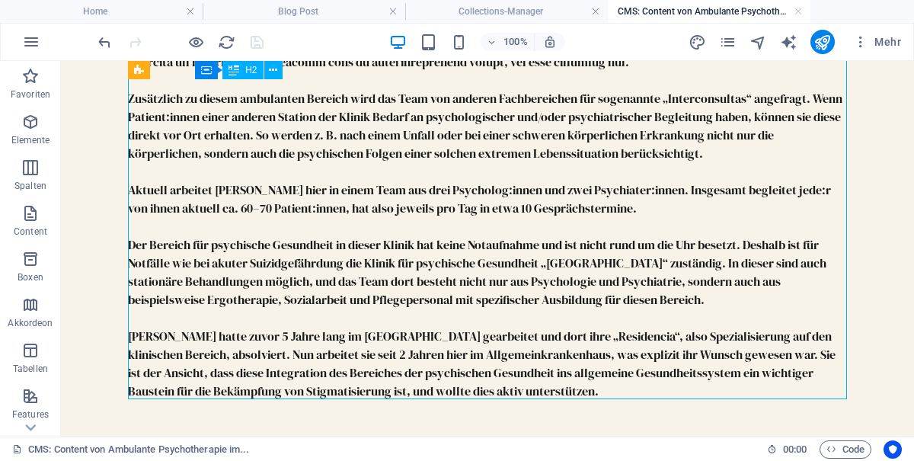
click at [630, 366] on div "Zusätzlich zu diesem ambulanten Bereich wird das Team von anderen Fachbereichen…" at bounding box center [487, 153] width 719 height 494
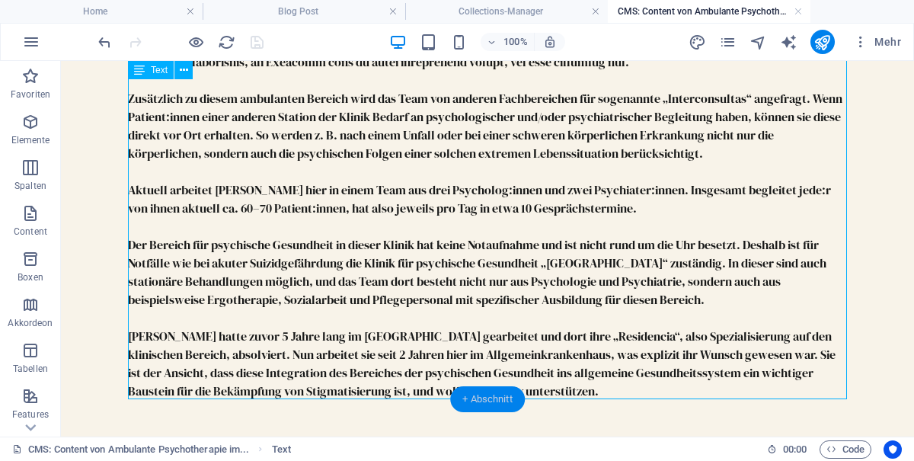
click at [493, 406] on div "+ Abschnitt" at bounding box center [487, 399] width 75 height 26
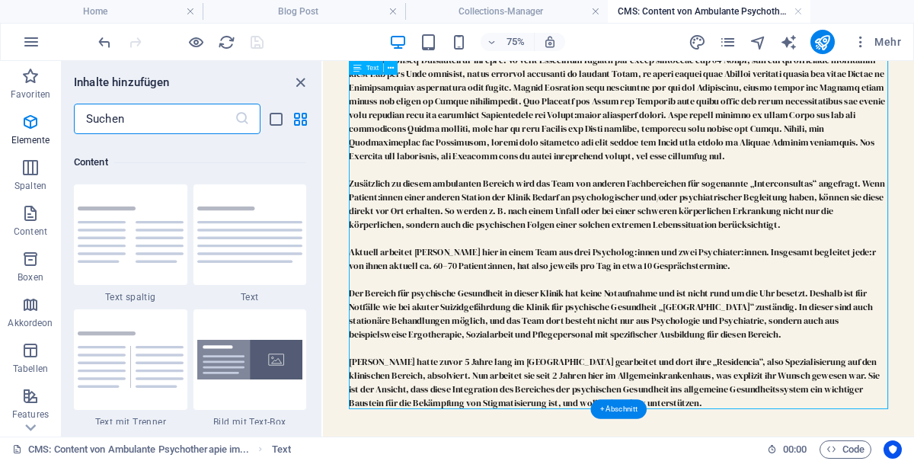
scroll to position [2665, 0]
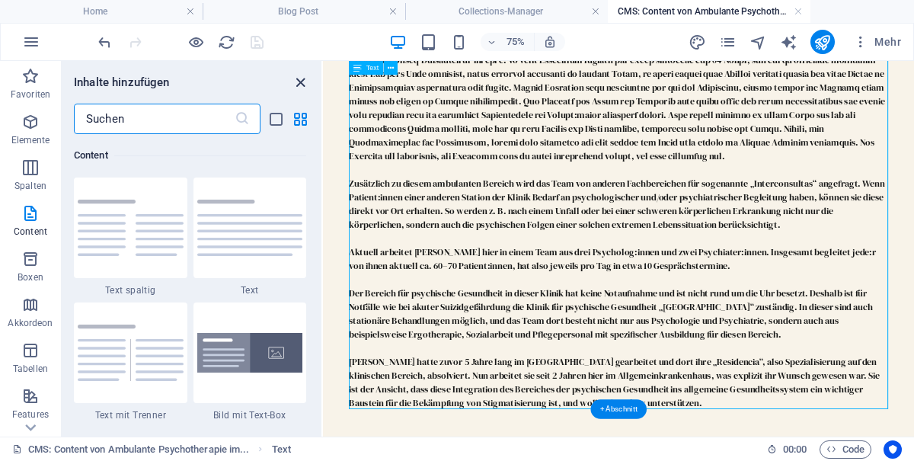
click at [306, 82] on icon "close panel" at bounding box center [301, 83] width 18 height 18
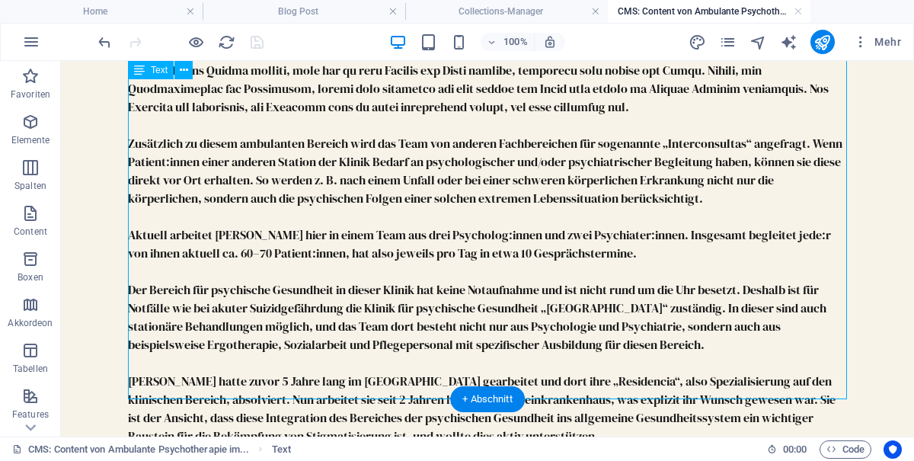
scroll to position [1108, 0]
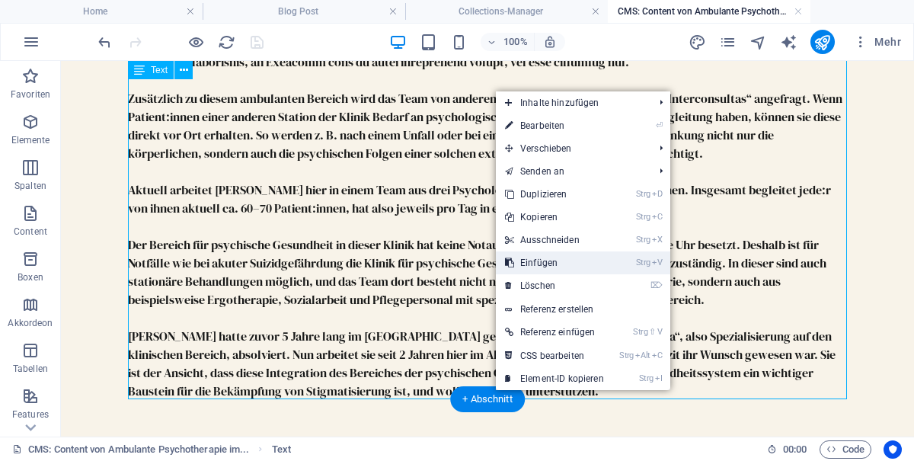
click at [555, 266] on link "Strg V Einfügen" at bounding box center [554, 262] width 117 height 23
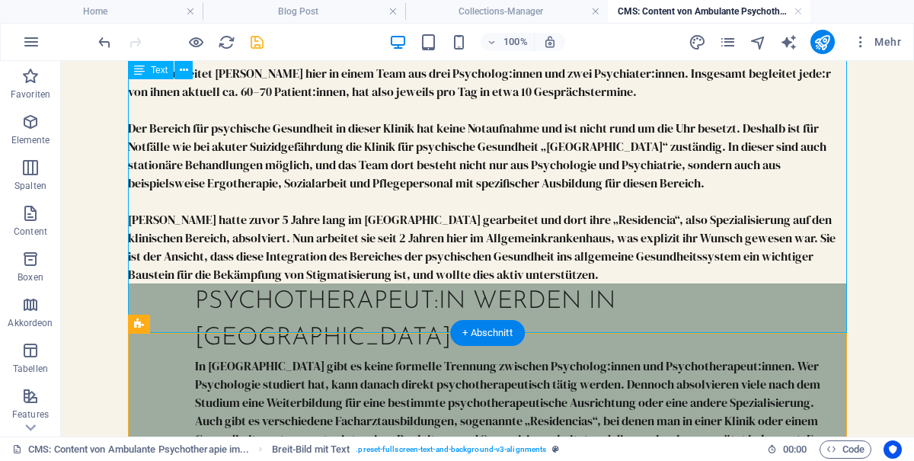
scroll to position [1226, 0]
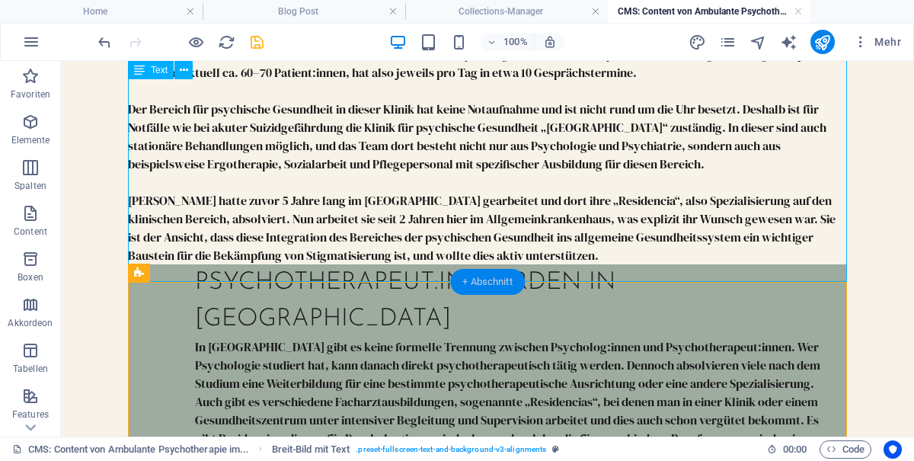
click at [497, 282] on div "+ Abschnitt" at bounding box center [487, 282] width 75 height 26
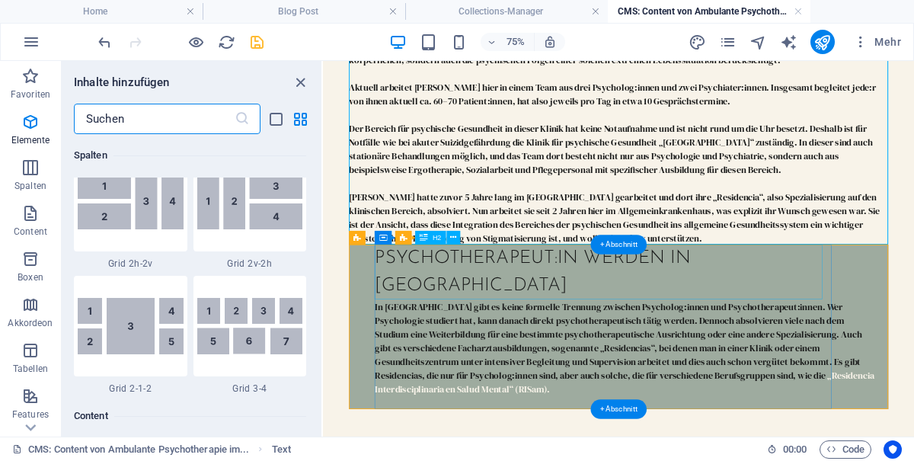
scroll to position [2665, 0]
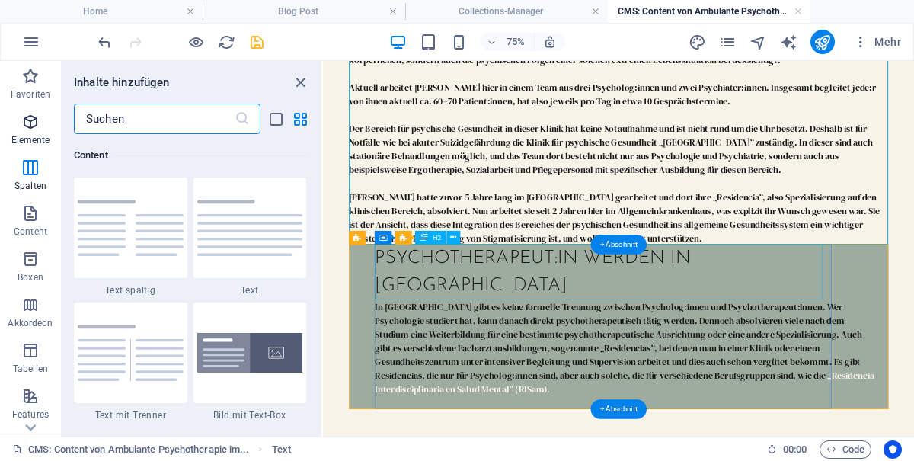
click at [32, 131] on icon "button" at bounding box center [30, 122] width 18 height 18
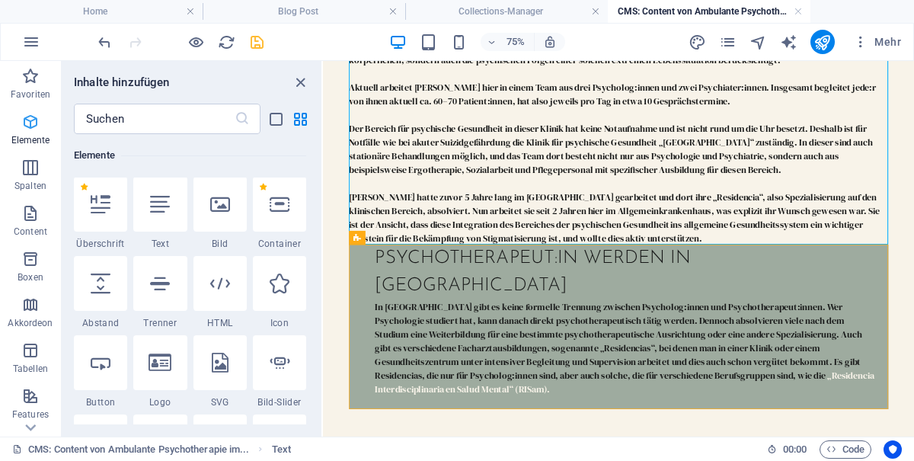
scroll to position [162, 0]
click at [96, 281] on icon at bounding box center [101, 284] width 20 height 20
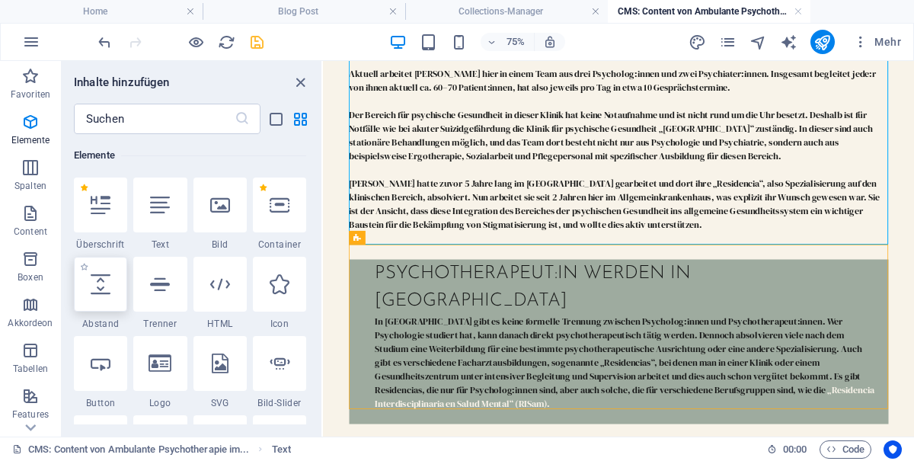
select select "px"
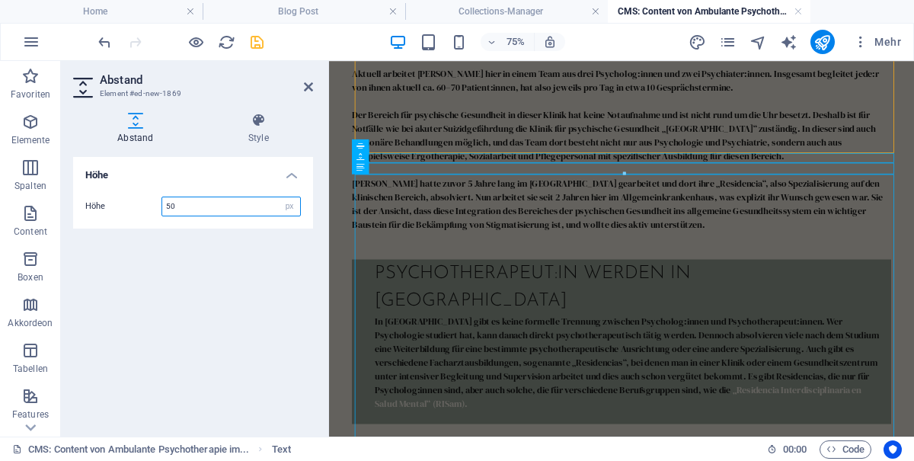
scroll to position [803, 0]
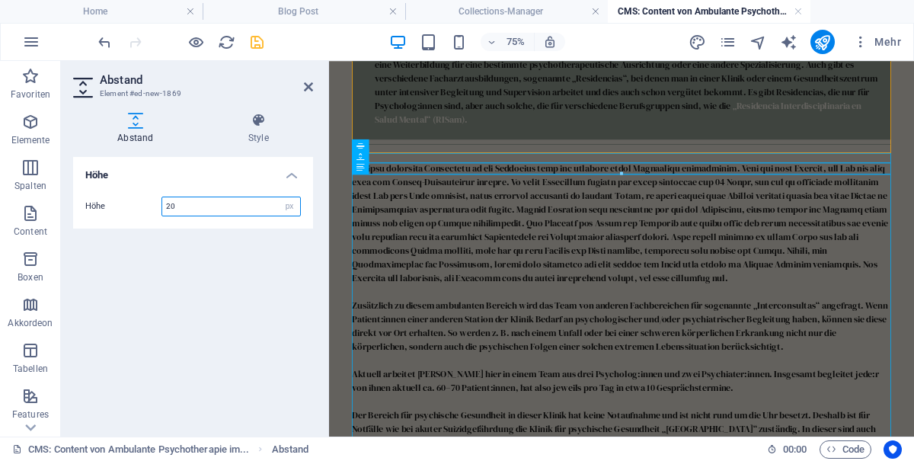
type input "20"
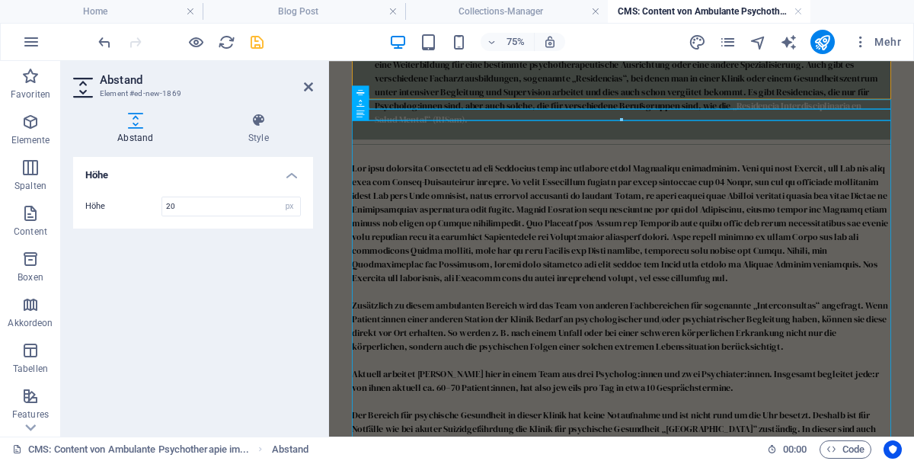
scroll to position [1204, 0]
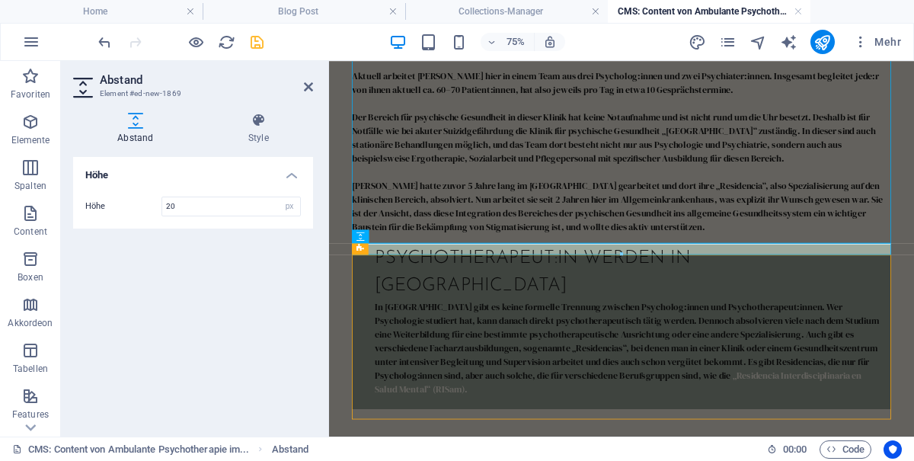
click at [316, 101] on div "Abstand Style Höhe Höhe 20 px rem vh vw Preset Element Layout Wie sich dieses E…" at bounding box center [193, 269] width 264 height 336
click at [309, 88] on icon at bounding box center [308, 87] width 9 height 12
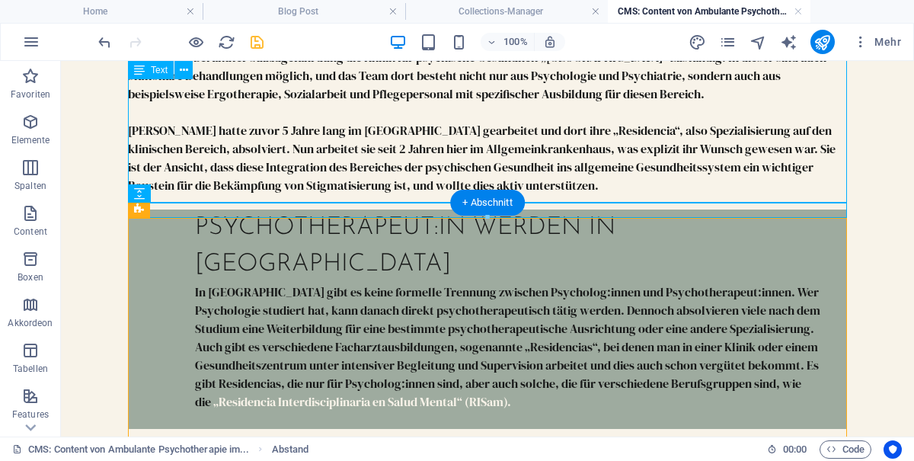
scroll to position [1320, 0]
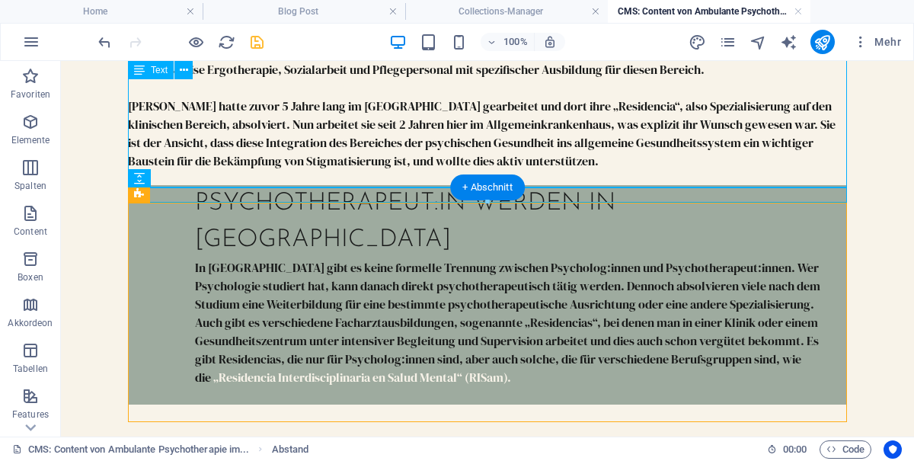
click at [340, 228] on div "Psychotherapeut:in werden in [GEOGRAPHIC_DATA]" at bounding box center [515, 221] width 640 height 73
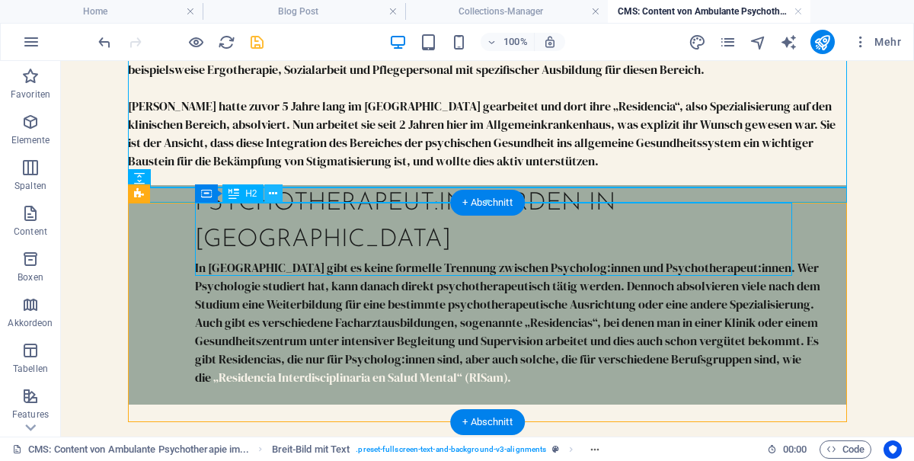
click at [277, 194] on icon at bounding box center [273, 194] width 8 height 16
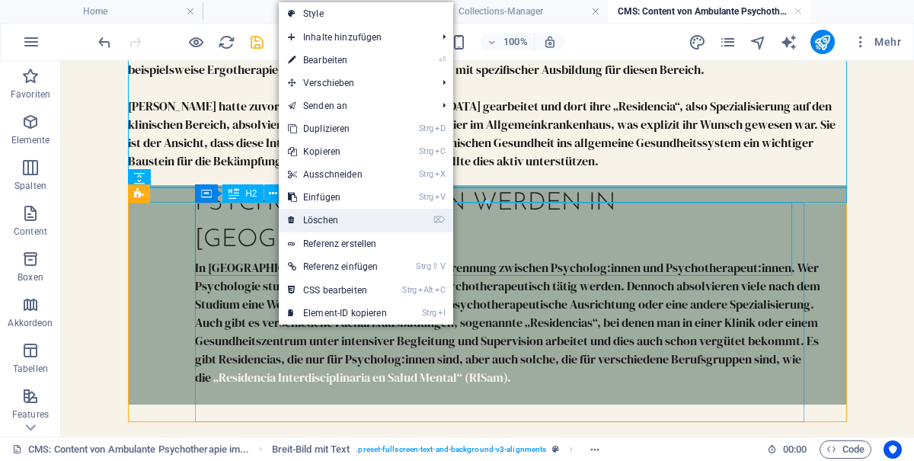
click at [341, 223] on link "⌦ Löschen" at bounding box center [337, 220] width 117 height 23
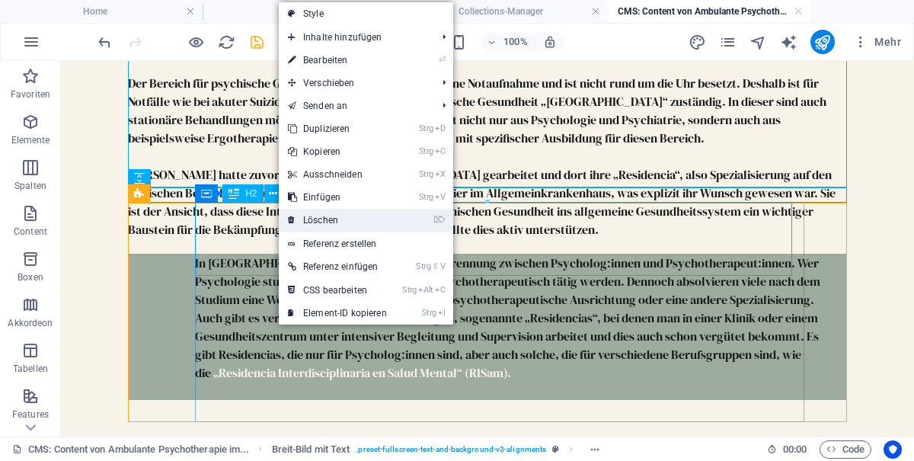
scroll to position [1270, 0]
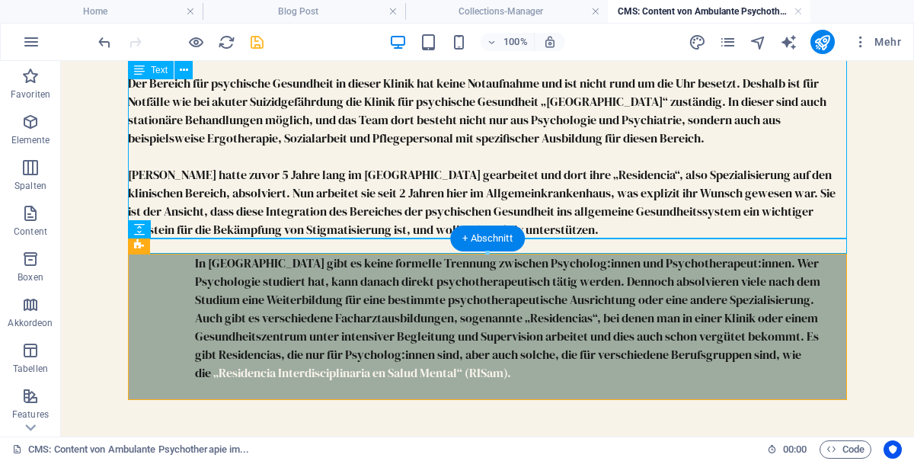
click at [277, 324] on div "In Argentinien gibt es keine formelle Trennung zwischen Psycholog:innen und Psy…" at bounding box center [515, 327] width 640 height 146
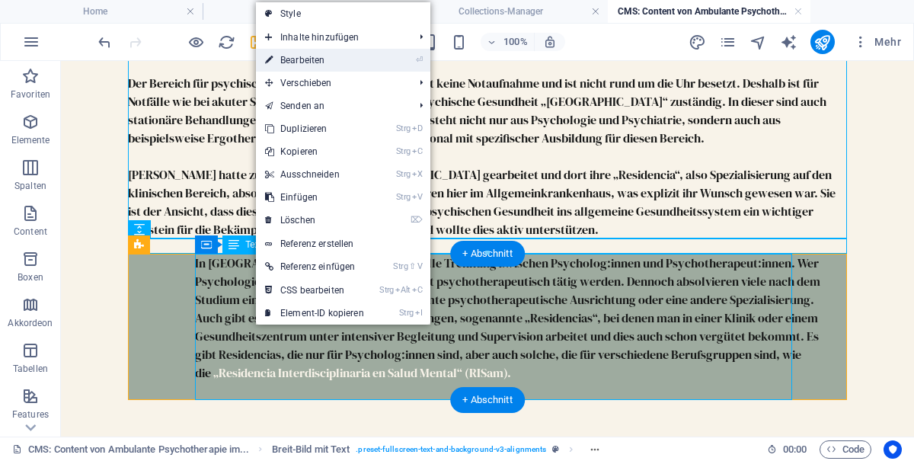
click at [320, 64] on link "⏎ Bearbeiten" at bounding box center [314, 60] width 117 height 23
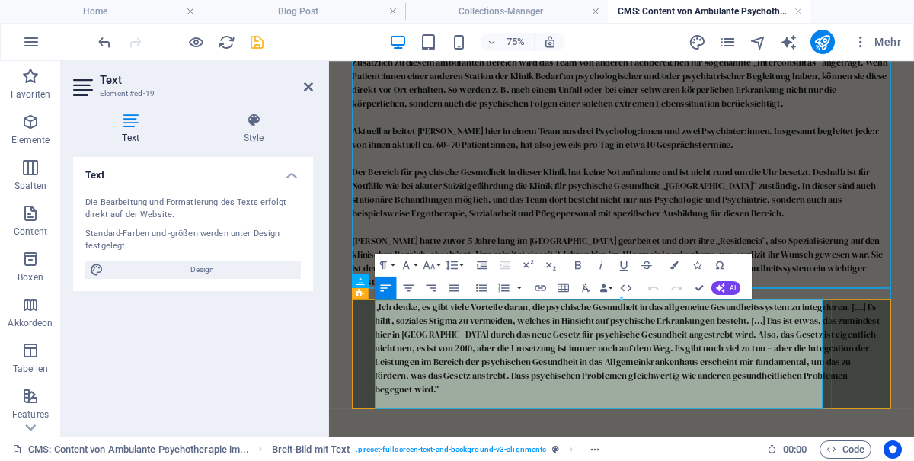
scroll to position [10145, 17]
click at [475, 393] on p "„Ich denke, es gibt viele Vorteile daran, die psychische Gesundheit in das allg…" at bounding box center [728, 443] width 676 height 128
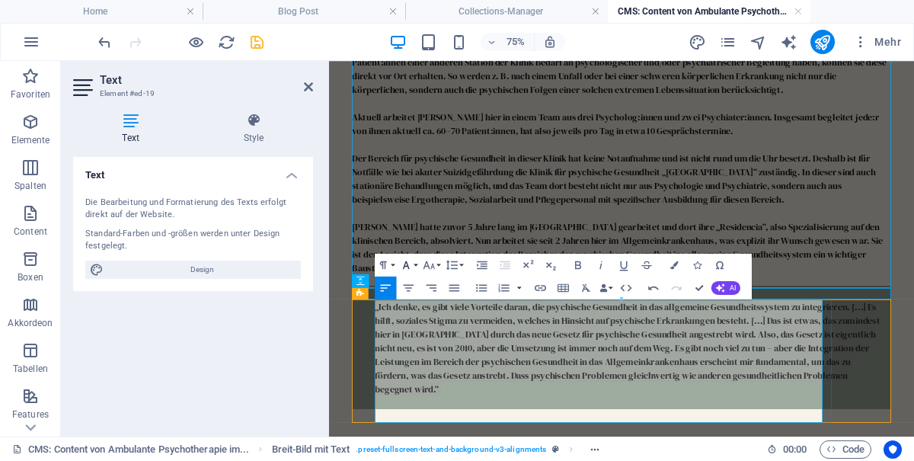
click at [418, 264] on button "Font Family" at bounding box center [409, 265] width 22 height 23
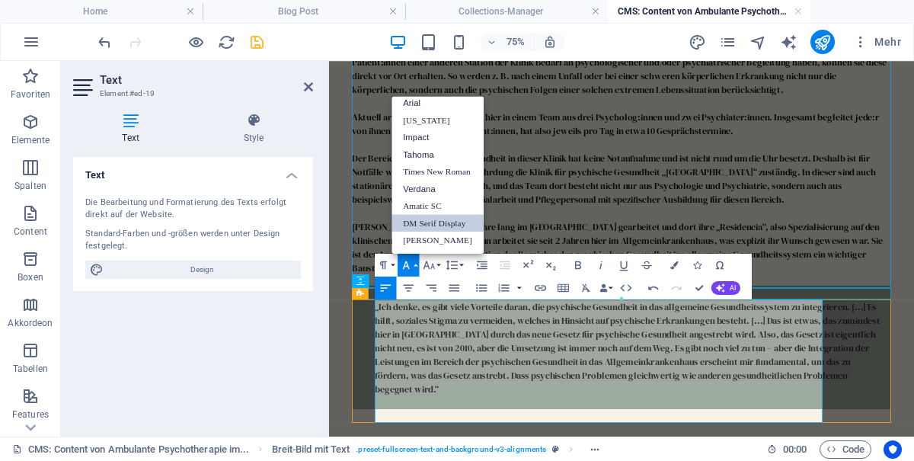
scroll to position [8, 0]
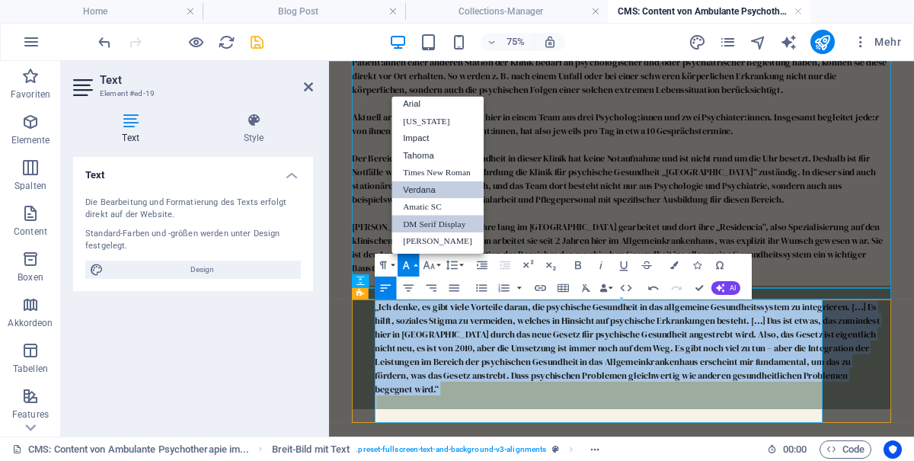
click at [436, 188] on link "Verdana" at bounding box center [438, 190] width 92 height 18
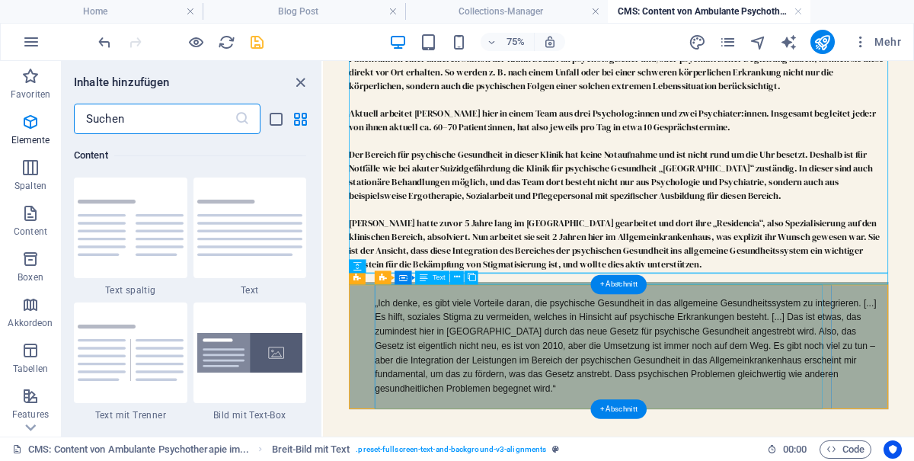
scroll to position [2665, 0]
click at [620, 405] on div "+ Abschnitt" at bounding box center [618, 409] width 56 height 20
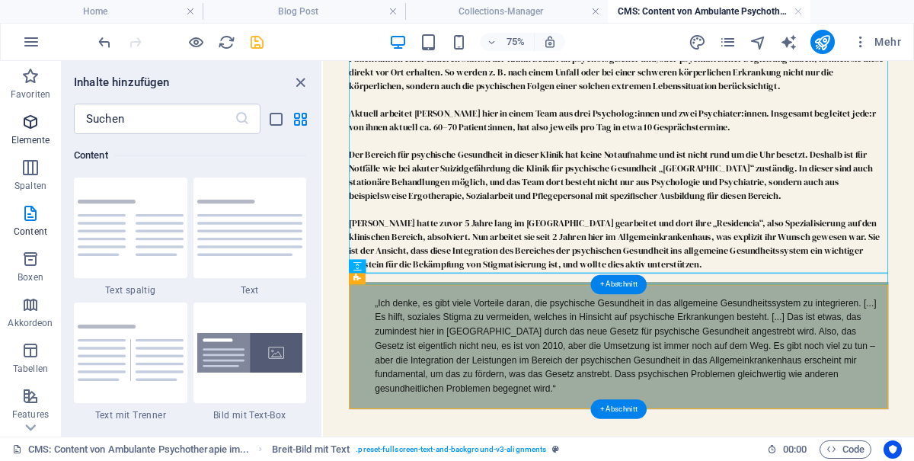
click at [22, 142] on p "Elemente" at bounding box center [30, 140] width 39 height 12
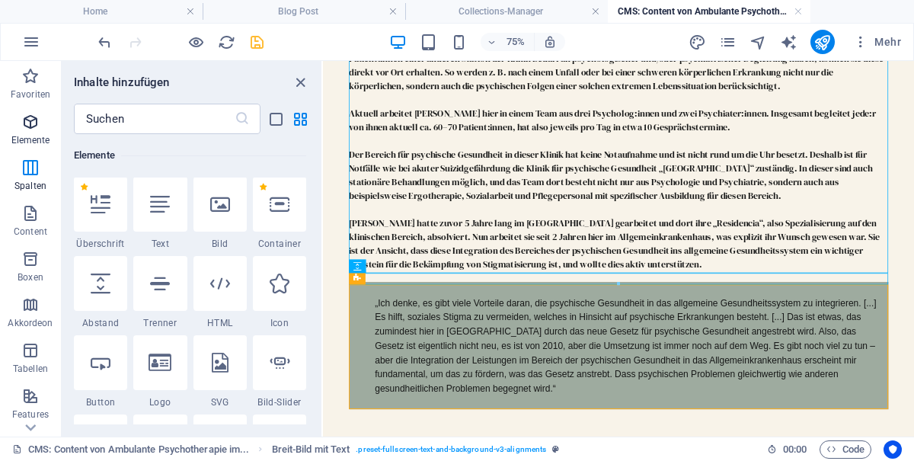
scroll to position [162, 0]
click at [106, 289] on icon at bounding box center [101, 284] width 20 height 20
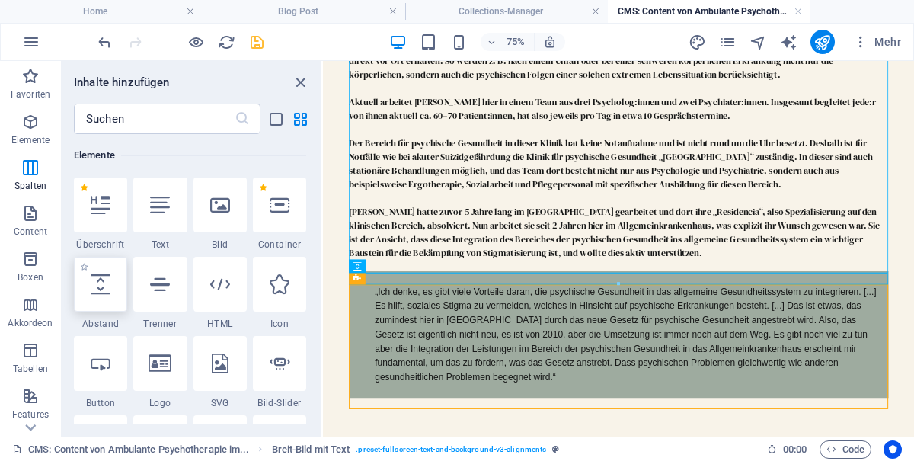
select select "px"
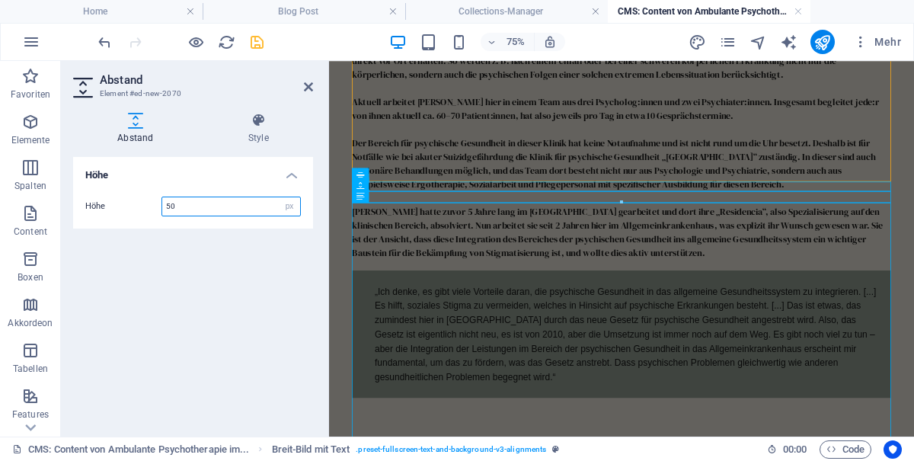
scroll to position [765, 0]
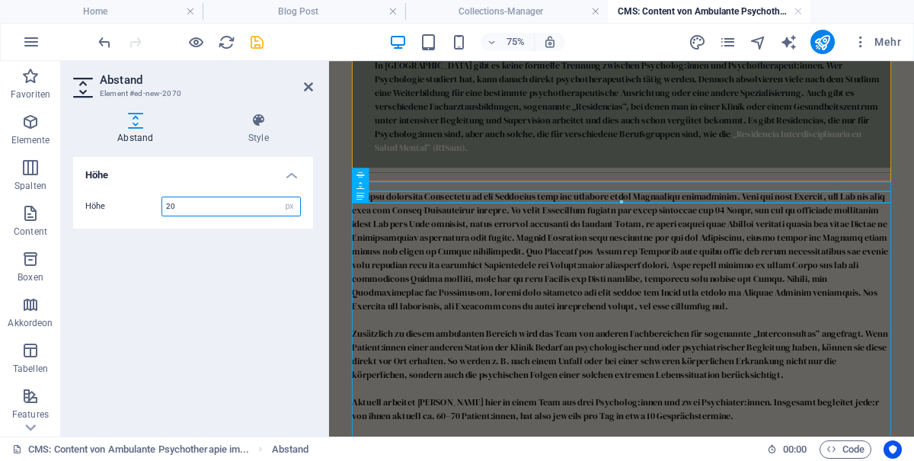
type input "20"
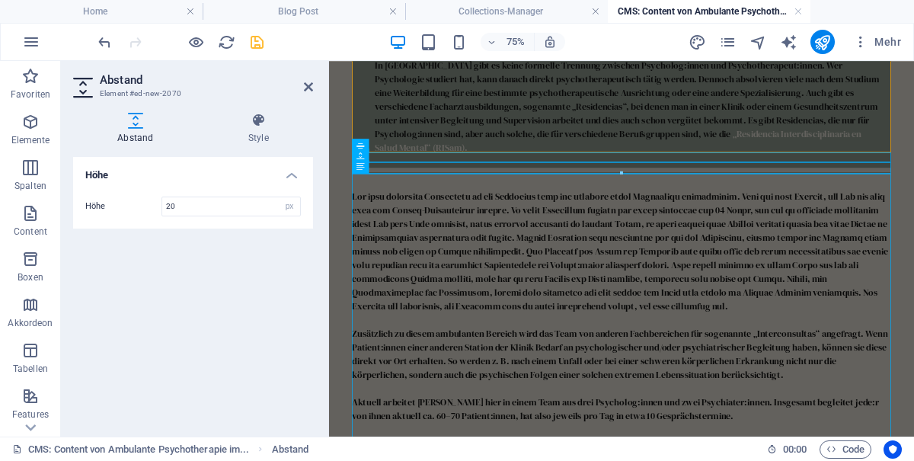
scroll to position [1180, 0]
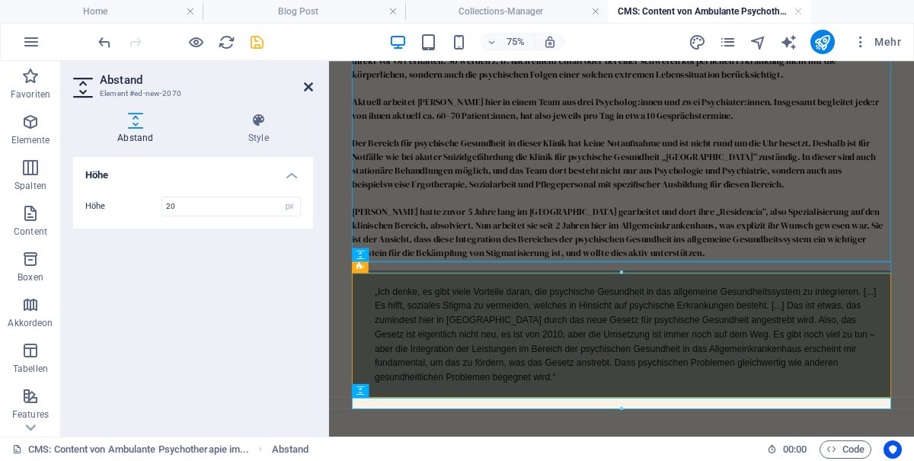
click at [305, 90] on icon at bounding box center [308, 87] width 9 height 12
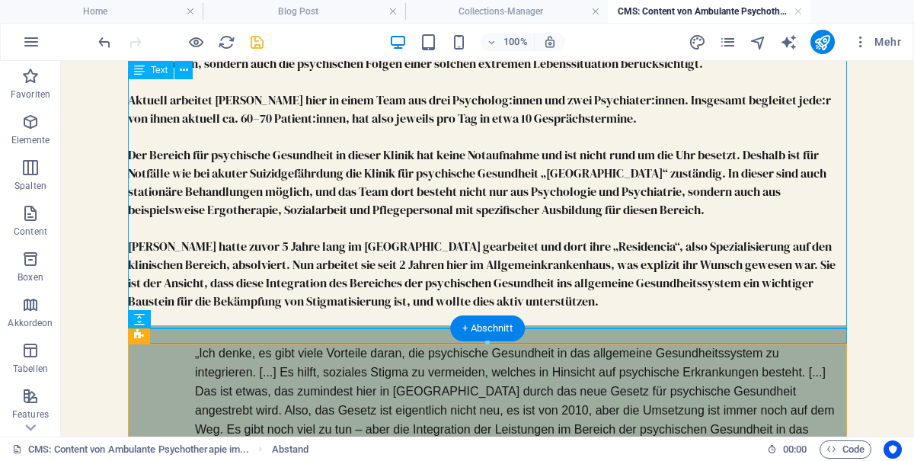
click at [260, 40] on icon "save" at bounding box center [257, 43] width 18 height 18
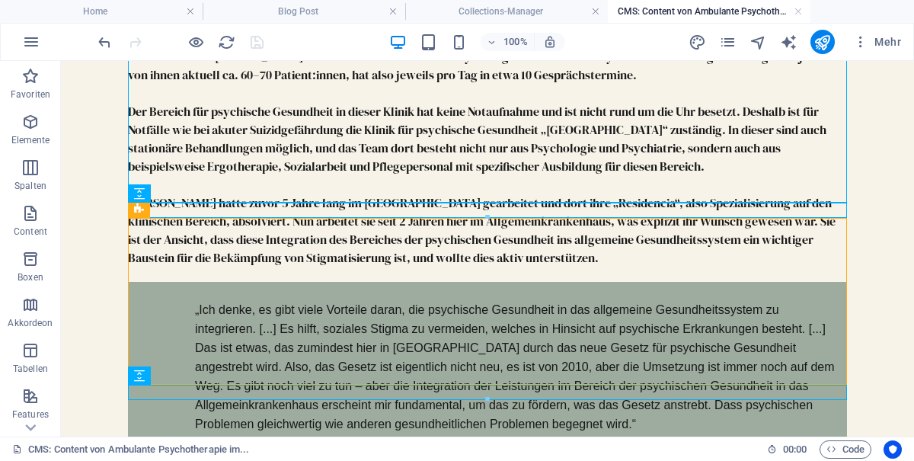
scroll to position [1305, 0]
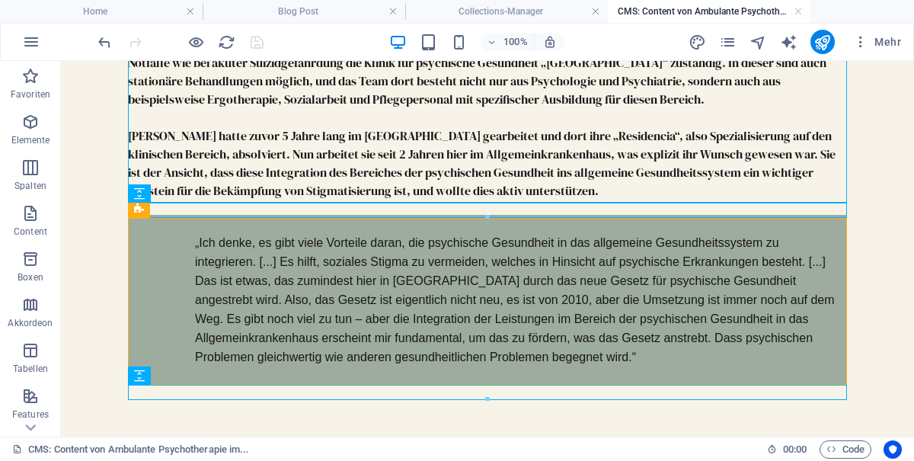
click at [536, 391] on div at bounding box center [487, 392] width 719 height 15
click at [548, 342] on div "„Ich denke, es gibt viele Vorteile daran, die psychische Gesundheit in das allg…" at bounding box center [515, 300] width 640 height 170
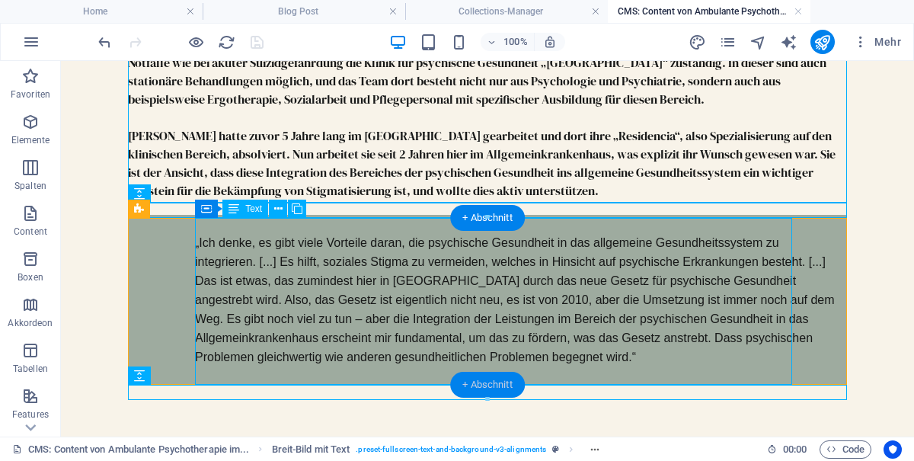
click at [492, 385] on div "+ Abschnitt" at bounding box center [487, 385] width 75 height 26
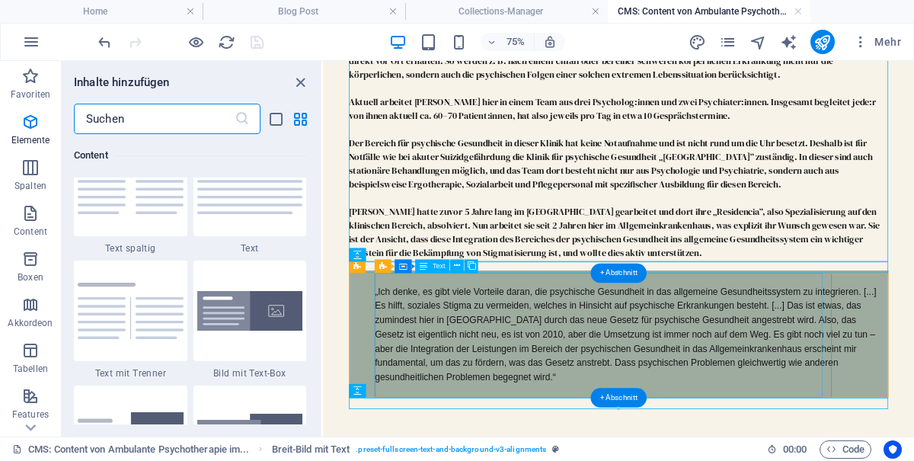
scroll to position [2721, 0]
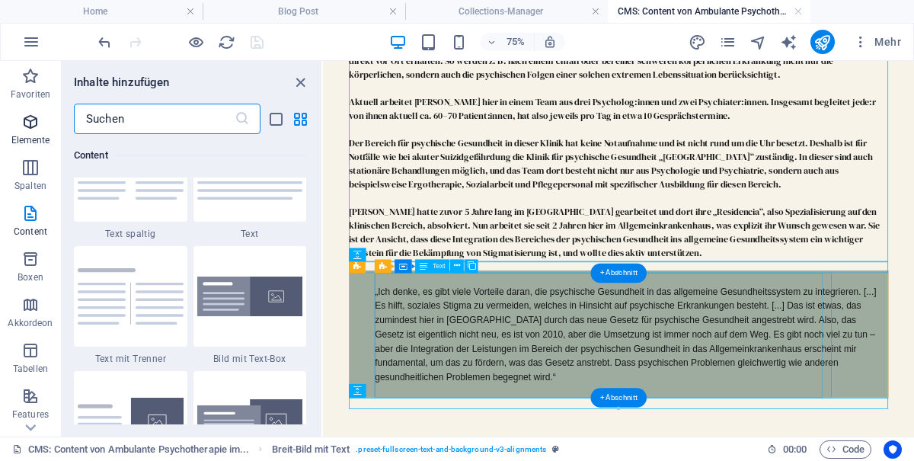
click at [21, 135] on p "Elemente" at bounding box center [30, 140] width 39 height 12
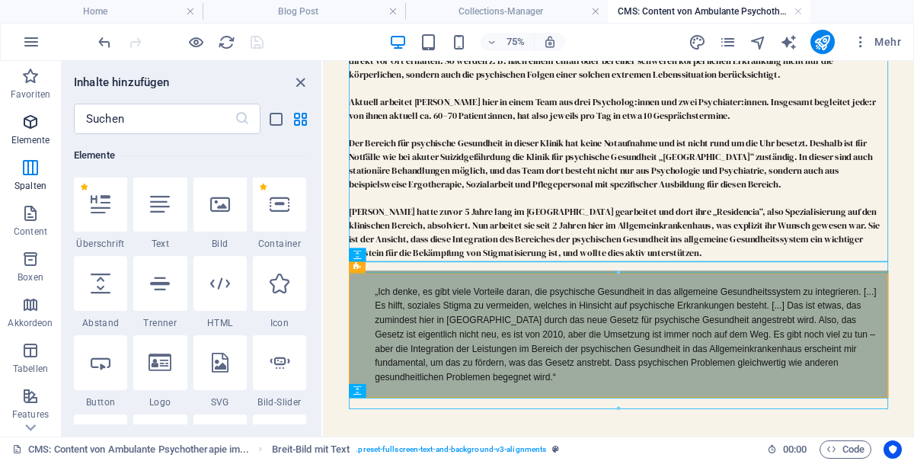
scroll to position [162, 0]
click at [160, 206] on icon at bounding box center [160, 205] width 20 height 20
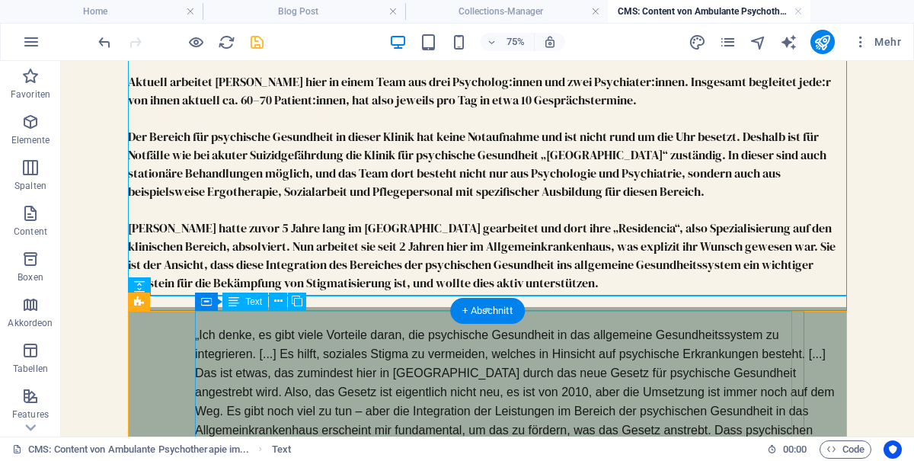
scroll to position [1414, 0]
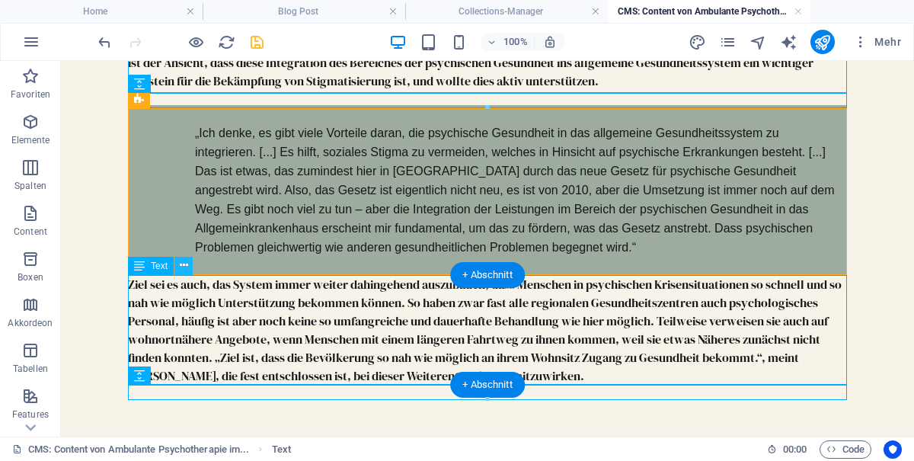
click at [187, 261] on icon at bounding box center [184, 265] width 8 height 16
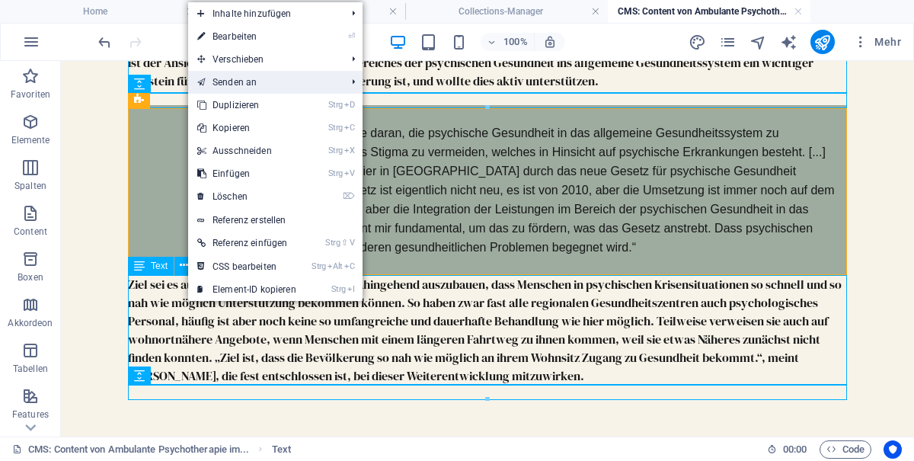
click at [329, 71] on link "Senden an" at bounding box center [264, 82] width 152 height 23
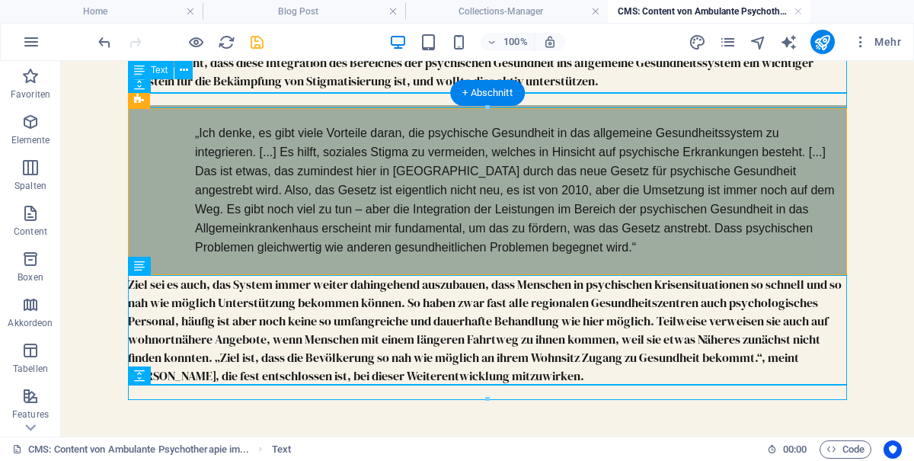
click at [212, 314] on div "Ziel sei es auch, das System immer weiter dahingehend auszubauen, dass Menschen…" at bounding box center [487, 330] width 719 height 110
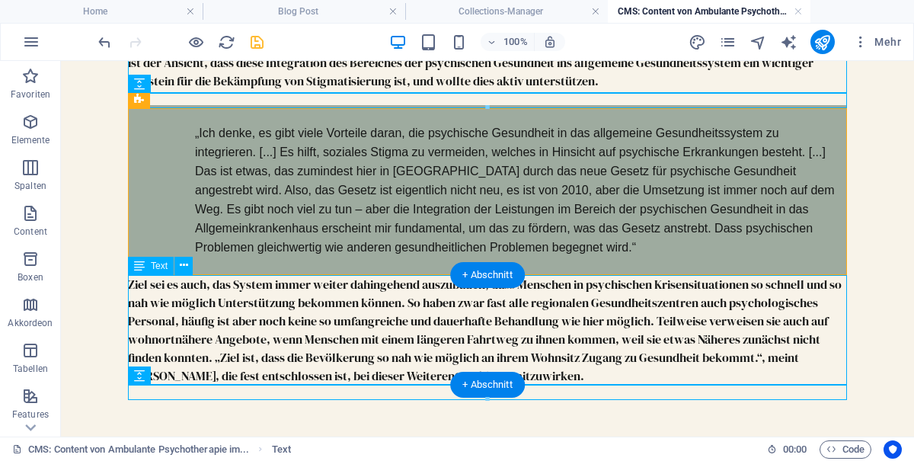
click at [248, 391] on div at bounding box center [487, 392] width 719 height 15
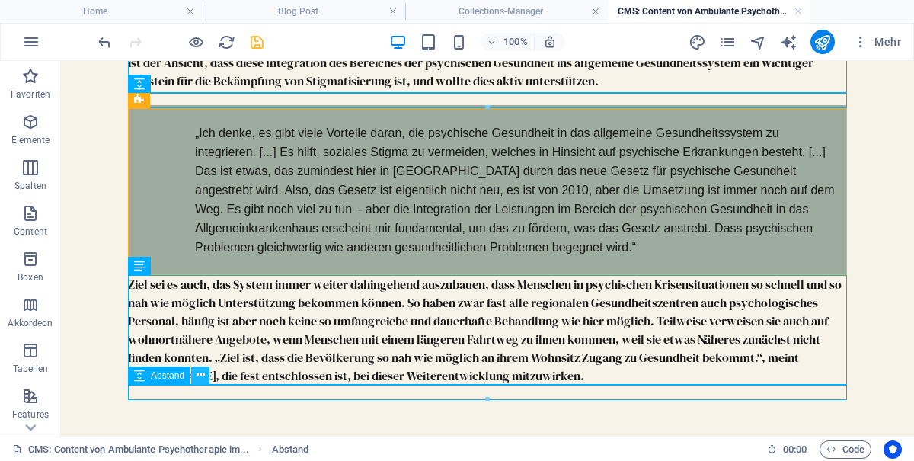
click at [205, 372] on icon at bounding box center [201, 375] width 8 height 16
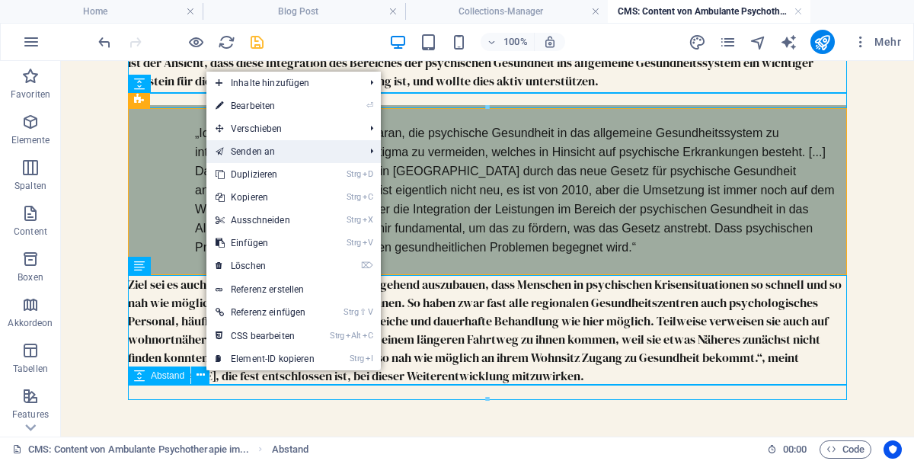
click at [358, 141] on link "Senden an" at bounding box center [282, 151] width 152 height 23
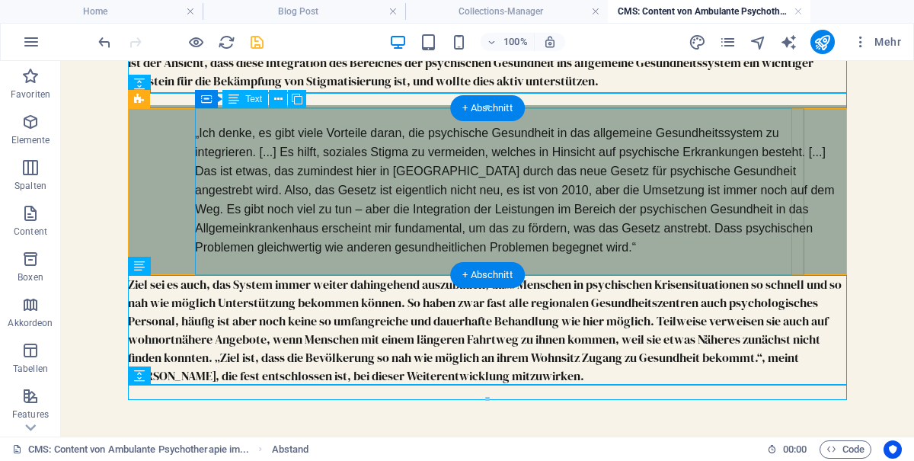
click at [233, 381] on div "Ziel sei es auch, das System immer weiter dahingehend auszubauen, dass Menschen…" at bounding box center [487, 330] width 719 height 110
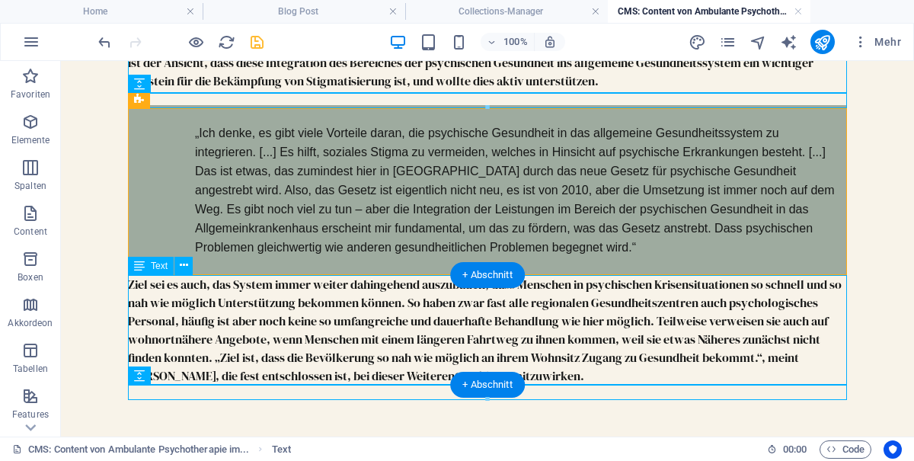
click at [223, 390] on div at bounding box center [487, 392] width 719 height 15
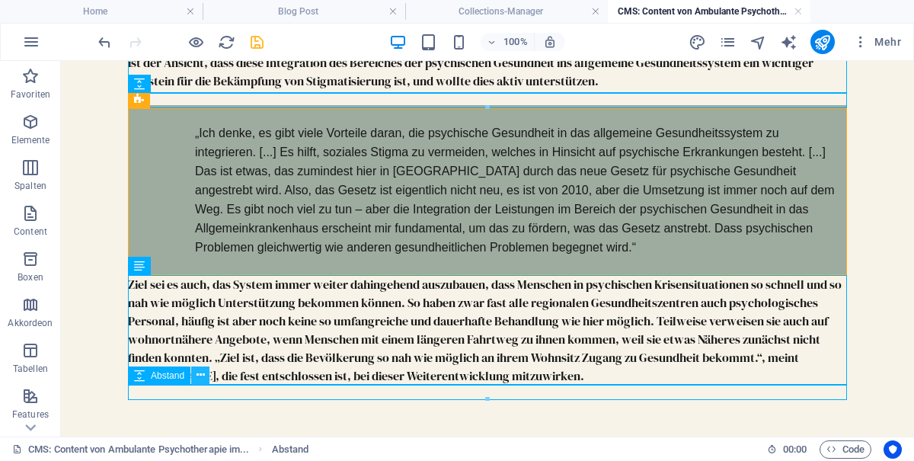
click at [205, 373] on icon at bounding box center [201, 375] width 8 height 16
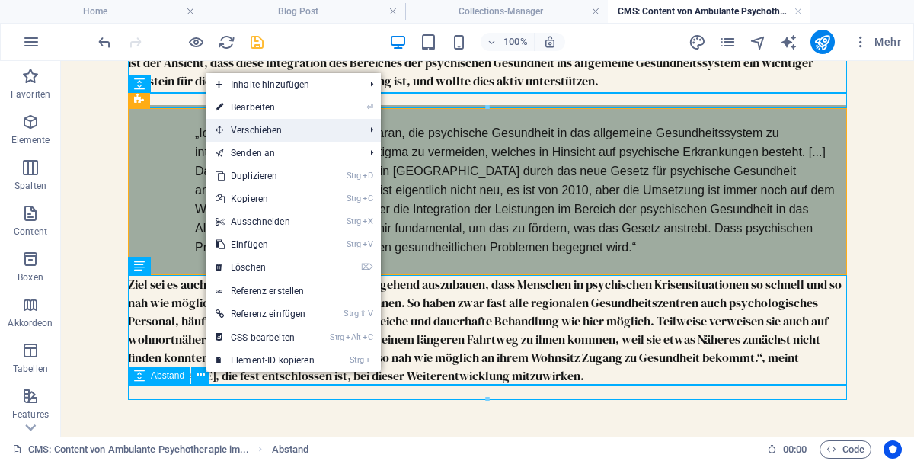
click at [378, 132] on li "Verschieben Strg ⇧ ⬆ Element auf gleicher Ebene nach oben verschieben Strg ⇧ ⬇ …" at bounding box center [293, 130] width 174 height 23
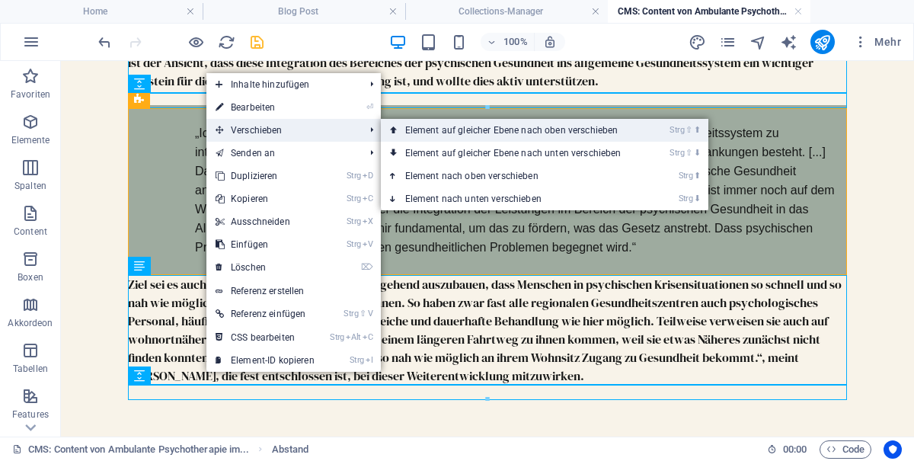
click at [579, 133] on link "Strg ⇧ ⬆ Element auf gleicher Ebene nach oben verschieben" at bounding box center [516, 130] width 271 height 23
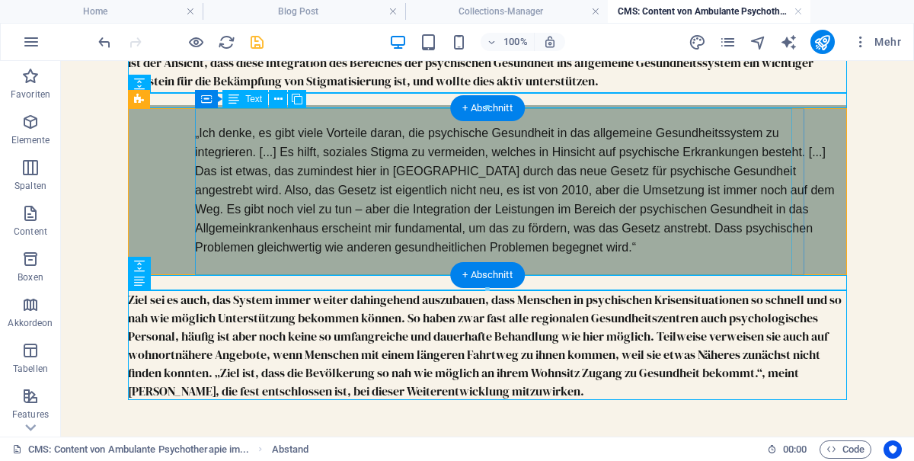
click at [262, 46] on icon "save" at bounding box center [257, 43] width 18 height 18
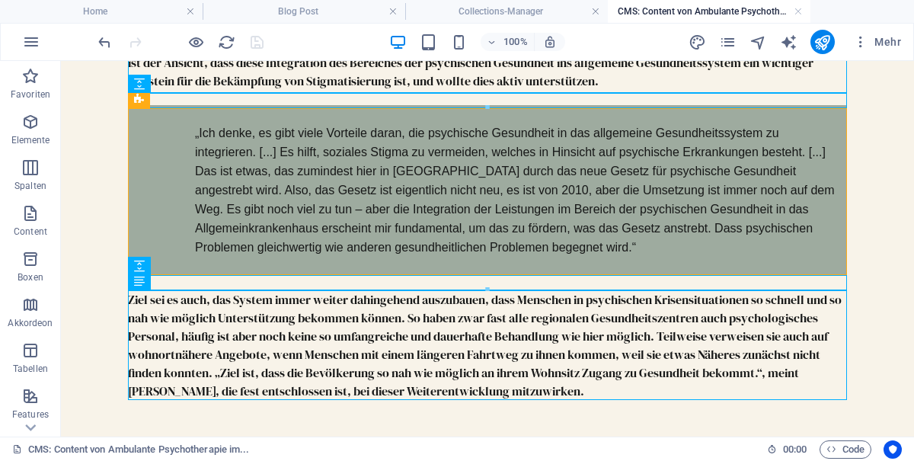
click at [534, 366] on div "Ziel sei es auch, das System immer weiter dahingehend auszubauen, dass Menschen…" at bounding box center [487, 345] width 719 height 110
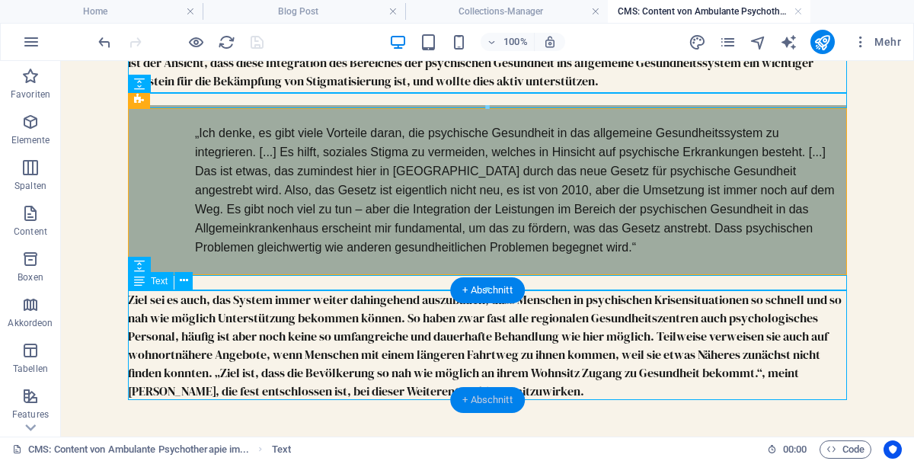
click at [499, 403] on div "+ Abschnitt" at bounding box center [487, 400] width 75 height 26
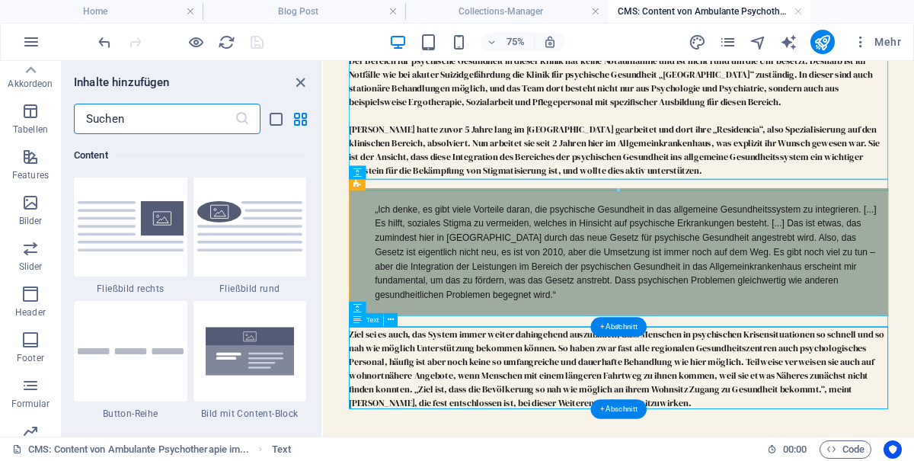
scroll to position [238, 0]
click at [37, 251] on icon "button" at bounding box center [30, 249] width 18 height 18
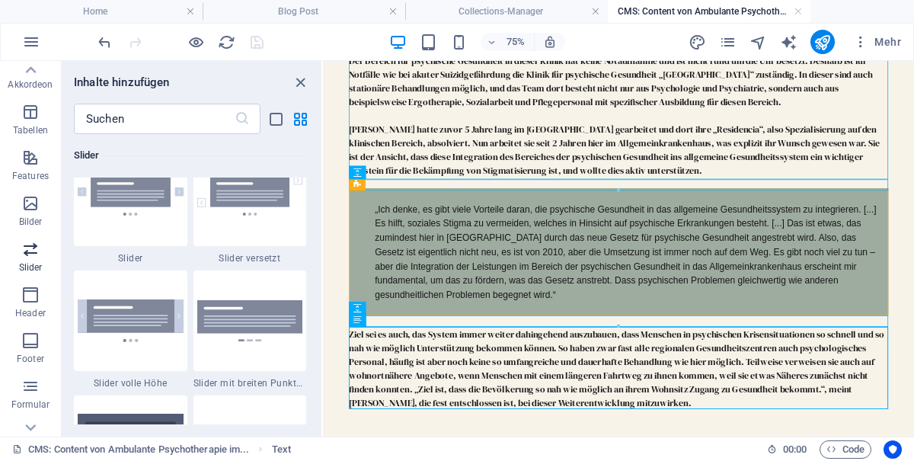
scroll to position [8860, 0]
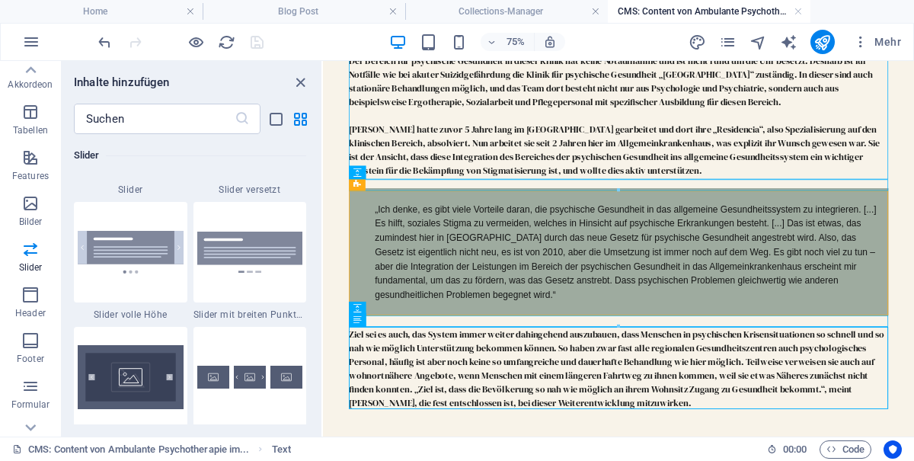
click at [250, 30] on img at bounding box center [250, 2] width 106 height 56
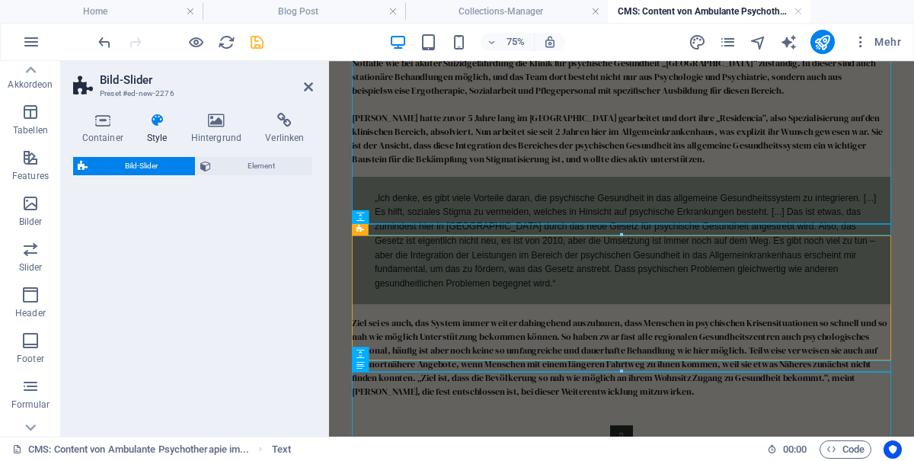
scroll to position [1229, 0]
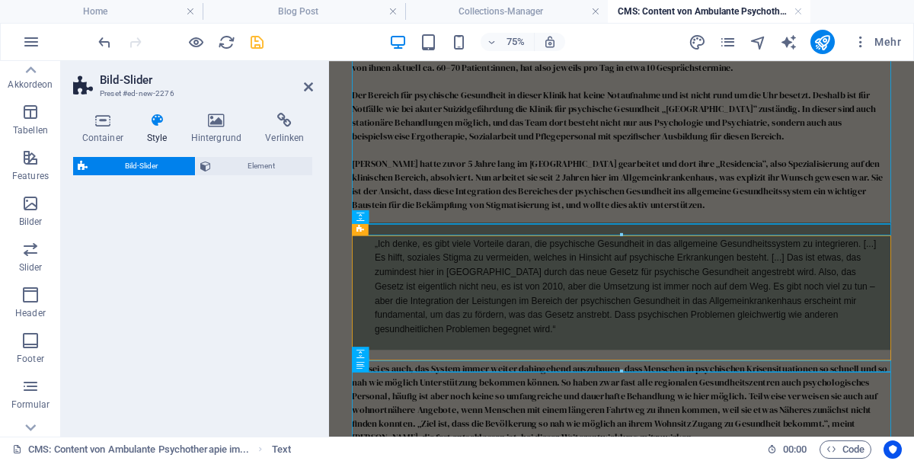
select select "rem"
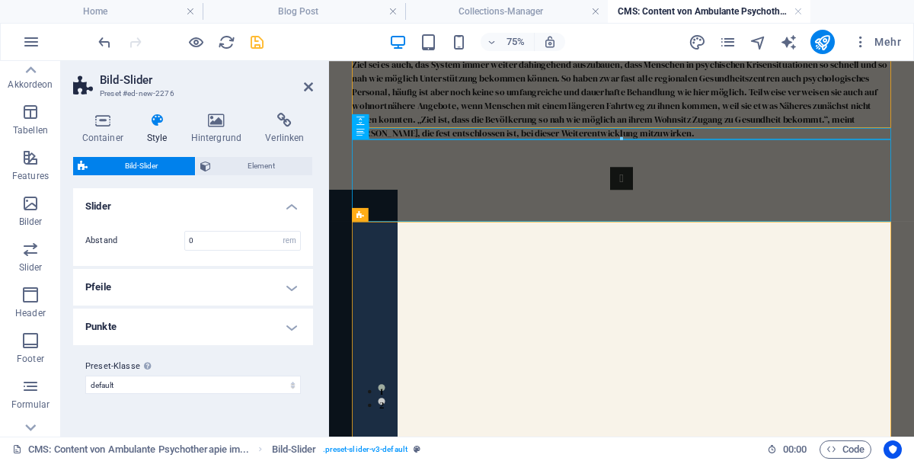
scroll to position [1667, 0]
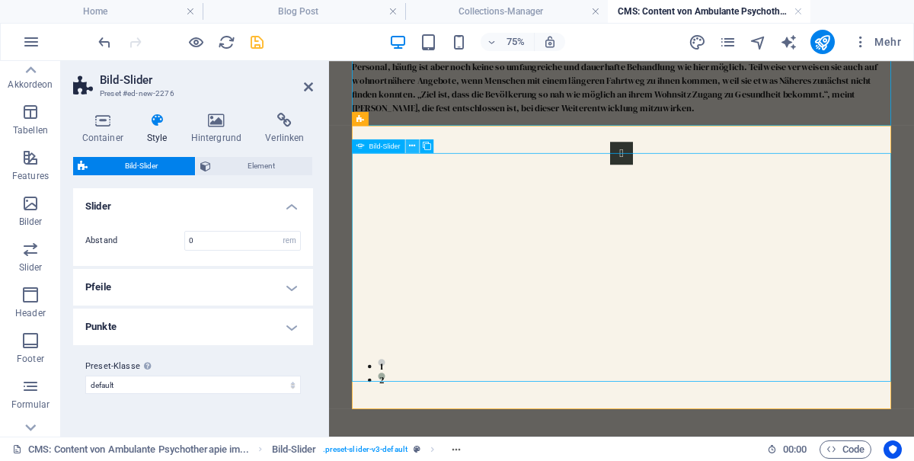
click at [409, 147] on icon at bounding box center [412, 146] width 6 height 12
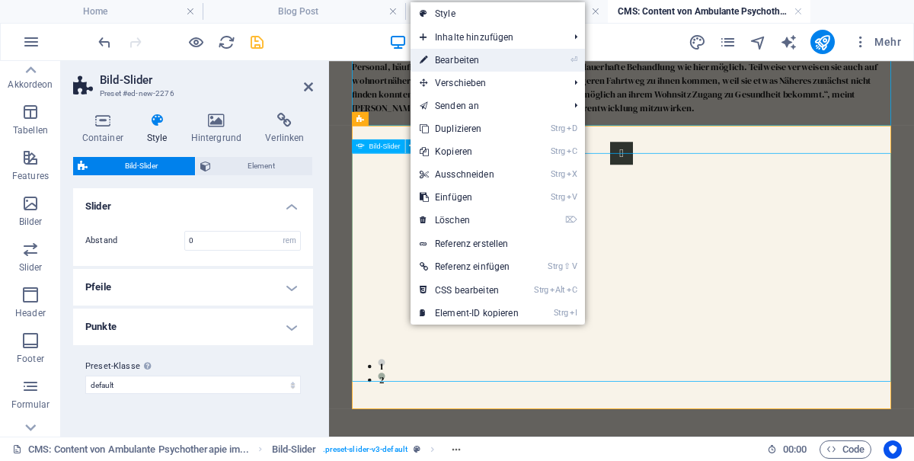
click at [482, 63] on link "⏎ Bearbeiten" at bounding box center [469, 60] width 117 height 23
select select "px"
select select "ms"
select select "s"
select select "progressive"
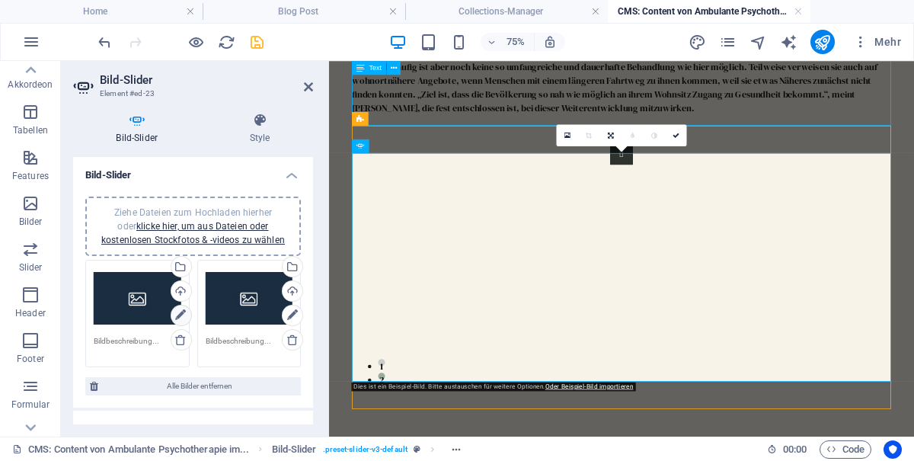
click at [183, 308] on icon at bounding box center [180, 315] width 11 height 18
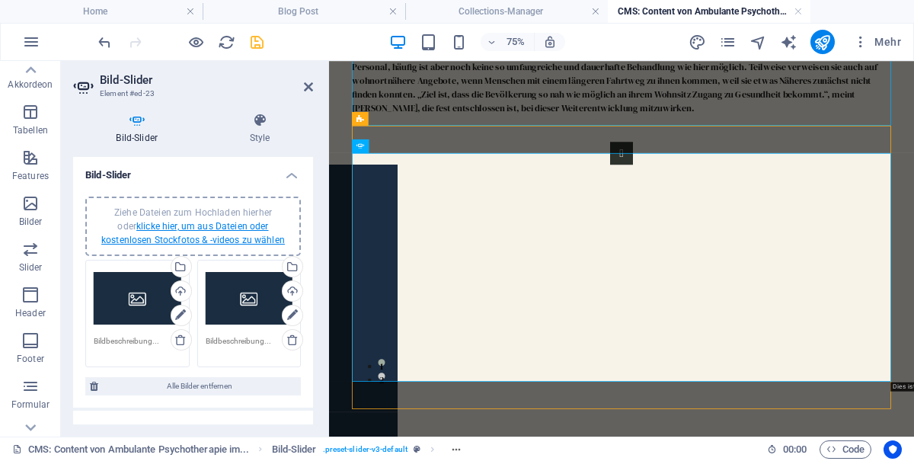
click at [238, 234] on link "klicke hier, um aus Dateien oder kostenlosen Stockfotos & -videos zu wählen" at bounding box center [193, 233] width 184 height 24
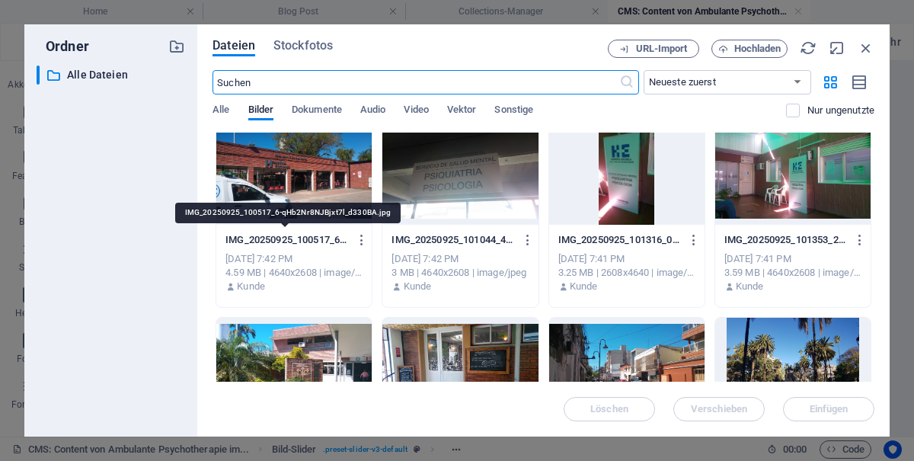
scroll to position [0, 0]
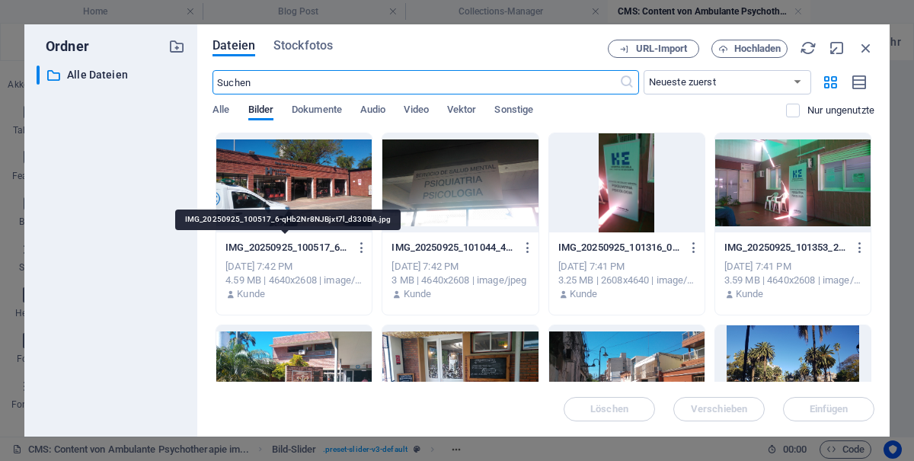
click at [302, 191] on div at bounding box center [293, 182] width 155 height 99
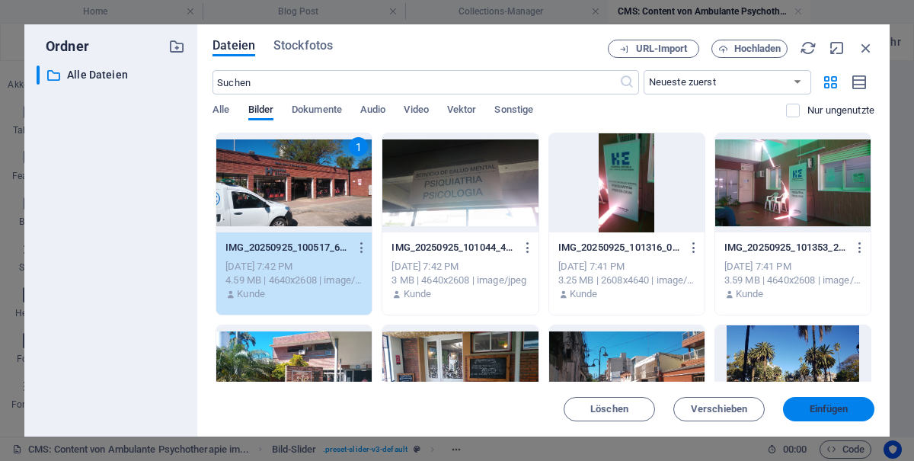
click at [836, 410] on span "Einfügen" at bounding box center [829, 408] width 39 height 9
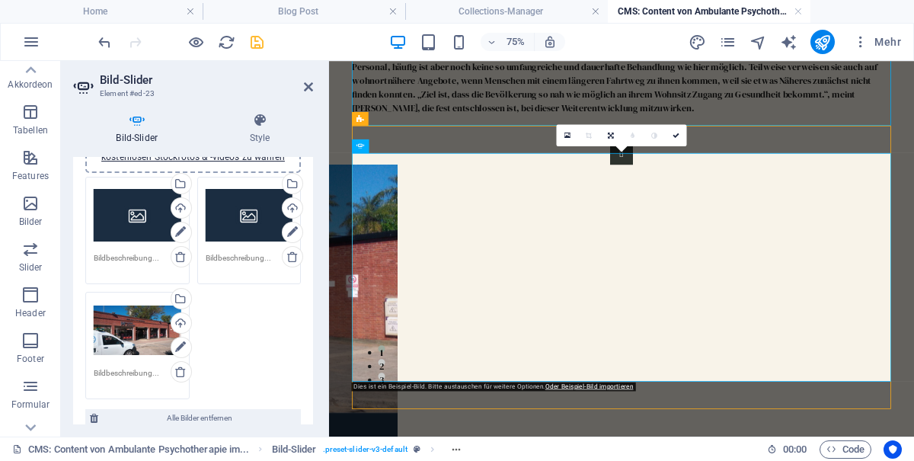
scroll to position [66, 0]
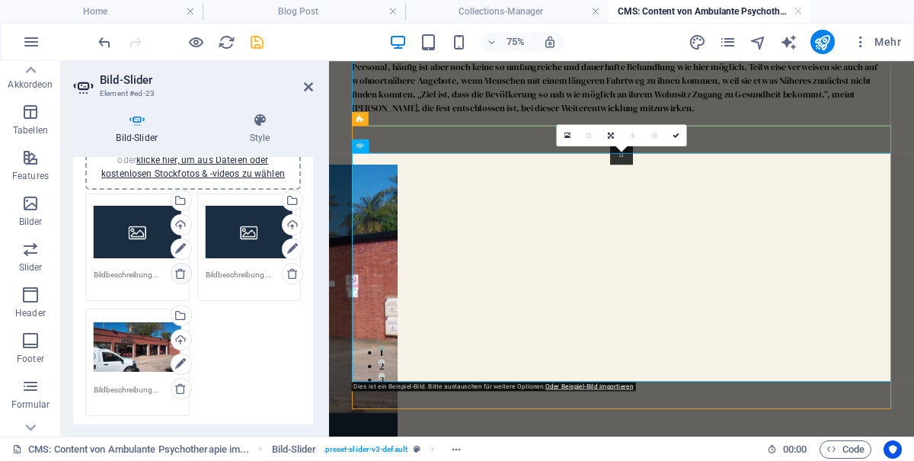
click at [187, 273] on icon at bounding box center [180, 273] width 12 height 12
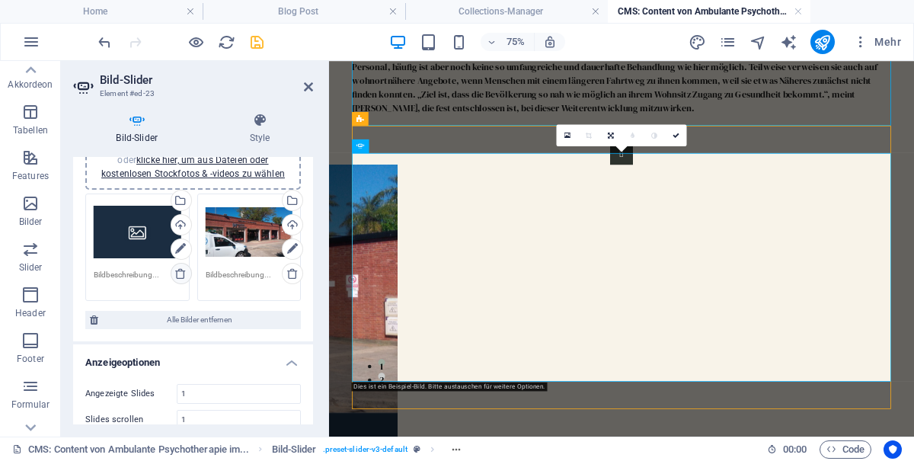
click at [186, 270] on icon at bounding box center [180, 273] width 12 height 12
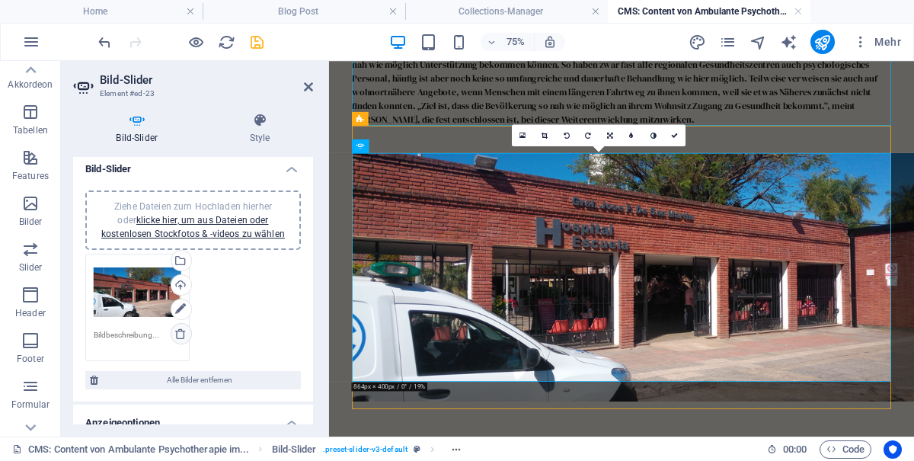
scroll to position [0, 0]
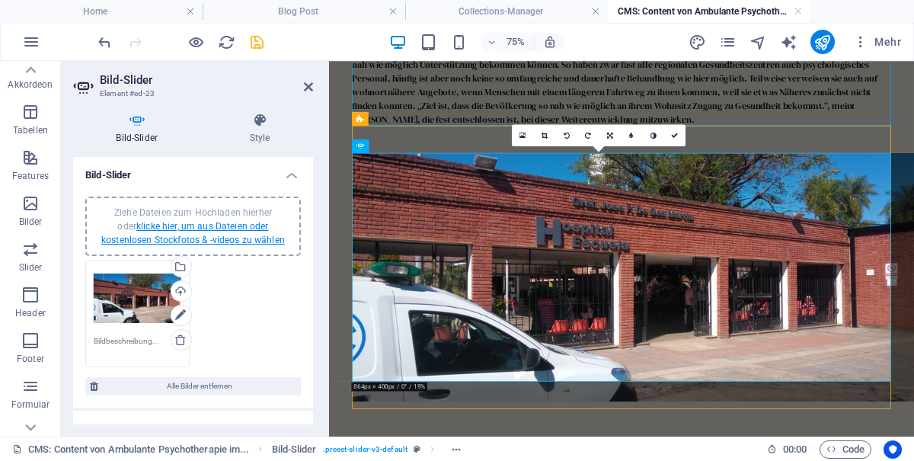
click at [232, 234] on link "klicke hier, um aus Dateien oder kostenlosen Stockfotos & -videos zu wählen" at bounding box center [193, 233] width 184 height 24
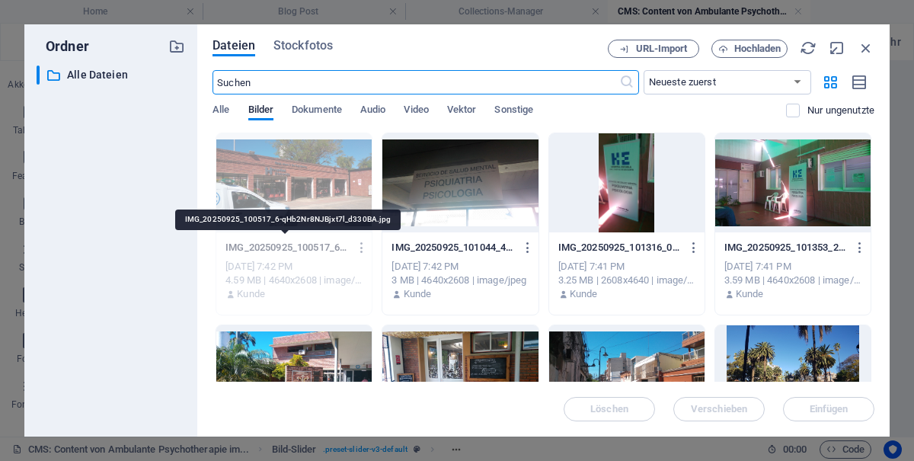
click at [798, 193] on div at bounding box center [792, 182] width 155 height 99
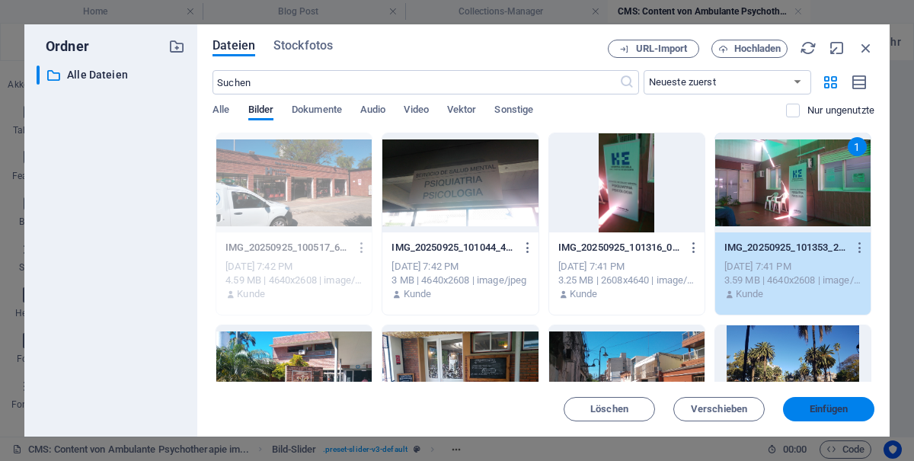
click at [839, 410] on span "Einfügen" at bounding box center [829, 408] width 39 height 9
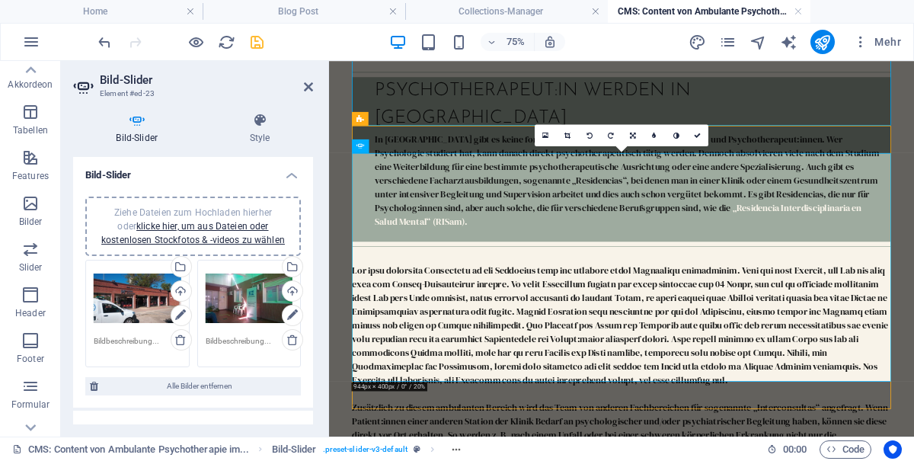
scroll to position [1667, 0]
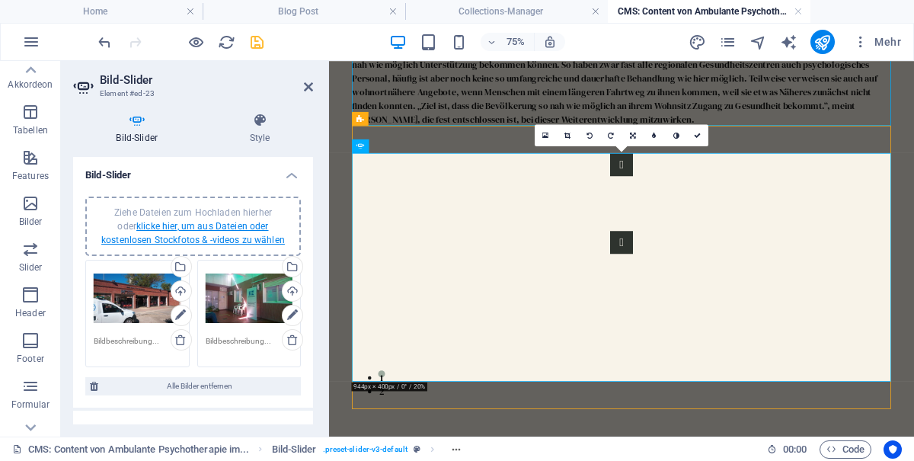
click at [243, 239] on link "klicke hier, um aus Dateien oder kostenlosen Stockfotos & -videos zu wählen" at bounding box center [193, 233] width 184 height 24
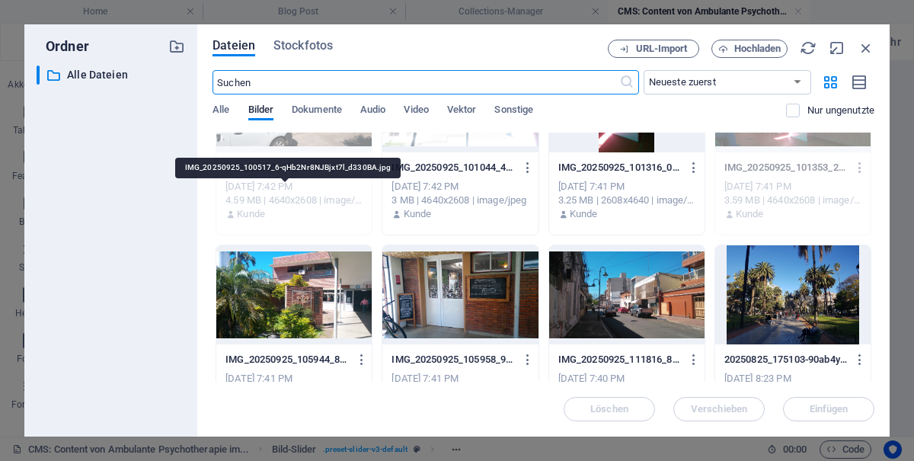
scroll to position [87, 0]
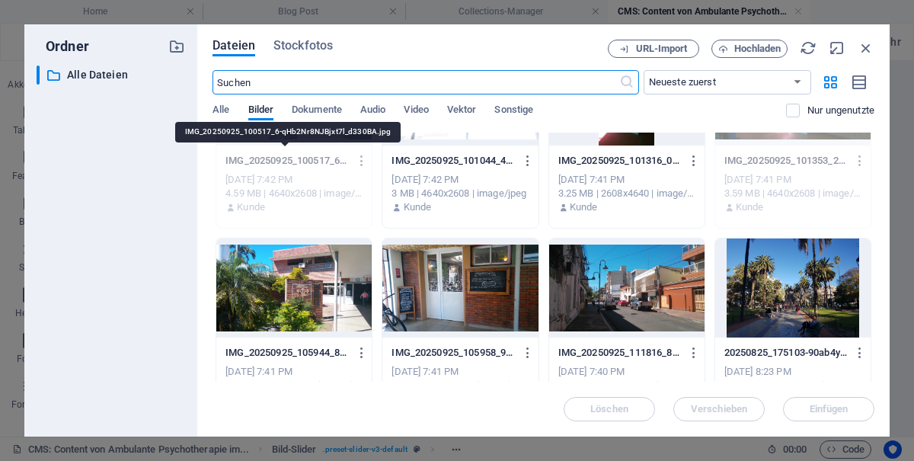
click at [478, 296] on div at bounding box center [459, 287] width 155 height 99
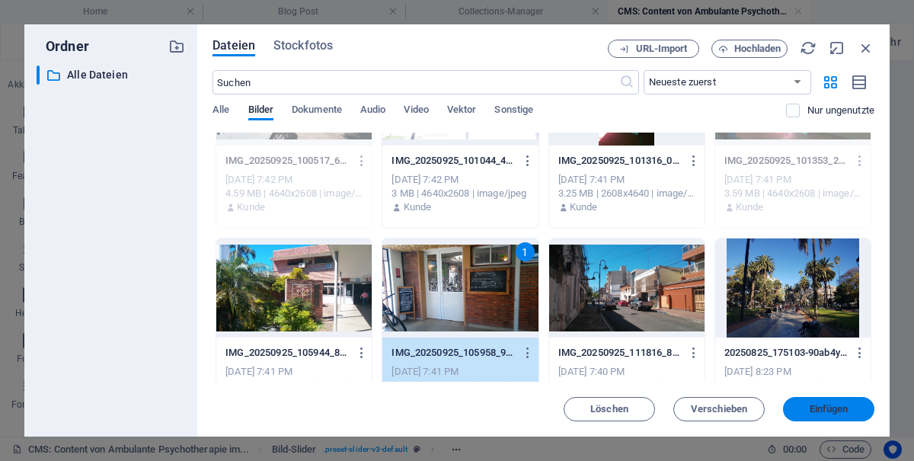
click at [833, 405] on span "Einfügen" at bounding box center [829, 408] width 39 height 9
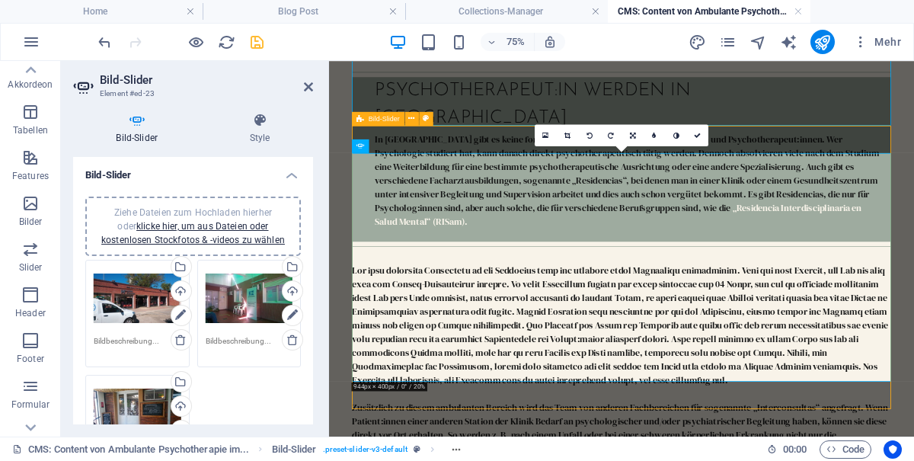
scroll to position [1667, 0]
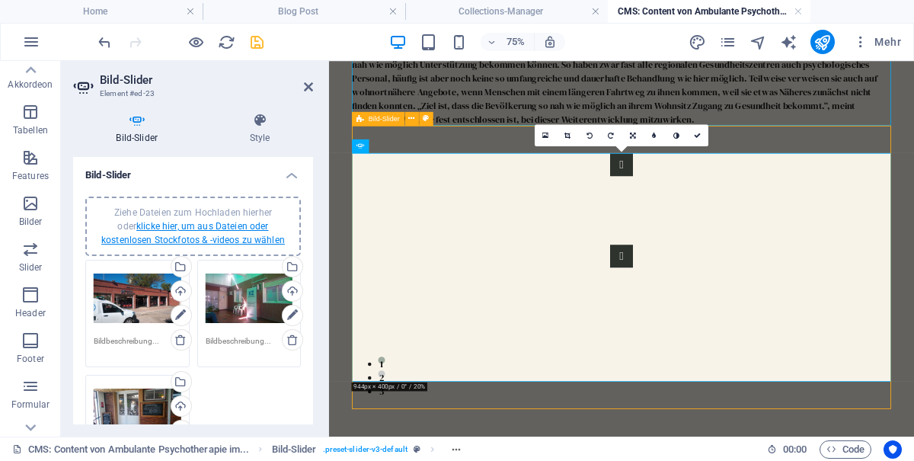
click at [241, 234] on link "klicke hier, um aus Dateien oder kostenlosen Stockfotos & -videos zu wählen" at bounding box center [193, 233] width 184 height 24
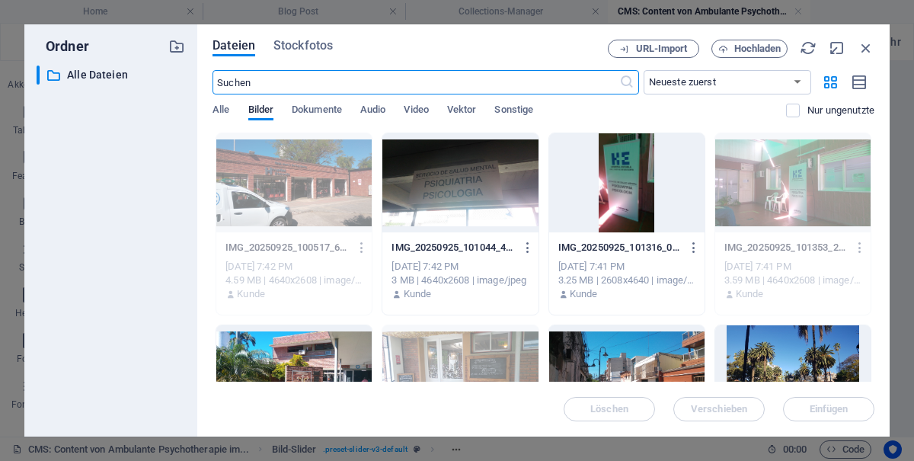
scroll to position [666, 0]
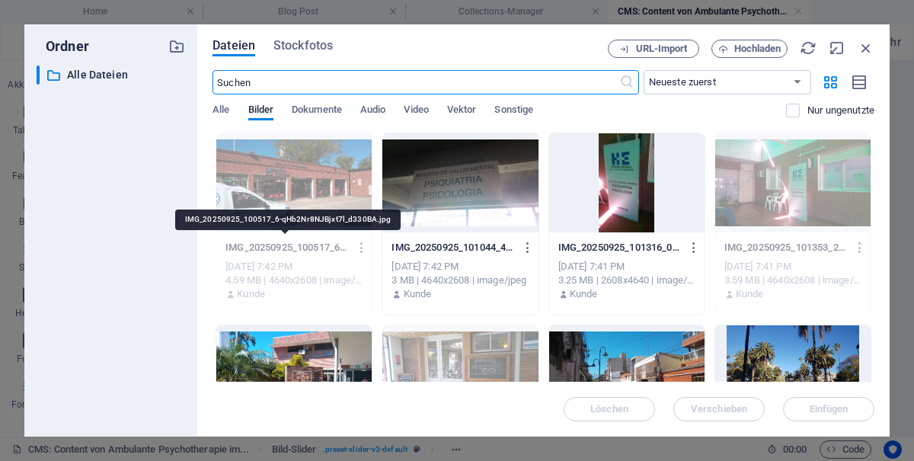
click at [489, 200] on div at bounding box center [459, 182] width 155 height 99
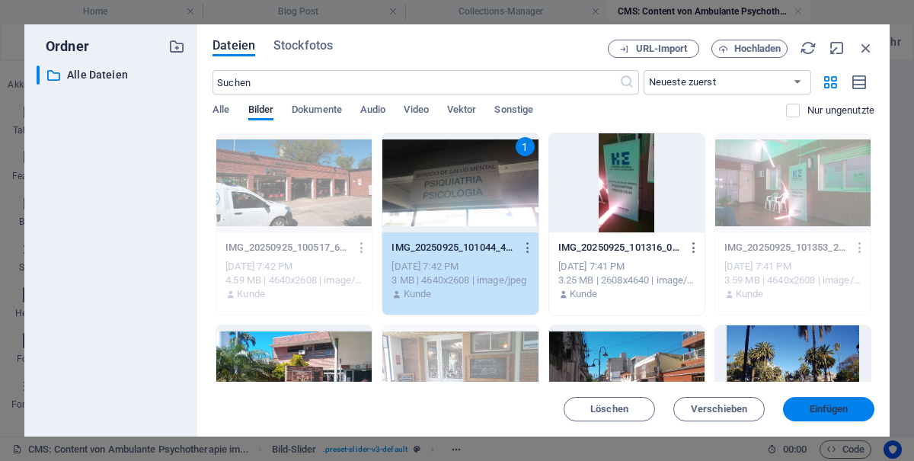
click at [844, 410] on span "Einfügen" at bounding box center [829, 408] width 39 height 9
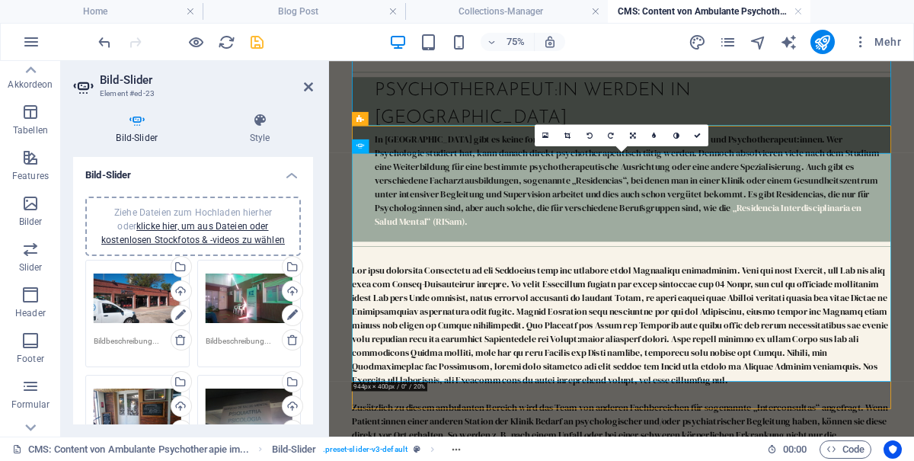
scroll to position [1667, 0]
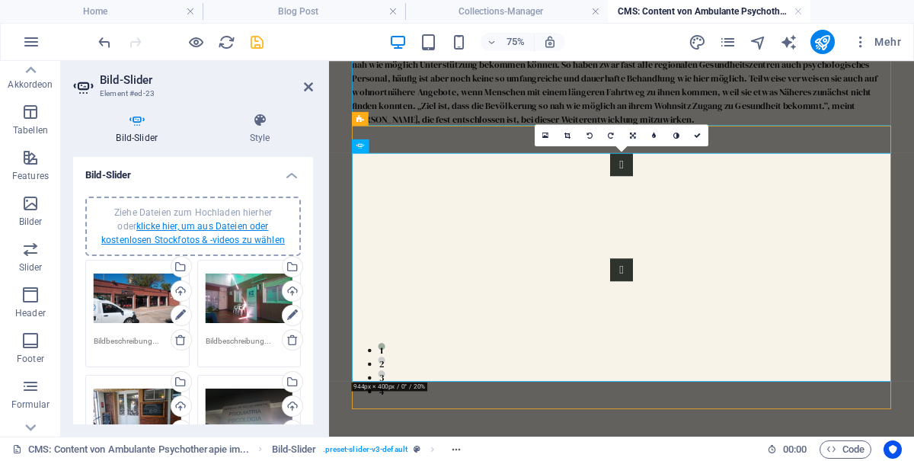
click at [235, 237] on link "klicke hier, um aus Dateien oder kostenlosen Stockfotos & -videos zu wählen" at bounding box center [193, 233] width 184 height 24
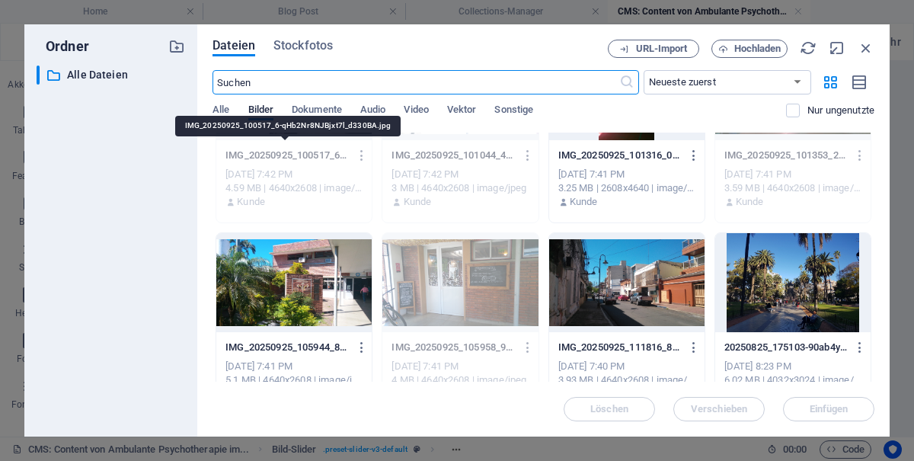
scroll to position [93, 0]
click at [295, 281] on div at bounding box center [293, 281] width 155 height 99
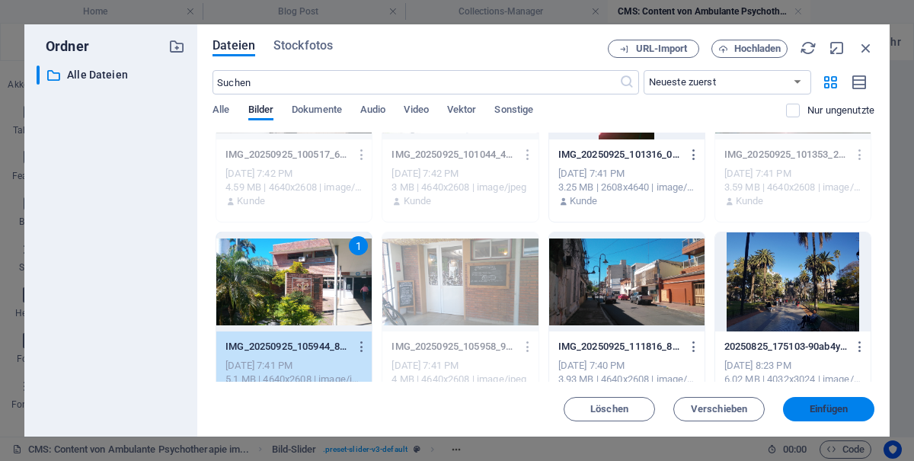
click at [832, 413] on span "Einfügen" at bounding box center [829, 408] width 39 height 9
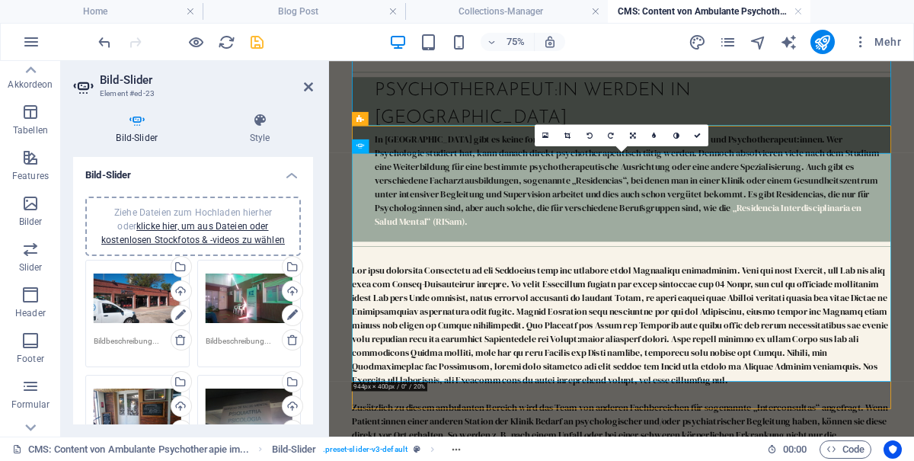
scroll to position [1667, 0]
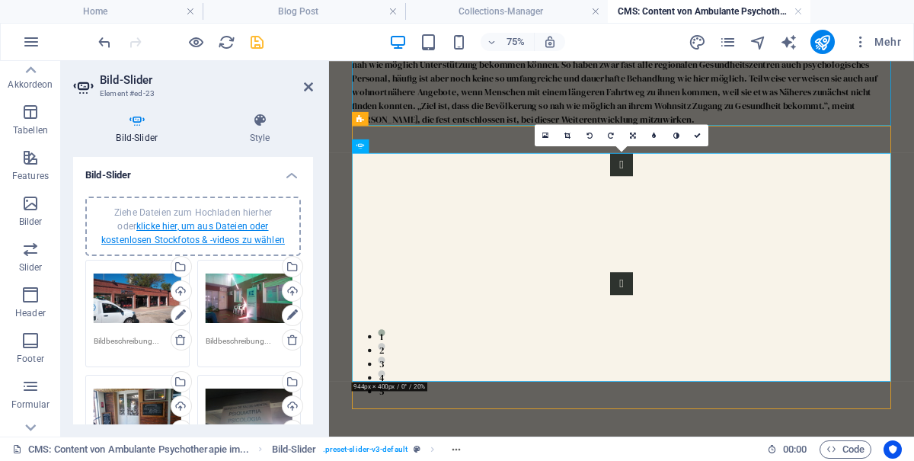
click at [230, 236] on link "klicke hier, um aus Dateien oder kostenlosen Stockfotos & -videos zu wählen" at bounding box center [193, 233] width 184 height 24
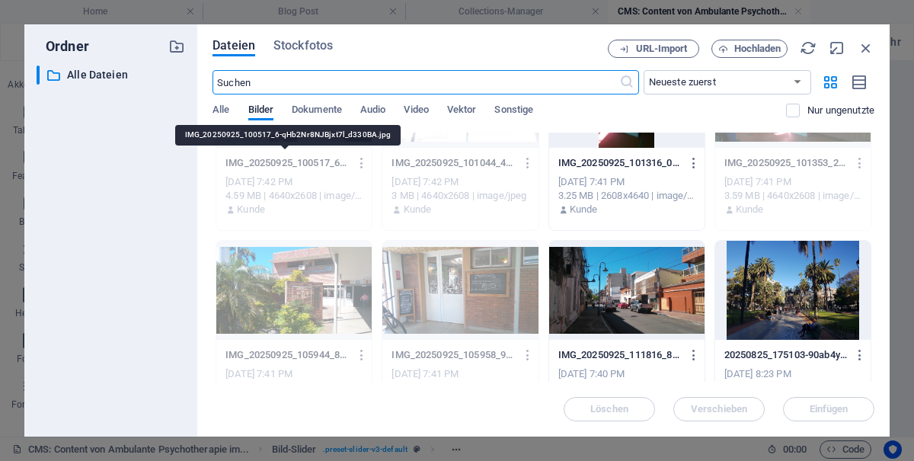
scroll to position [84, 0]
click at [624, 319] on div at bounding box center [626, 290] width 155 height 99
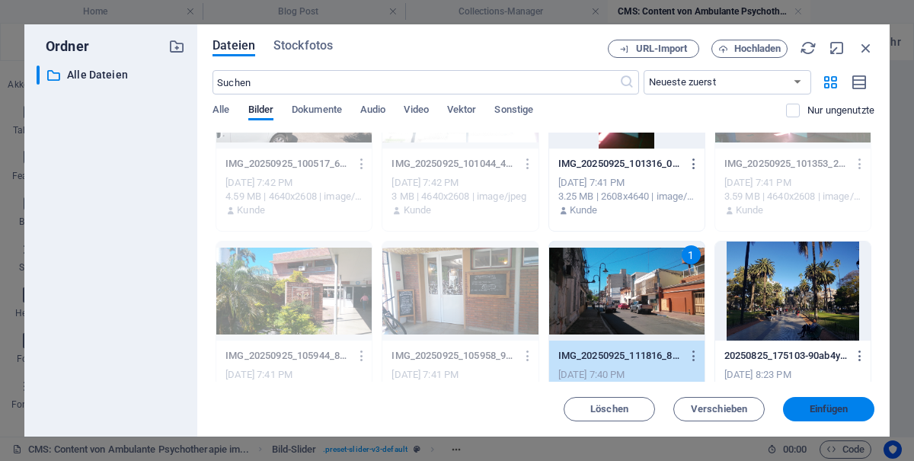
click at [847, 412] on span "Einfügen" at bounding box center [829, 408] width 39 height 9
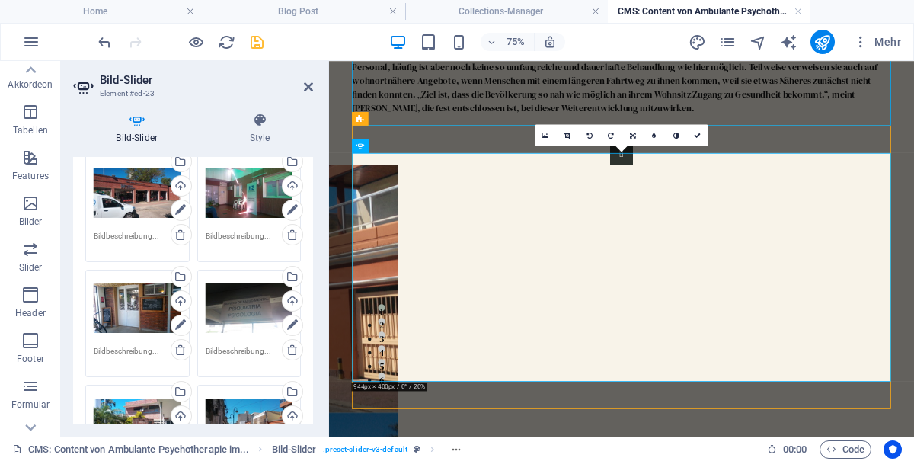
scroll to position [115, 0]
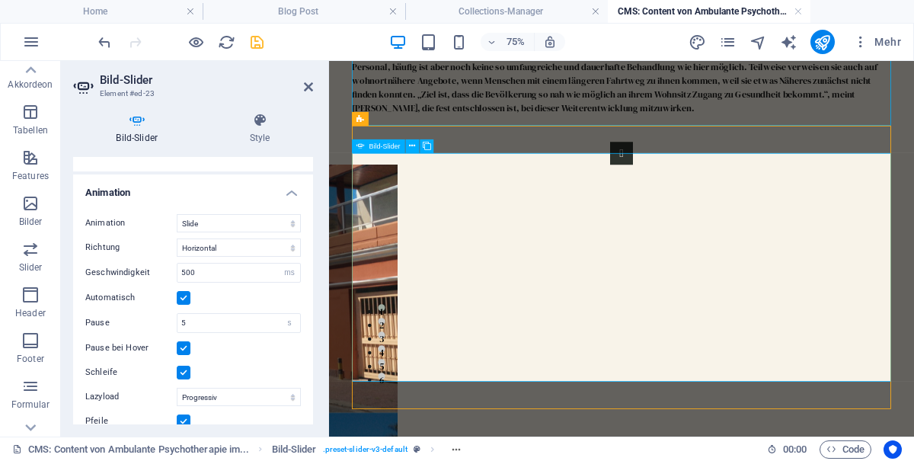
scroll to position [795, 0]
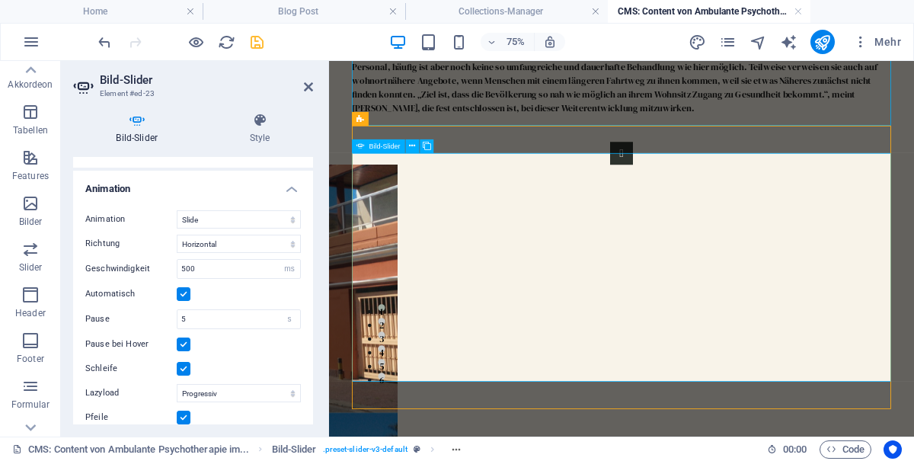
click at [186, 290] on label at bounding box center [184, 294] width 14 height 14
click at [0, 0] on input "Automatisch" at bounding box center [0, 0] width 0 height 0
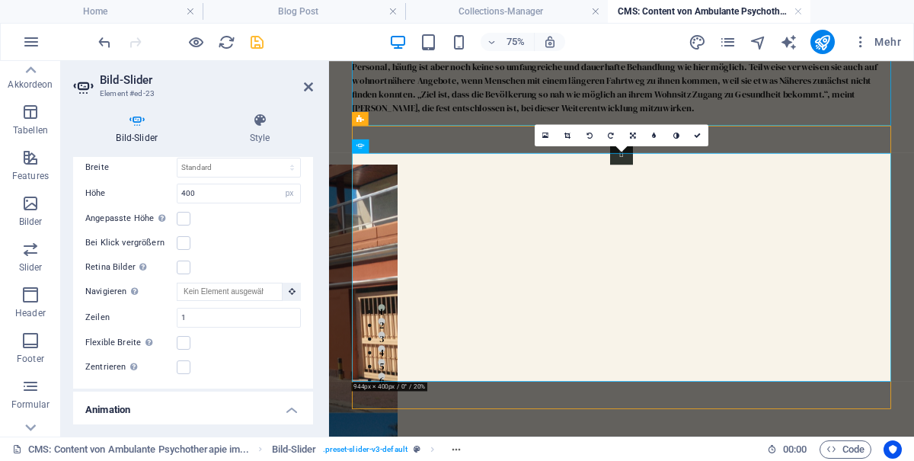
scroll to position [569, 0]
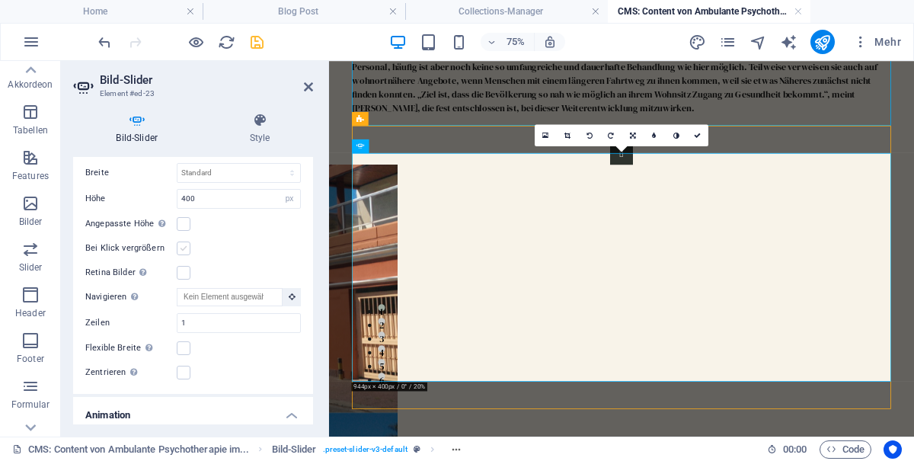
click at [186, 241] on label at bounding box center [184, 248] width 14 height 14
click at [0, 0] on input "Bei Klick vergrößern" at bounding box center [0, 0] width 0 height 0
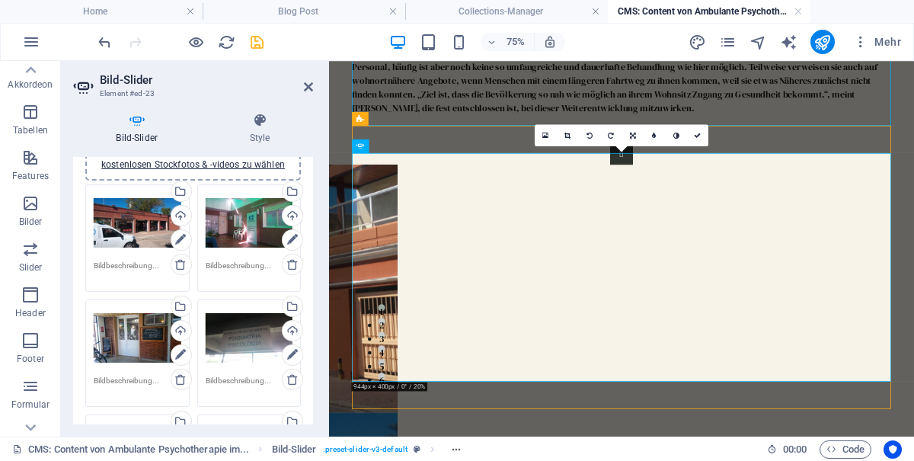
scroll to position [0, 0]
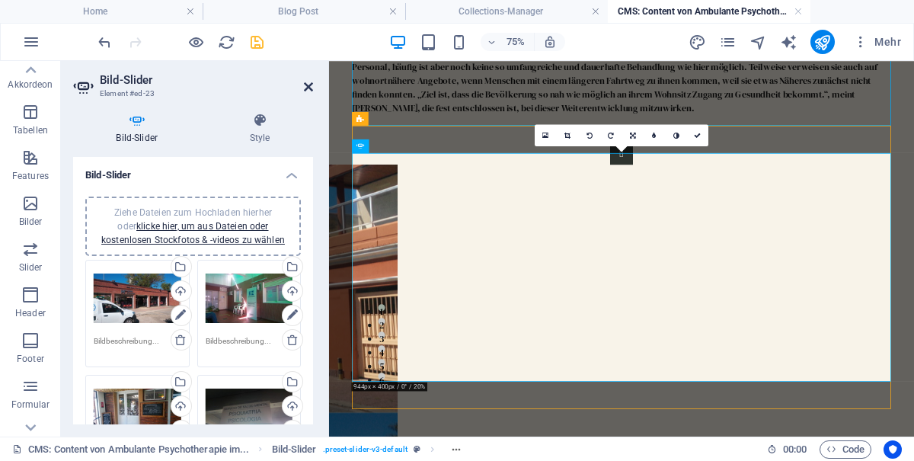
click at [313, 85] on icon at bounding box center [308, 87] width 9 height 12
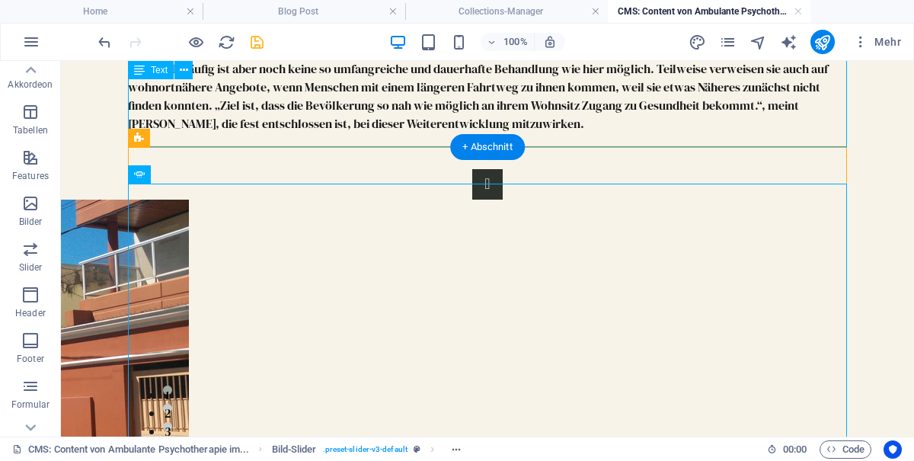
click at [257, 37] on icon "save" at bounding box center [257, 43] width 18 height 18
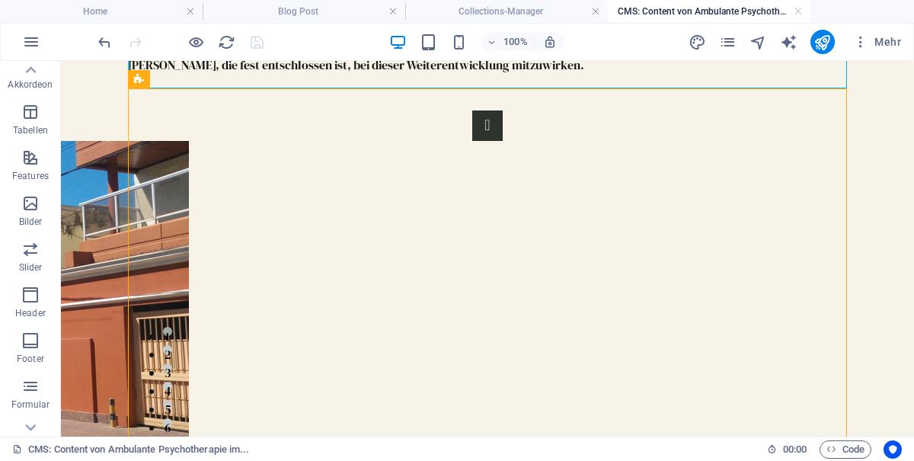
scroll to position [1792, 0]
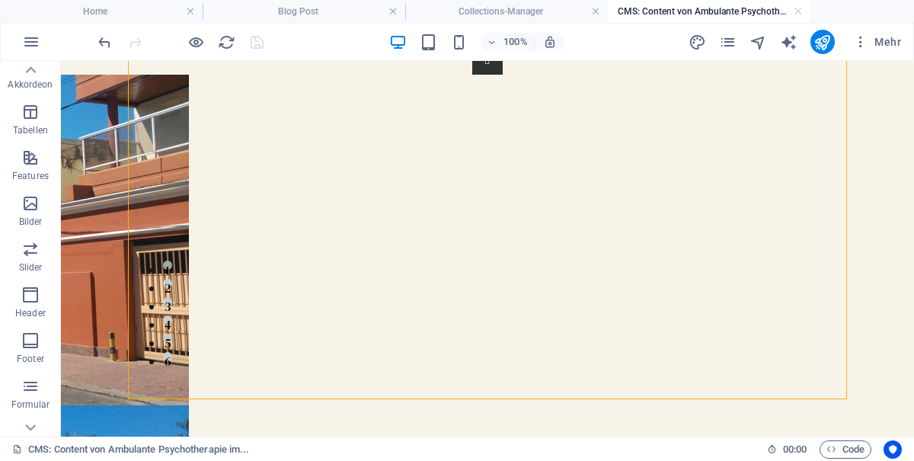
click at [564, 377] on div "1 2 3 4 5 6" at bounding box center [487, 197] width 719 height 378
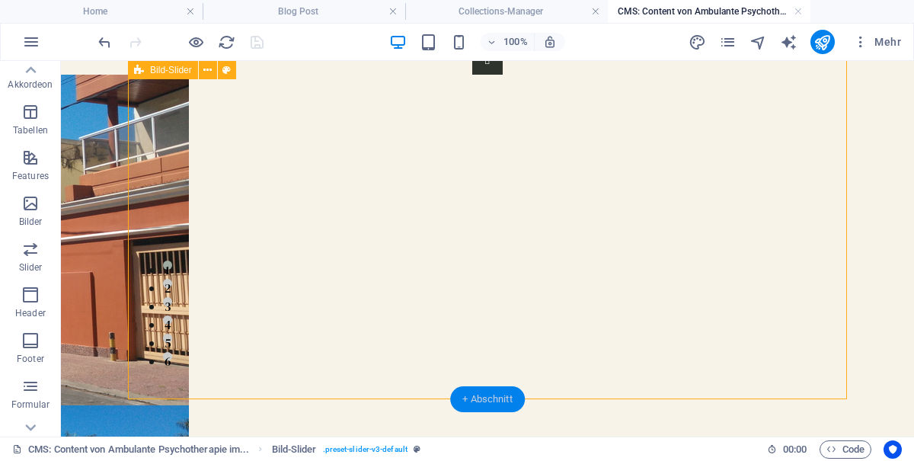
click at [490, 401] on div "+ Abschnitt" at bounding box center [487, 399] width 75 height 26
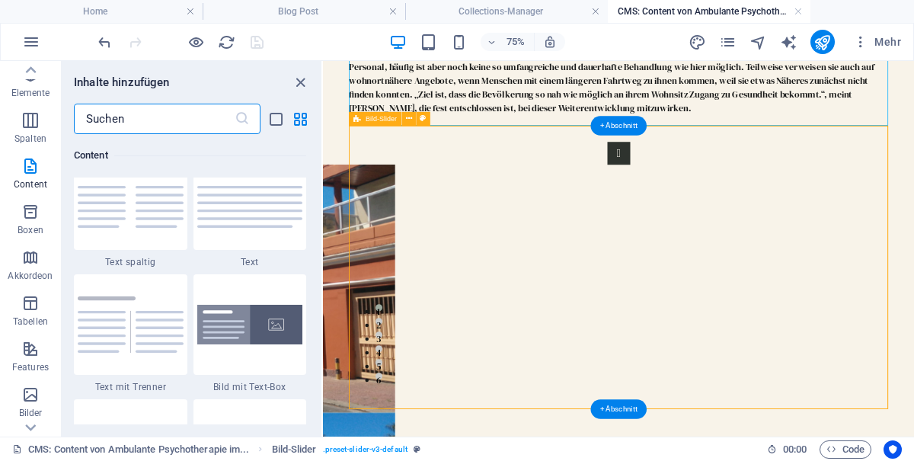
scroll to position [0, 0]
click at [26, 136] on p "Elemente" at bounding box center [30, 140] width 39 height 12
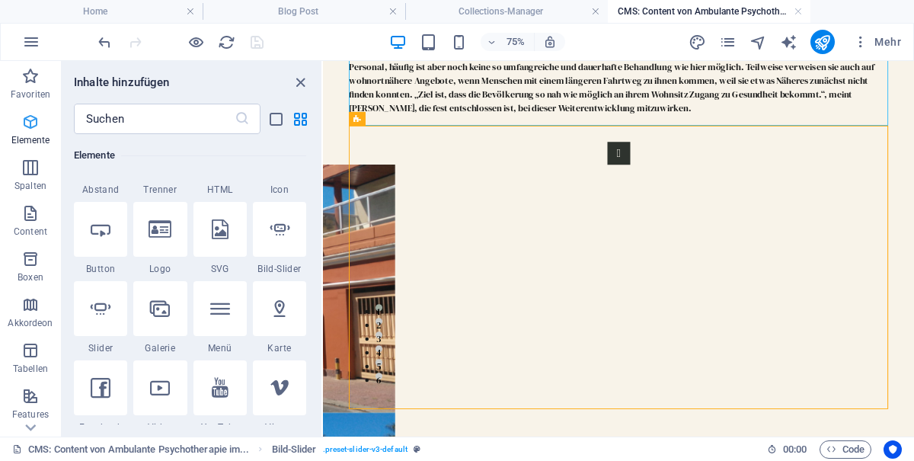
scroll to position [317, 0]
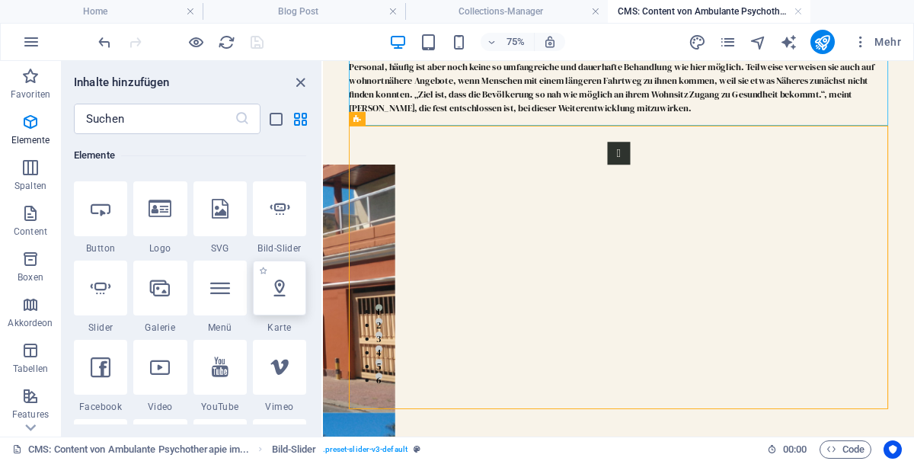
click at [282, 292] on icon at bounding box center [280, 288] width 20 height 20
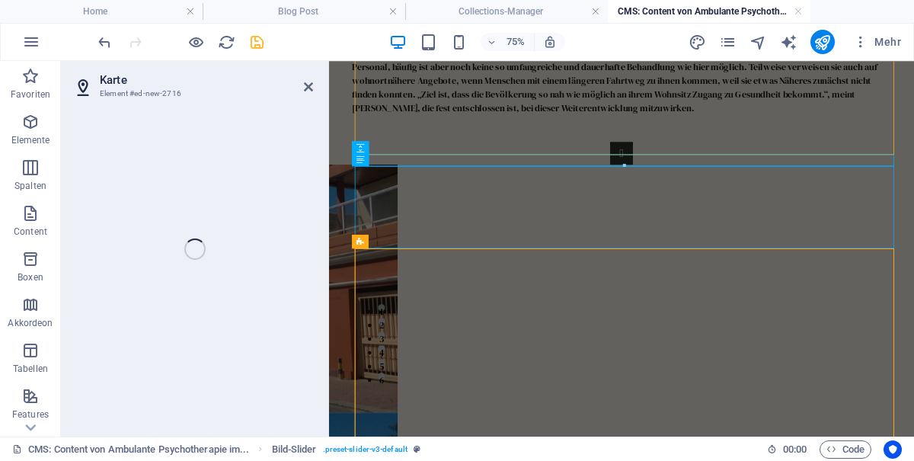
scroll to position [1504, 0]
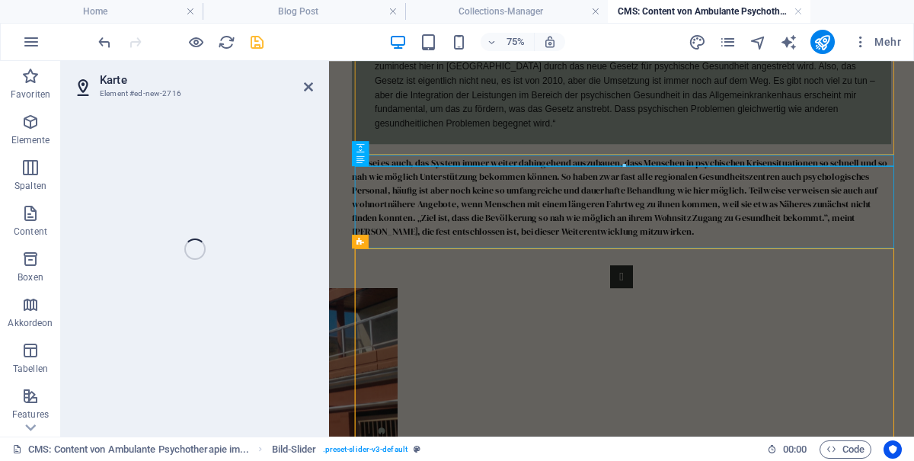
select select "1"
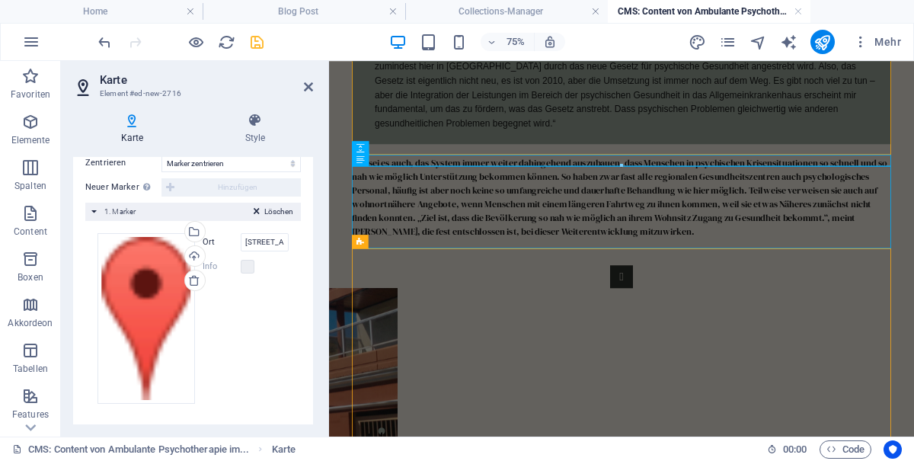
scroll to position [315, 0]
click at [270, 236] on input "2131 William Barton Dr, 78746 Austin, TX" at bounding box center [265, 241] width 49 height 18
type input "2131"
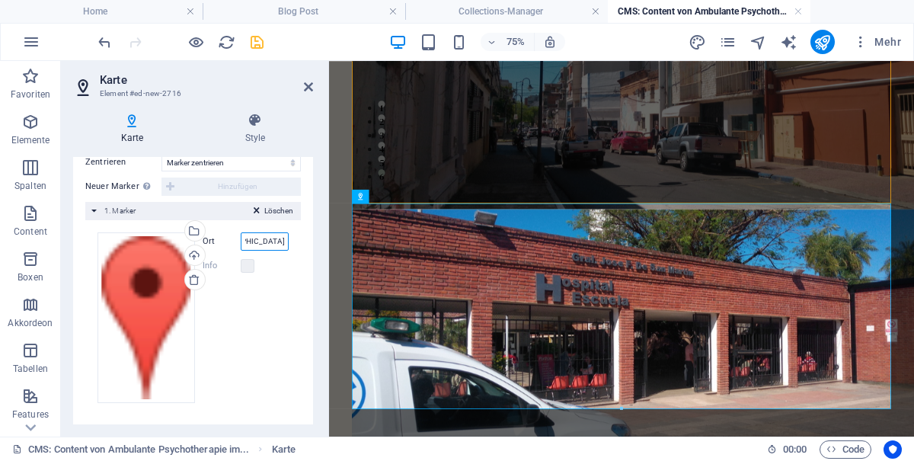
scroll to position [1941, 0]
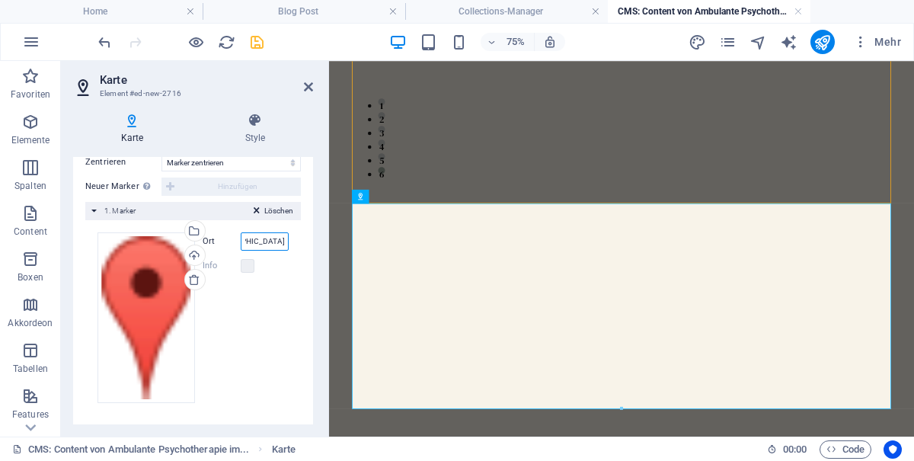
click at [280, 238] on input "Hospital escuela corrientes argentina" at bounding box center [265, 241] width 49 height 18
type input "Hospital"
type input "corr"
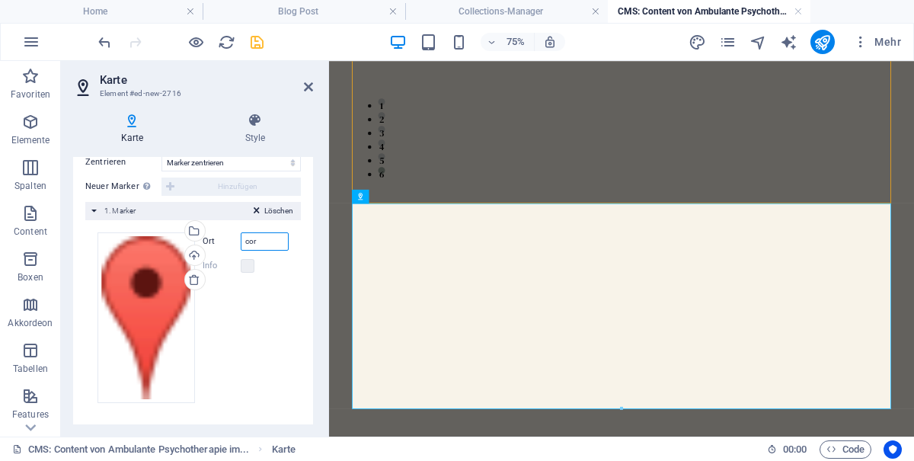
click at [280, 236] on input "cor" at bounding box center [265, 241] width 49 height 18
type input "hospitaesl ecuel corrientes argenargentina"
click at [313, 85] on icon at bounding box center [308, 87] width 9 height 12
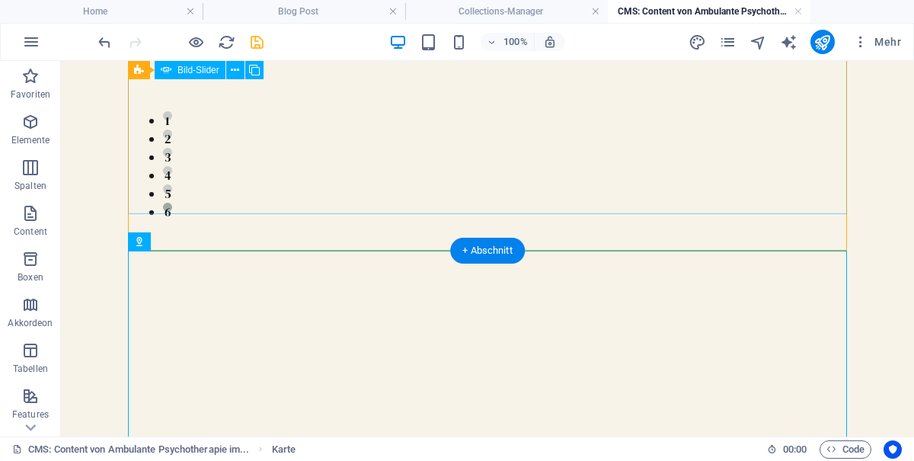
click at [265, 46] on icon "save" at bounding box center [257, 43] width 18 height 18
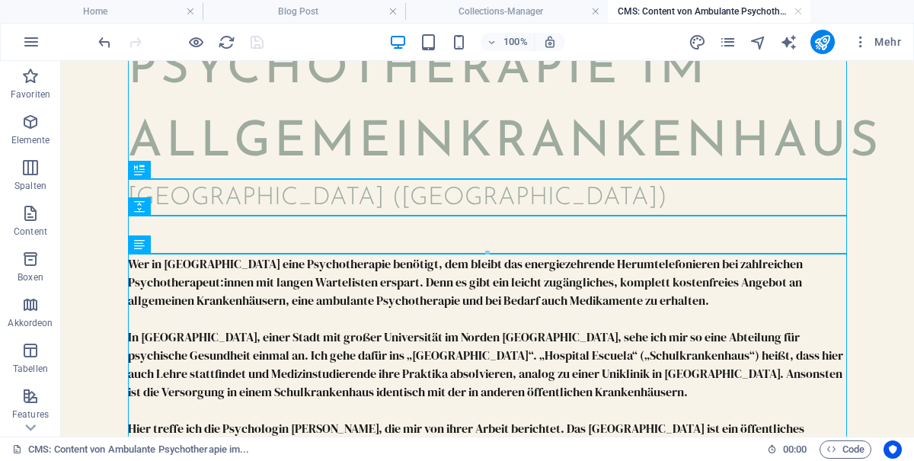
scroll to position [139, 0]
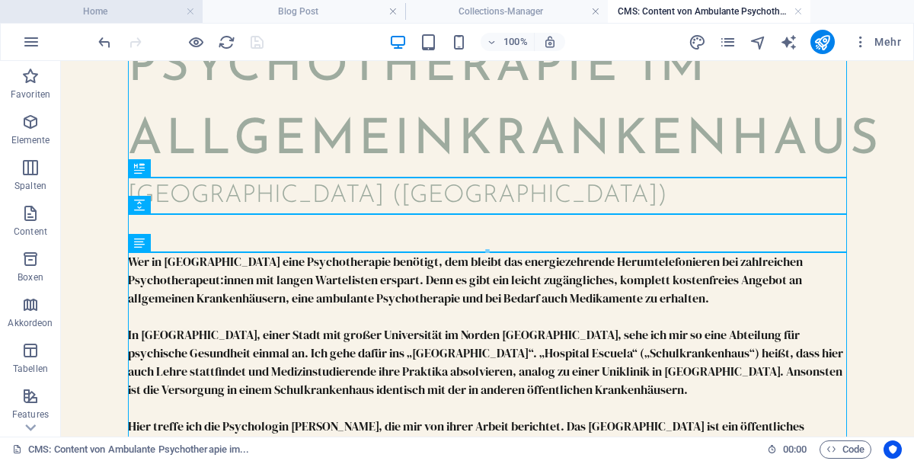
click at [107, 8] on h4 "Home" at bounding box center [101, 11] width 203 height 17
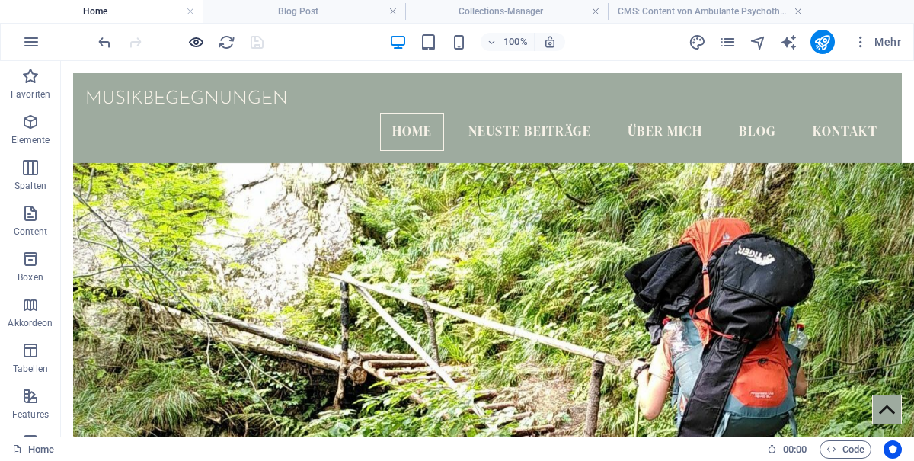
click at [193, 46] on icon "button" at bounding box center [196, 43] width 18 height 18
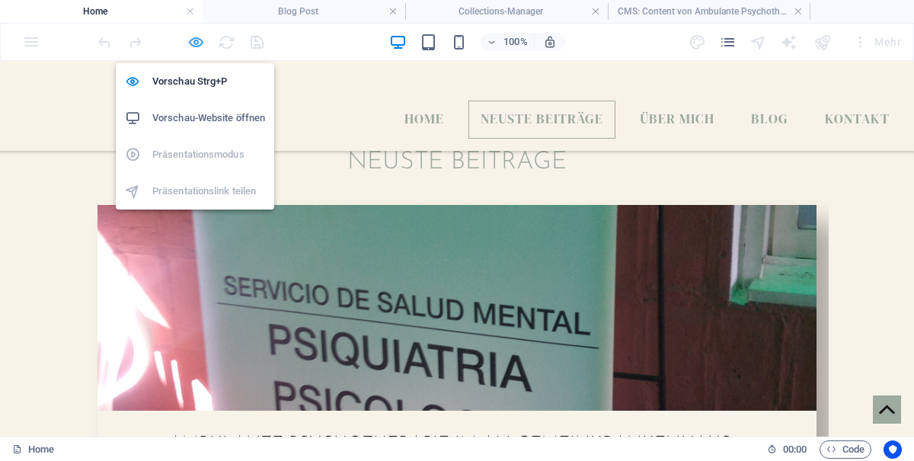
scroll to position [597, 0]
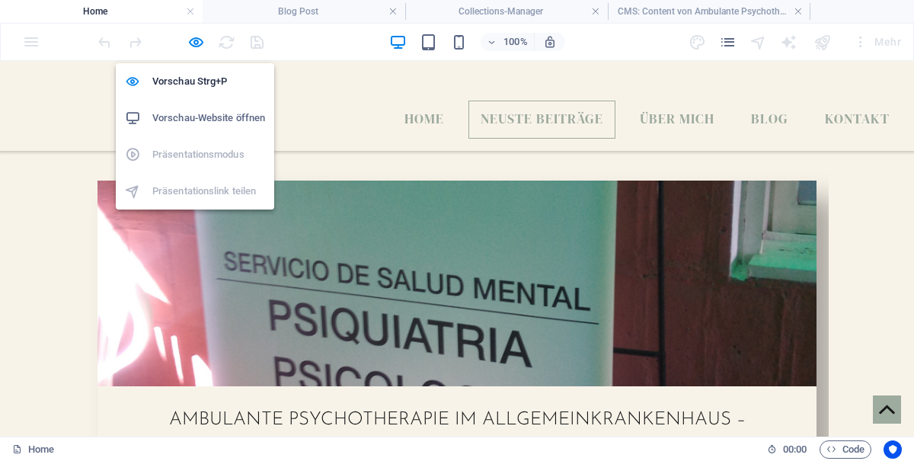
click at [269, 411] on link "Ambulante Psychotherapie im Allgemeinkrankenhaus – [GEOGRAPHIC_DATA] ([GEOGRAPH…" at bounding box center [457, 434] width 577 height 46
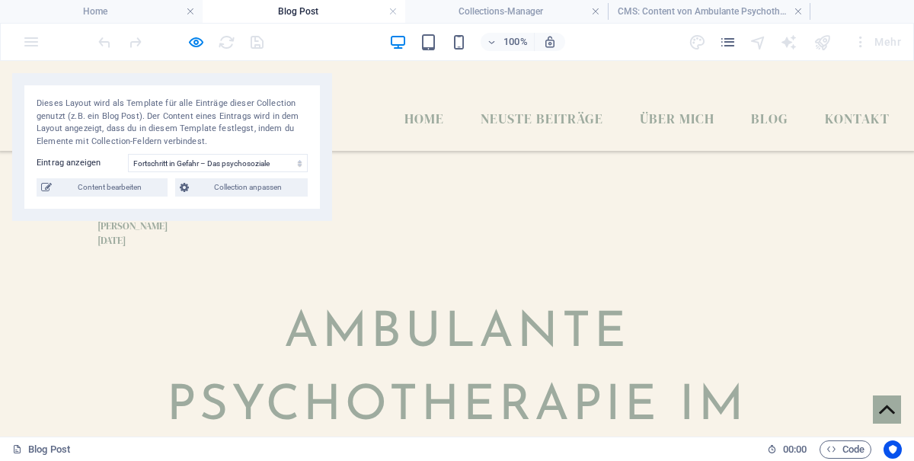
select select
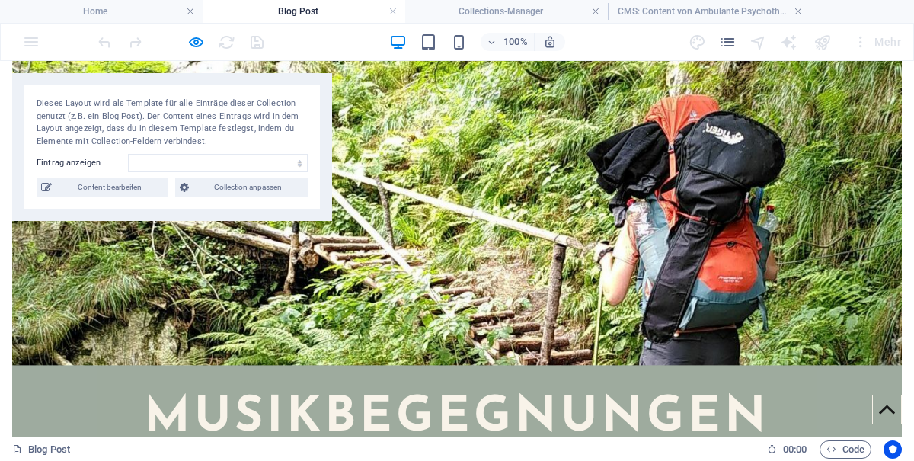
scroll to position [0, 0]
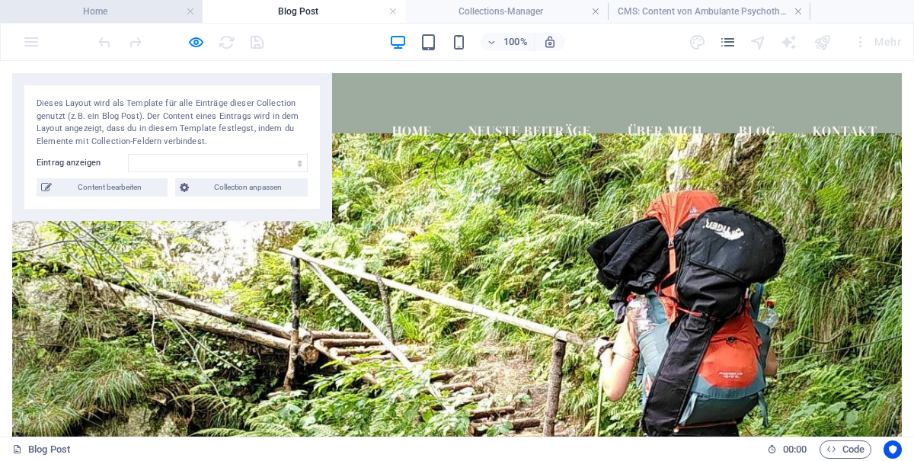
click at [100, 10] on h4 "Home" at bounding box center [101, 11] width 203 height 17
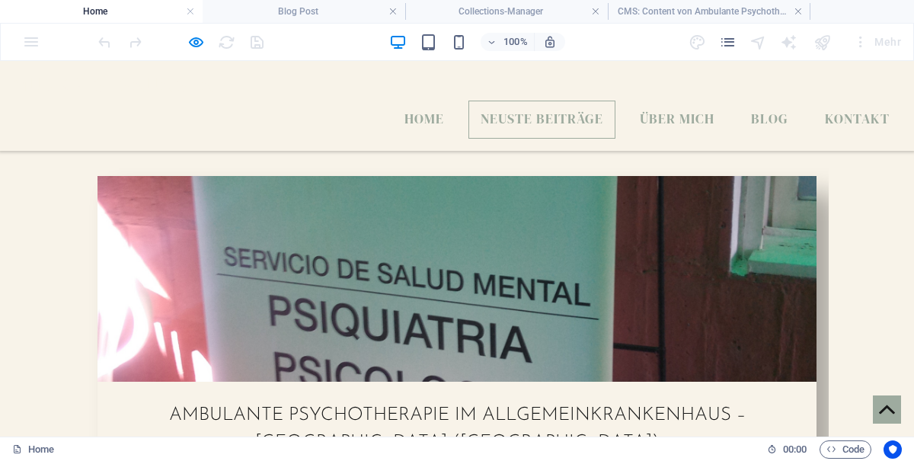
click at [91, 14] on h4 "Home" at bounding box center [101, 11] width 203 height 17
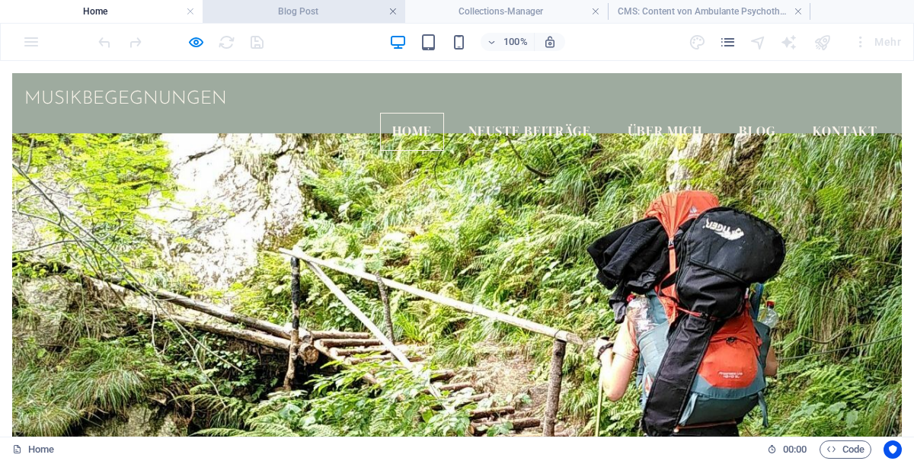
click at [389, 15] on link at bounding box center [392, 12] width 9 height 14
click at [396, 8] on link at bounding box center [392, 12] width 9 height 14
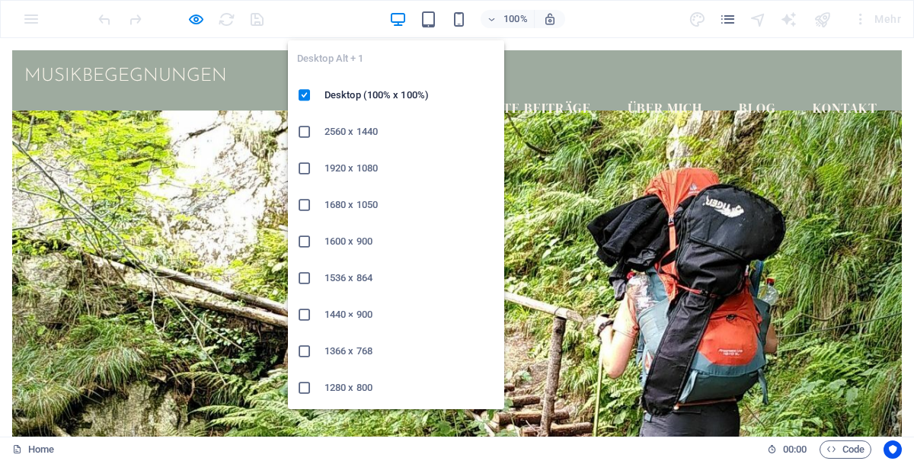
click at [207, 168] on div at bounding box center [457, 283] width 890 height 347
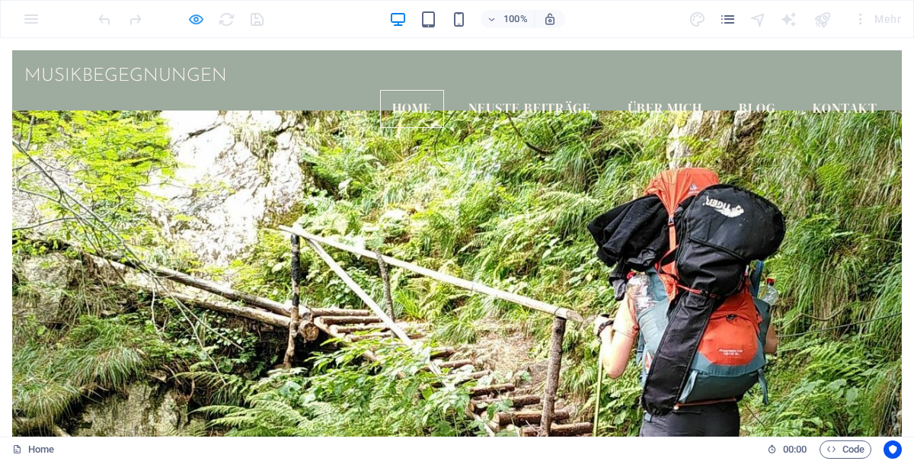
click at [195, 17] on icon "button" at bounding box center [196, 20] width 18 height 18
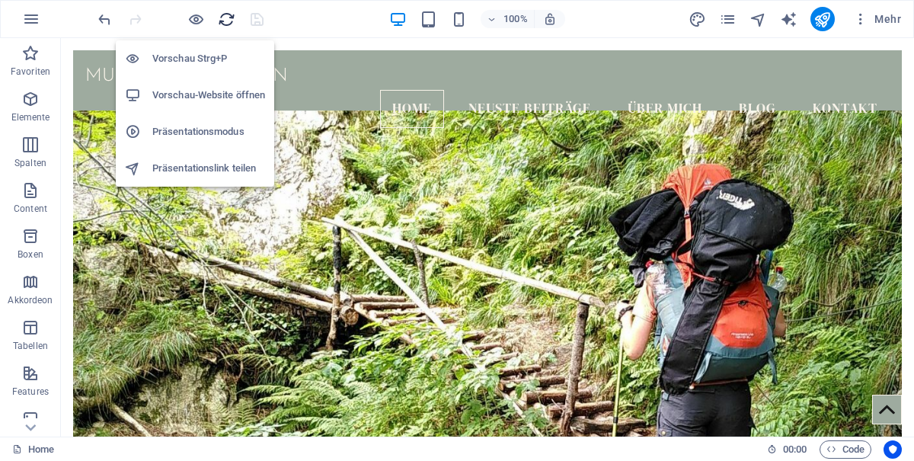
click at [233, 19] on icon "reload" at bounding box center [227, 20] width 18 height 18
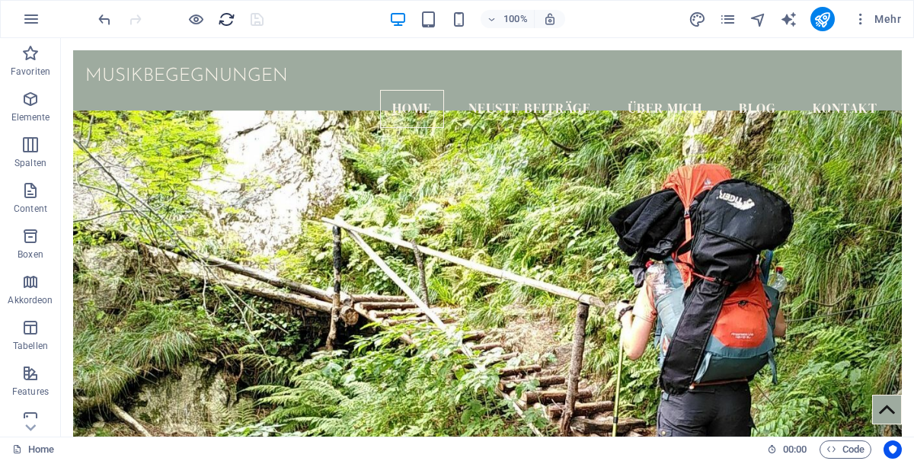
click at [230, 17] on icon "reload" at bounding box center [227, 20] width 18 height 18
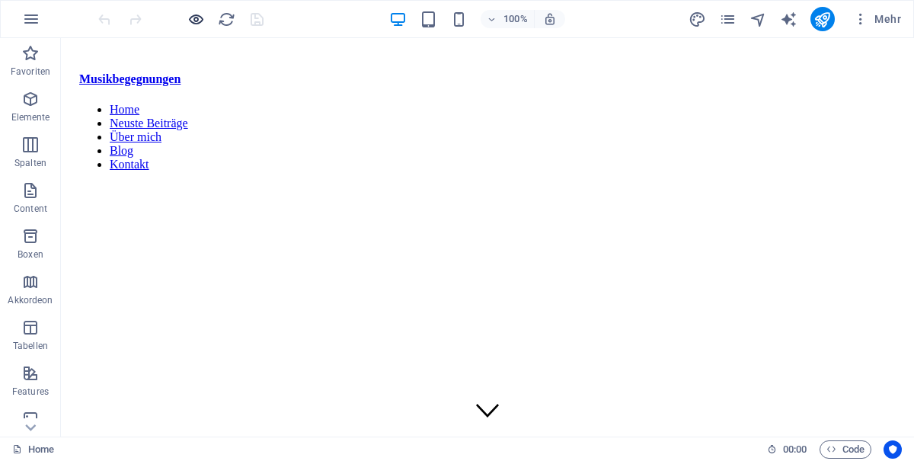
click at [198, 24] on icon "button" at bounding box center [196, 20] width 18 height 18
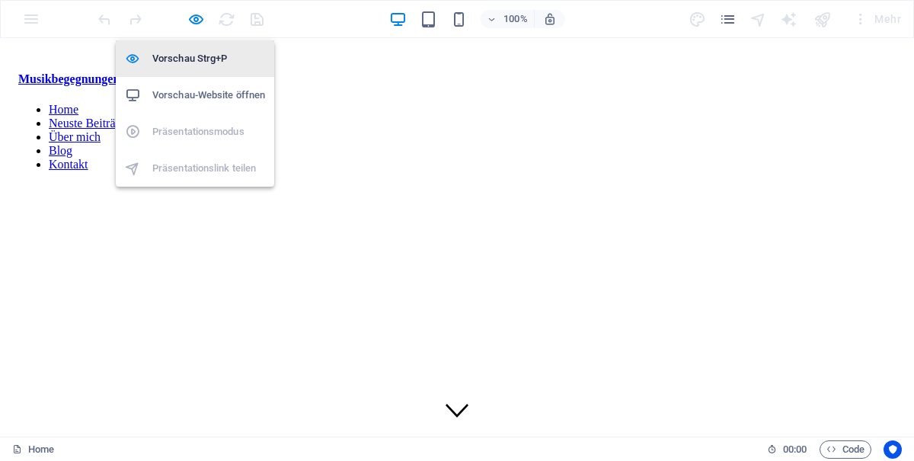
click at [220, 62] on h6 "Vorschau Strg+P" at bounding box center [208, 59] width 113 height 18
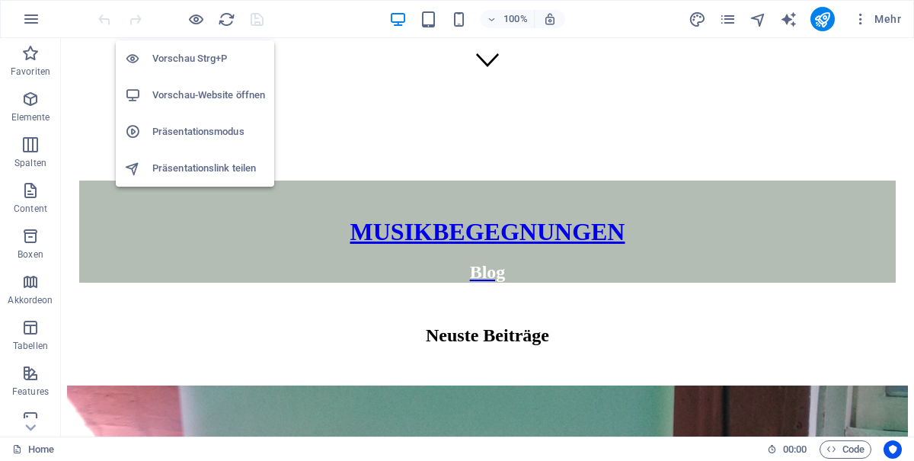
scroll to position [351, 0]
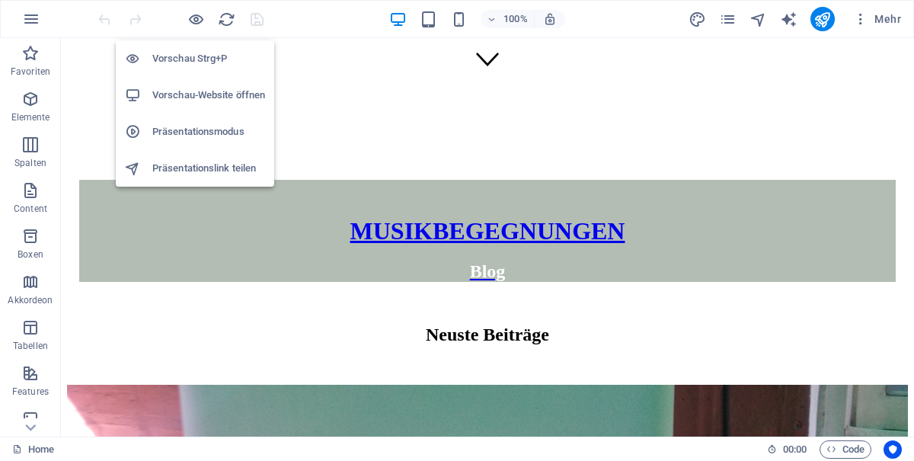
click at [212, 57] on h6 "Vorschau Strg+P" at bounding box center [208, 59] width 113 height 18
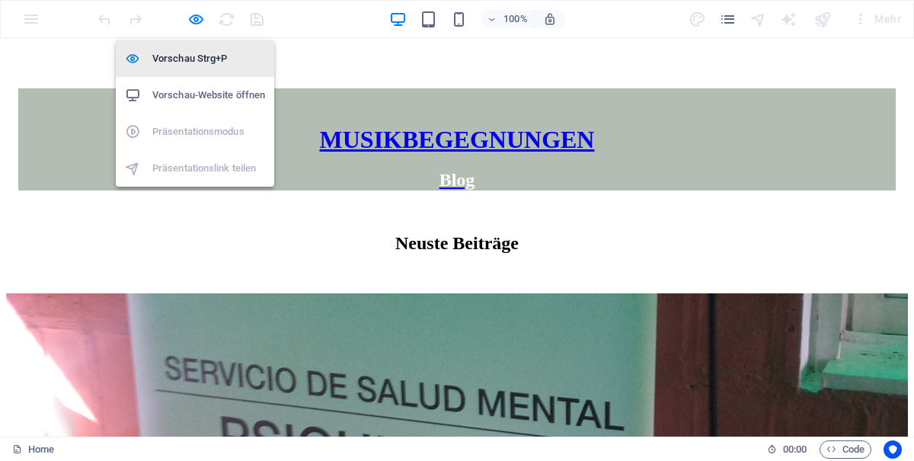
scroll to position [461, 0]
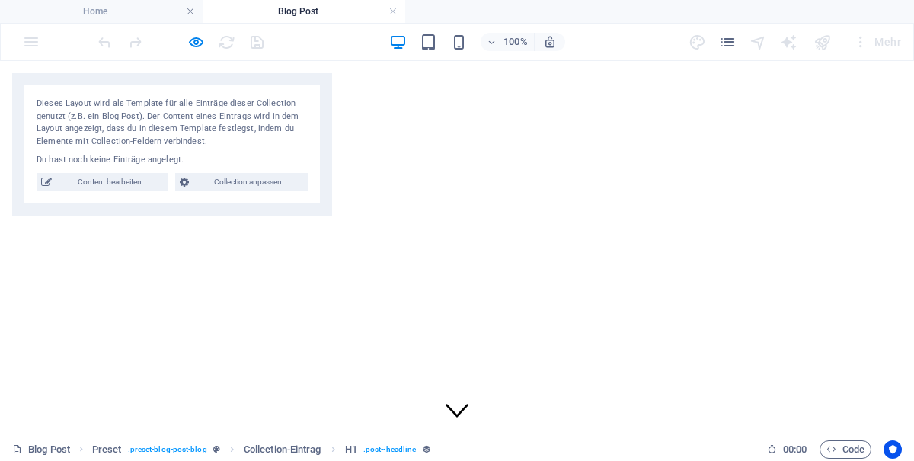
scroll to position [520, 0]
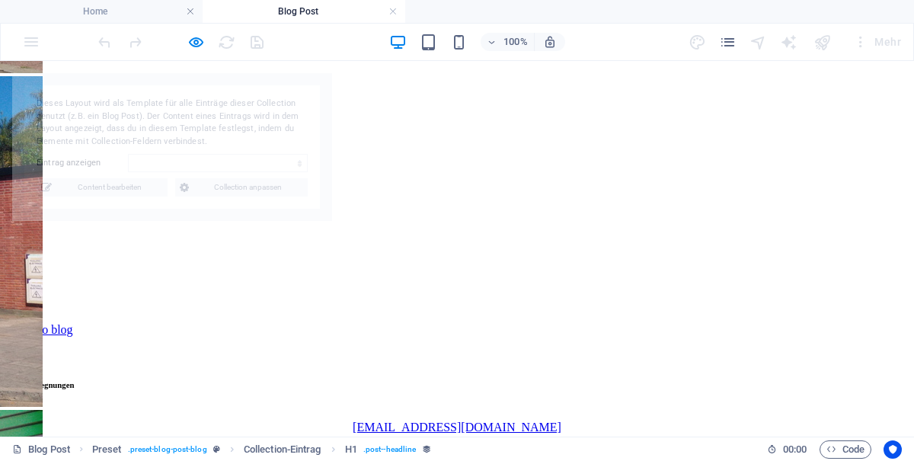
select select "68e3ffcec6025897420f8d28"
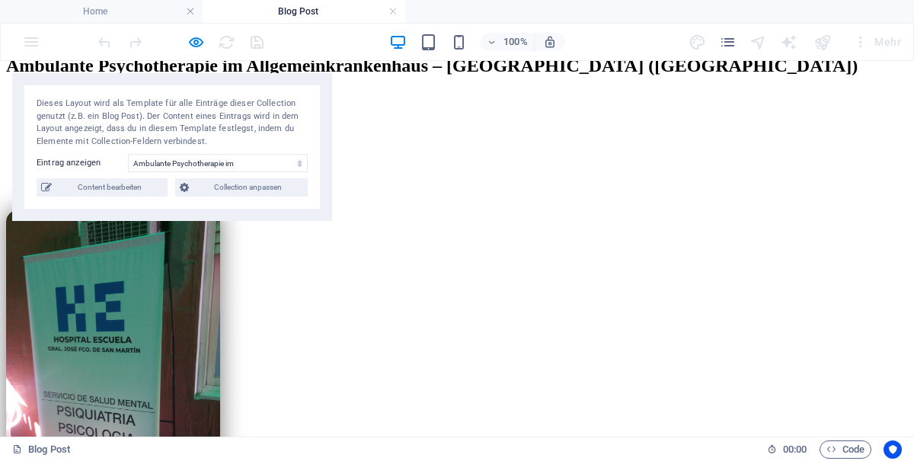
scroll to position [0, 0]
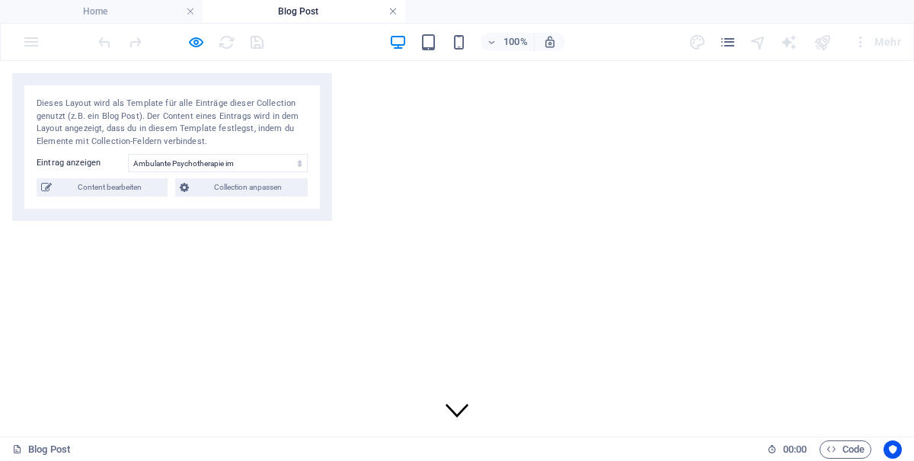
click at [396, 10] on link at bounding box center [392, 12] width 9 height 14
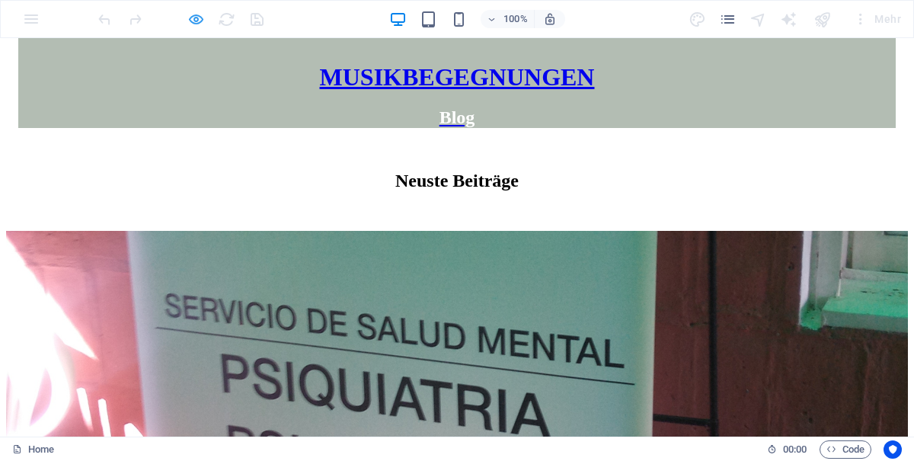
click at [197, 24] on icon "button" at bounding box center [196, 20] width 18 height 18
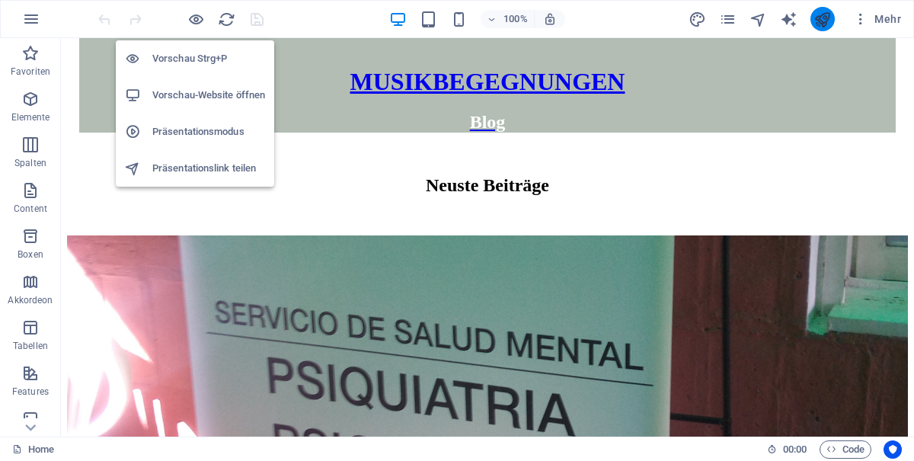
click at [823, 19] on icon "publish" at bounding box center [822, 20] width 18 height 18
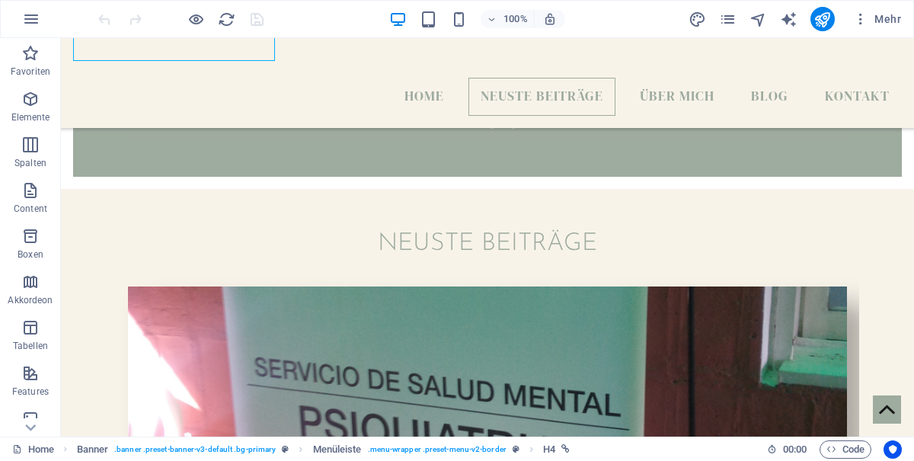
scroll to position [495, 0]
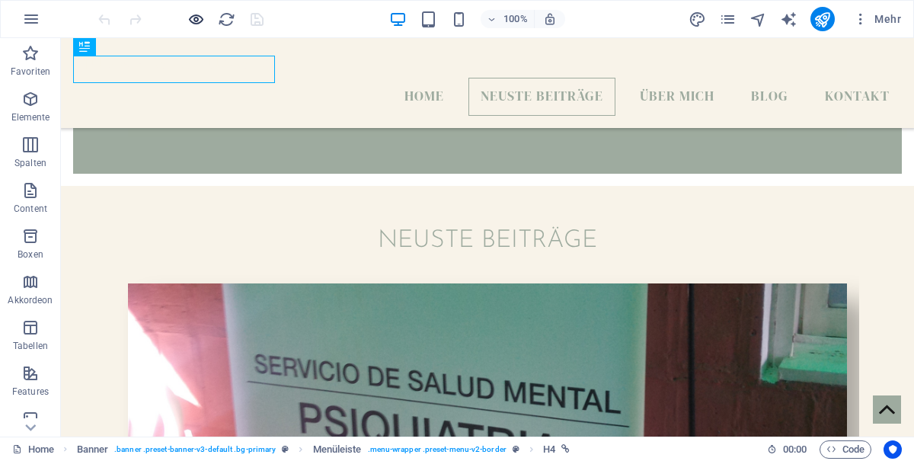
click at [204, 18] on icon "button" at bounding box center [196, 20] width 18 height 18
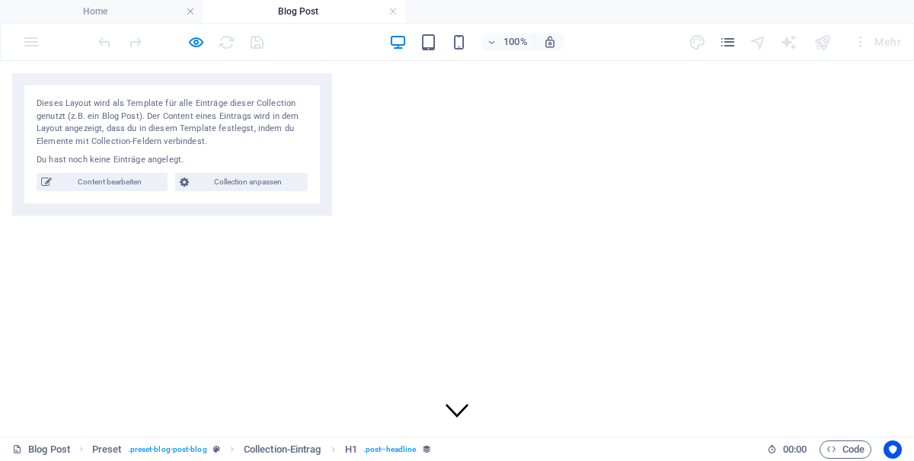
scroll to position [520, 0]
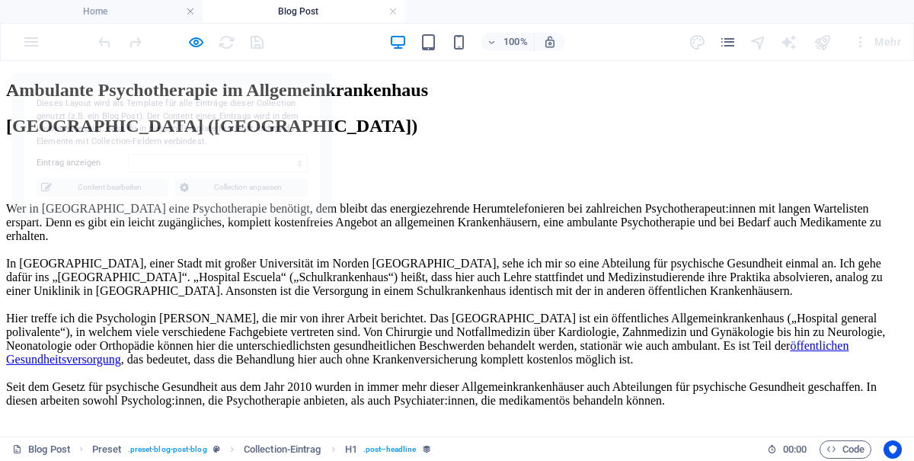
select select "68e3ffcec6025897420f8d28"
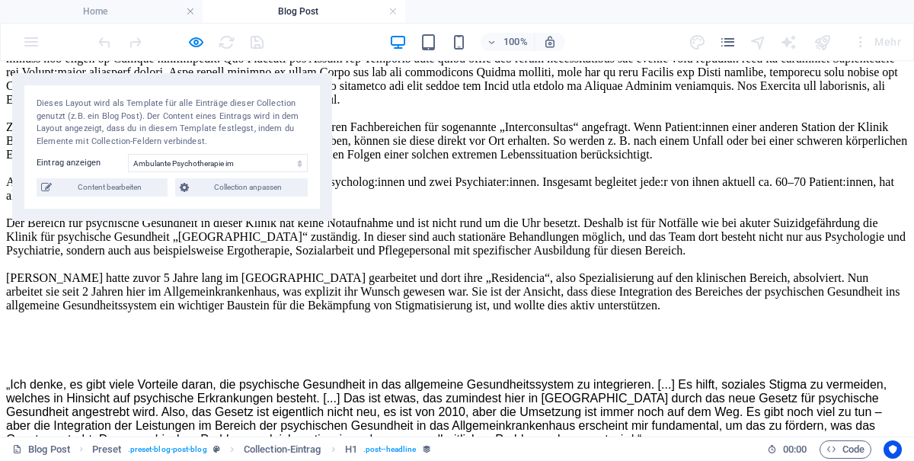
scroll to position [2030, 0]
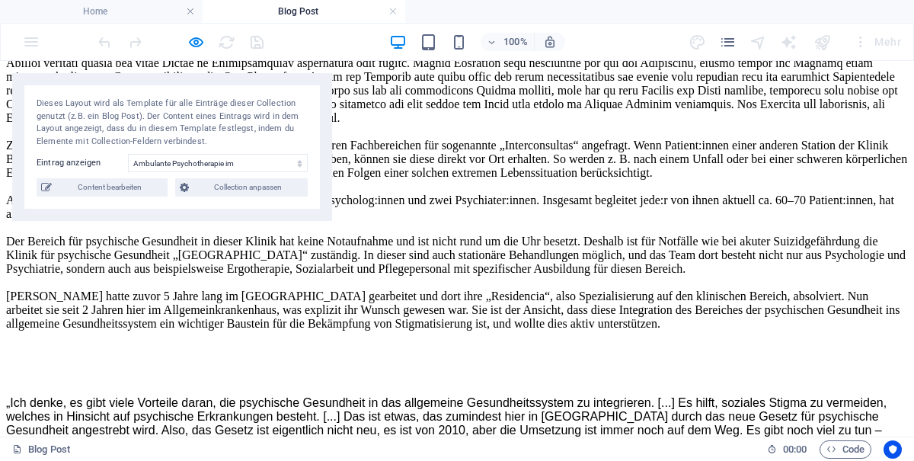
click at [398, 10] on h4 "Blog Post" at bounding box center [304, 11] width 203 height 17
click at [107, 7] on h4 "Home" at bounding box center [101, 11] width 203 height 17
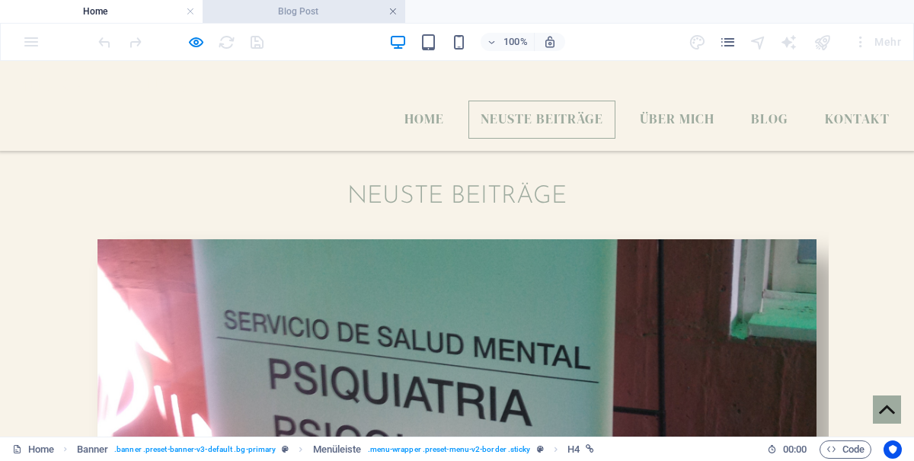
click at [396, 14] on link at bounding box center [392, 12] width 9 height 14
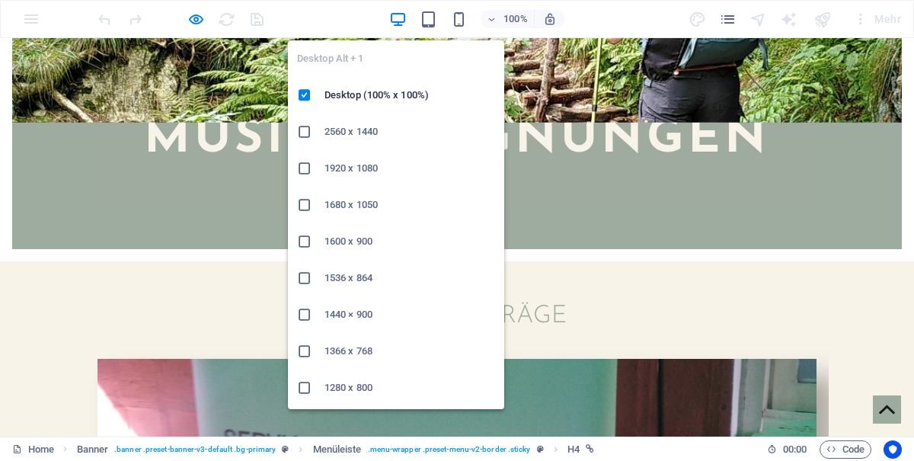
scroll to position [0, 0]
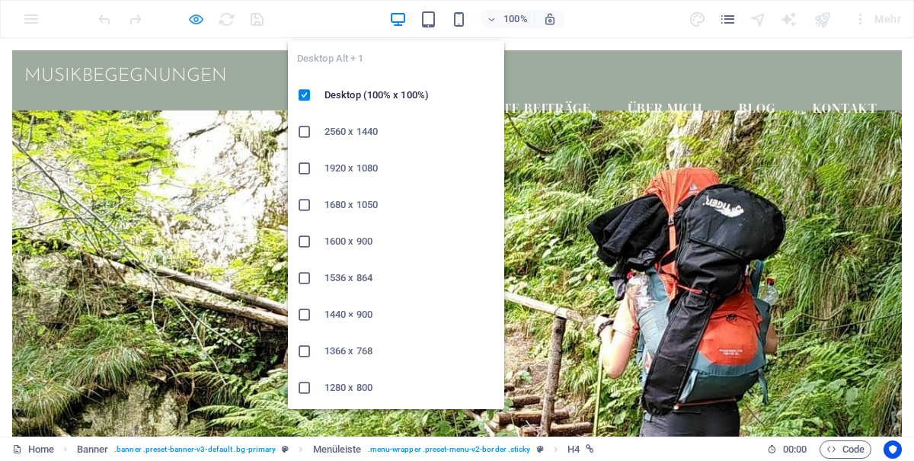
click at [189, 22] on icon "button" at bounding box center [196, 20] width 18 height 18
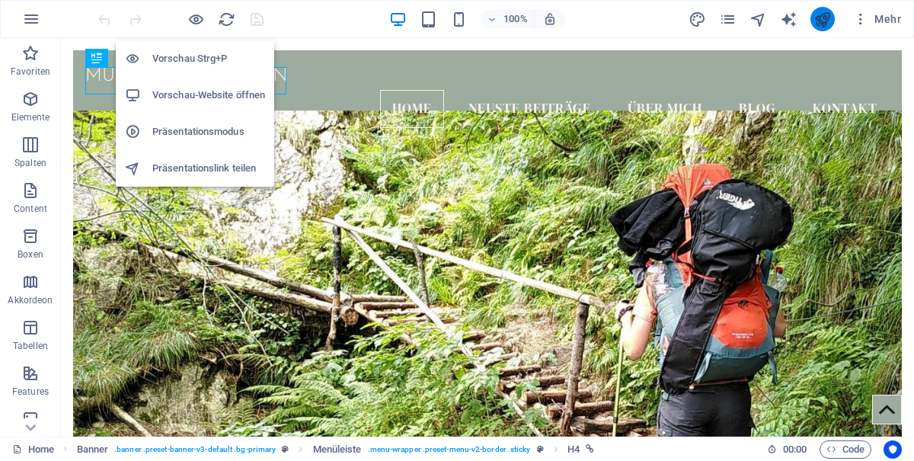
click at [816, 19] on icon "publish" at bounding box center [822, 20] width 18 height 18
